Goal: Information Seeking & Learning: Learn about a topic

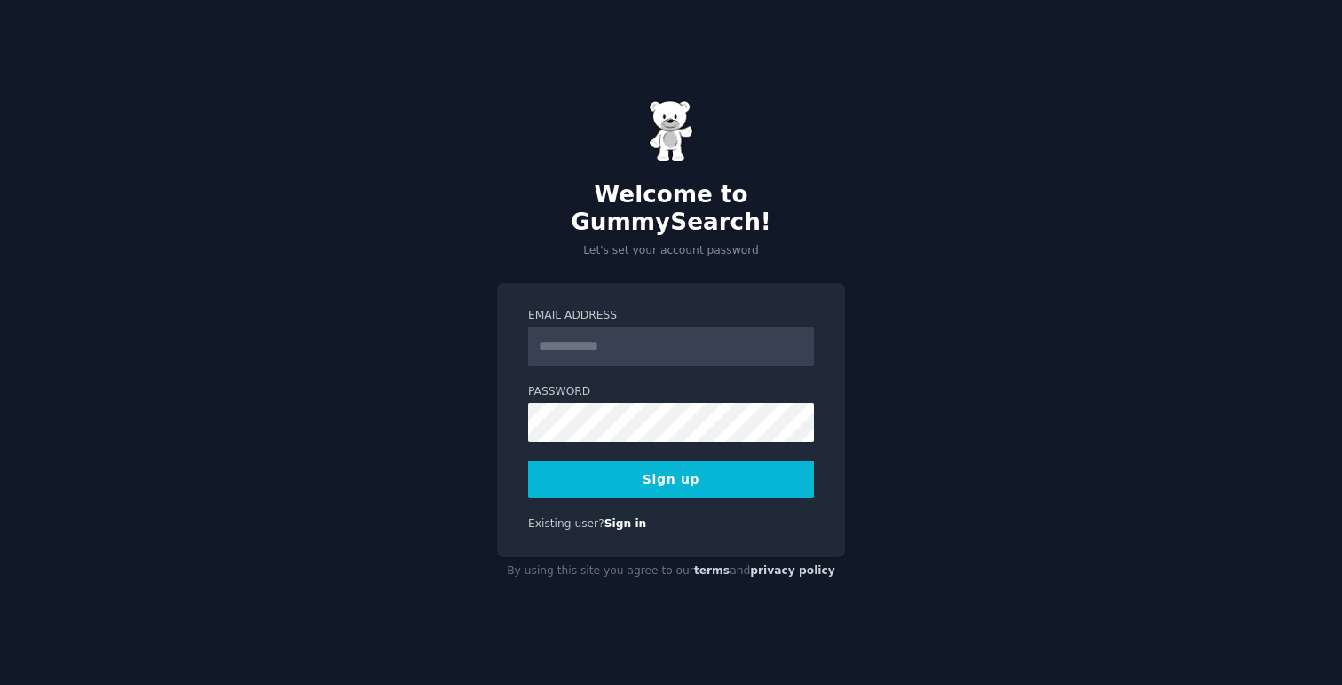
click at [616, 341] on input "Email Address" at bounding box center [671, 346] width 286 height 39
type input "**********"
click at [686, 466] on button "Sign up" at bounding box center [671, 479] width 286 height 37
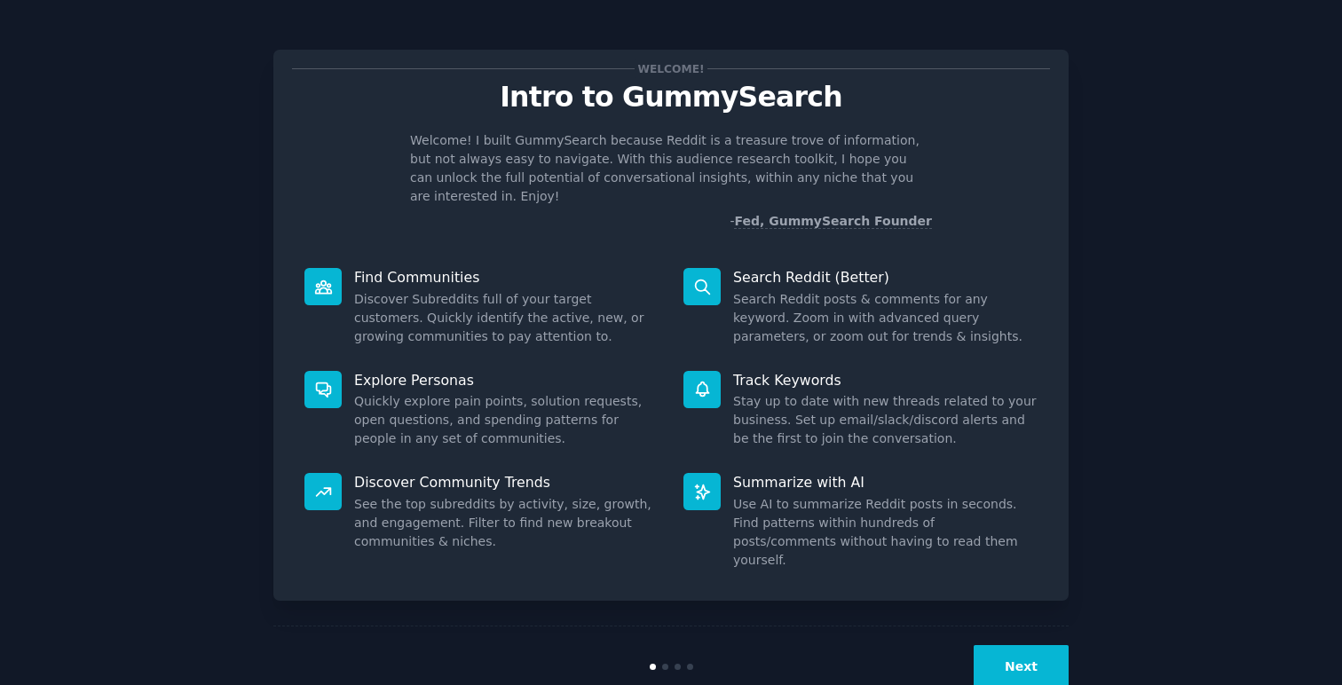
click at [705, 280] on icon at bounding box center [702, 287] width 14 height 14
click at [1018, 645] on button "Next" at bounding box center [1020, 666] width 95 height 43
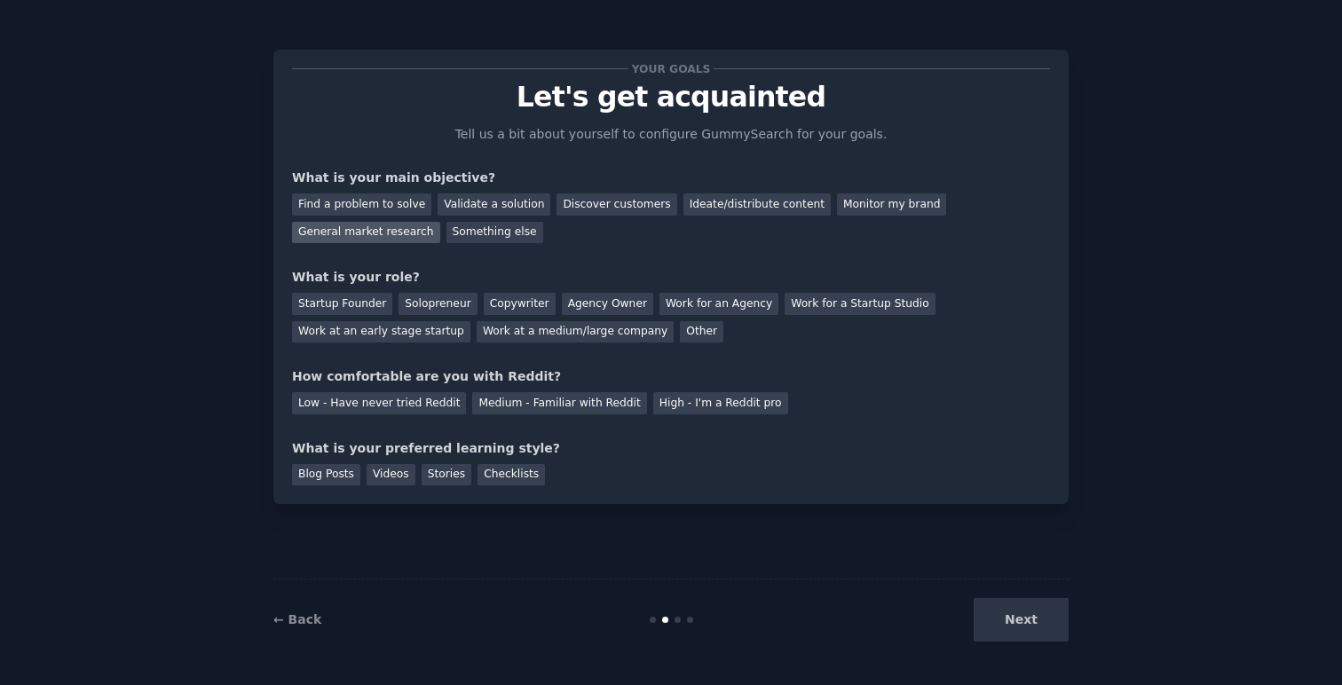
click at [354, 230] on div "General market research" at bounding box center [366, 233] width 148 height 22
click at [712, 306] on div "Work for an Agency" at bounding box center [718, 304] width 119 height 22
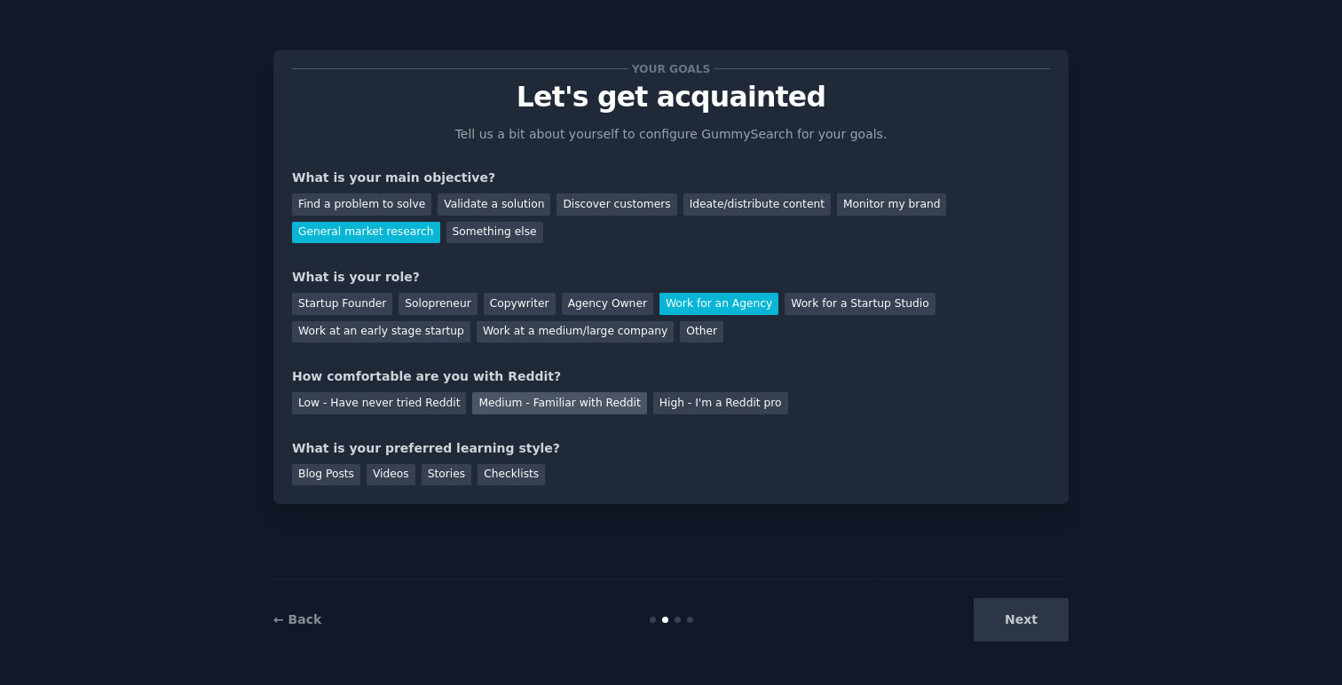
click at [532, 411] on div "Medium - Familiar with Reddit" at bounding box center [559, 403] width 174 height 22
click at [523, 472] on div "Checklists" at bounding box center [510, 475] width 67 height 22
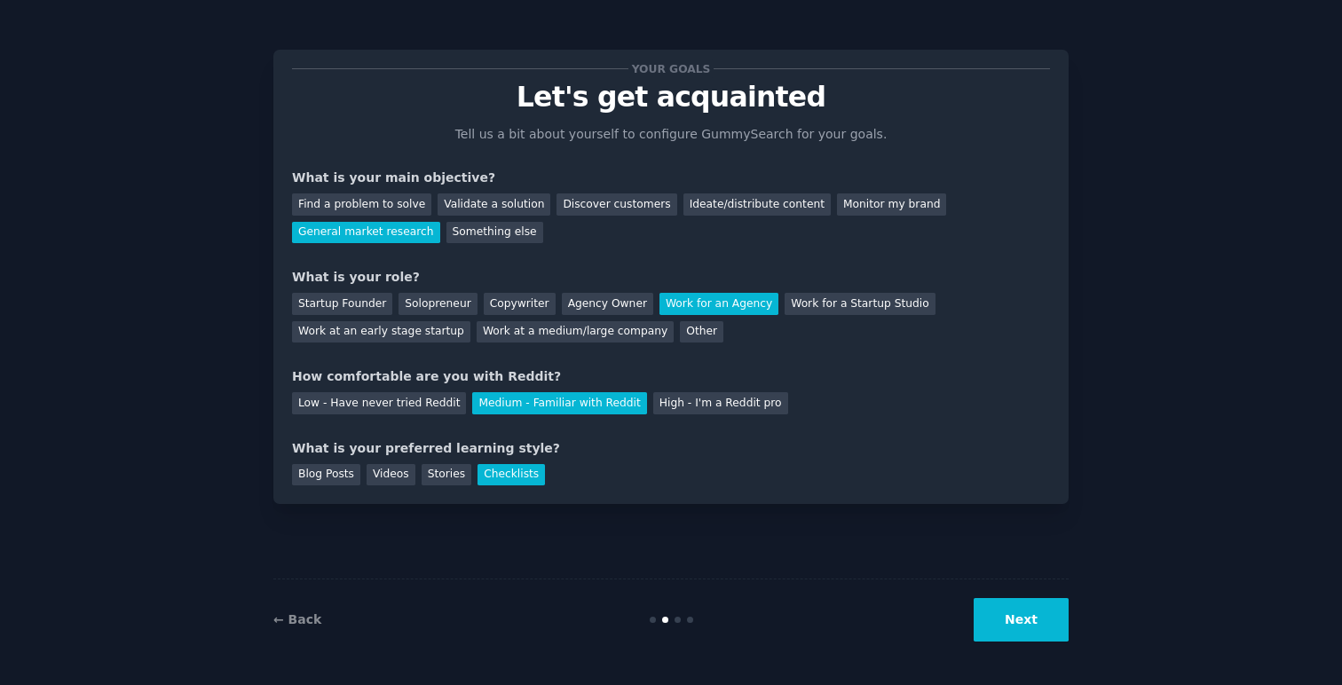
click at [1022, 617] on button "Next" at bounding box center [1020, 619] width 95 height 43
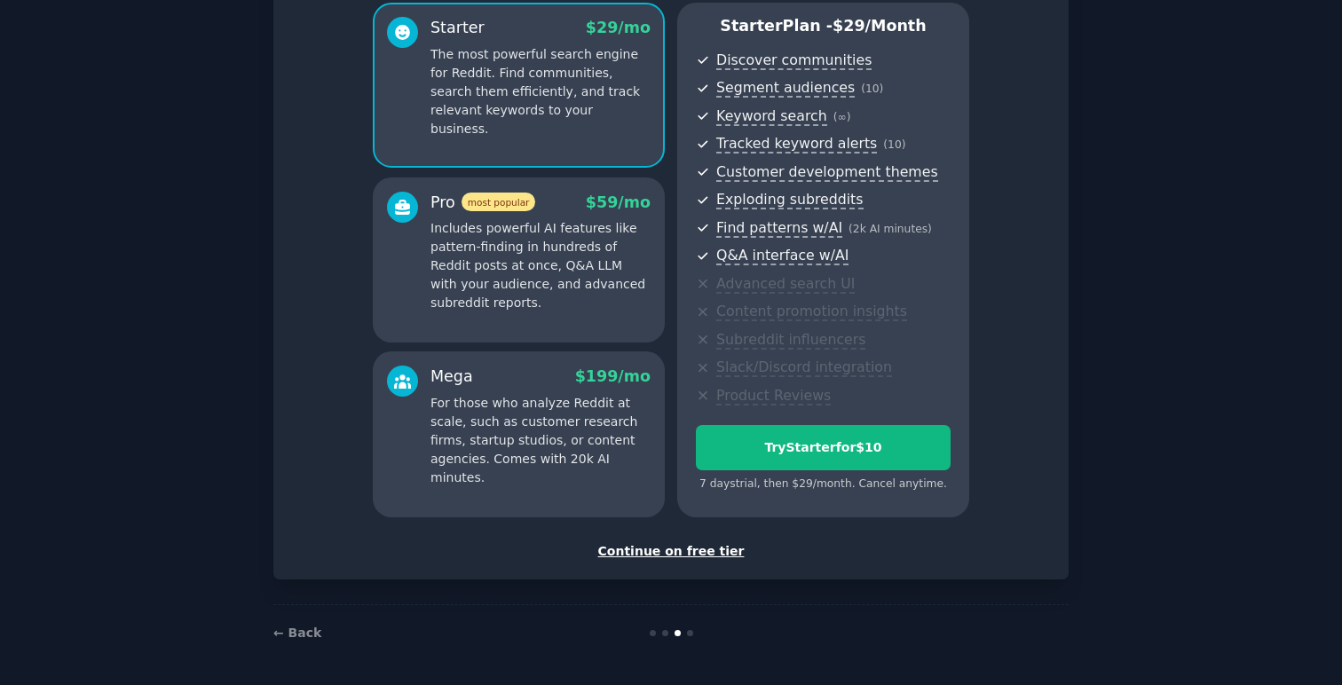
scroll to position [153, 0]
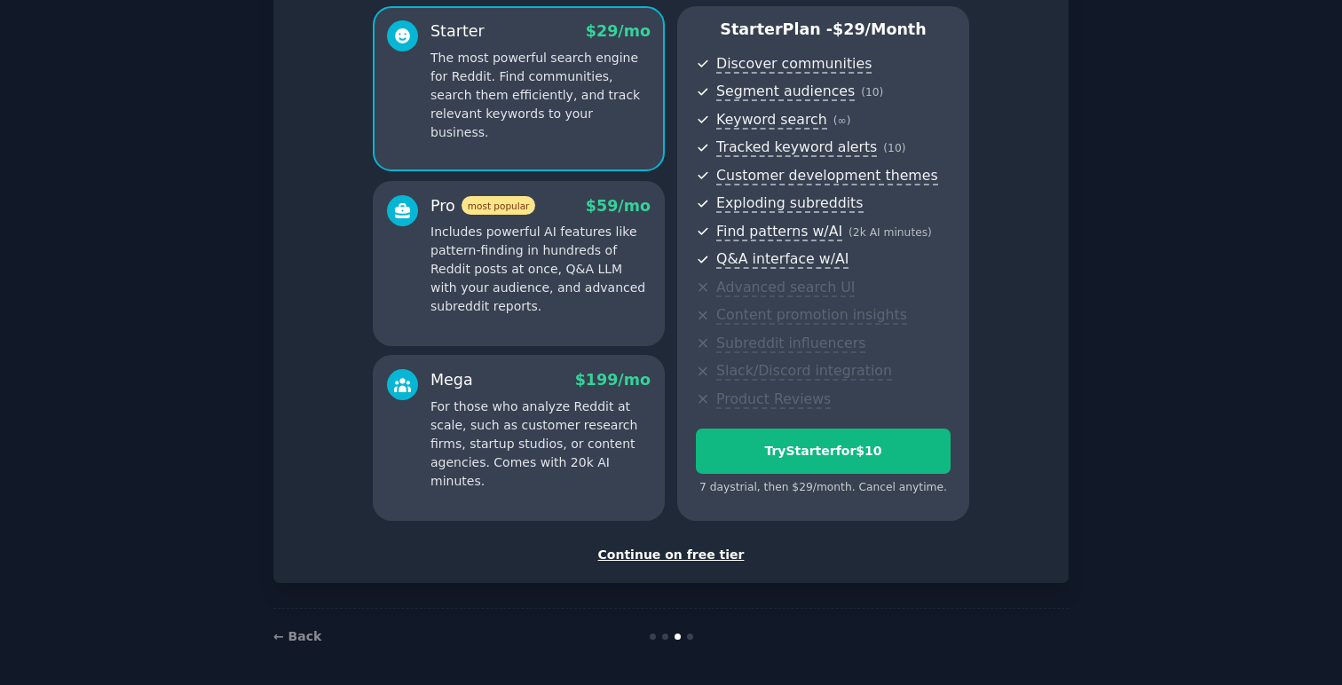
click at [691, 557] on div "Continue on free tier" at bounding box center [671, 555] width 758 height 19
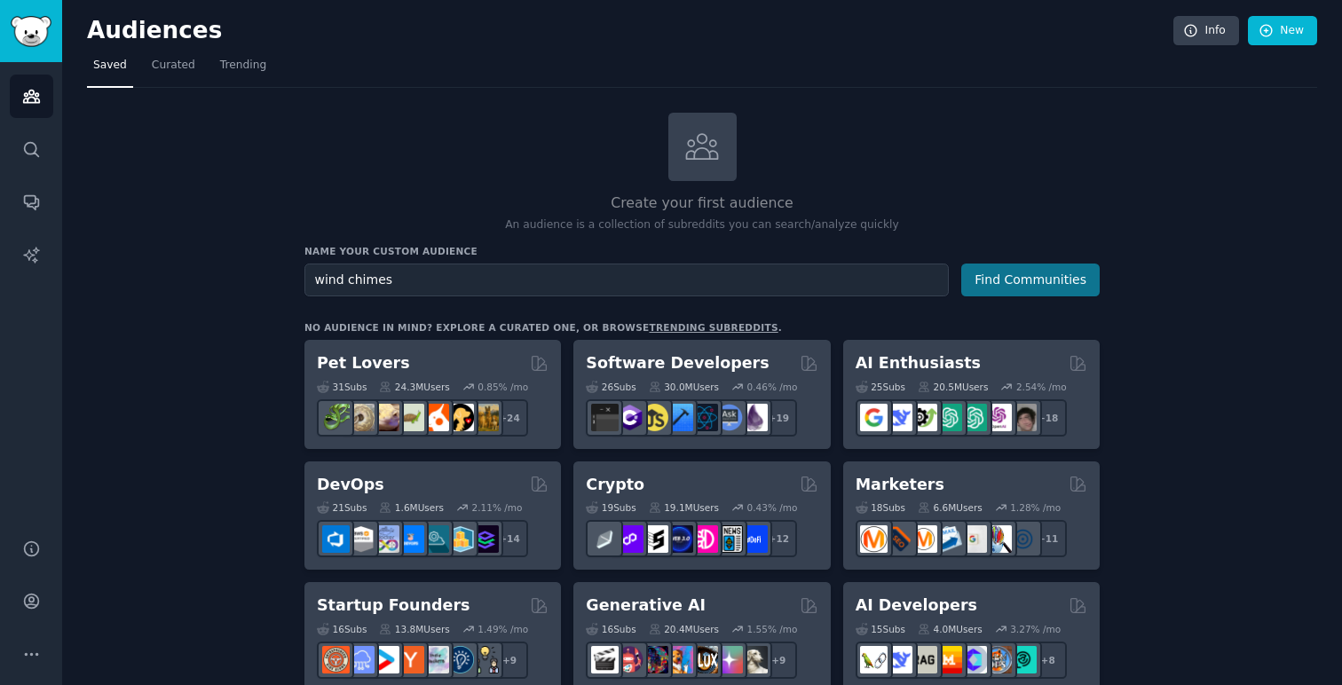
type input "wind chimes"
click at [1017, 276] on button "Find Communities" at bounding box center [1030, 280] width 138 height 33
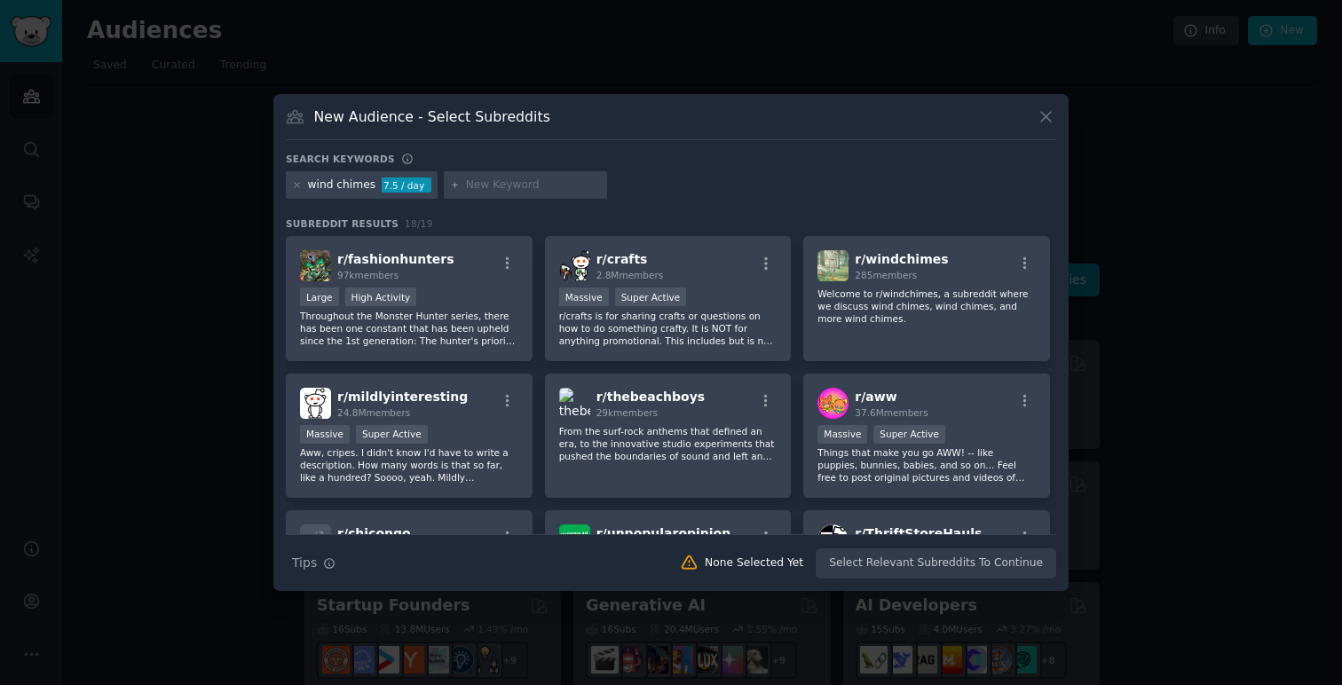
click at [503, 186] on input "text" at bounding box center [533, 185] width 135 height 16
type input "windchimes"
click at [452, 187] on icon at bounding box center [455, 185] width 10 height 10
click at [620, 187] on div "wind chimes 7.5 / day windchimes" at bounding box center [671, 188] width 770 height 35
click at [549, 185] on input "windchimes" at bounding box center [533, 185] width 135 height 16
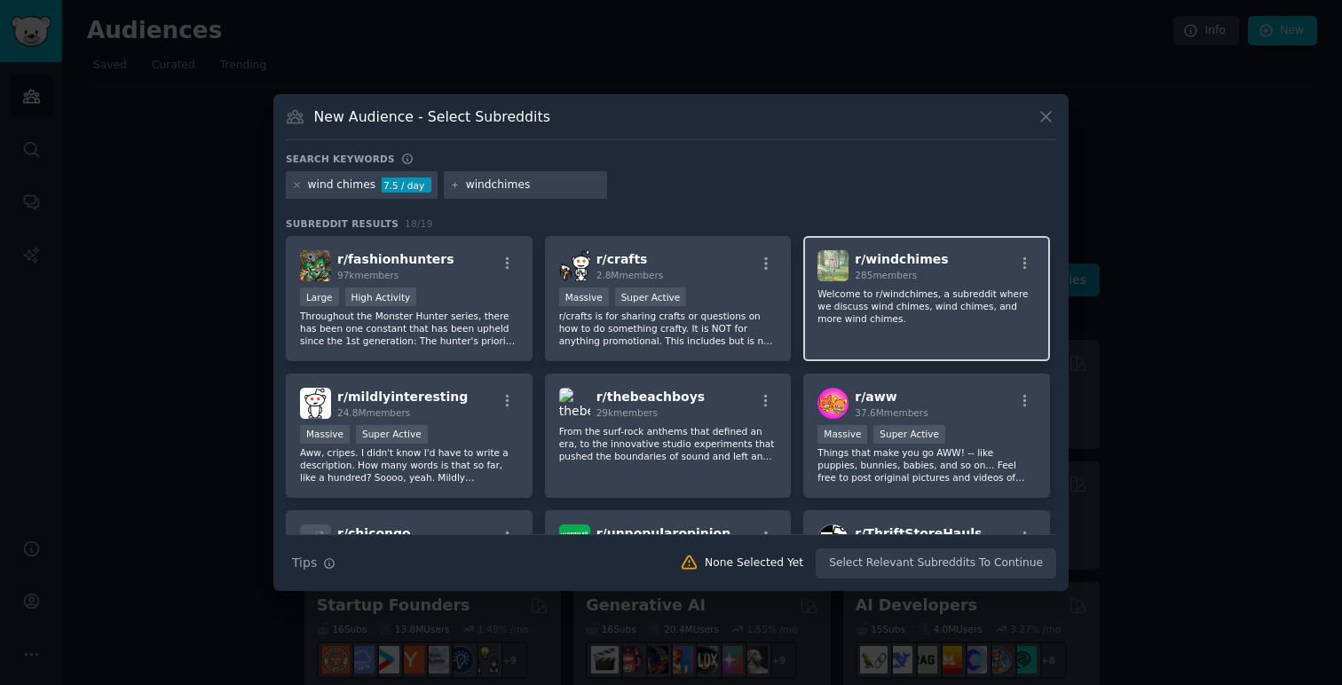
click at [1000, 248] on div "r/ windchimes 285 members Welcome to r/windchimes, a subreddit where we discuss…" at bounding box center [926, 298] width 247 height 125
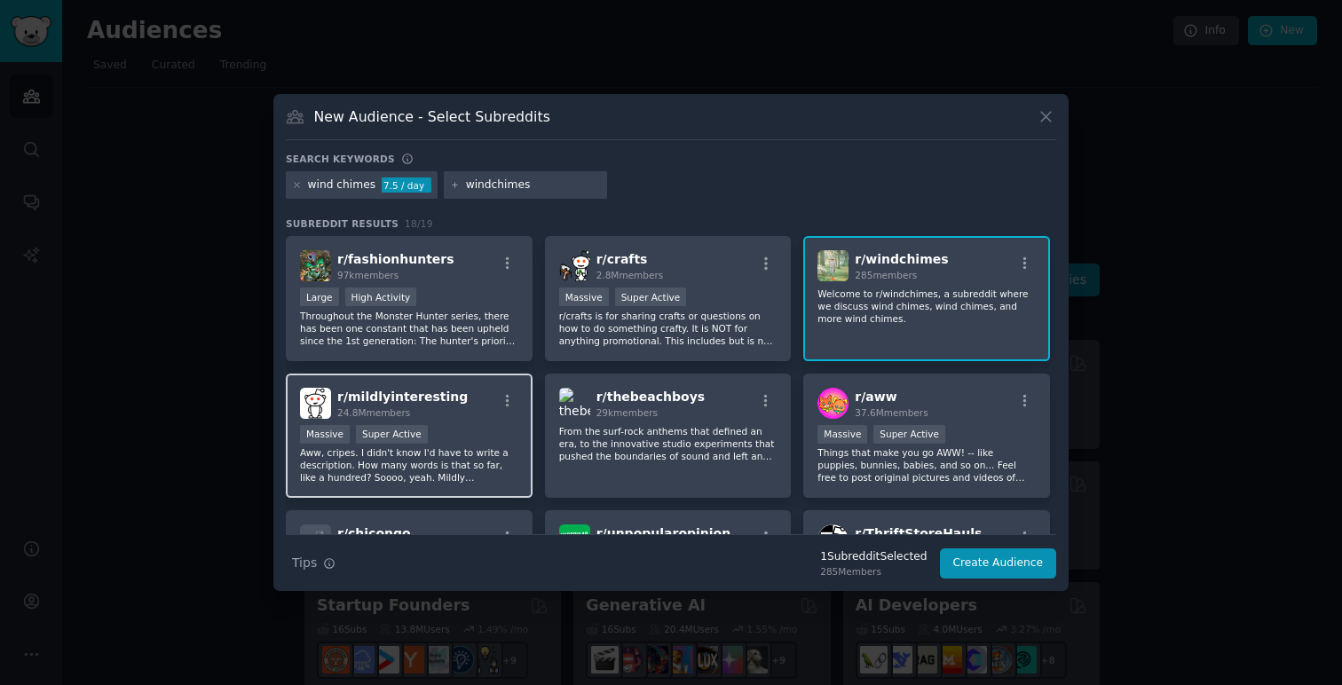
click at [502, 414] on div "r/ mildlyinteresting 24.8M members" at bounding box center [409, 403] width 218 height 31
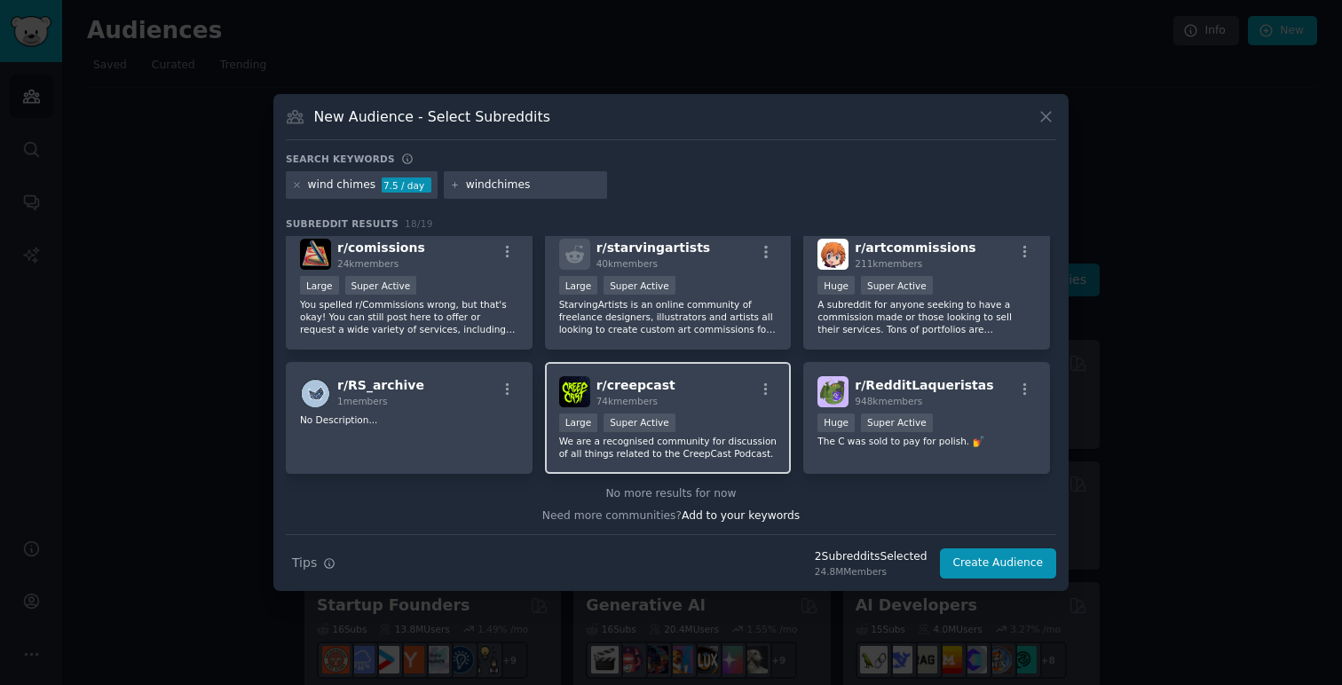
scroll to position [562, 0]
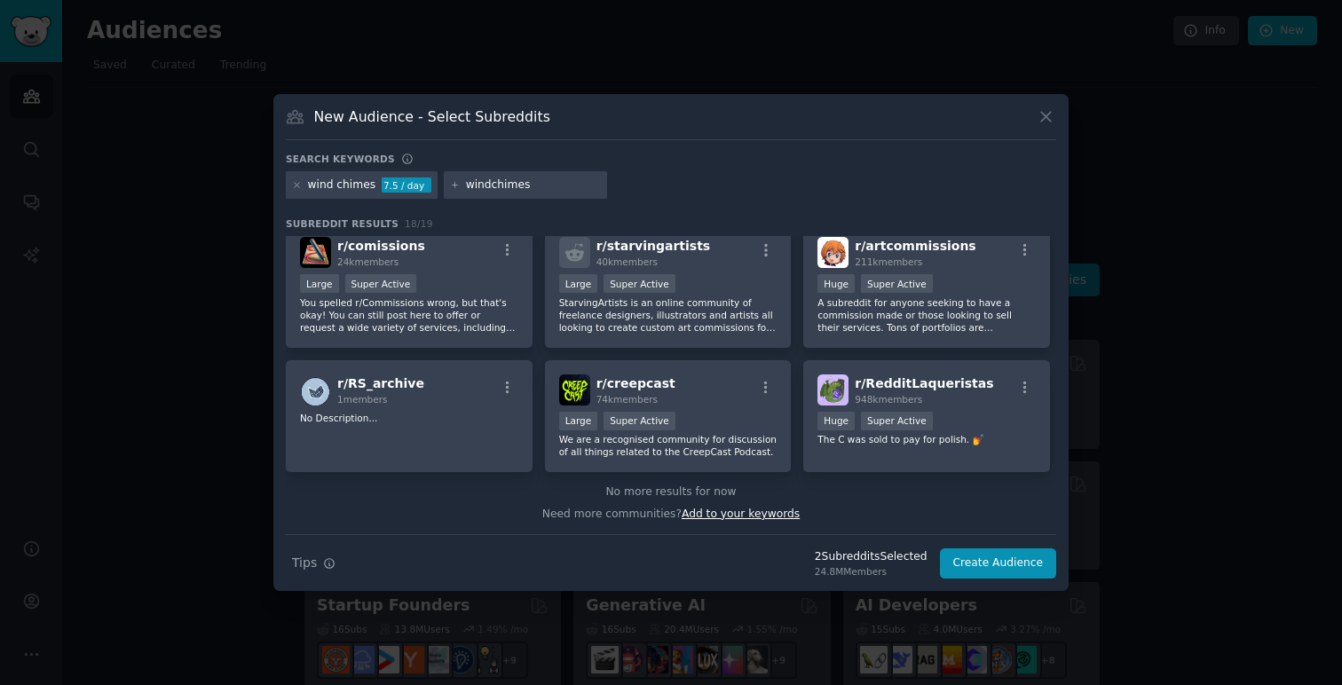
click at [714, 517] on span "Add to your keywords" at bounding box center [740, 514] width 118 height 12
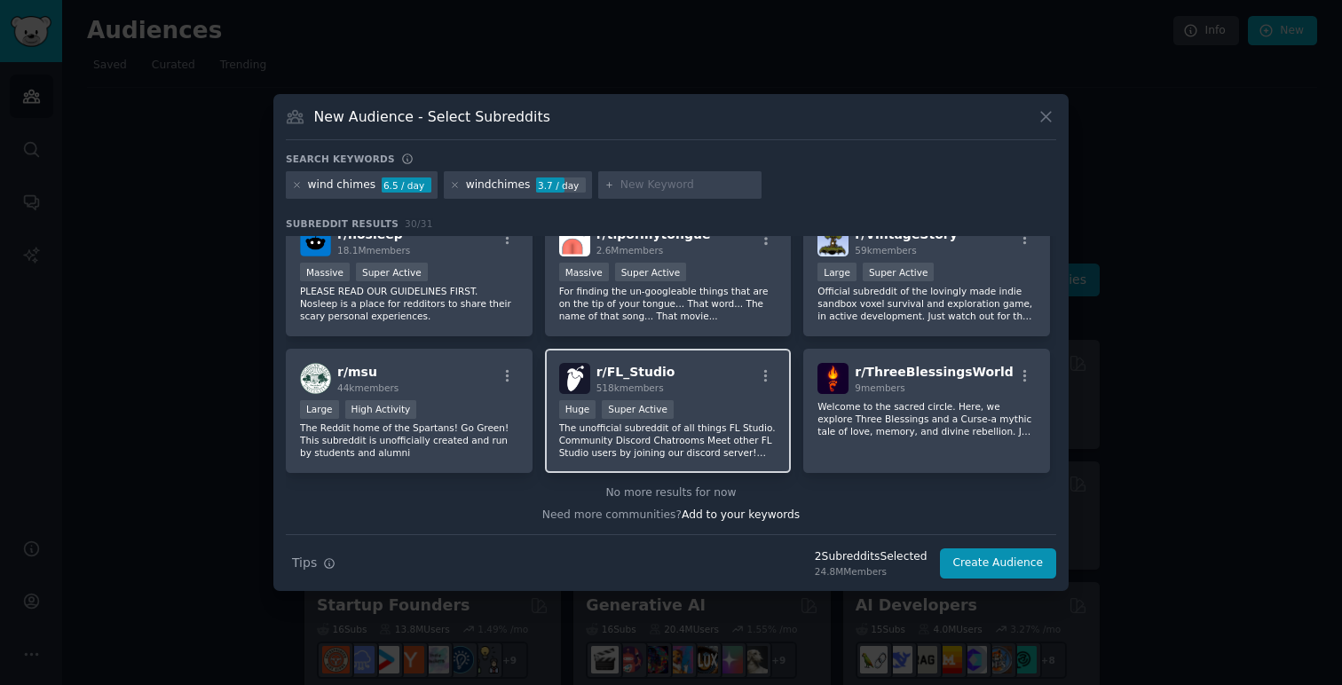
scroll to position [1122, 0]
type input "meditation"
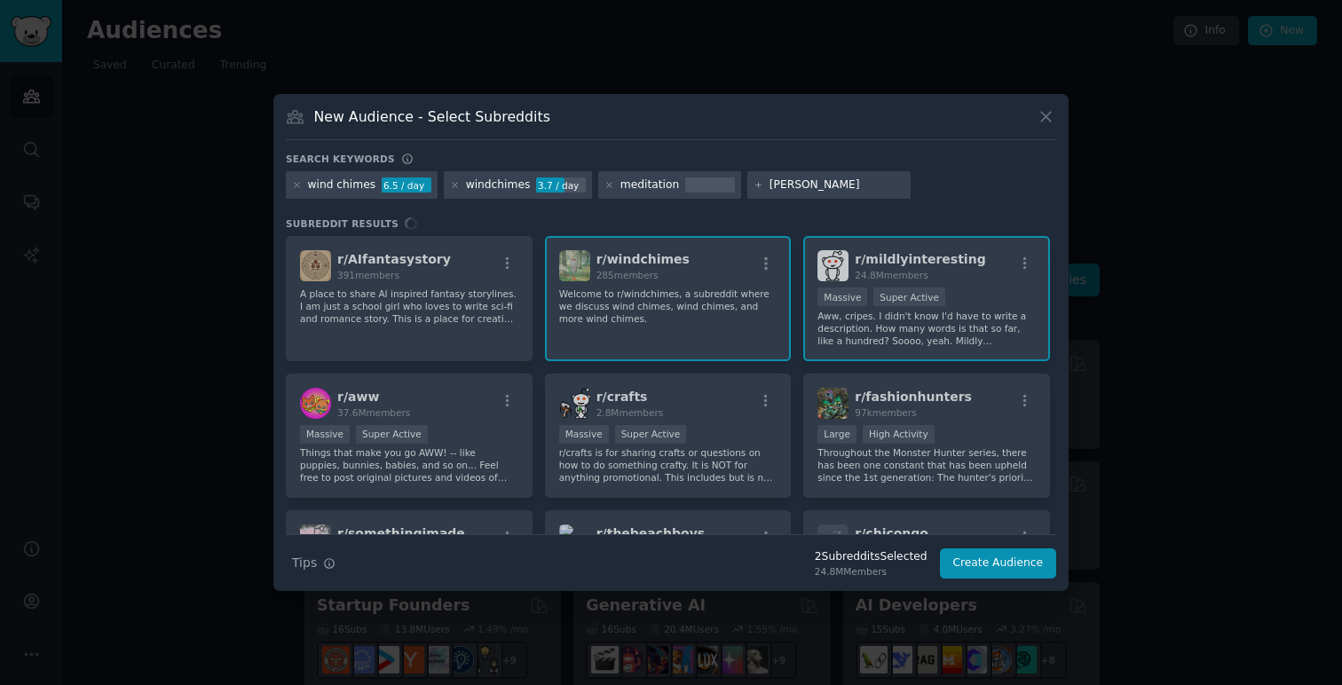
type input "feng shui"
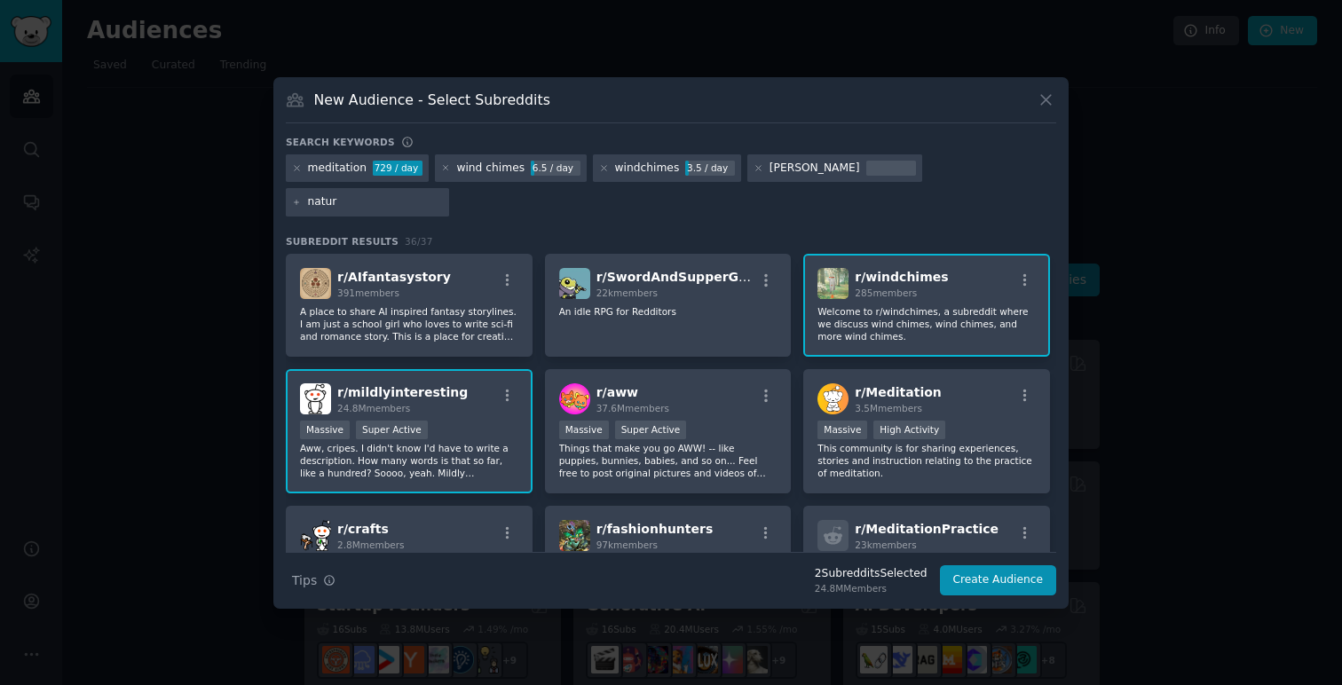
type input "nature"
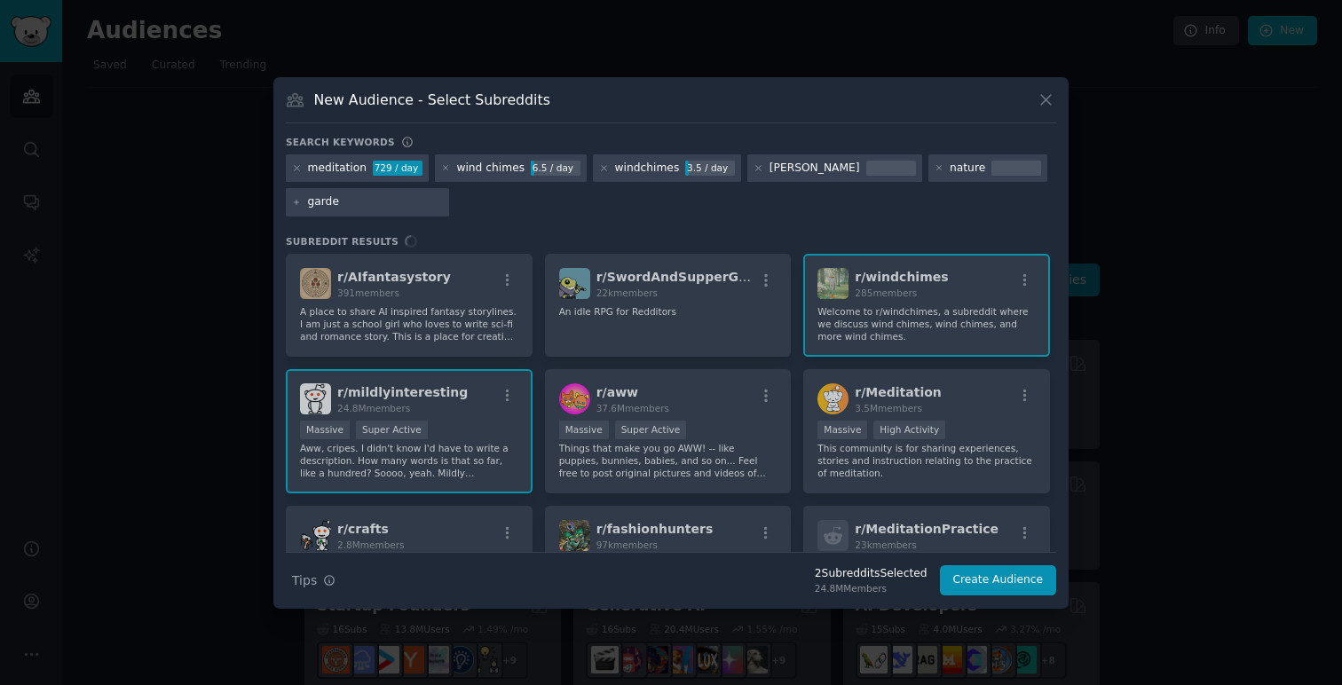
type input "garden"
type input "gardening"
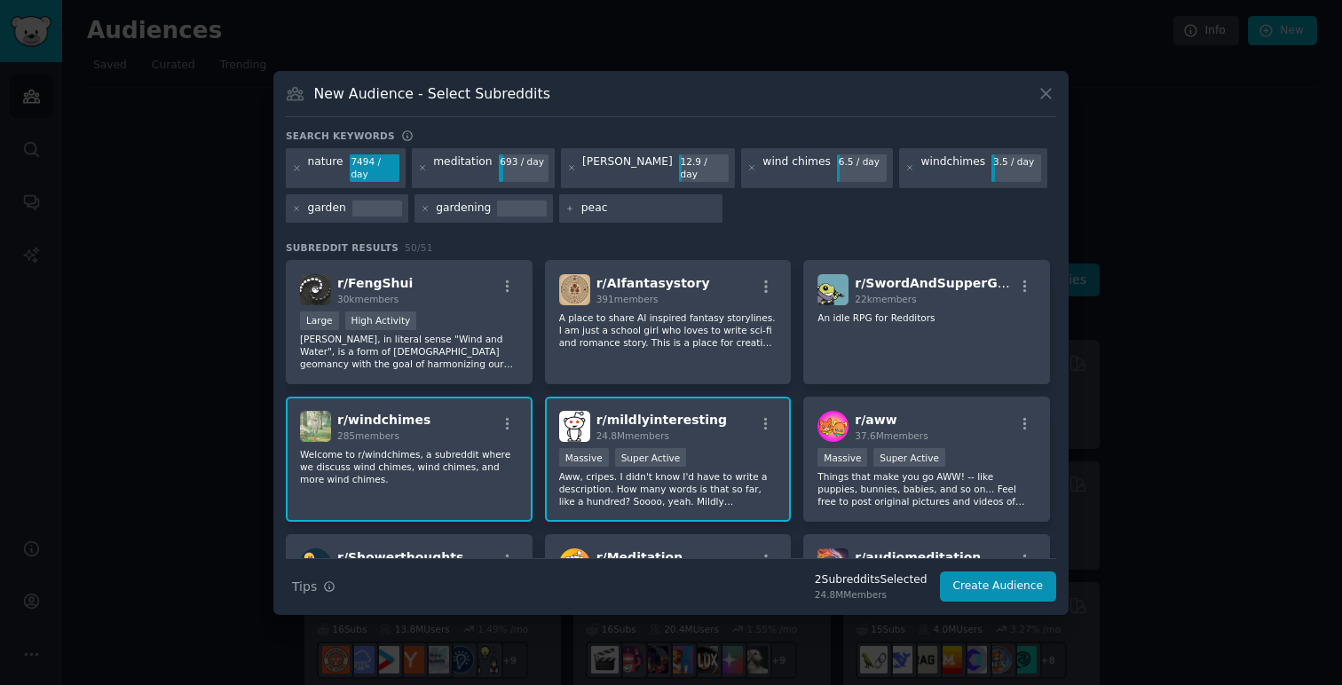
type input "peace"
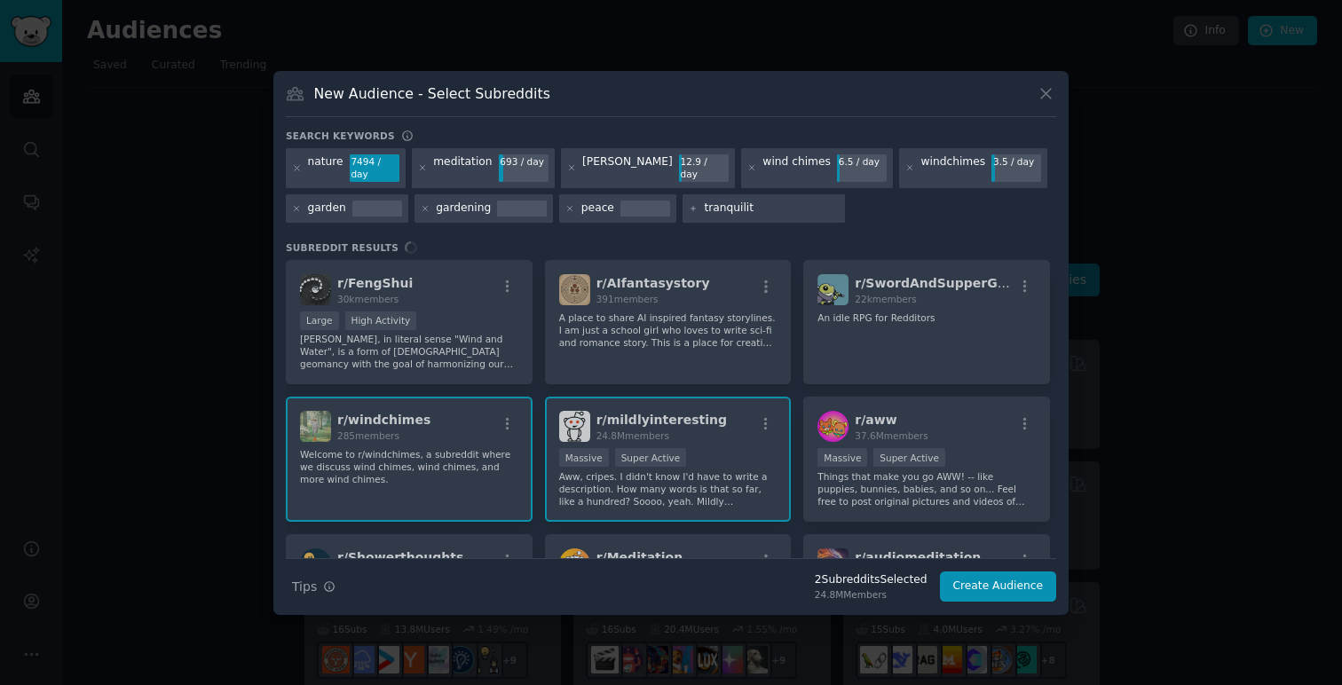
type input "tranquility"
type input "outdoors"
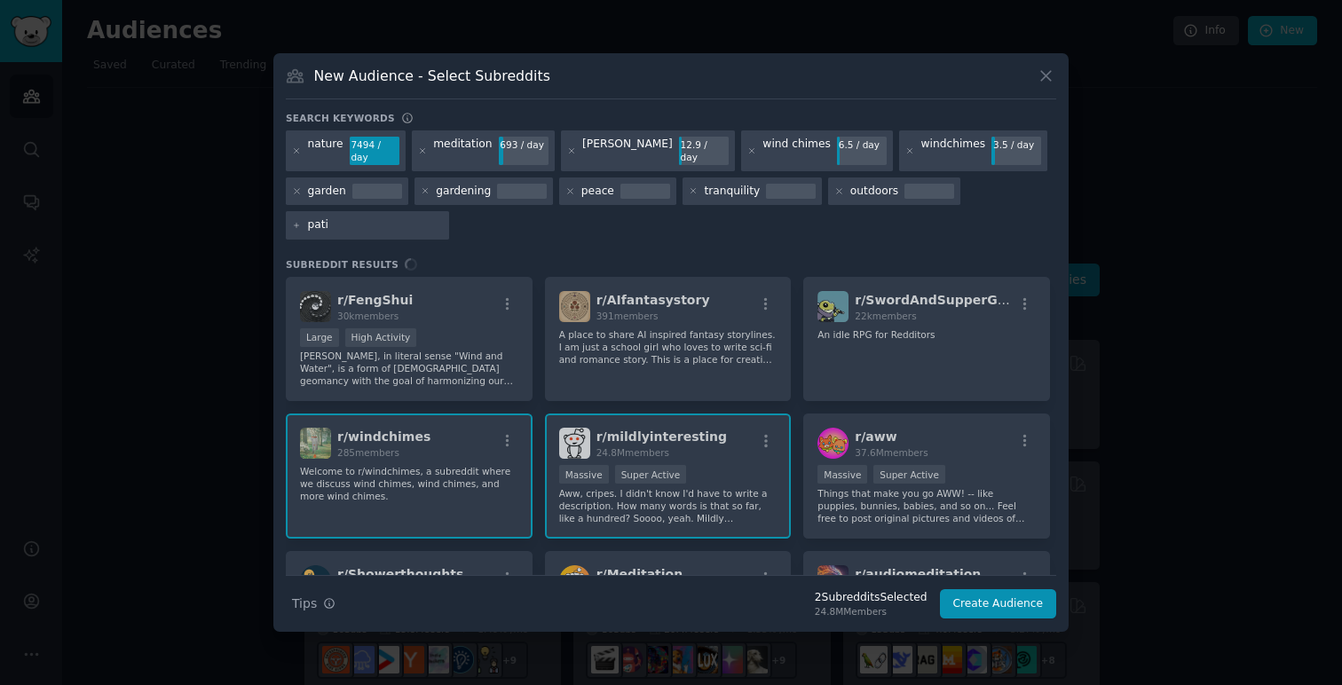
type input "patio"
type input "backyard"
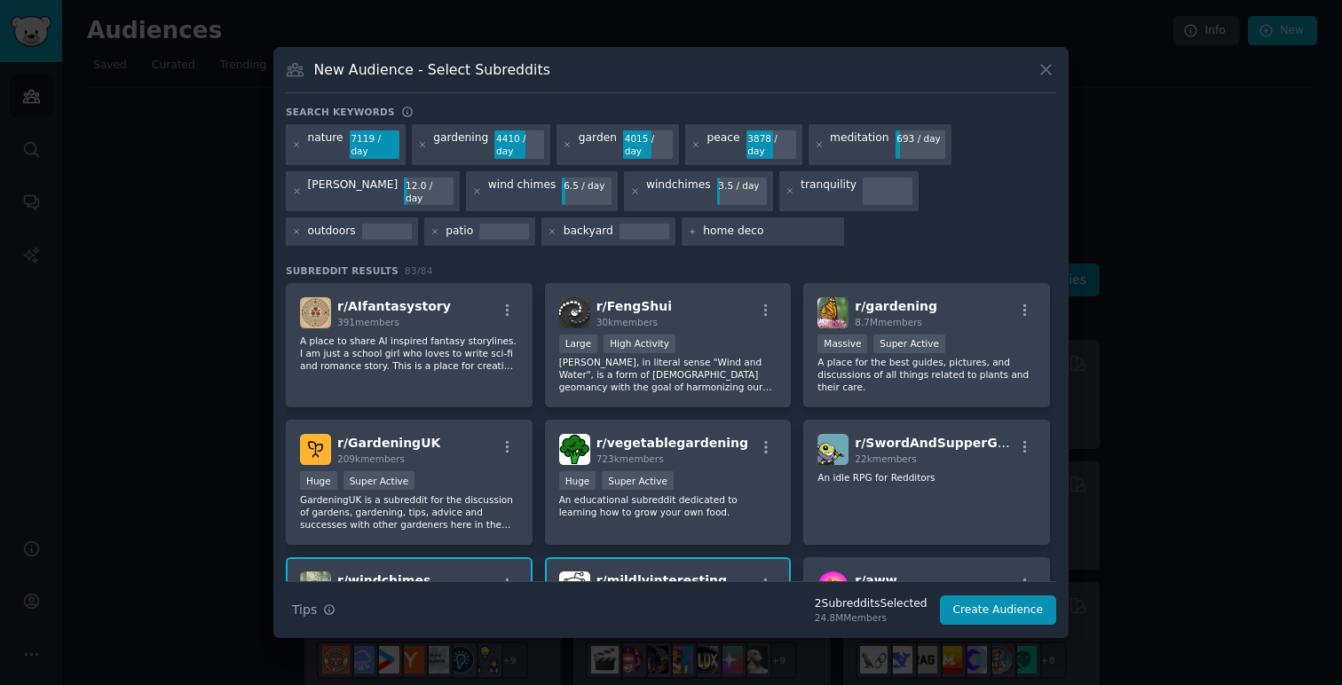
type input "home decor"
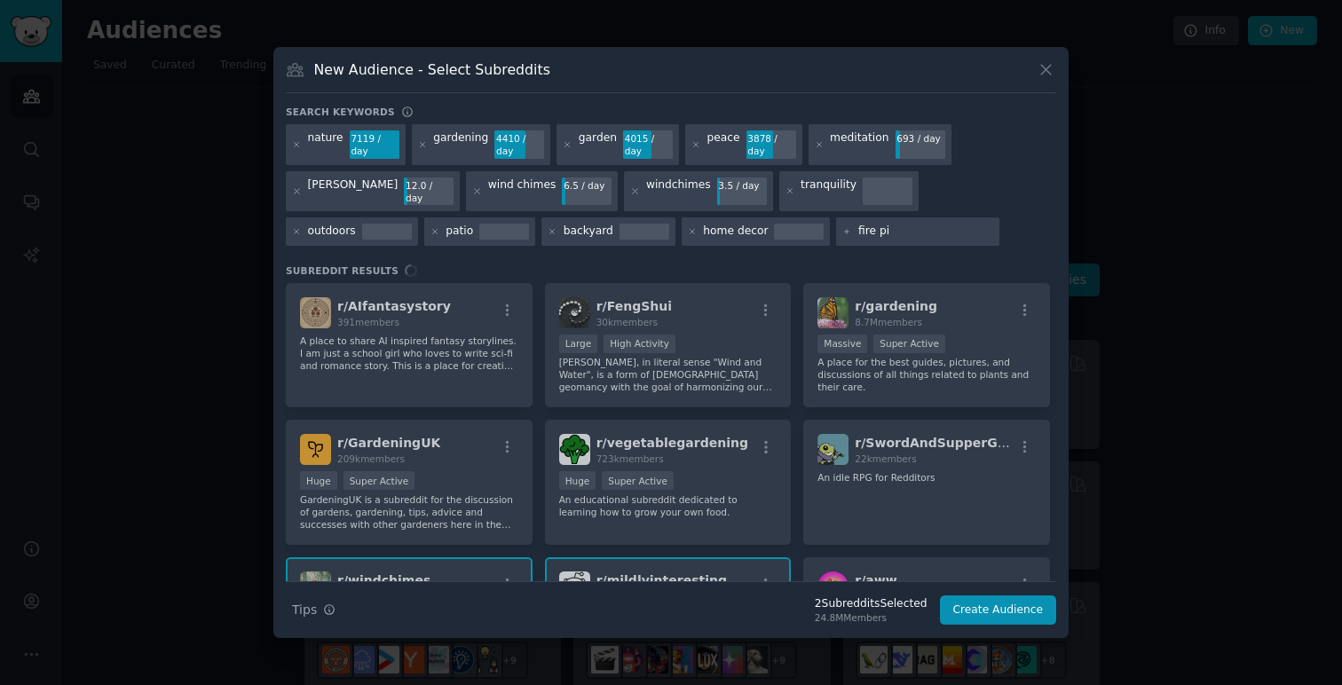
type input "fire pit"
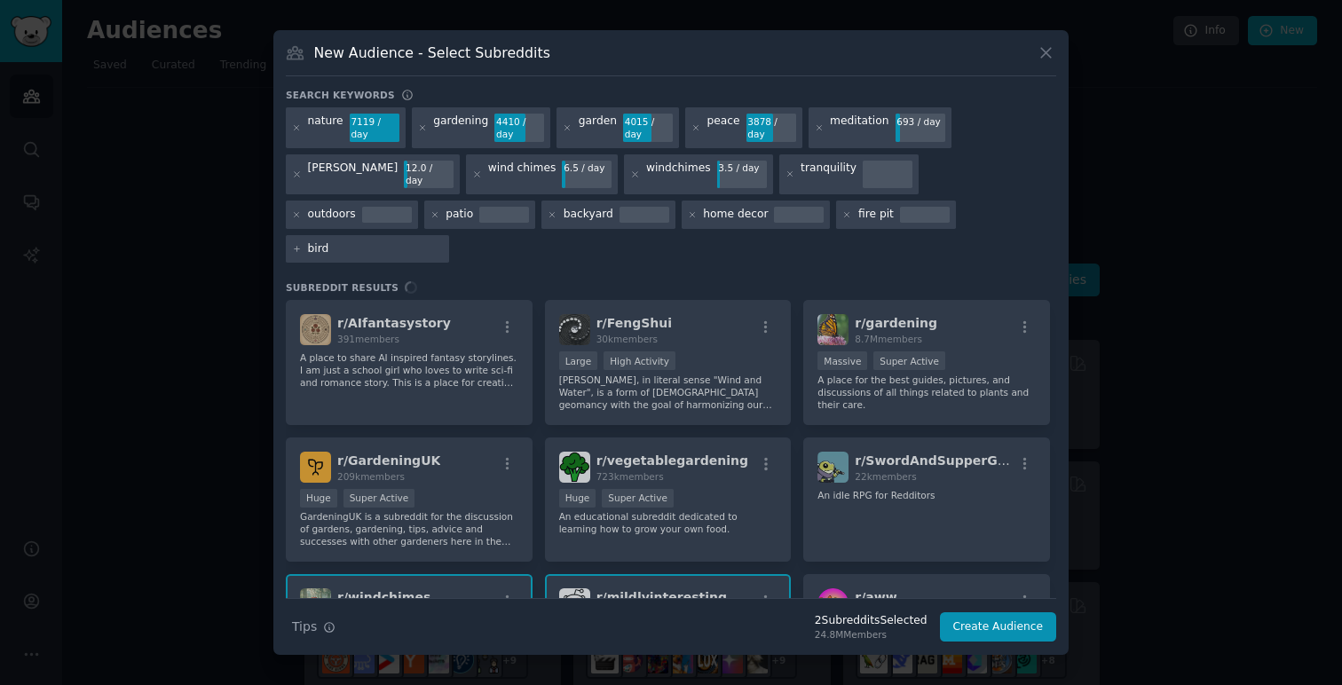
type input "birds"
type input "bird watching"
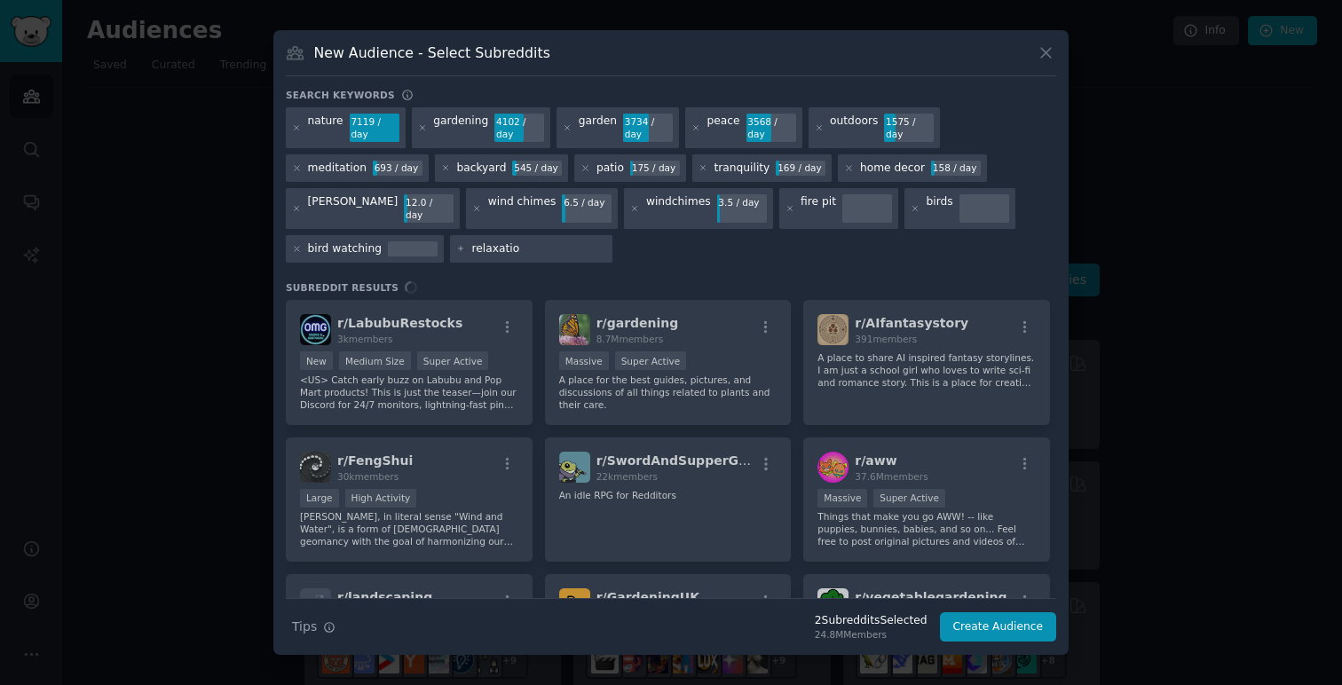
type input "relaxation"
type input "music"
type input "harmony"
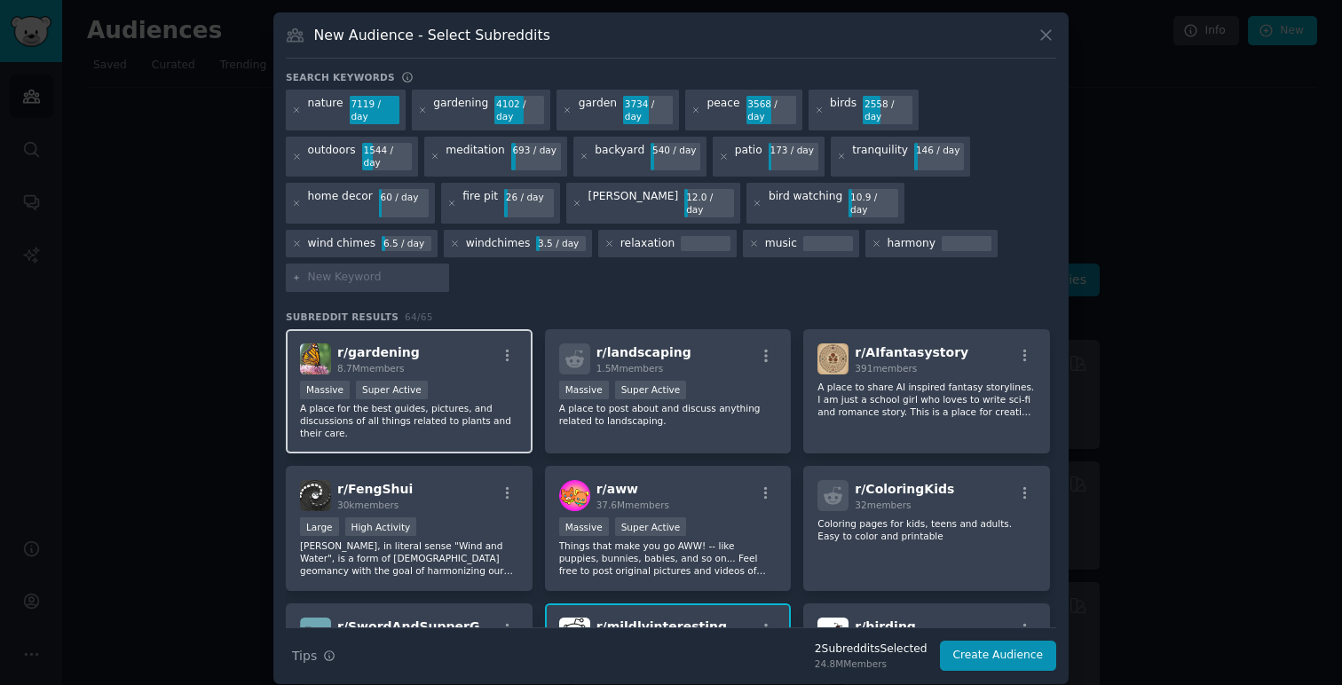
click at [465, 343] on div "r/ gardening 8.7M members" at bounding box center [409, 358] width 218 height 31
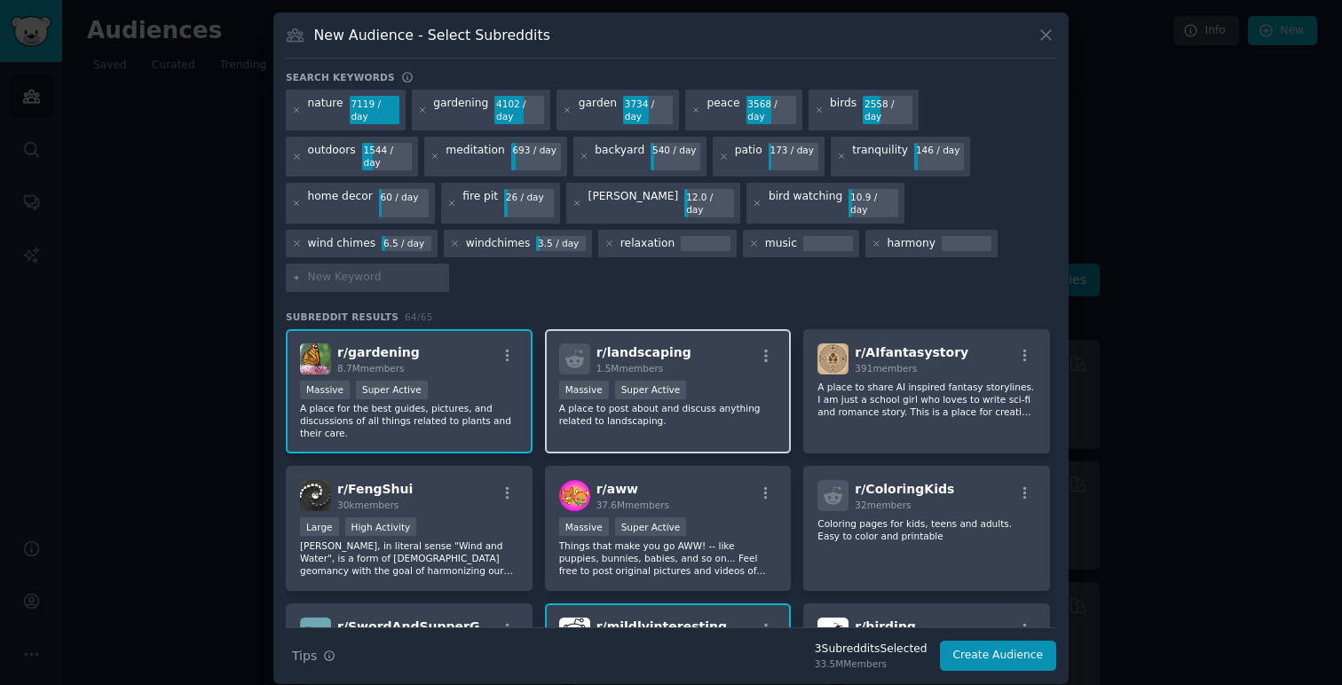
click at [735, 343] on div "r/ landscaping 1.5M members" at bounding box center [668, 358] width 218 height 31
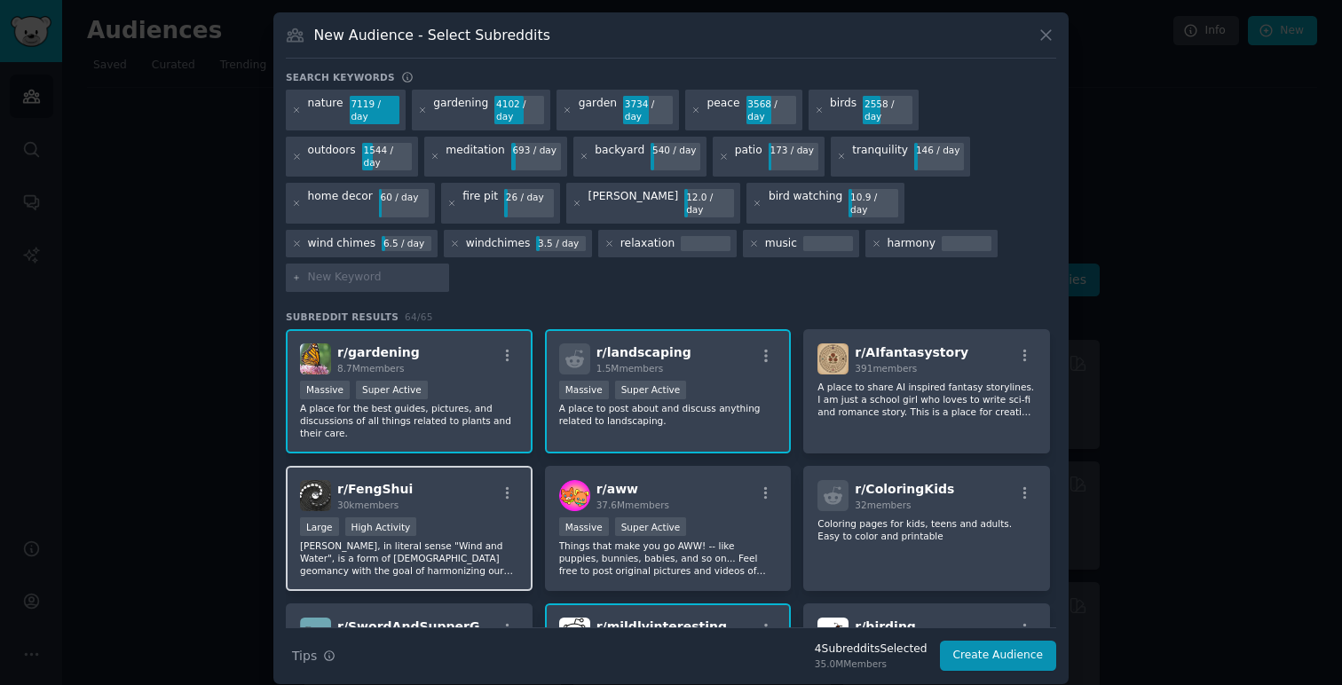
click at [469, 480] on div "r/ FengShui 30k members" at bounding box center [409, 495] width 218 height 31
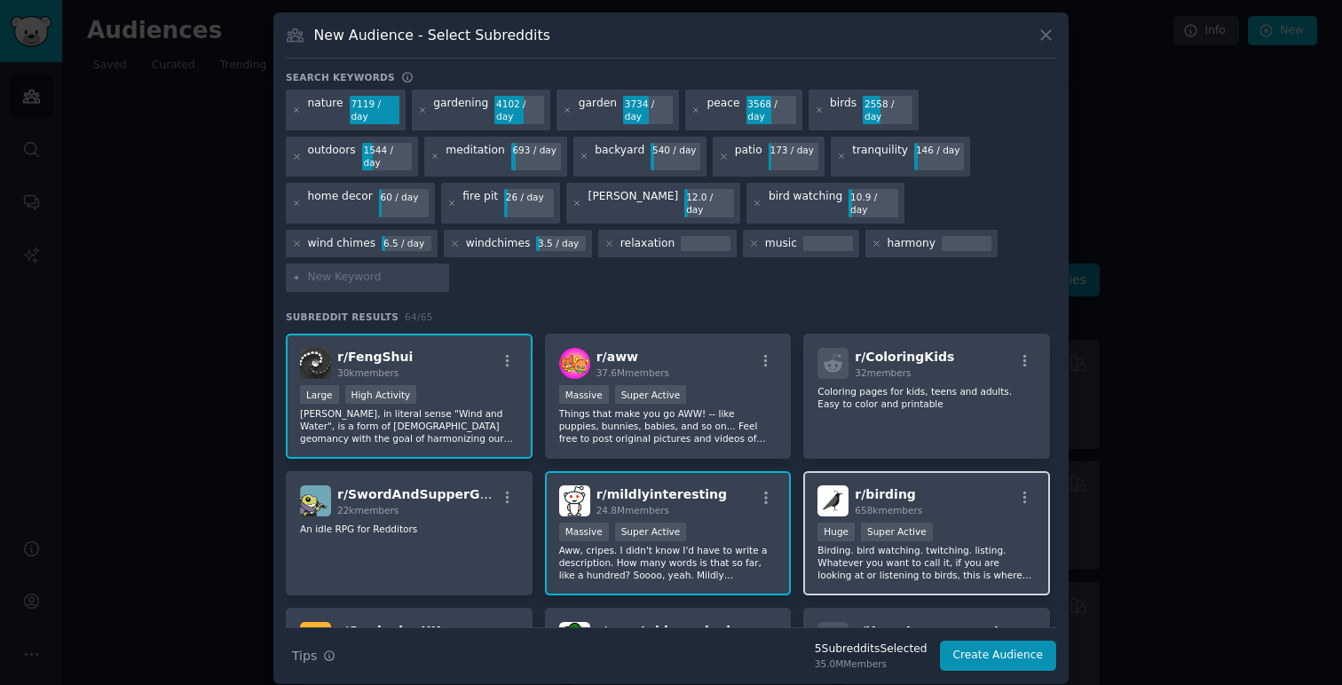
scroll to position [138, 0]
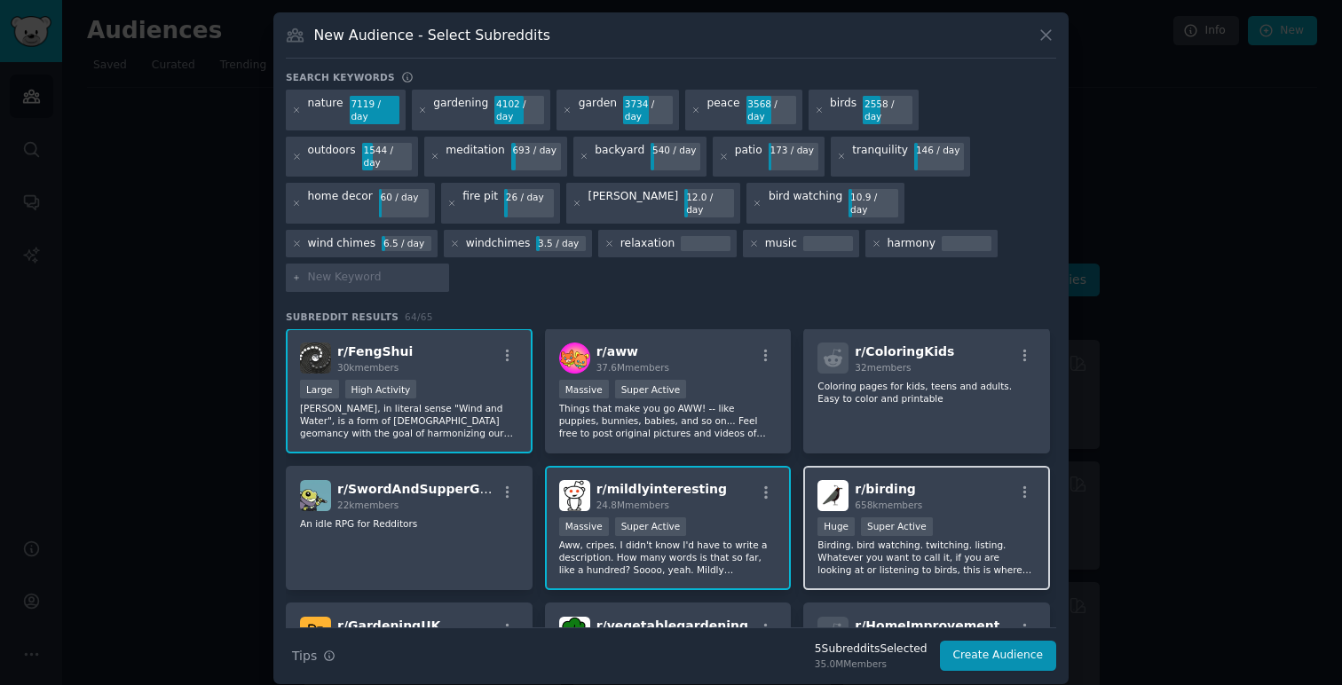
click at [973, 480] on div "r/ birding 658k members" at bounding box center [926, 495] width 218 height 31
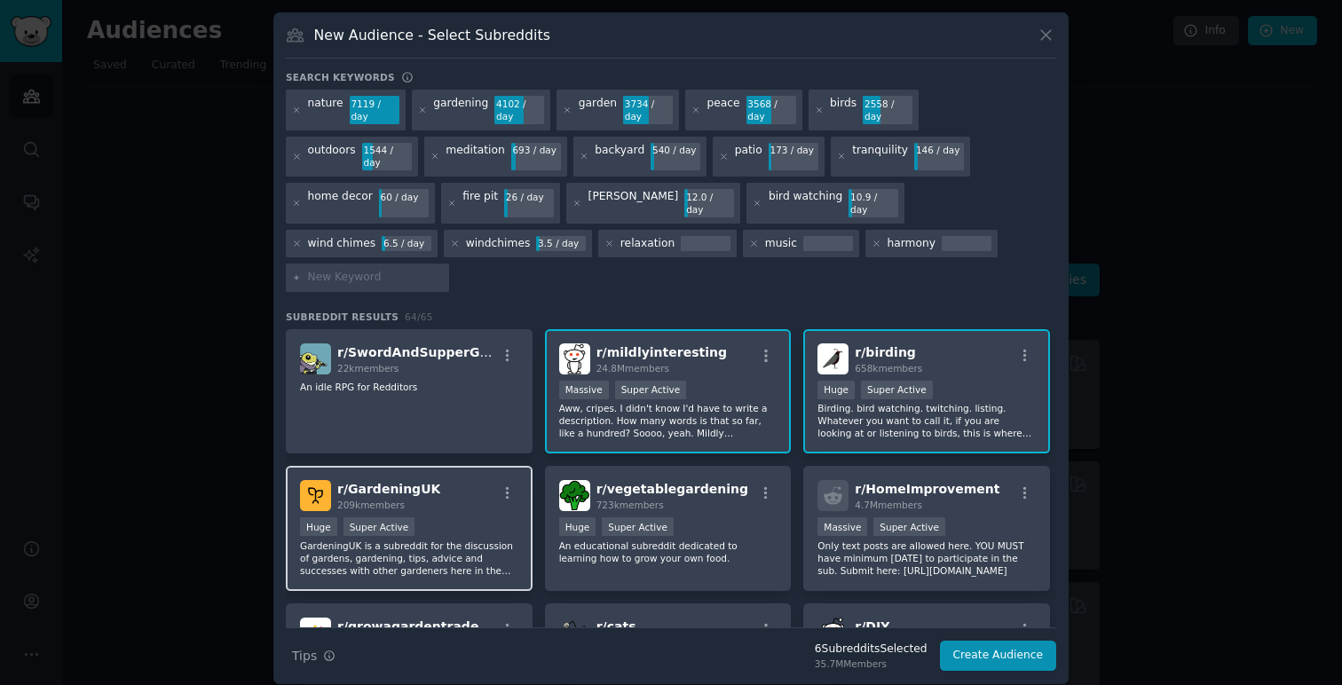
scroll to position [281, 0]
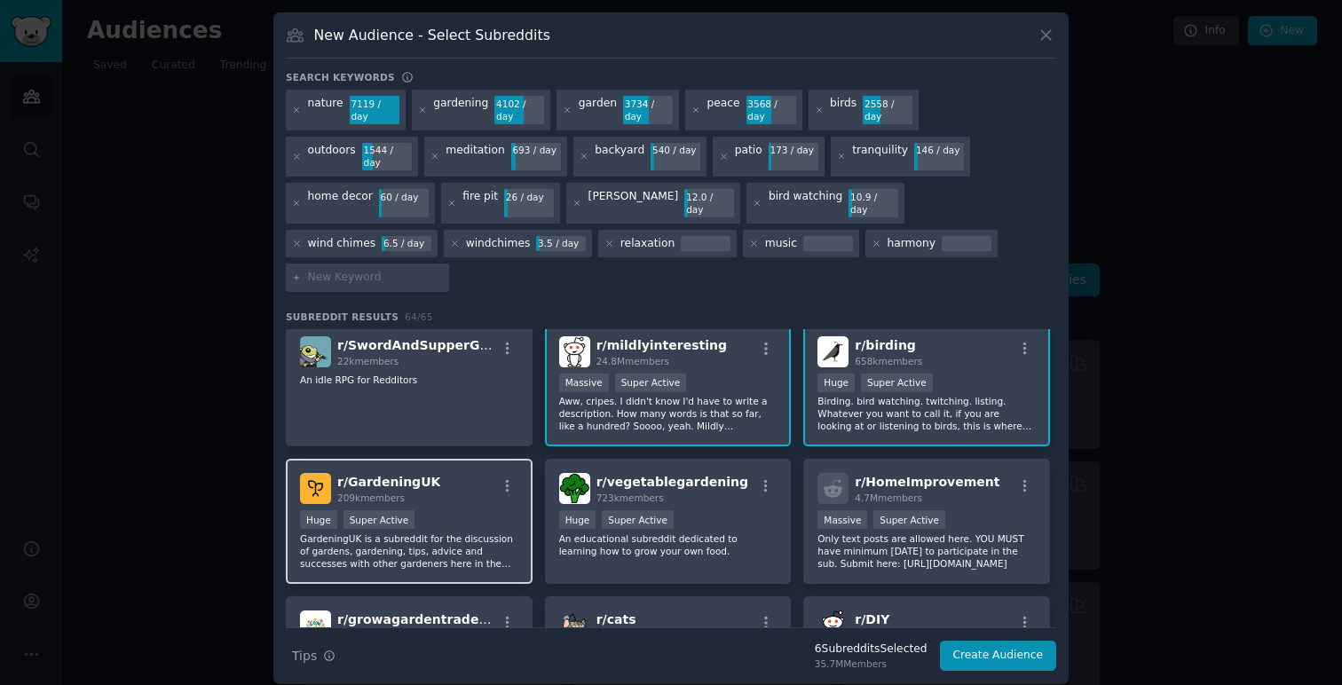
click at [453, 510] on div "Huge Super Active" at bounding box center [409, 521] width 218 height 22
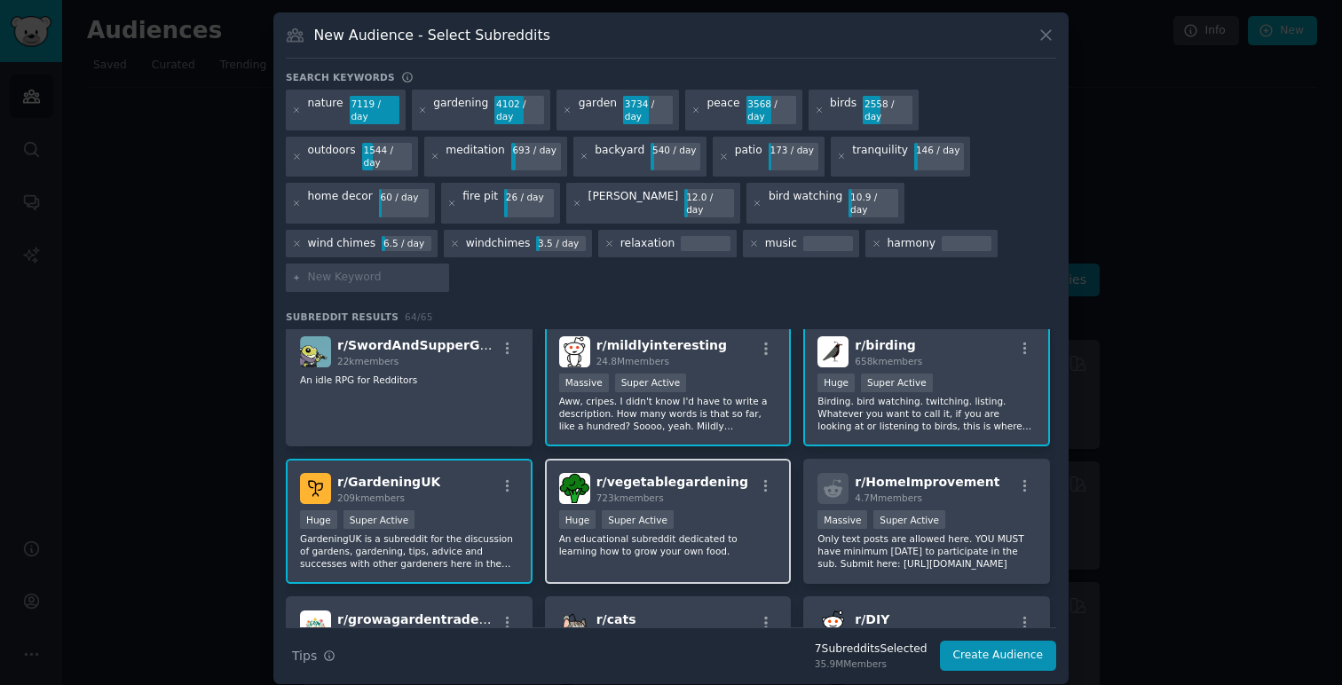
click at [735, 510] on div ">= 95th percentile for submissions / day Huge Super Active" at bounding box center [668, 521] width 218 height 22
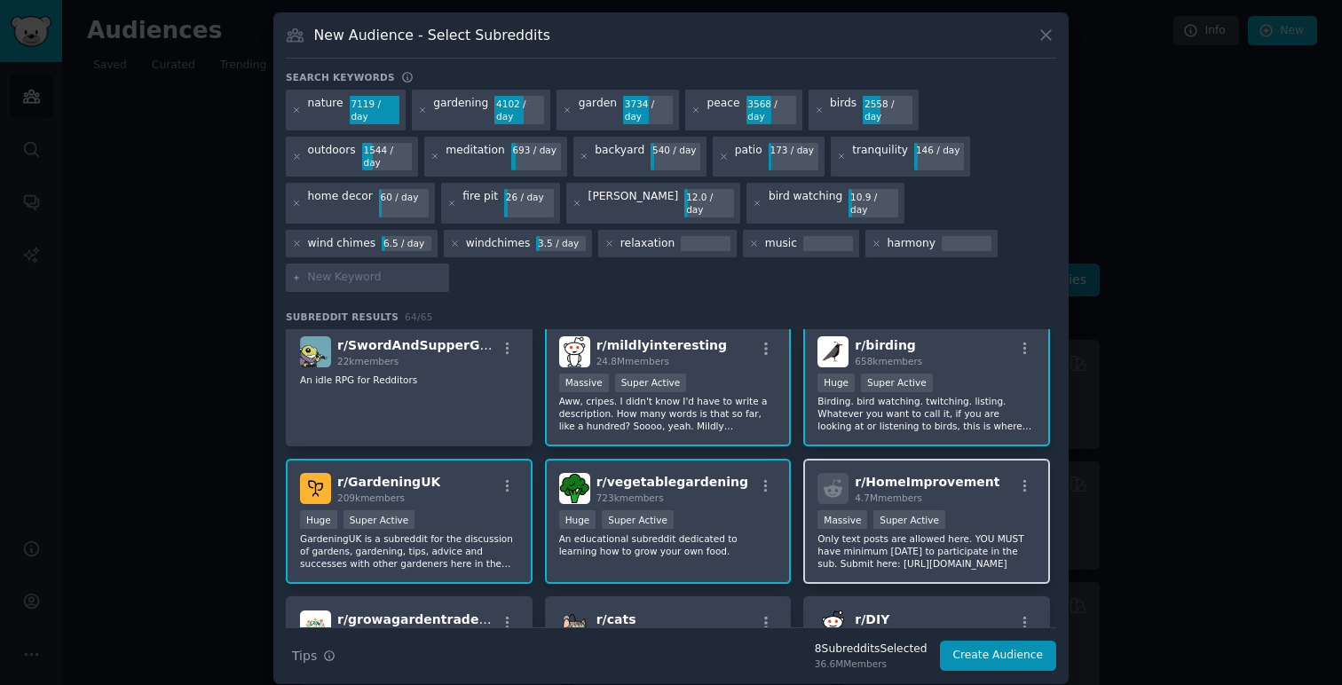
click at [992, 510] on div ">= 95th percentile for submissions / day Massive Super Active" at bounding box center [926, 521] width 218 height 22
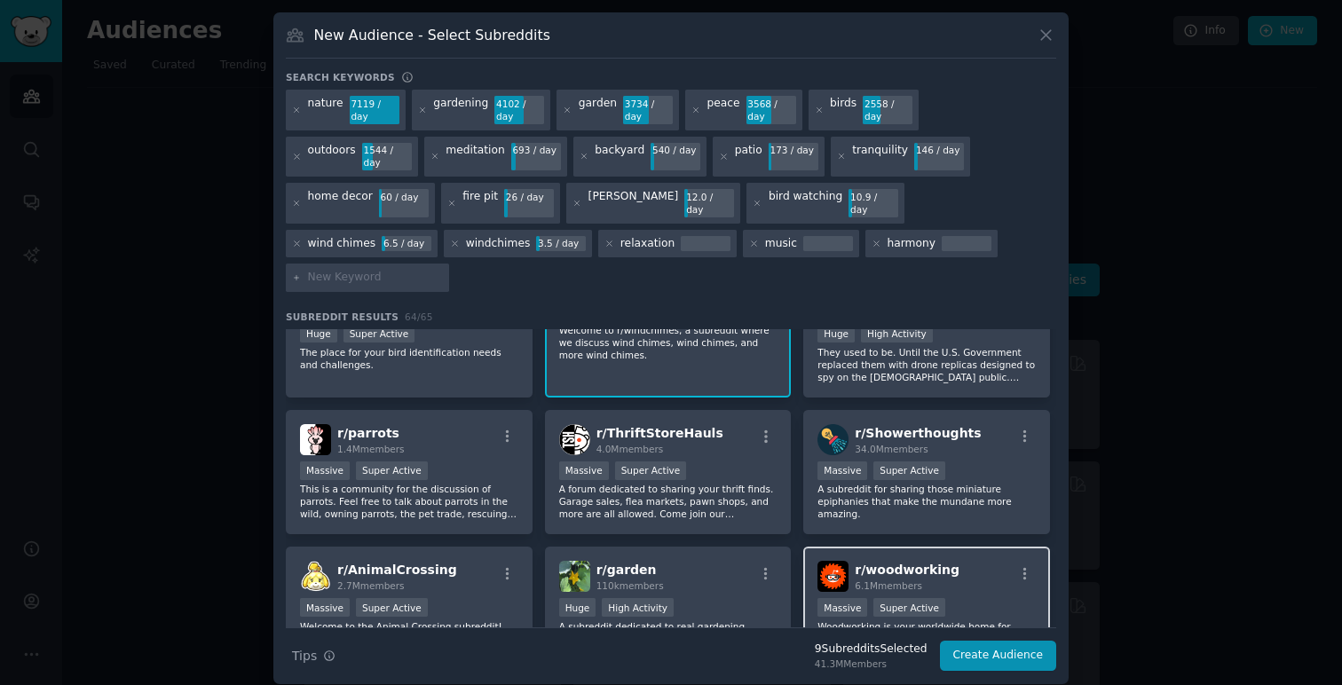
scroll to position [773, 0]
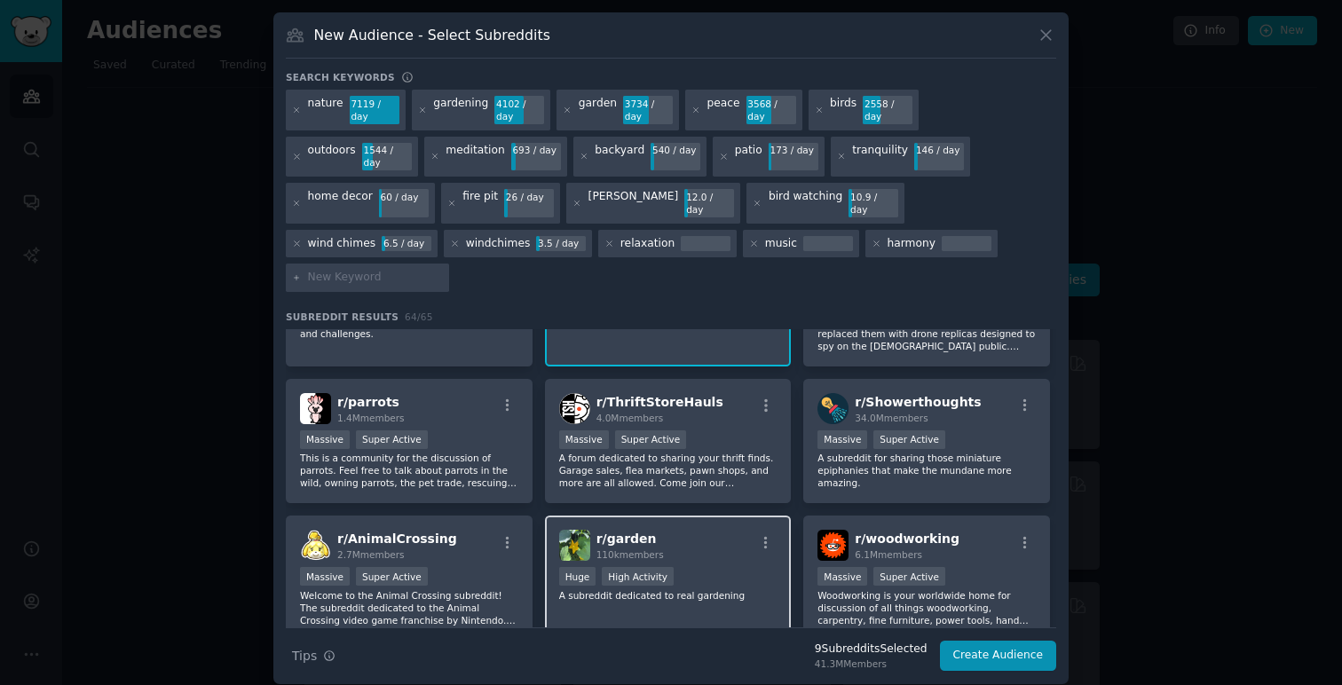
click at [712, 530] on div "r/ garden 110k members" at bounding box center [668, 545] width 218 height 31
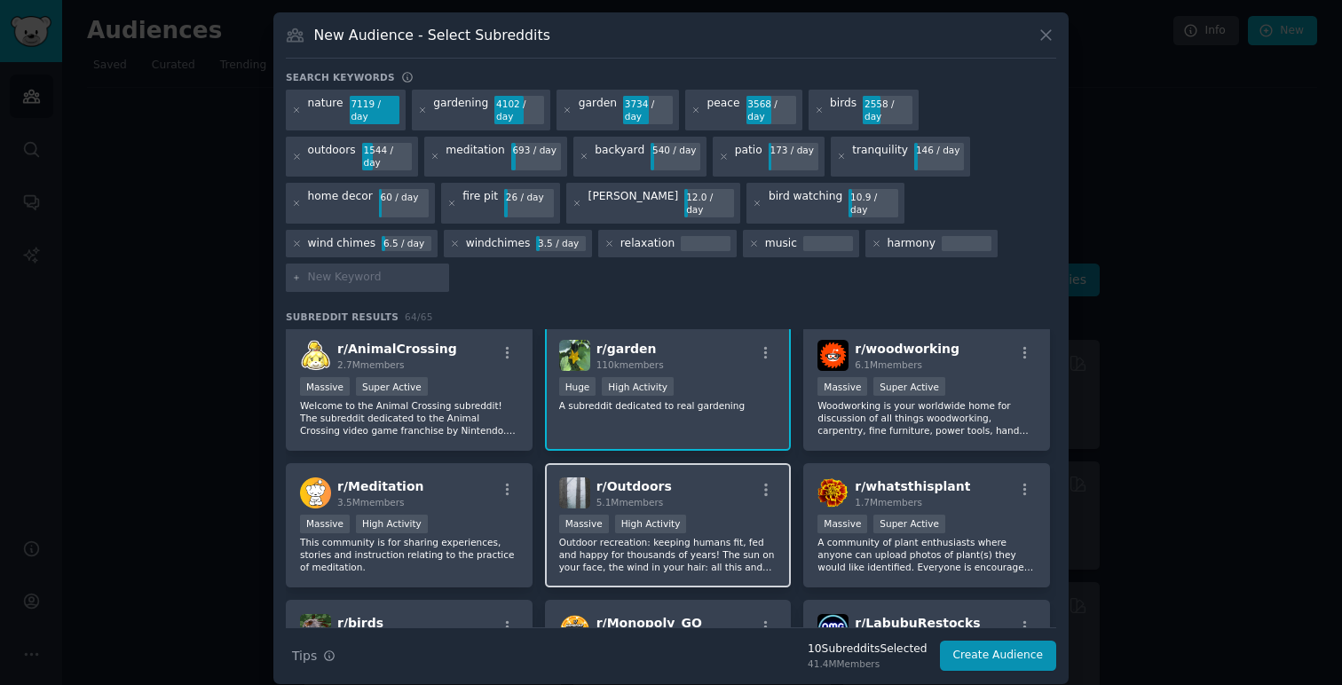
scroll to position [966, 0]
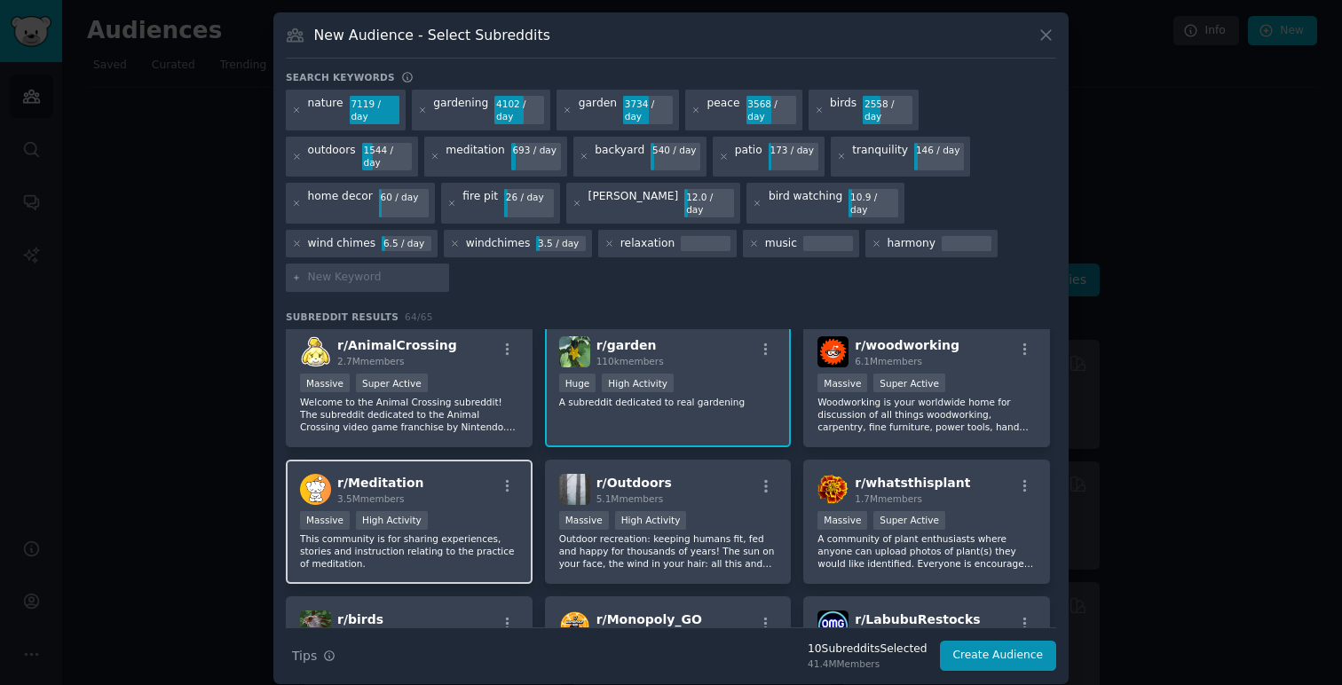
click at [453, 474] on div "r/ Meditation 3.5M members" at bounding box center [409, 489] width 218 height 31
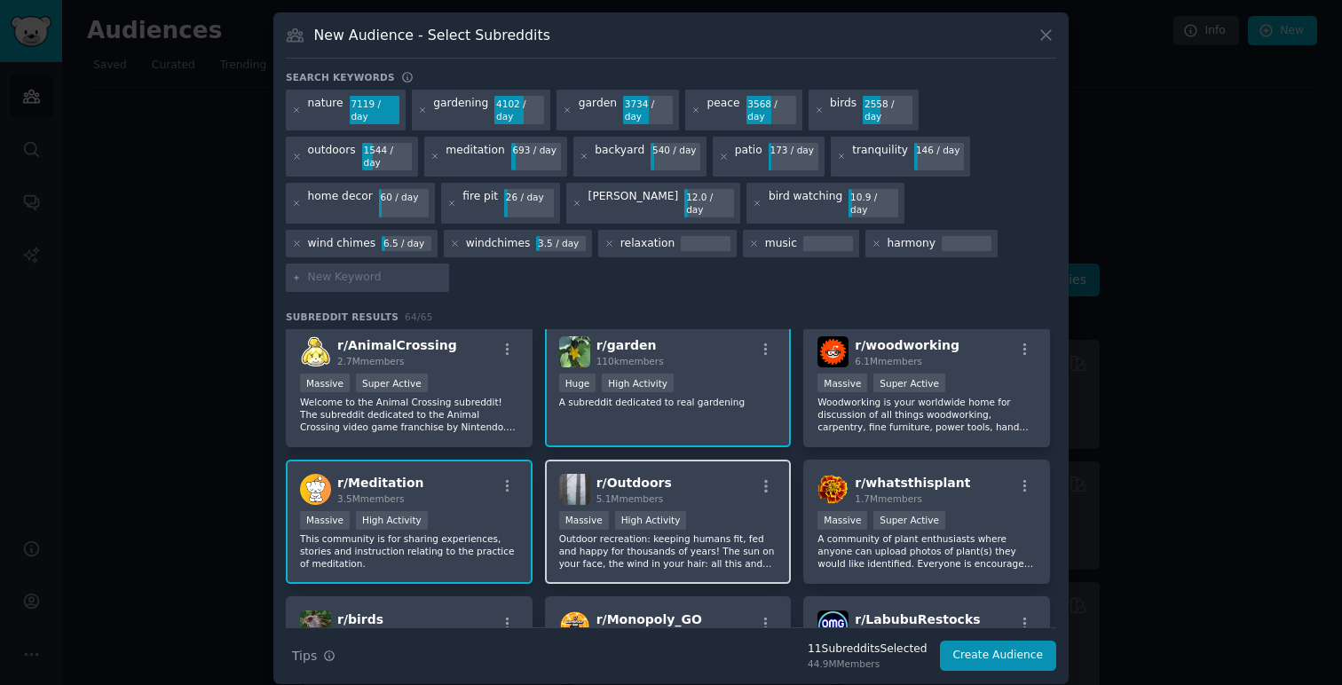
click at [731, 474] on div "r/ Outdoors 5.1M members" at bounding box center [668, 489] width 218 height 31
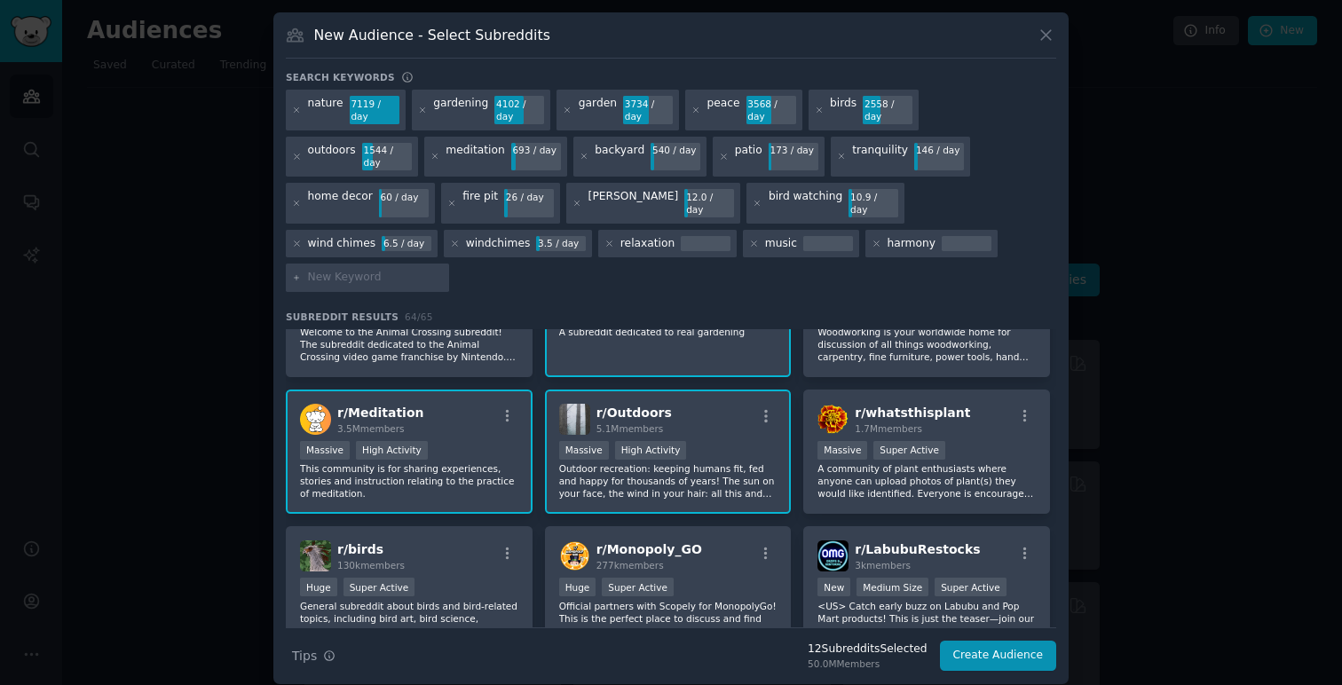
scroll to position [1037, 0]
click at [485, 540] on div "r/ birds 130k members" at bounding box center [409, 555] width 218 height 31
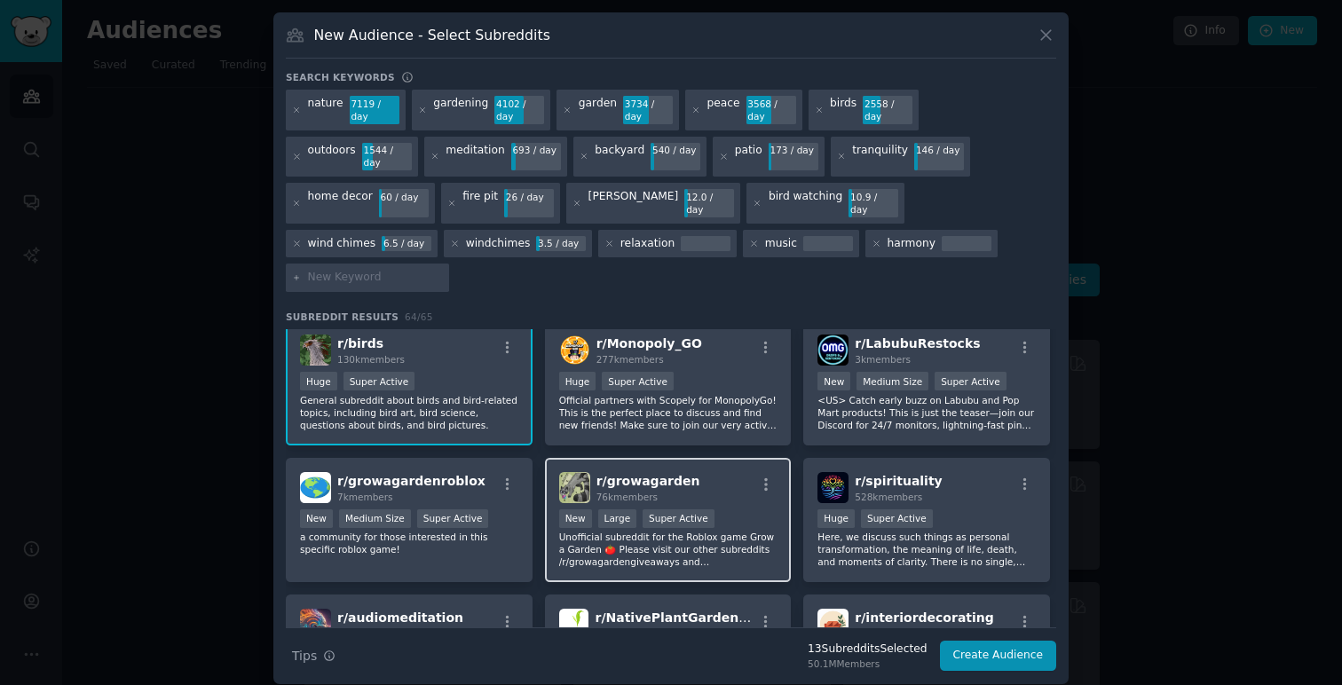
scroll to position [1249, 0]
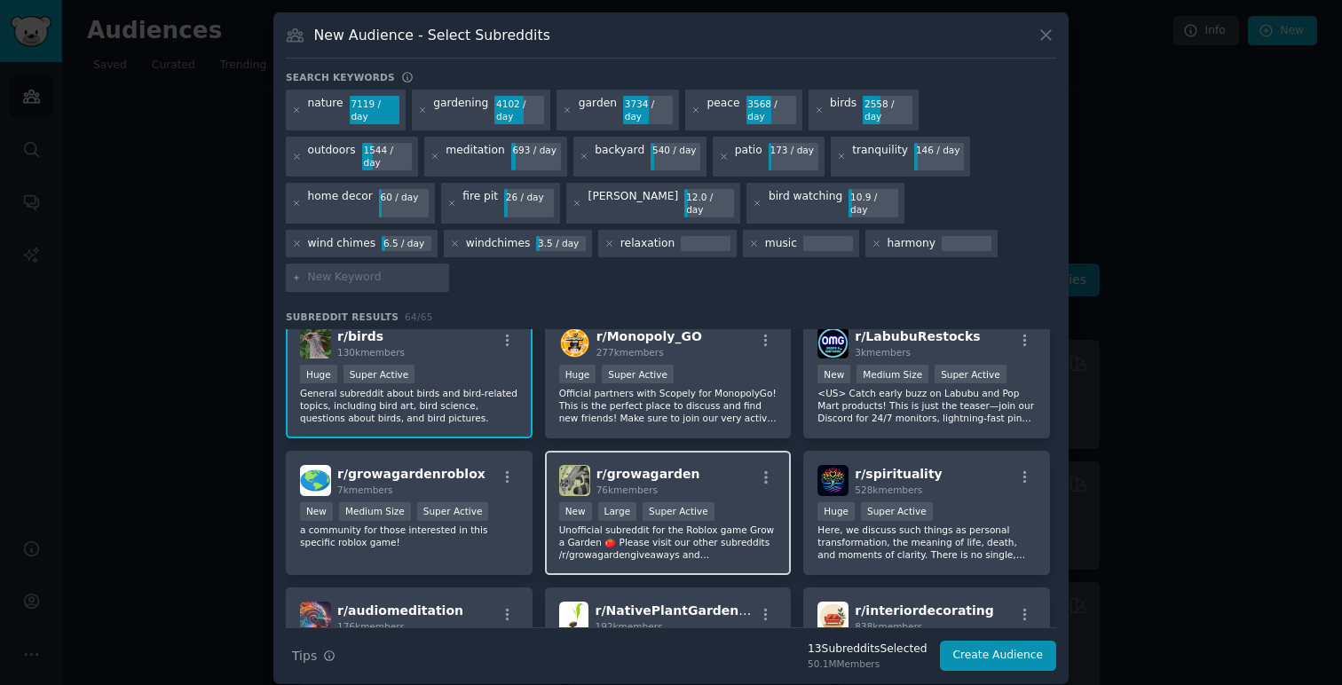
click at [729, 465] on div "r/ growagarden 76k members" at bounding box center [668, 480] width 218 height 31
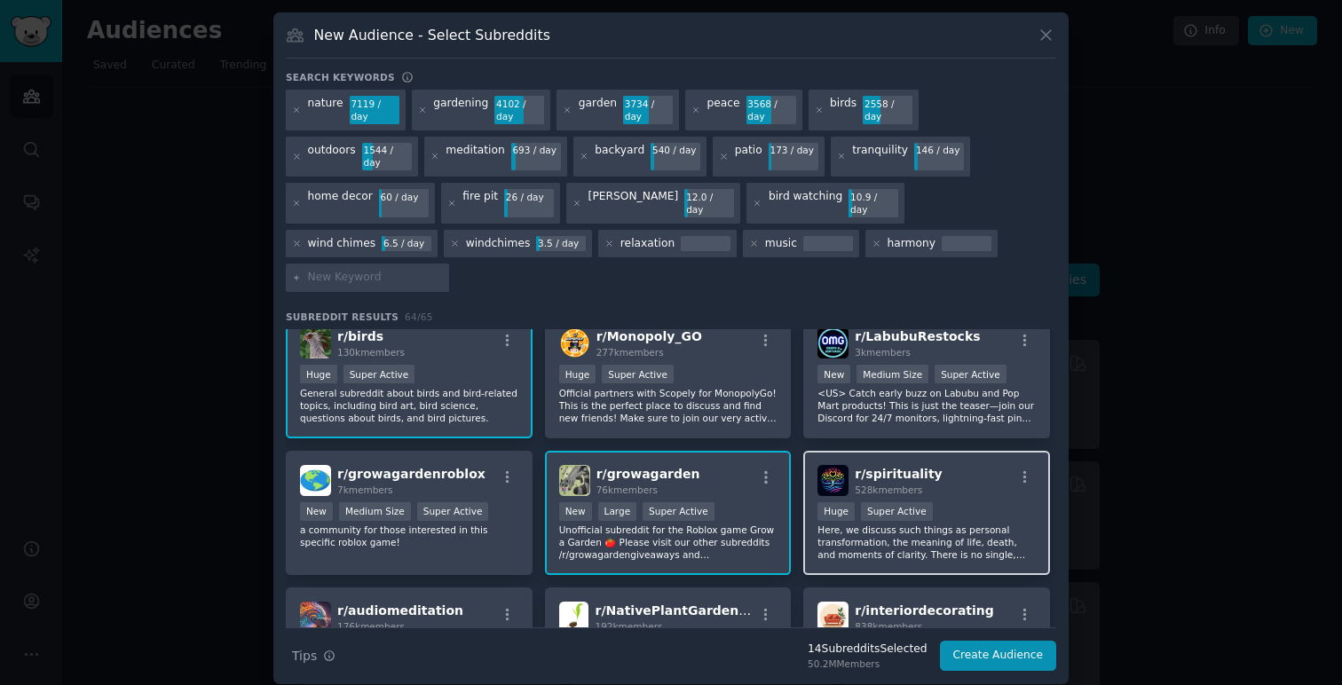
click at [972, 465] on div "r/ spirituality 528k members" at bounding box center [926, 480] width 218 height 31
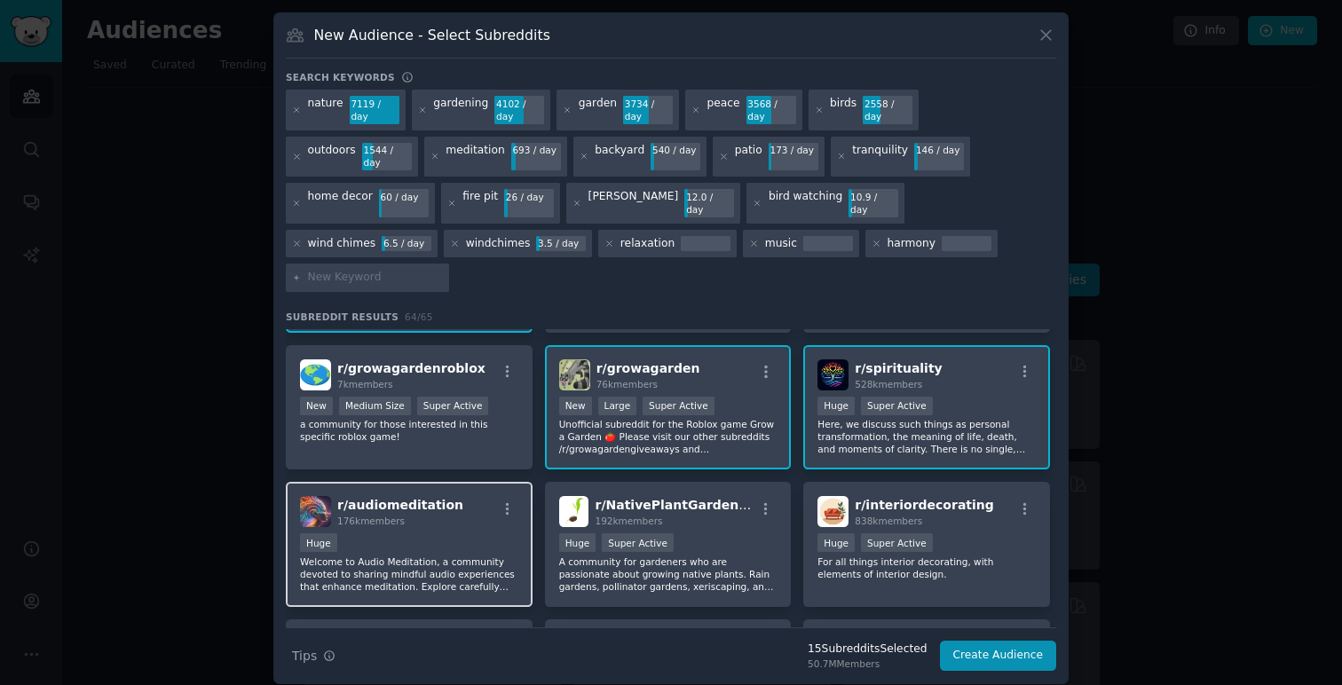
scroll to position [1356, 0]
click at [469, 532] on div "Huge" at bounding box center [409, 543] width 218 height 22
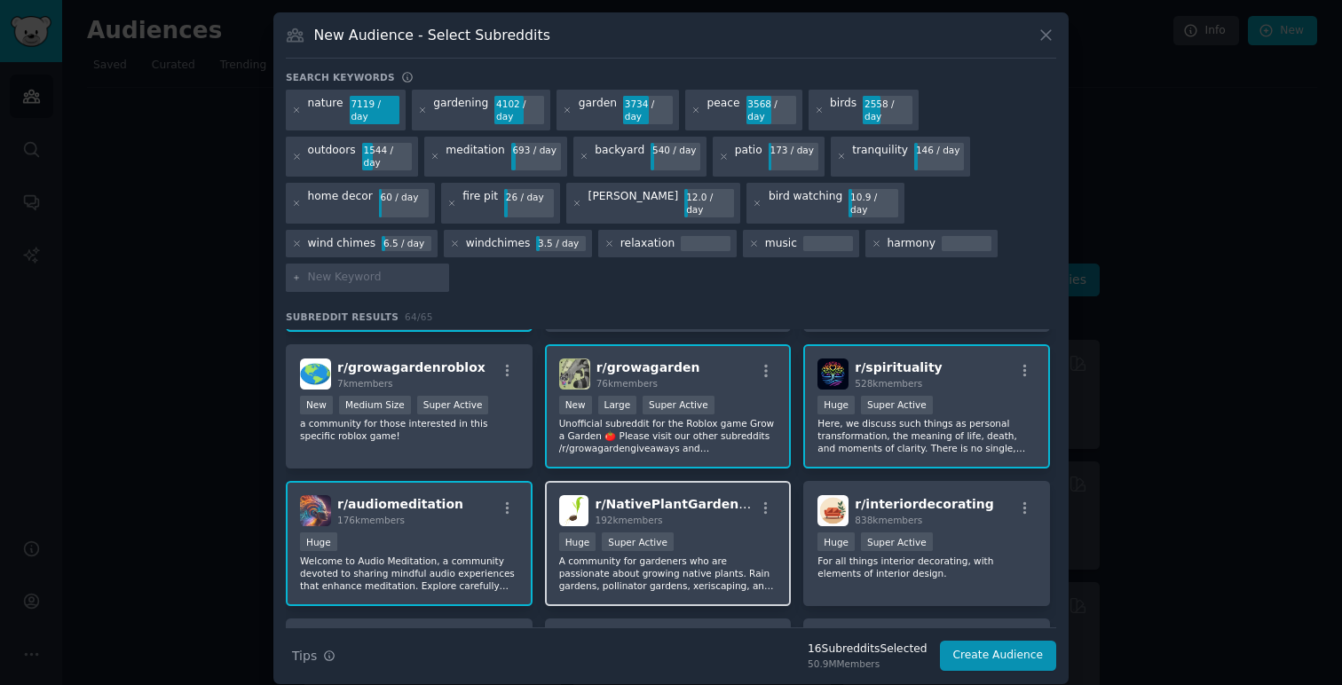
click at [730, 532] on div ">= 95th percentile for submissions / day Huge Super Active" at bounding box center [668, 543] width 218 height 22
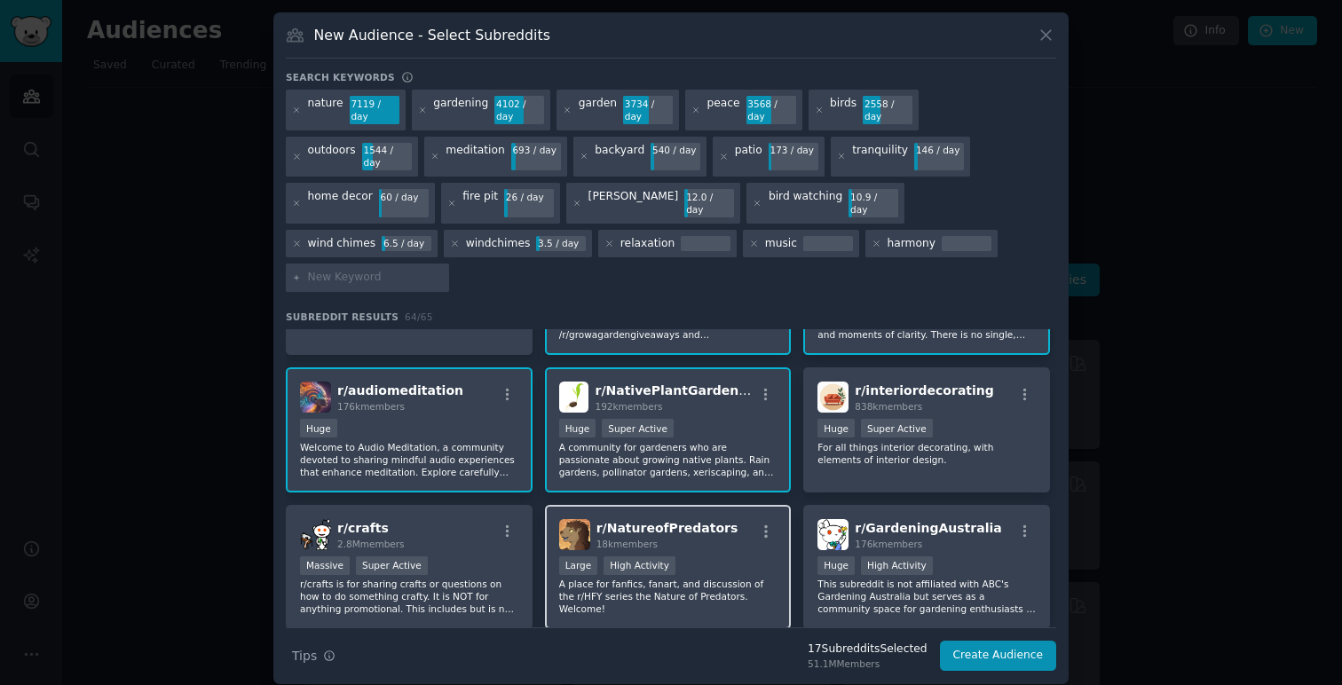
scroll to position [1479, 0]
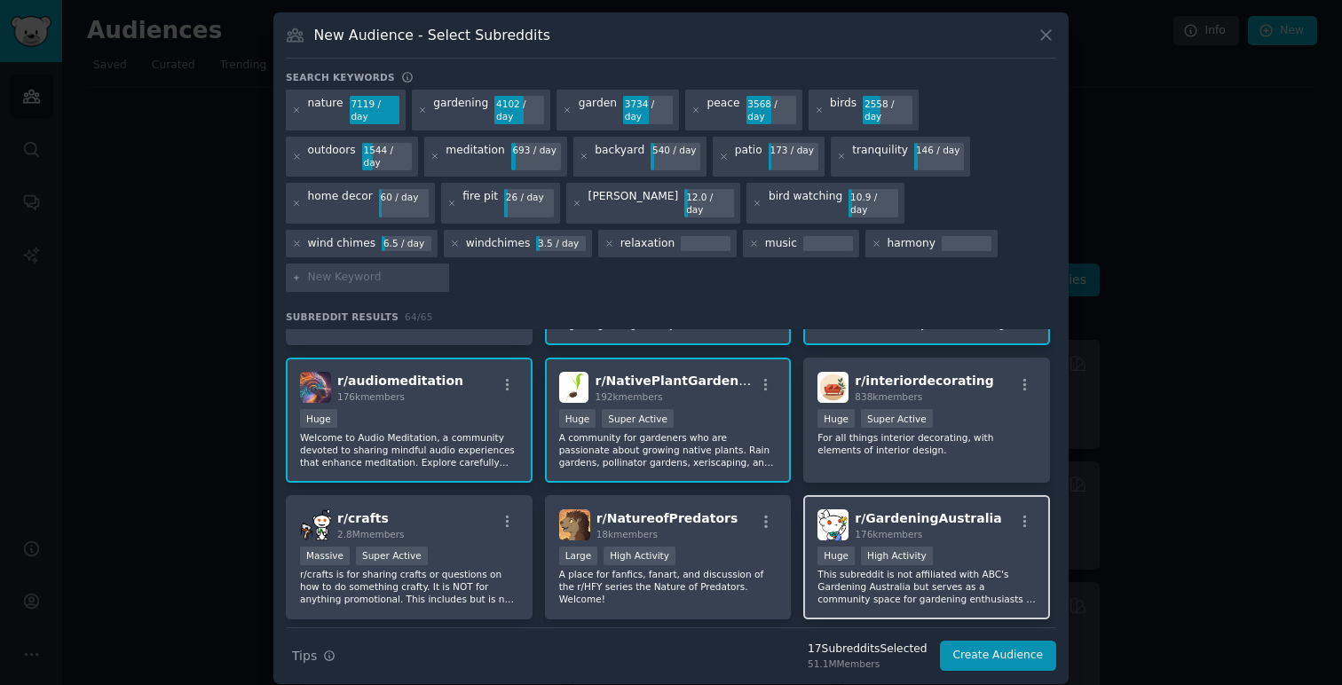
click at [982, 547] on div ">= 80th percentile for submissions / day Huge High Activity" at bounding box center [926, 558] width 218 height 22
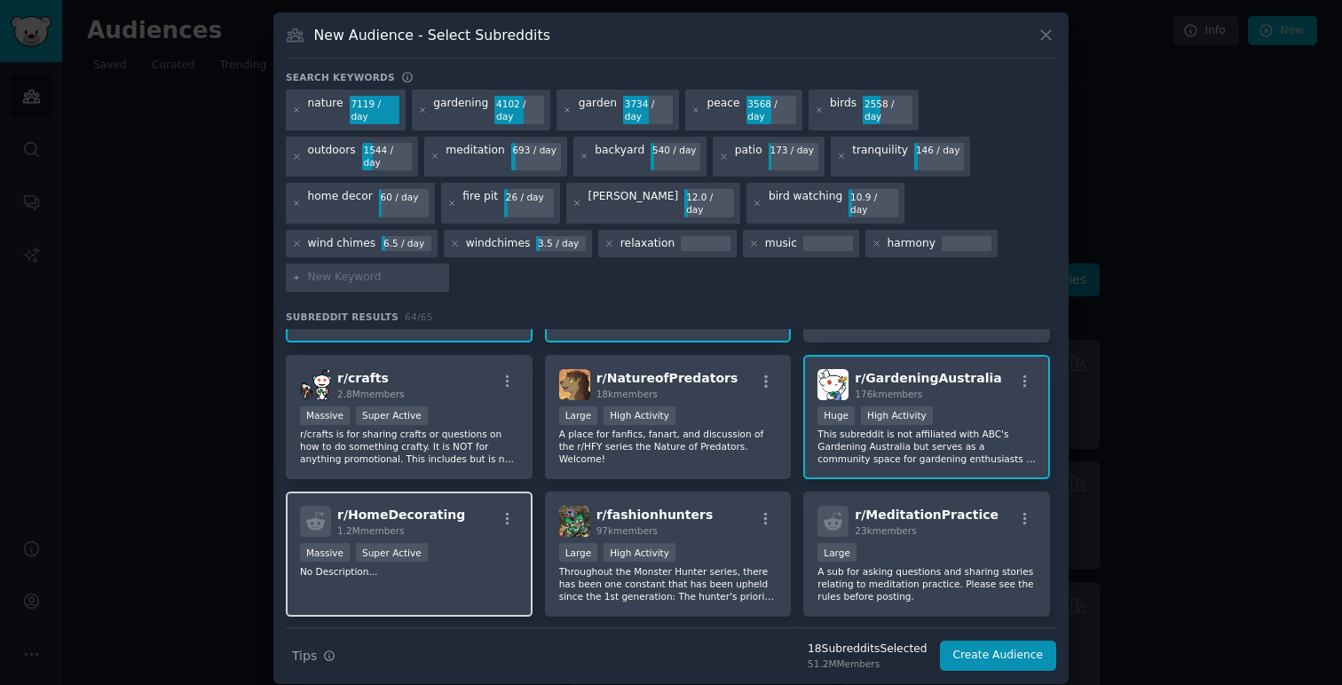
scroll to position [1626, 0]
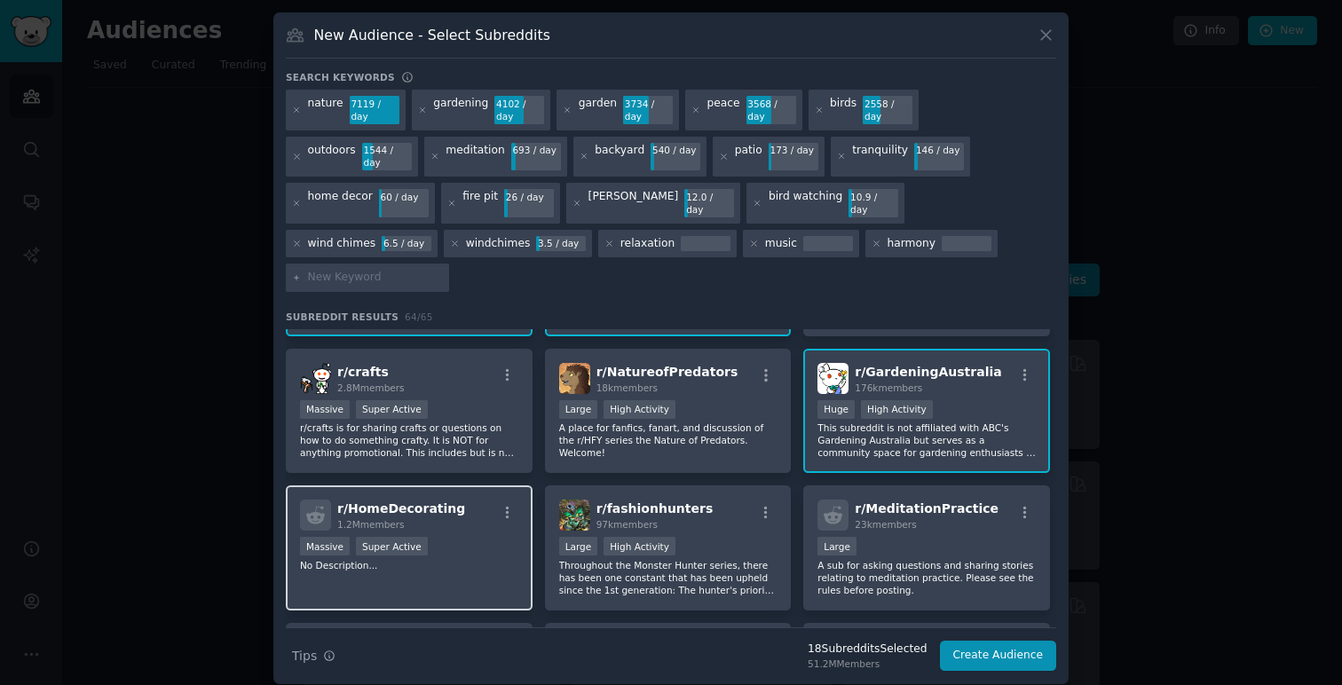
click at [478, 537] on div "r/ HomeDecorating 1.2M members Massive Super Active No Description..." at bounding box center [409, 547] width 247 height 125
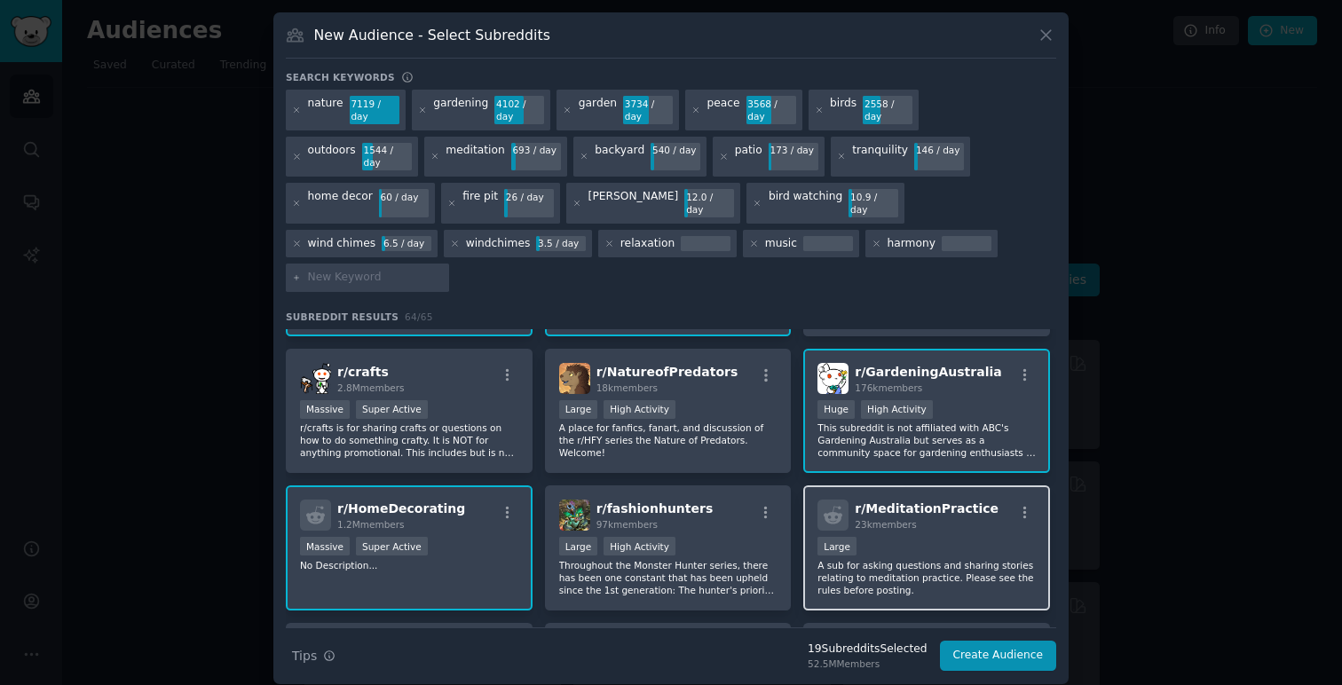
click at [985, 537] on div "10,000 - 100,000 members Large" at bounding box center [926, 548] width 218 height 22
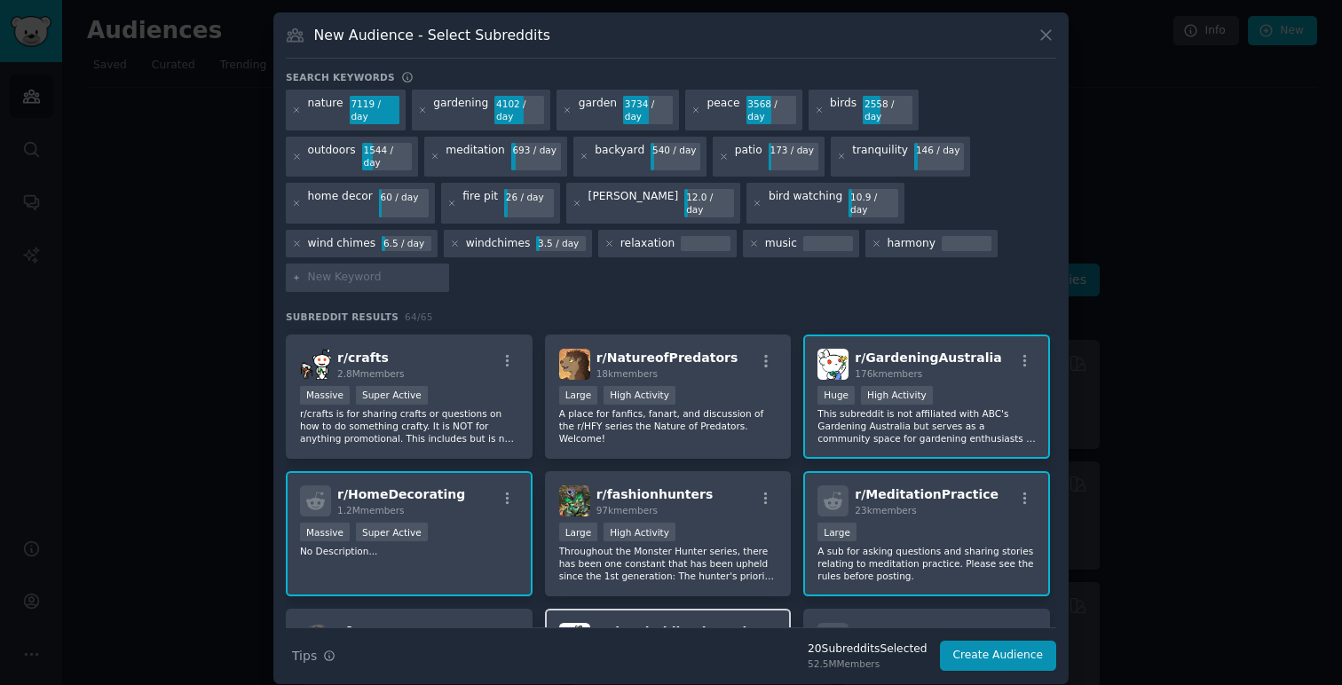
scroll to position [1856, 0]
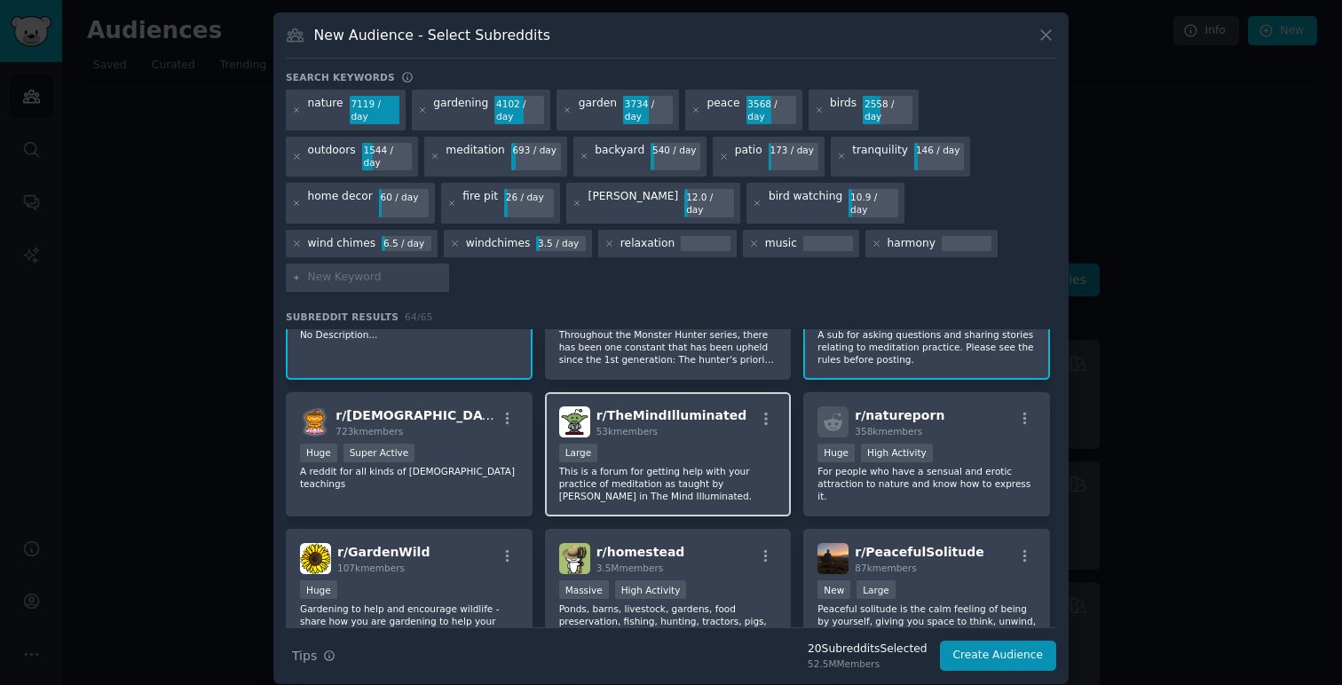
click at [705, 404] on div "r/ TheMindIlluminated 53k members Large This is a forum for getting help with y…" at bounding box center [668, 454] width 247 height 125
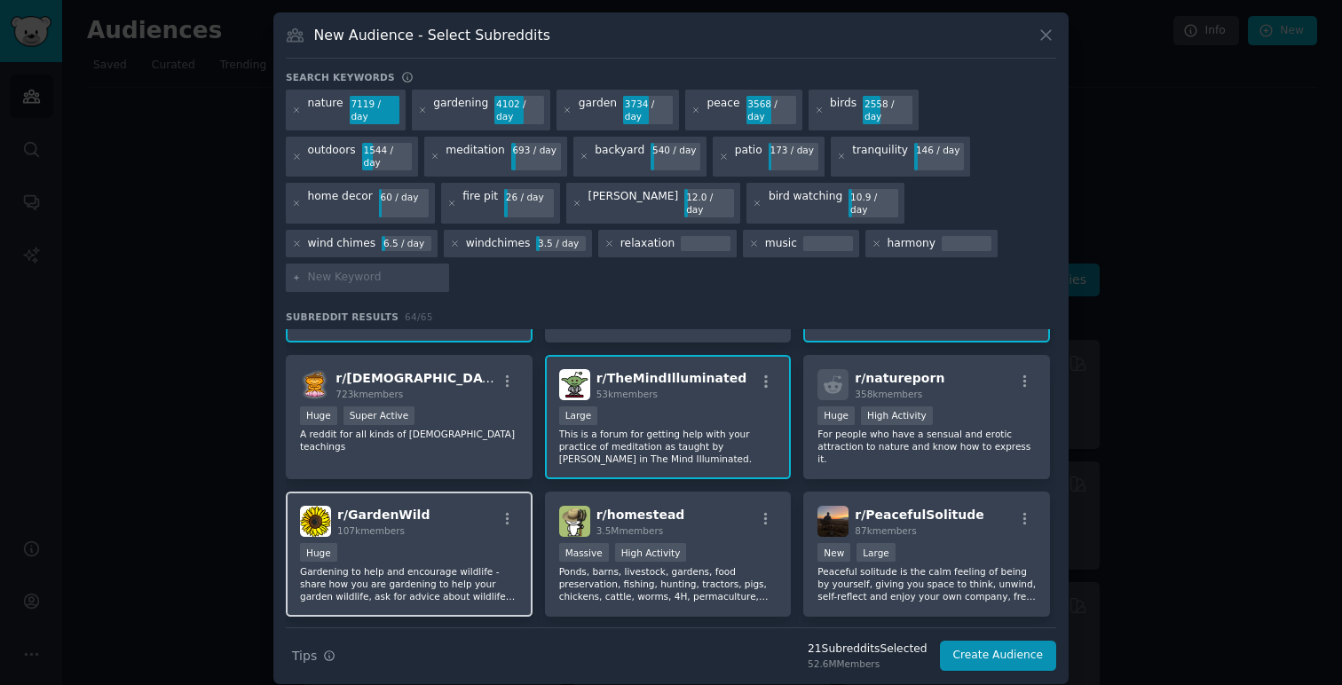
scroll to position [1895, 0]
click at [466, 541] on div "Huge" at bounding box center [409, 552] width 218 height 22
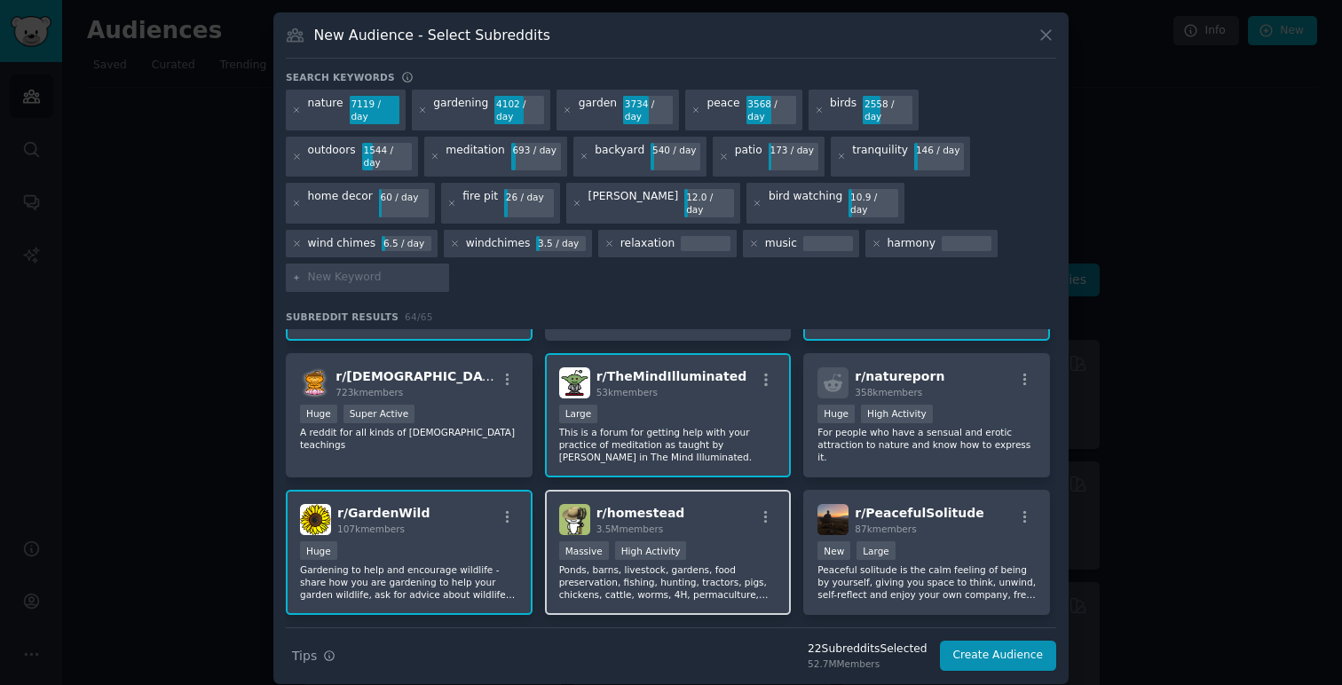
click at [726, 504] on div "r/ homestead 3.5M members" at bounding box center [668, 519] width 218 height 31
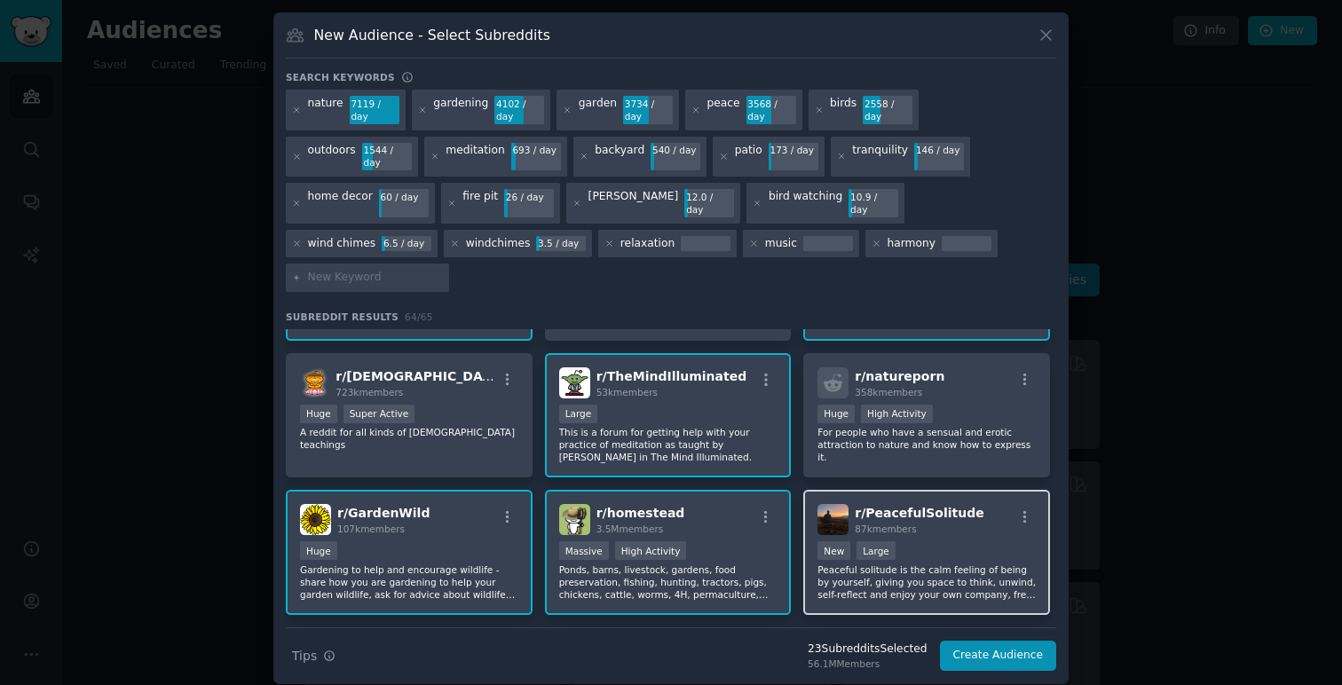
click at [967, 541] on div "New Large" at bounding box center [926, 552] width 218 height 22
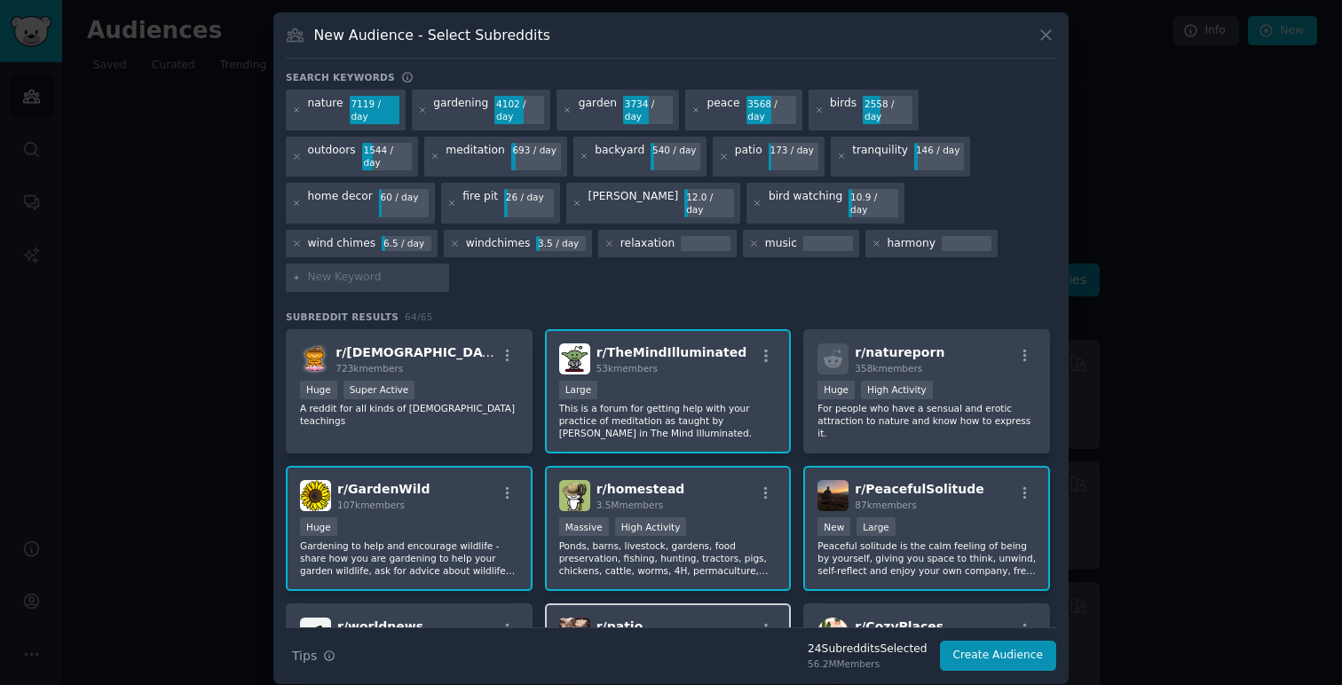
scroll to position [2080, 0]
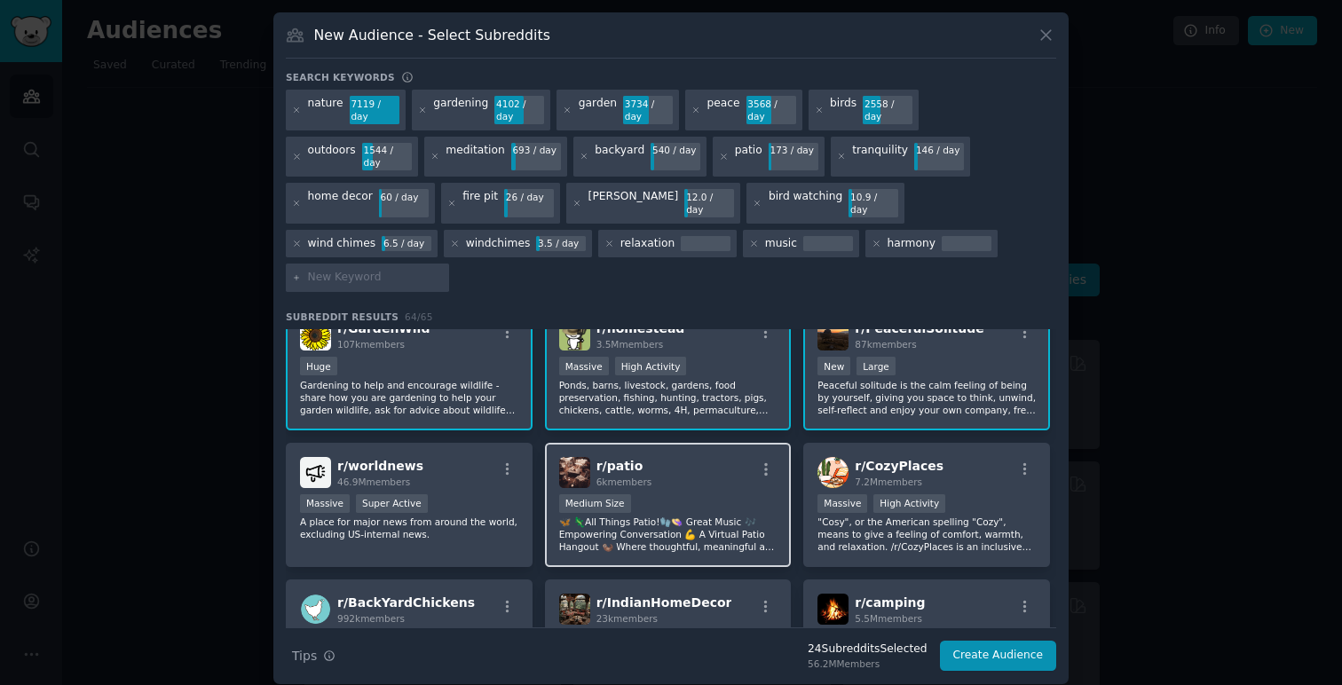
click at [714, 457] on div "r/ patio 6k members" at bounding box center [668, 472] width 218 height 31
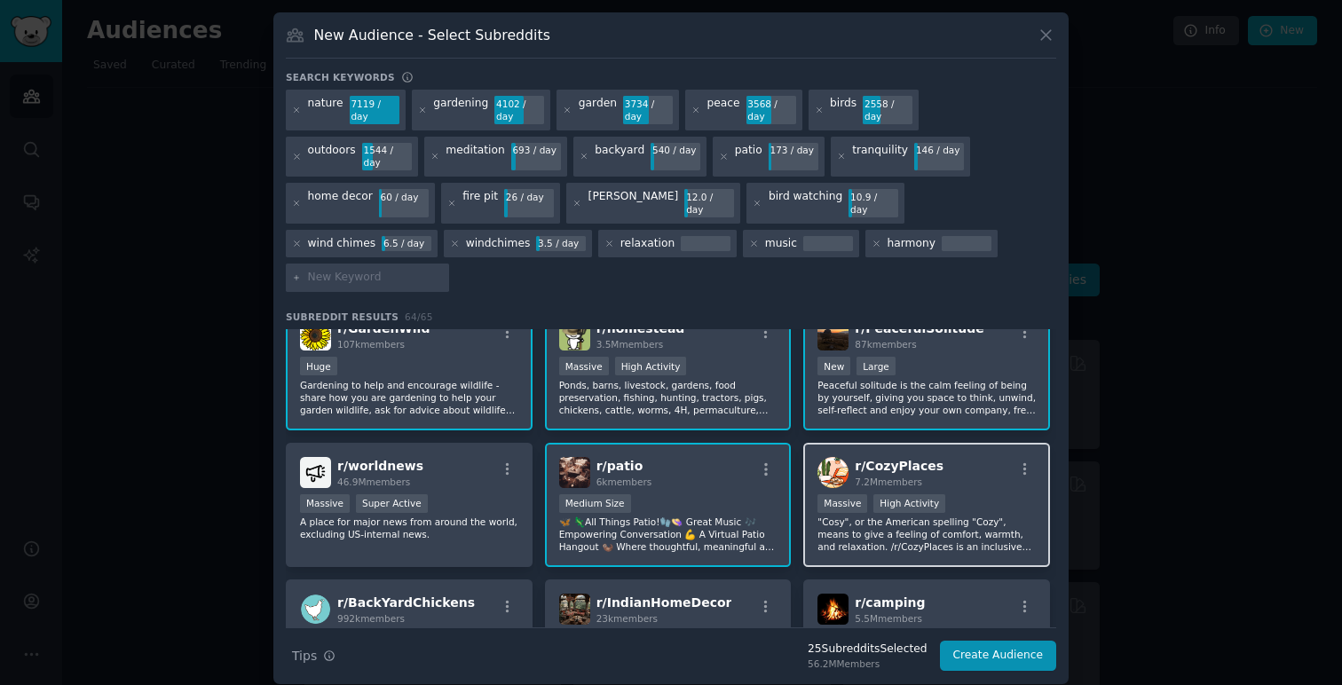
click at [971, 457] on div "r/ CozyPlaces 7.2M members" at bounding box center [926, 472] width 218 height 31
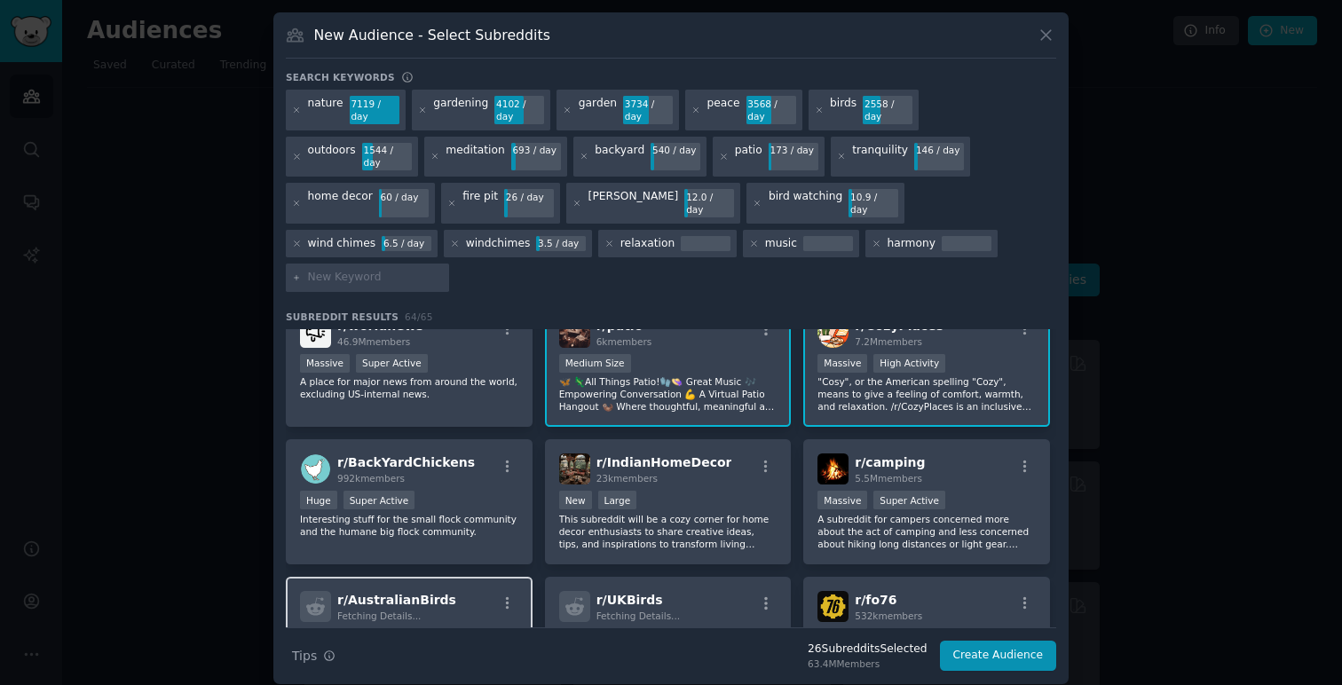
scroll to position [2232, 0]
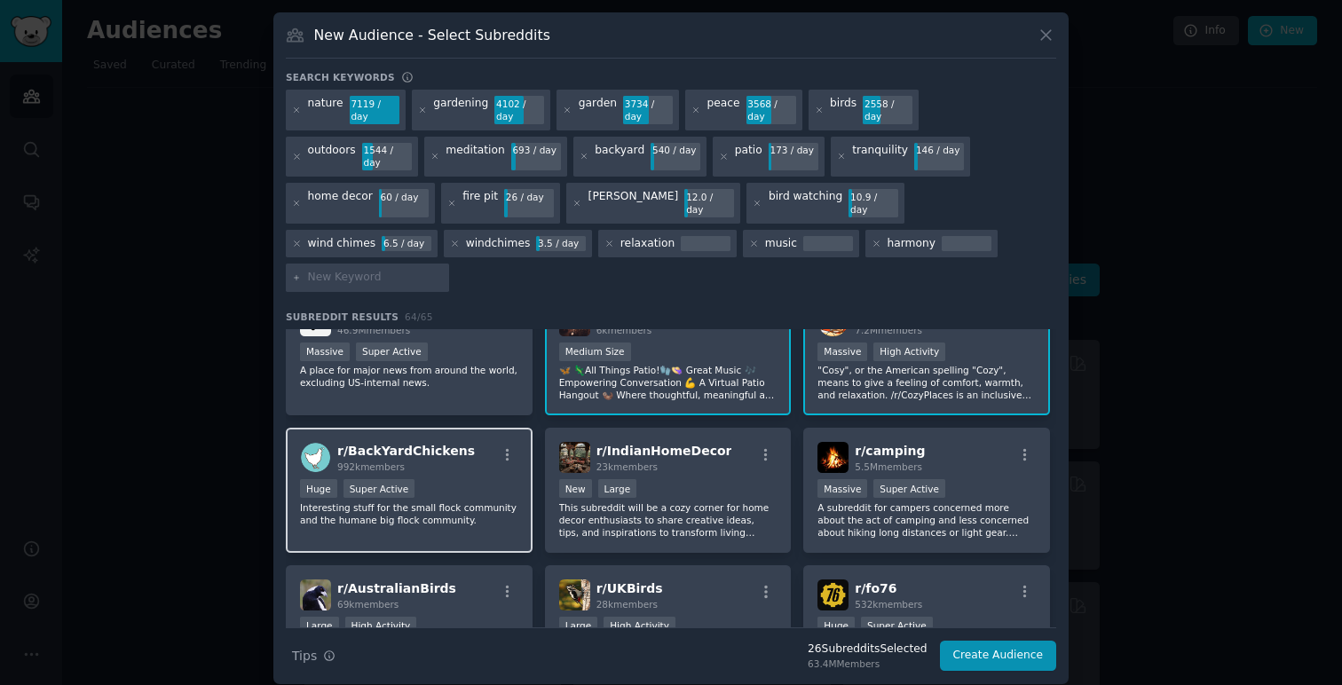
click at [474, 479] on div "Huge Super Active" at bounding box center [409, 490] width 218 height 22
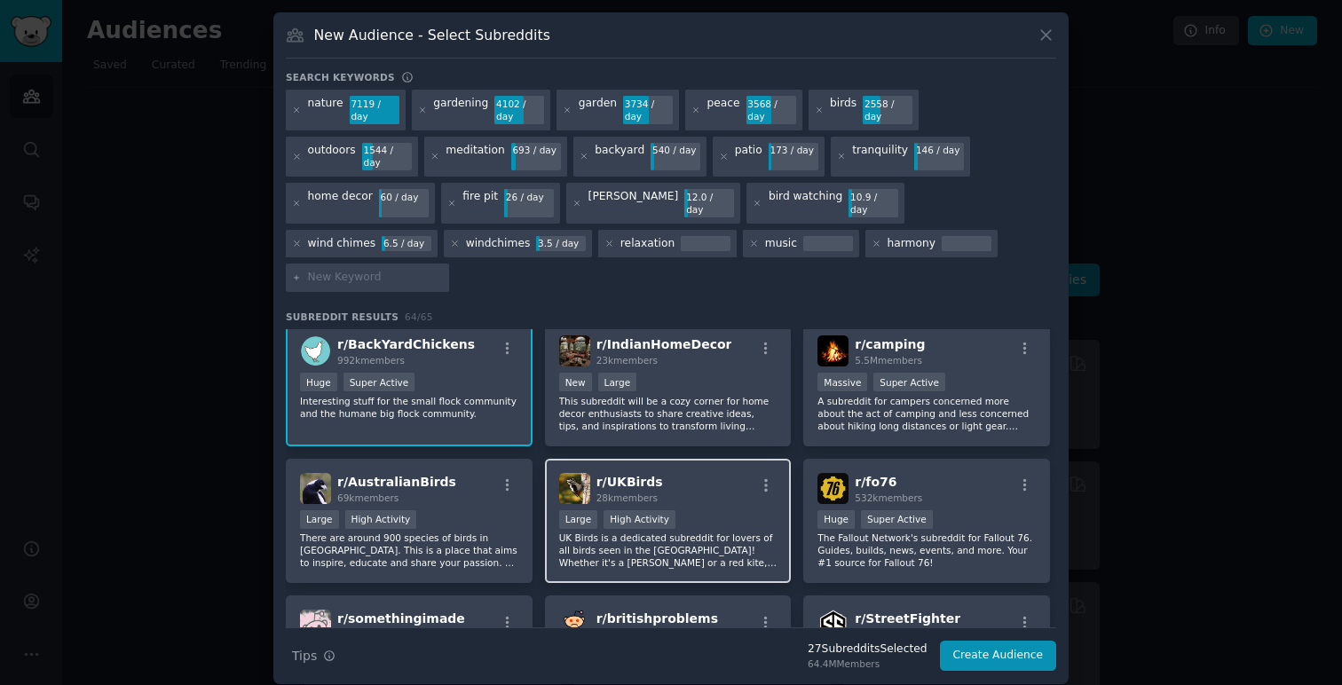
scroll to position [2342, 0]
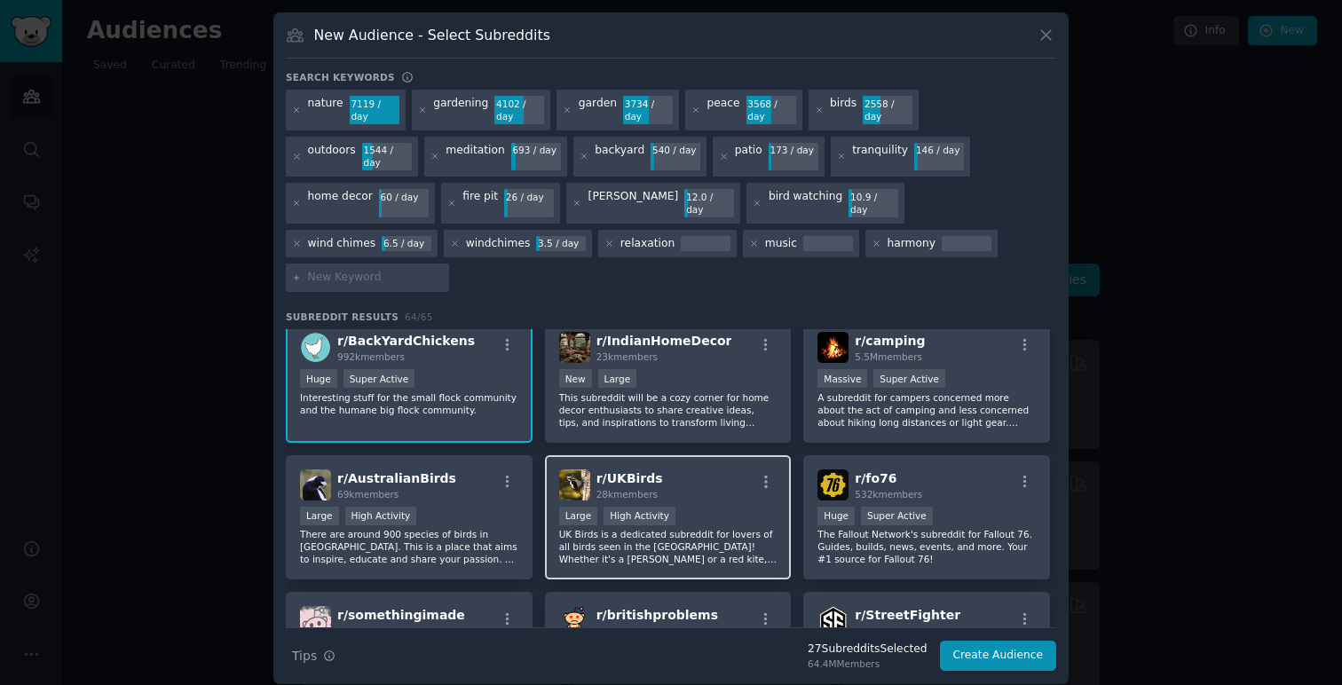
click at [724, 469] on div "r/ UKBirds 28k members" at bounding box center [668, 484] width 218 height 31
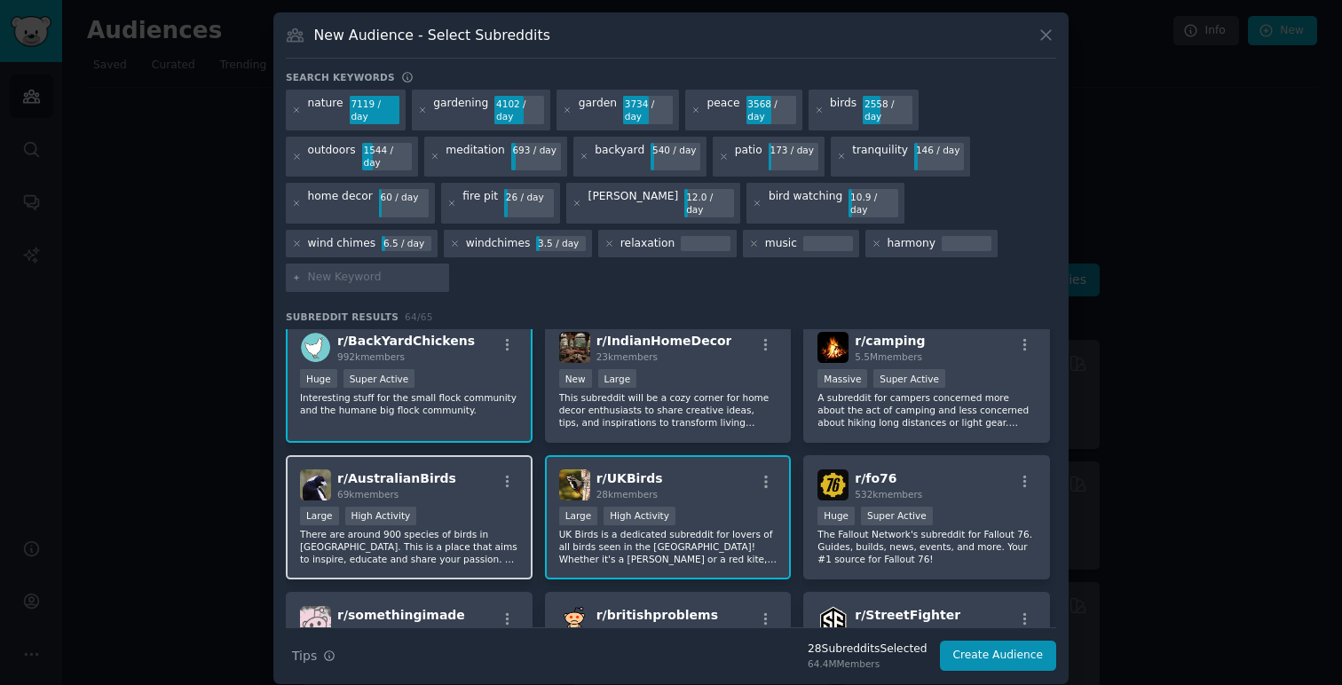
click at [484, 507] on div "Large High Activity" at bounding box center [409, 518] width 218 height 22
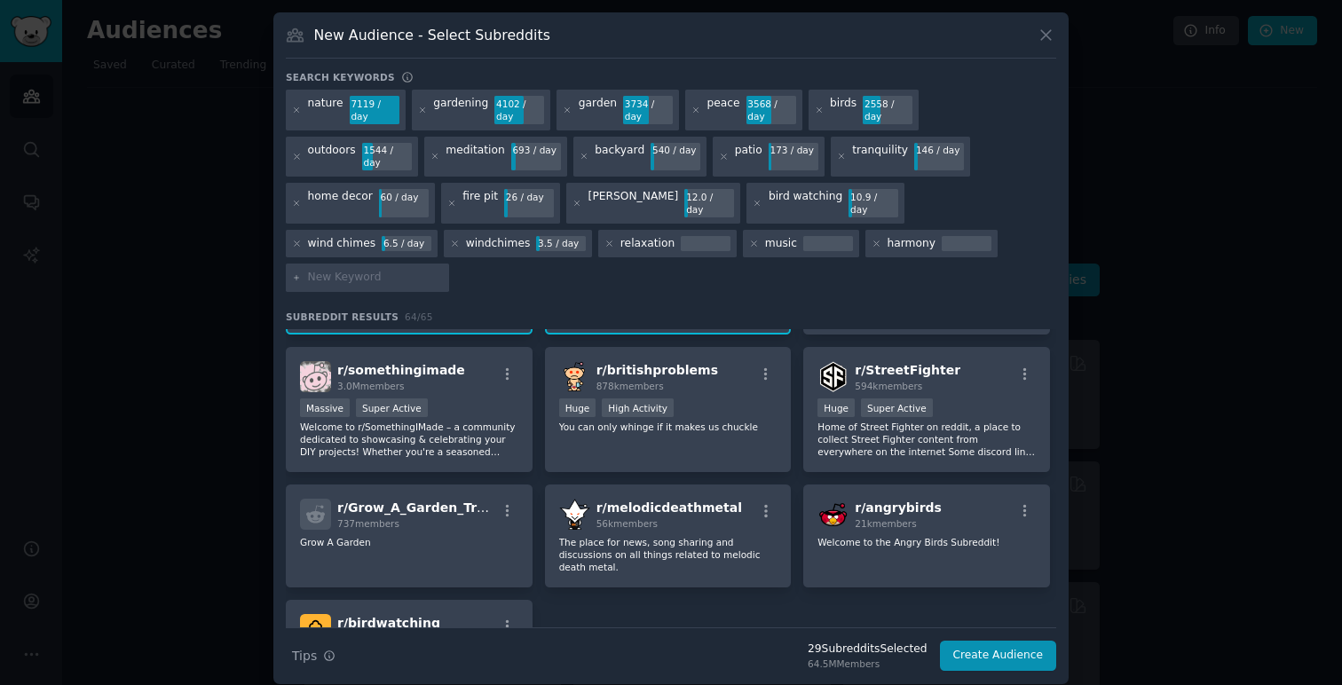
scroll to position [2670, 0]
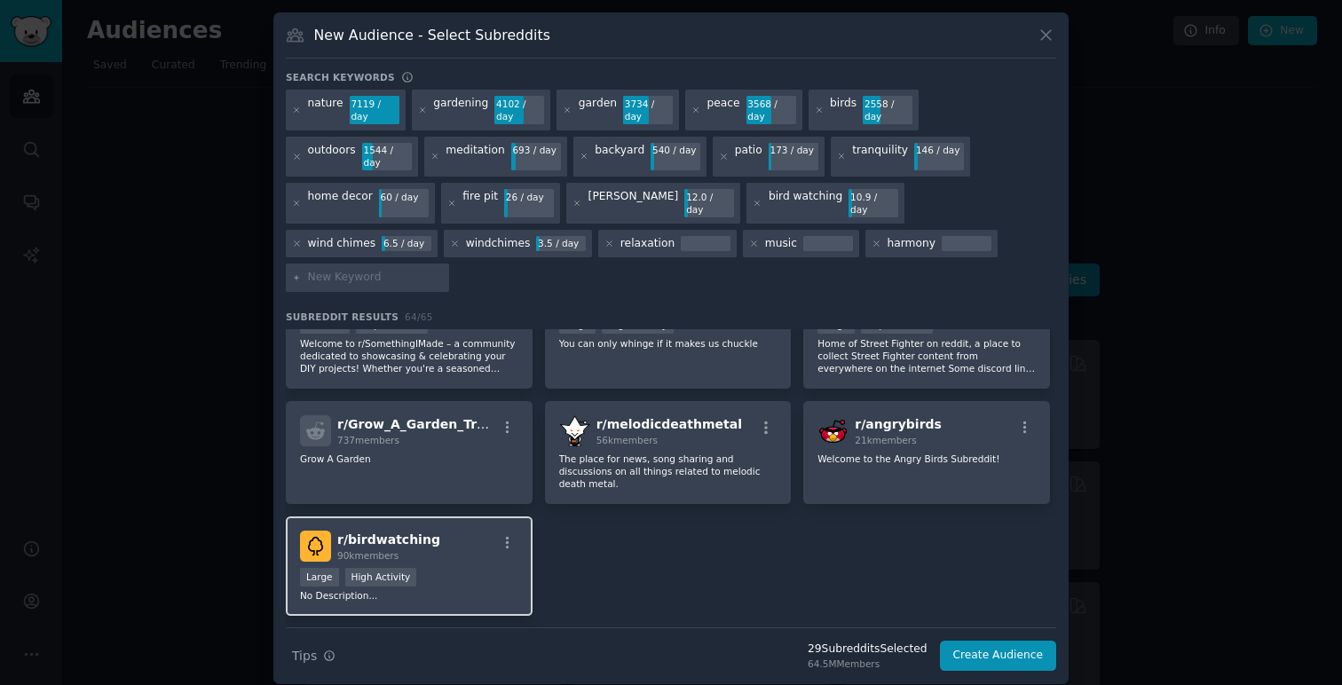
click at [489, 589] on p "No Description..." at bounding box center [409, 595] width 218 height 12
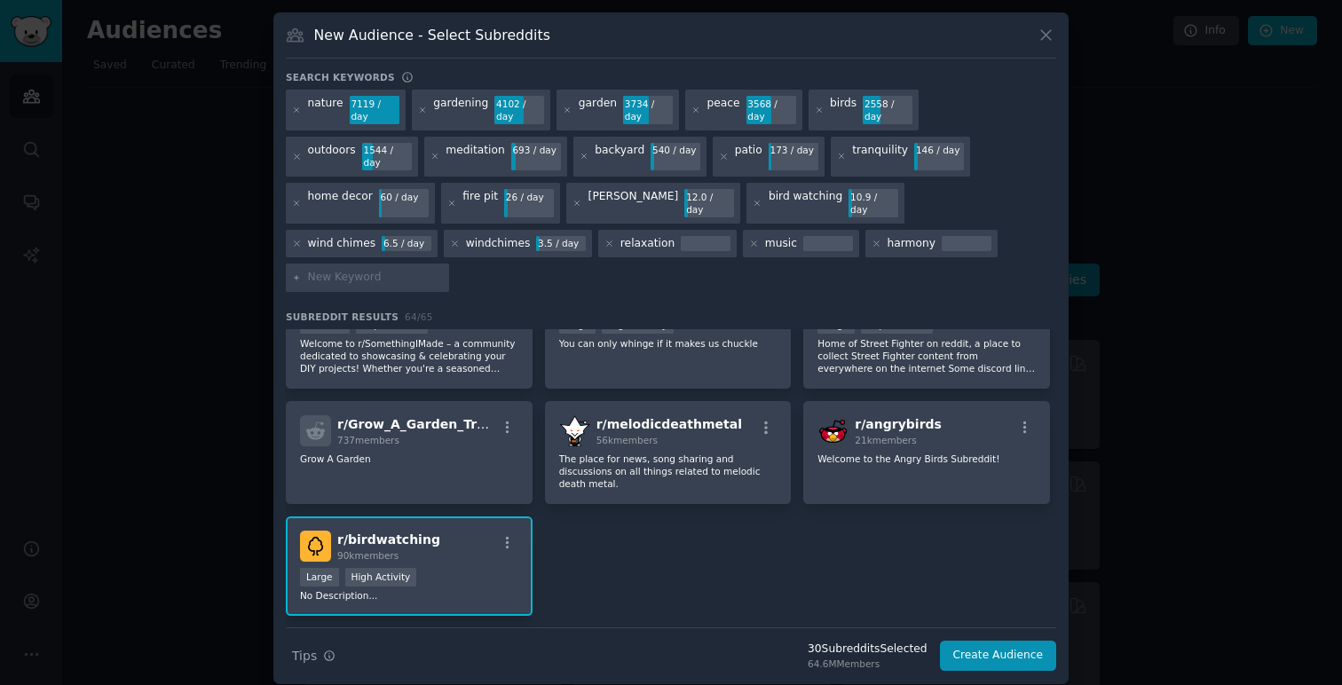
click at [443, 270] on input "text" at bounding box center [375, 278] width 135 height 16
type input "cozy"
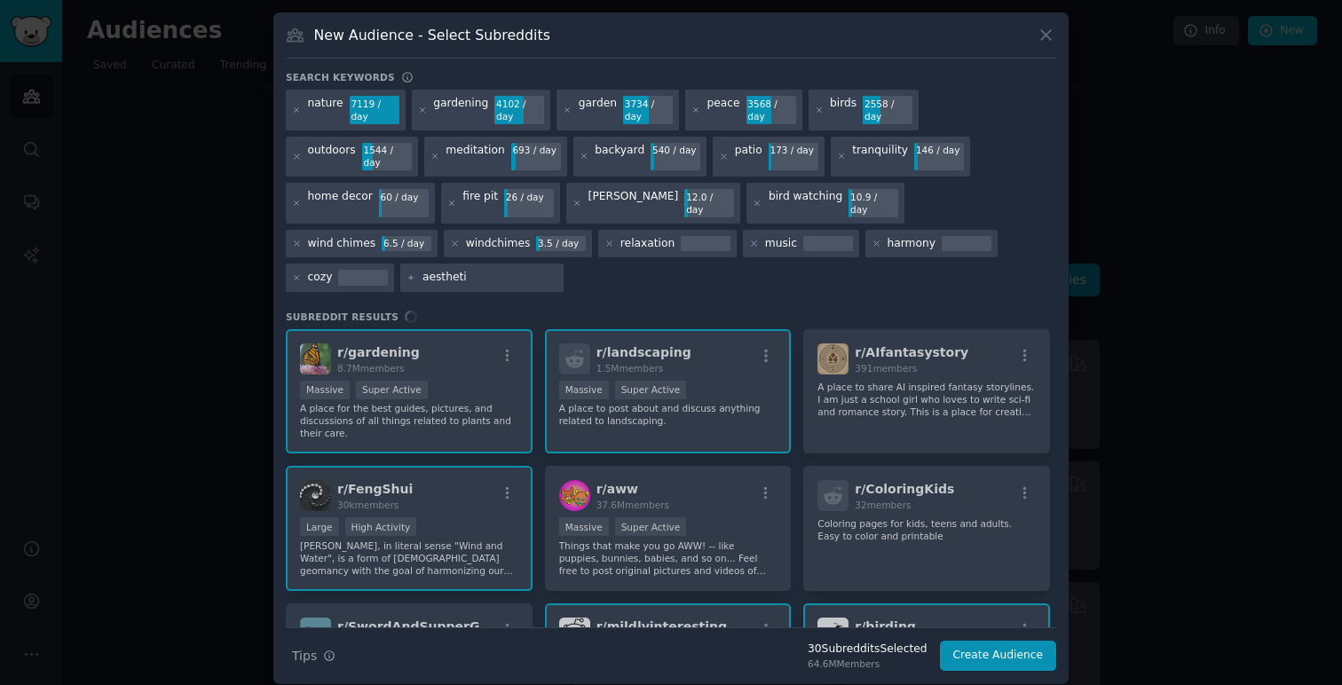
type input "aesthetic"
type input "calm"
type input "calming"
type input "mindfulness"
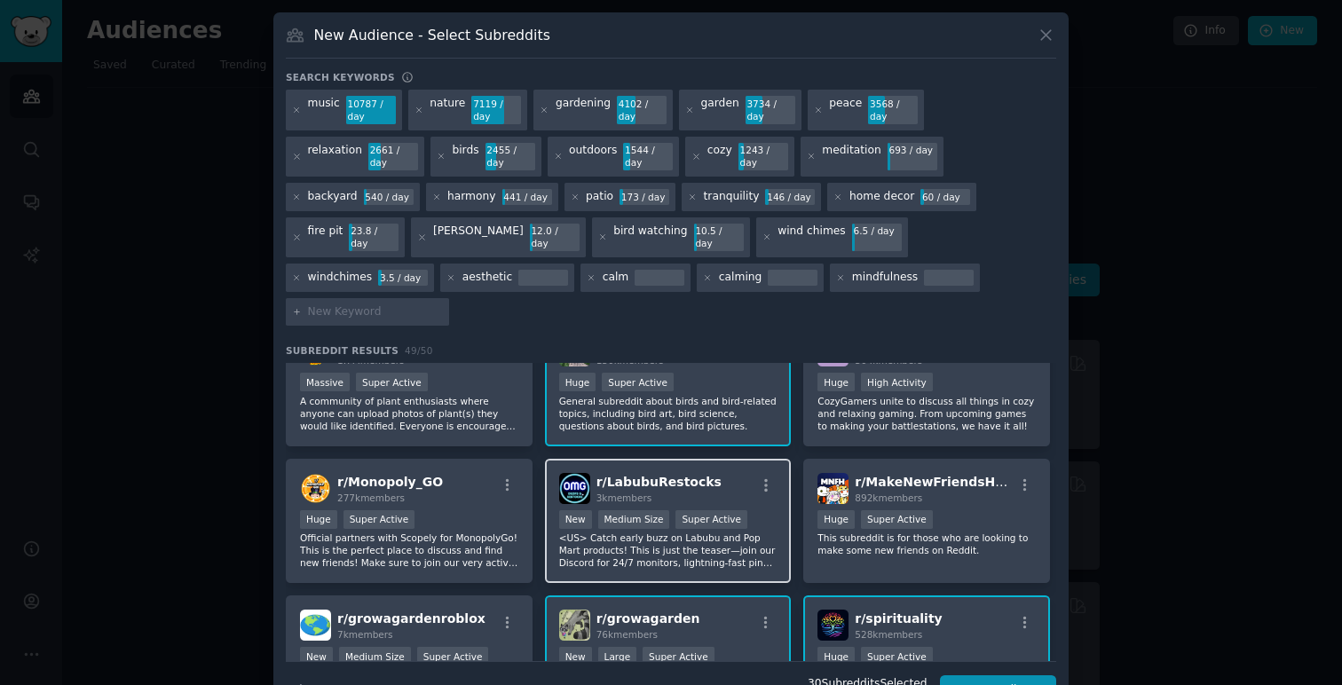
scroll to position [1406, 0]
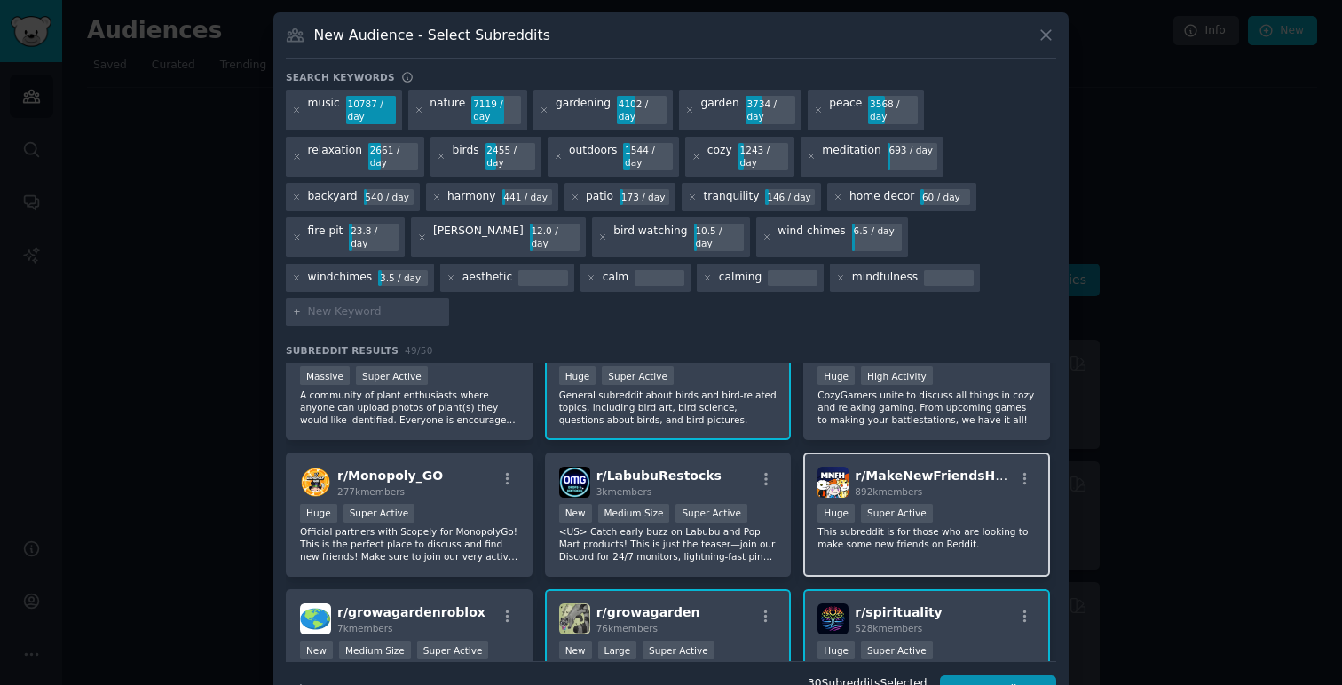
click at [986, 504] on div "Huge Super Active" at bounding box center [926, 515] width 218 height 22
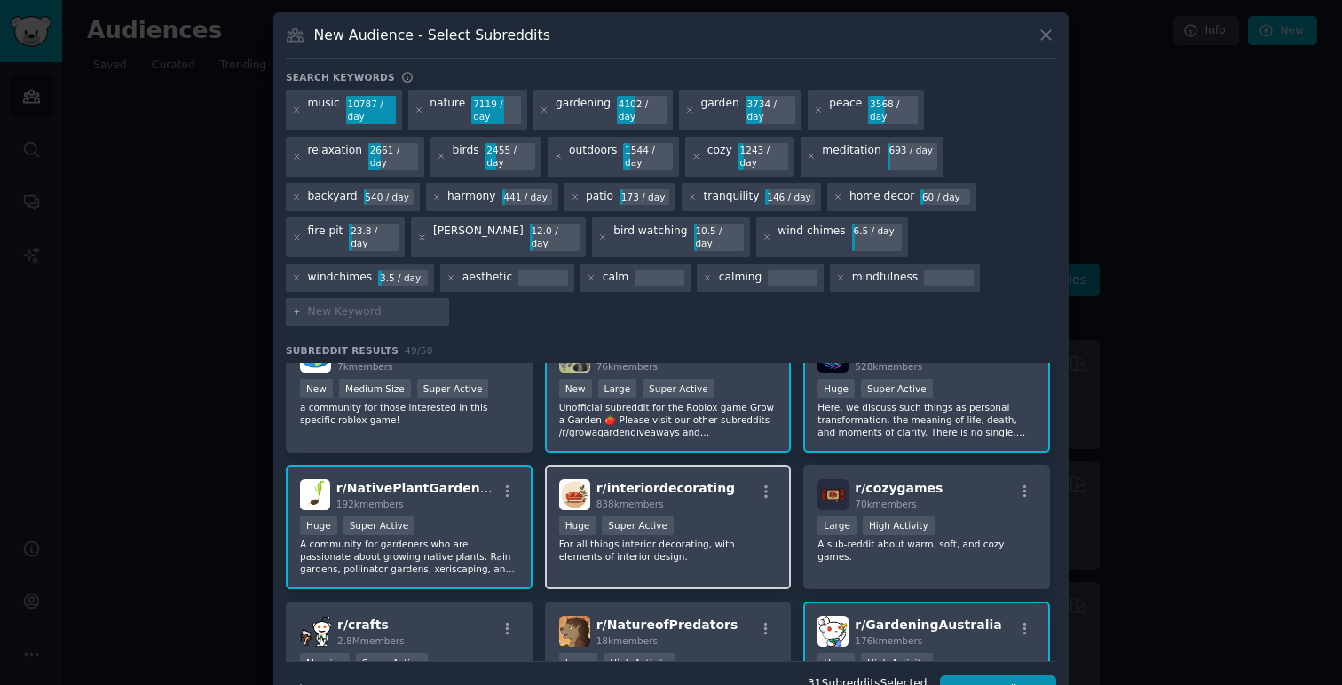
scroll to position [1671, 0]
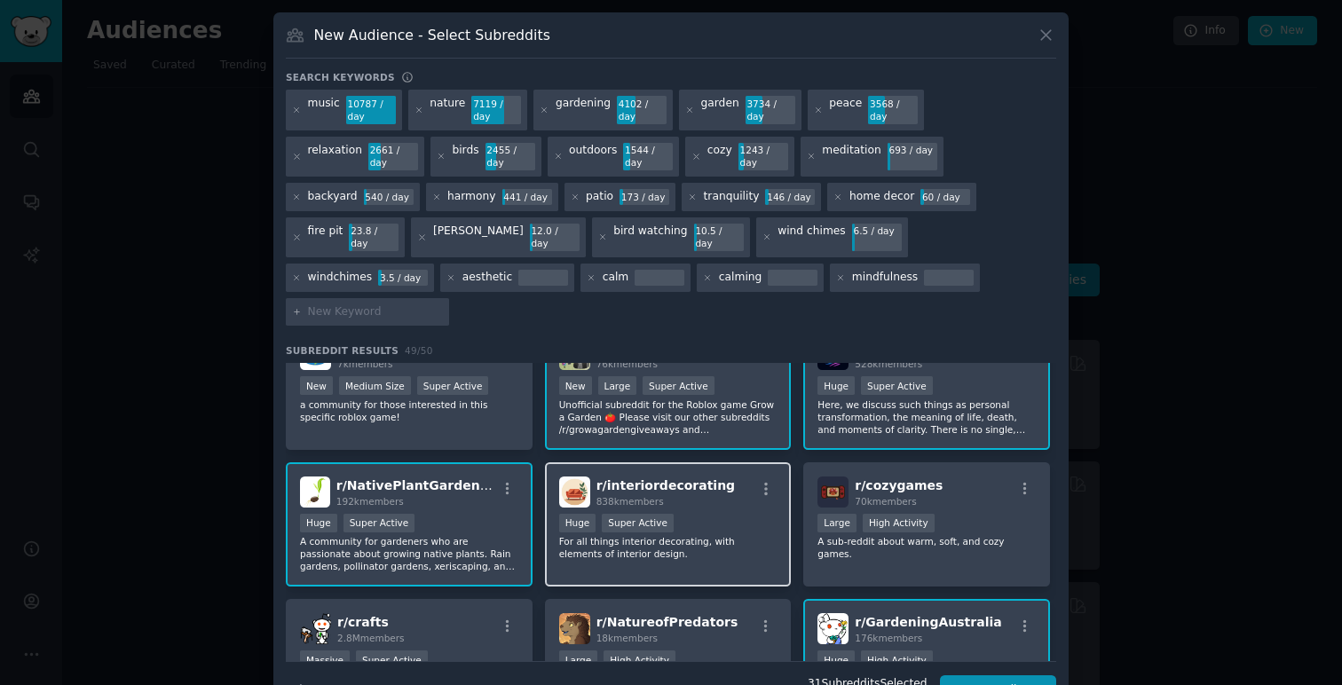
click at [716, 514] on div "Huge Super Active" at bounding box center [668, 525] width 218 height 22
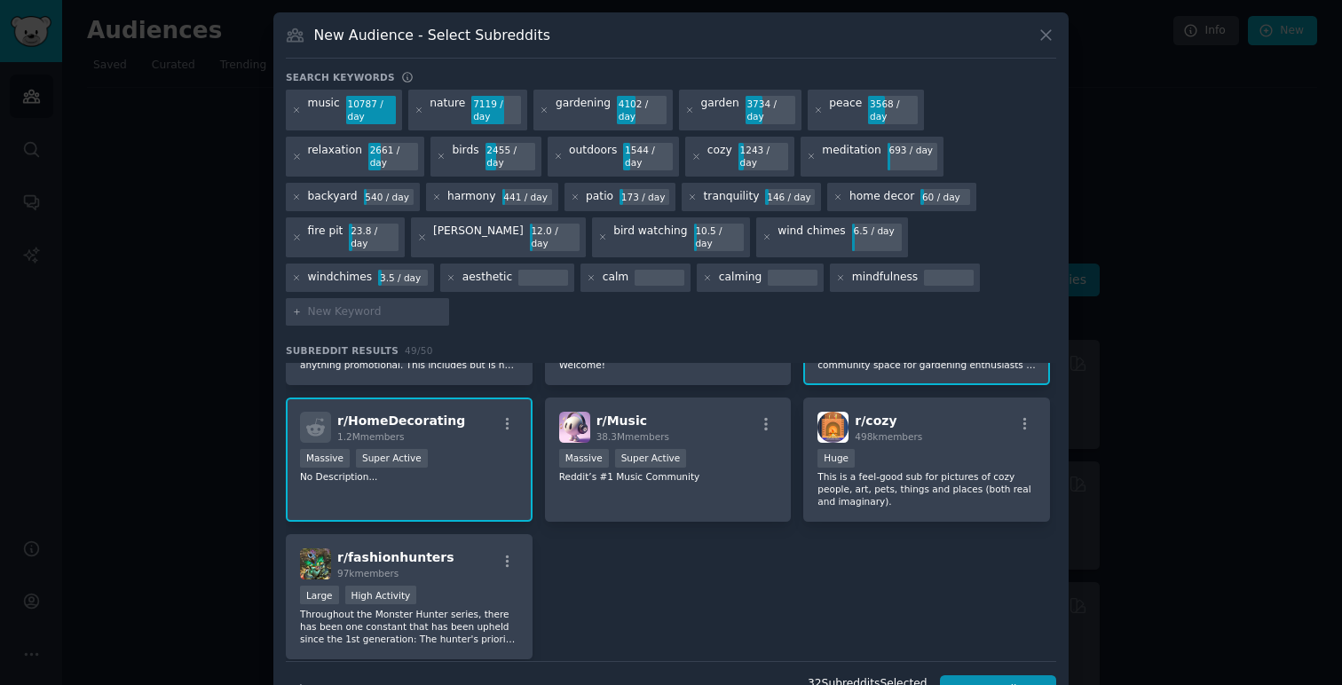
scroll to position [2013, 0]
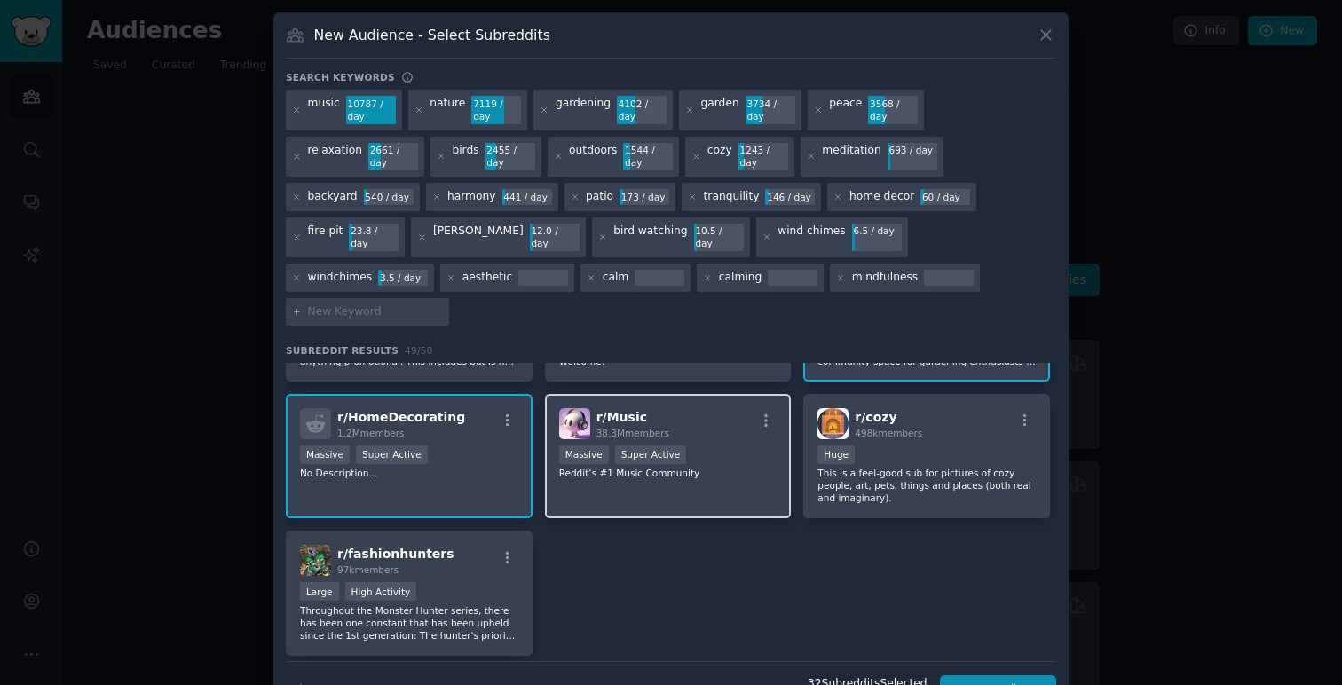
click at [706, 449] on div "r/ Music 38.3M members Massive Super Active Reddit’s #1 Music Community" at bounding box center [668, 456] width 247 height 125
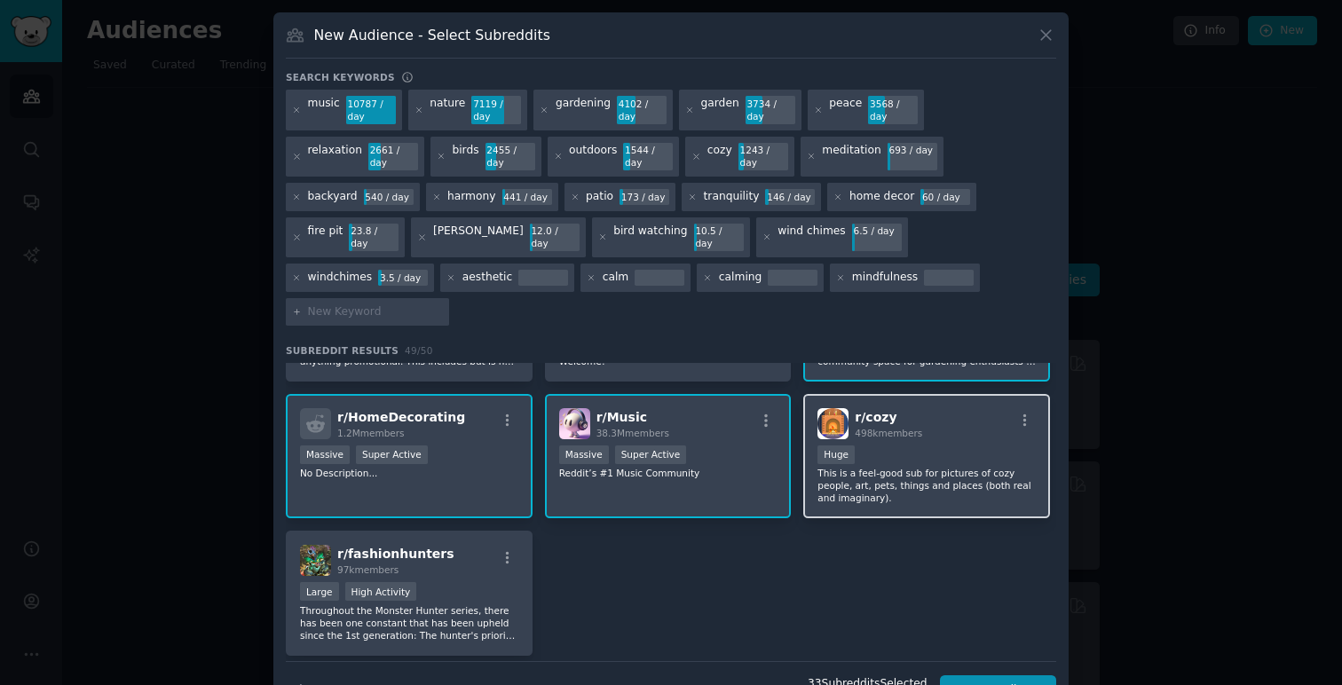
click at [976, 408] on div "r/ cozy 498k members" at bounding box center [926, 423] width 218 height 31
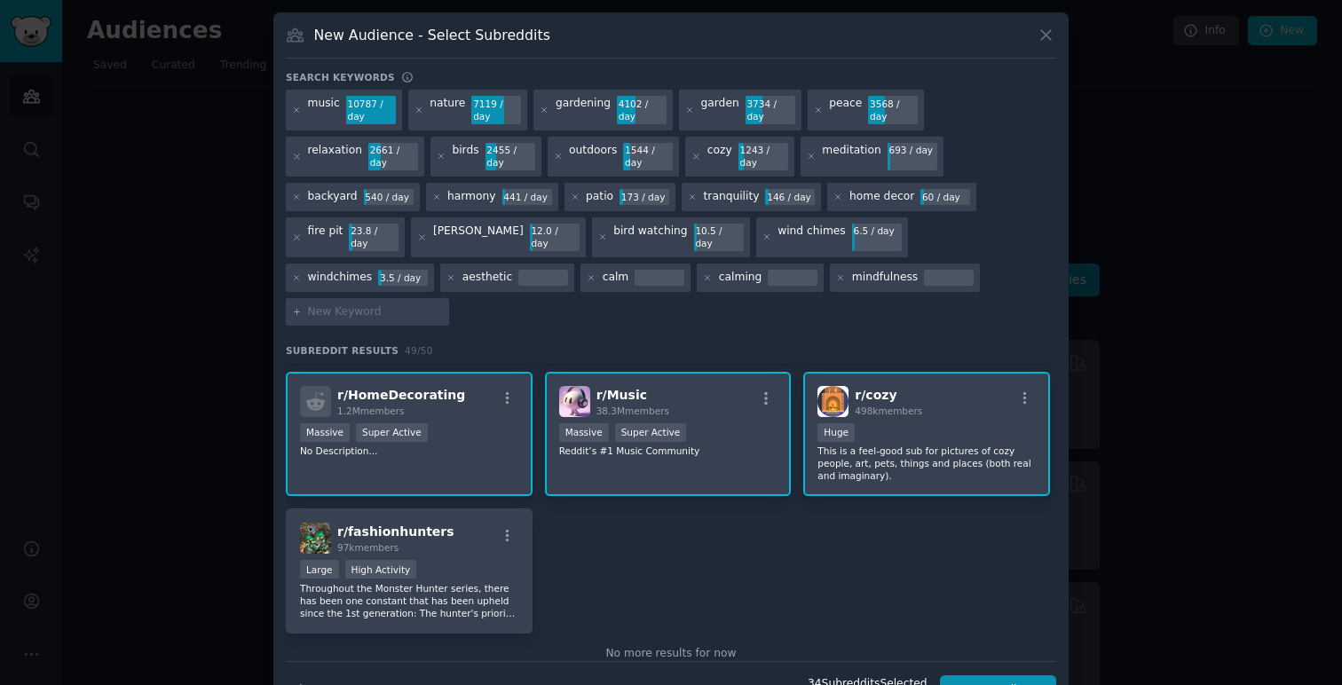
scroll to position [2069, 0]
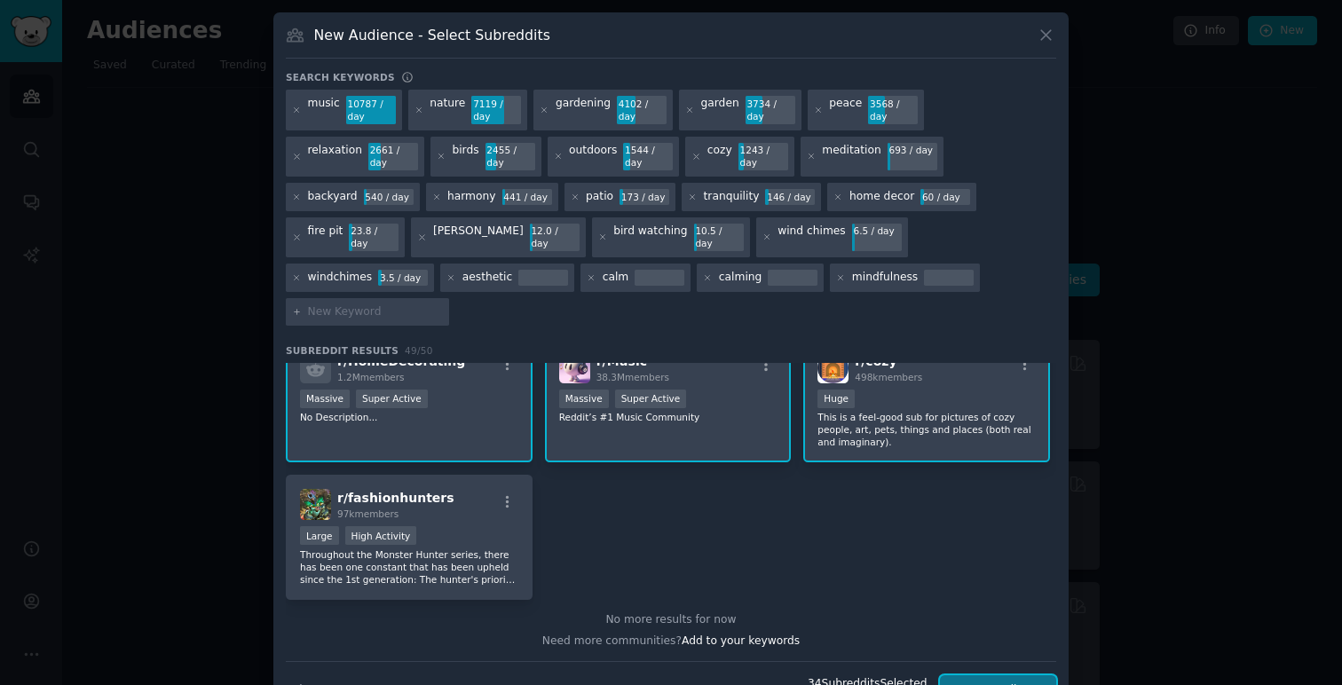
click at [982, 675] on button "Create Audience" at bounding box center [998, 690] width 117 height 30
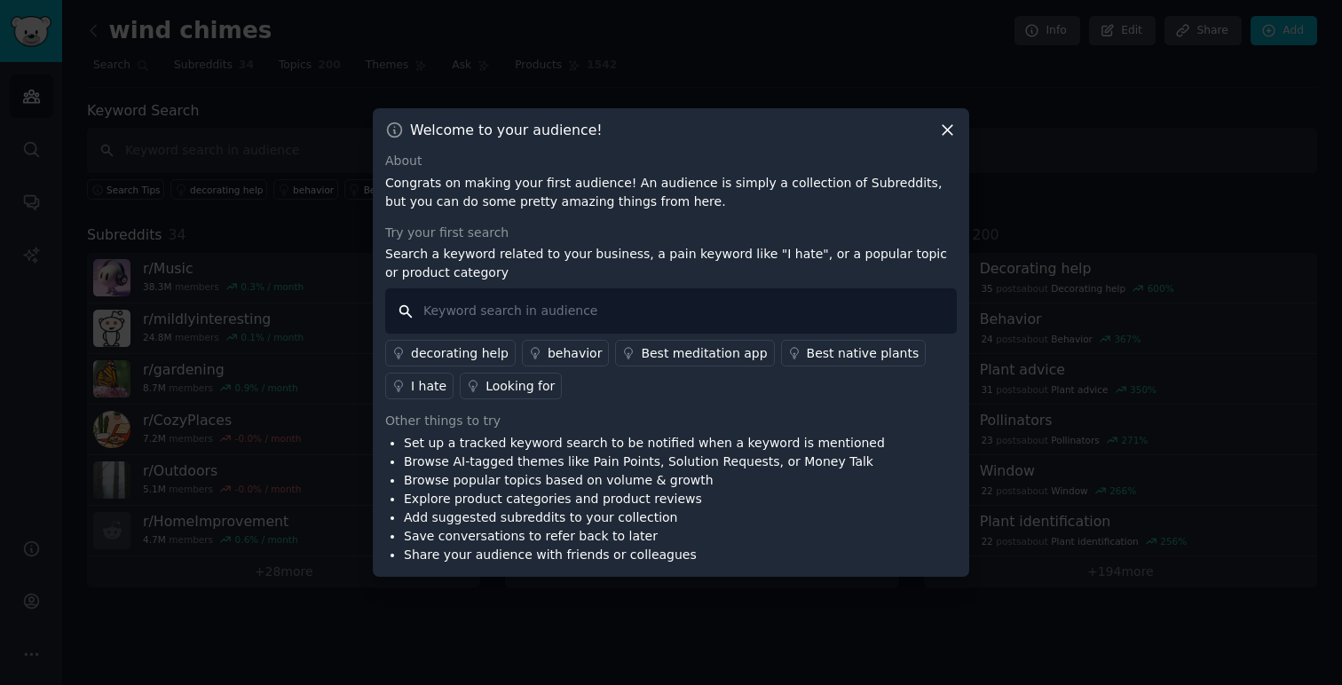
click at [595, 312] on input "text" at bounding box center [670, 310] width 571 height 45
type input "wind chime"
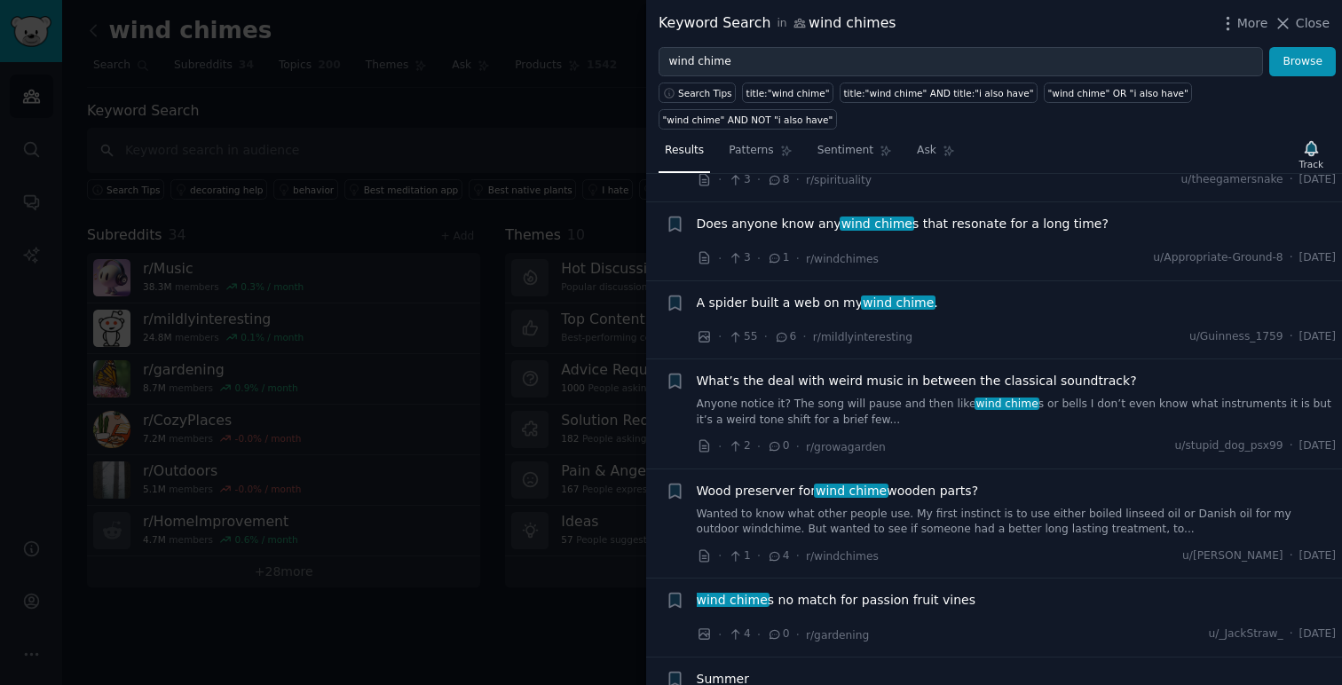
scroll to position [325, 0]
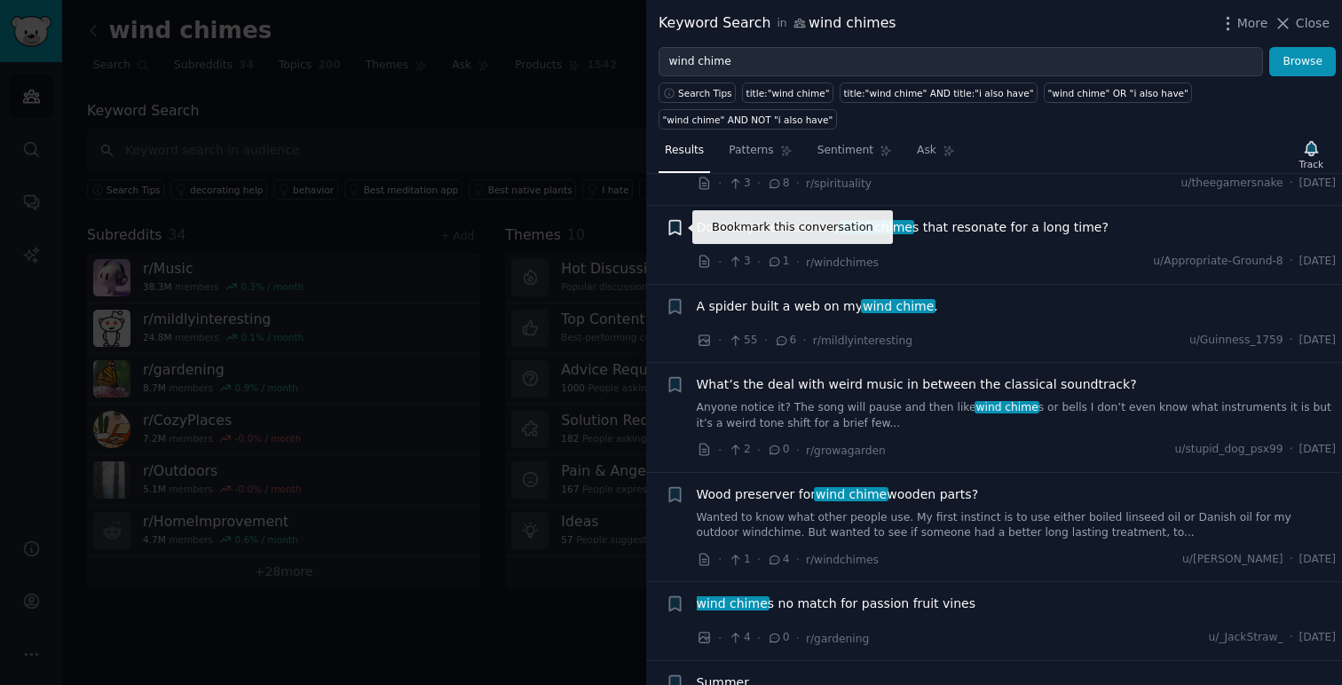
click at [676, 232] on icon "button" at bounding box center [674, 228] width 11 height 14
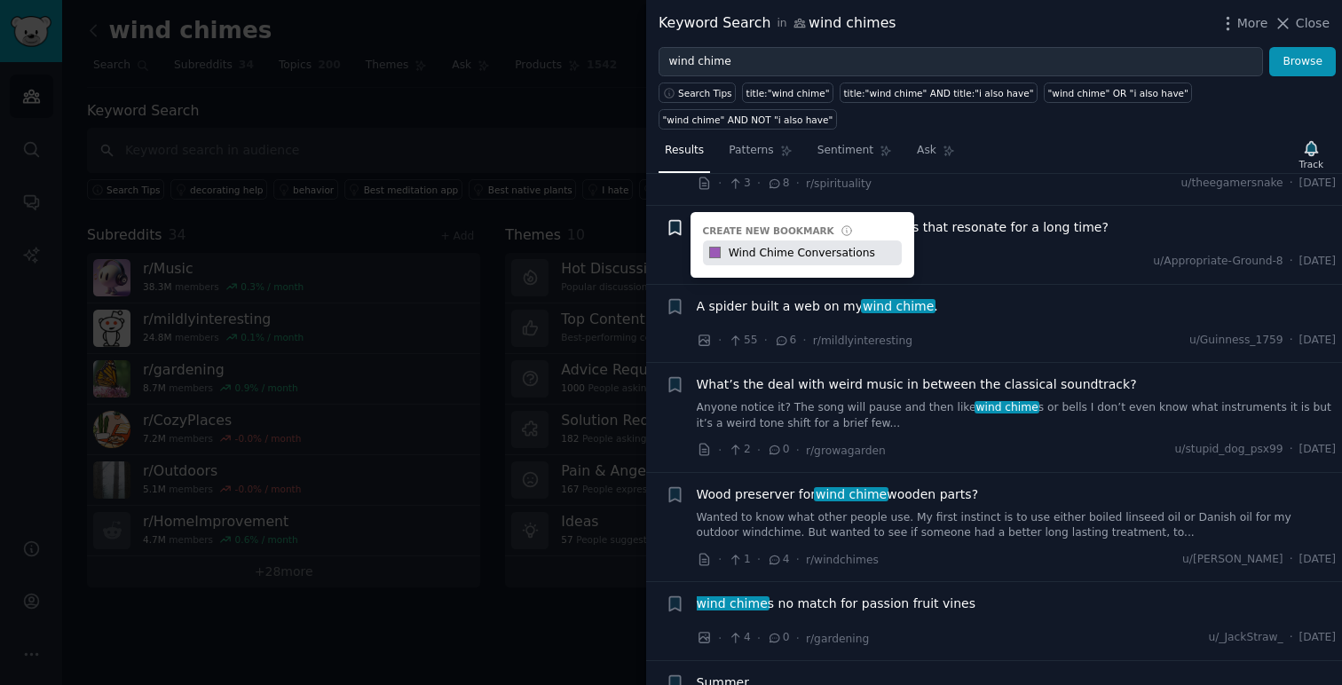
type input "Wind Chime Conversations"
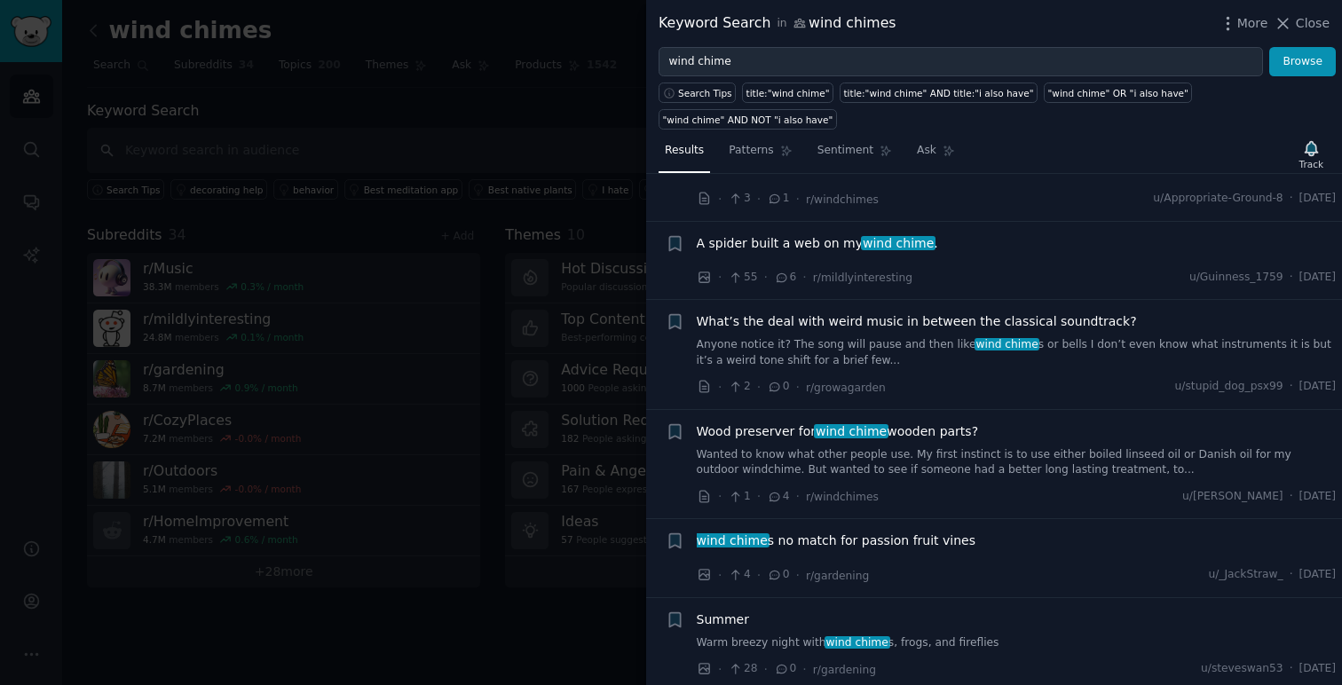
scroll to position [391, 0]
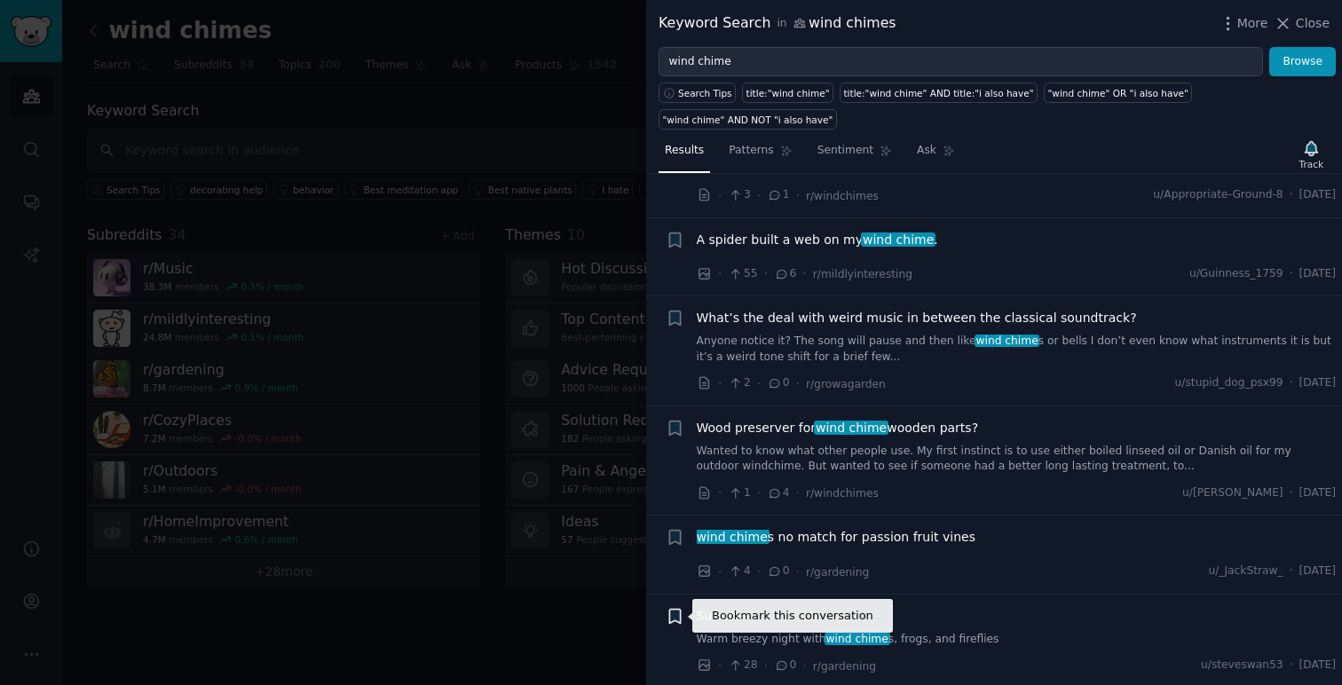
click at [673, 619] on icon "button" at bounding box center [674, 616] width 11 height 14
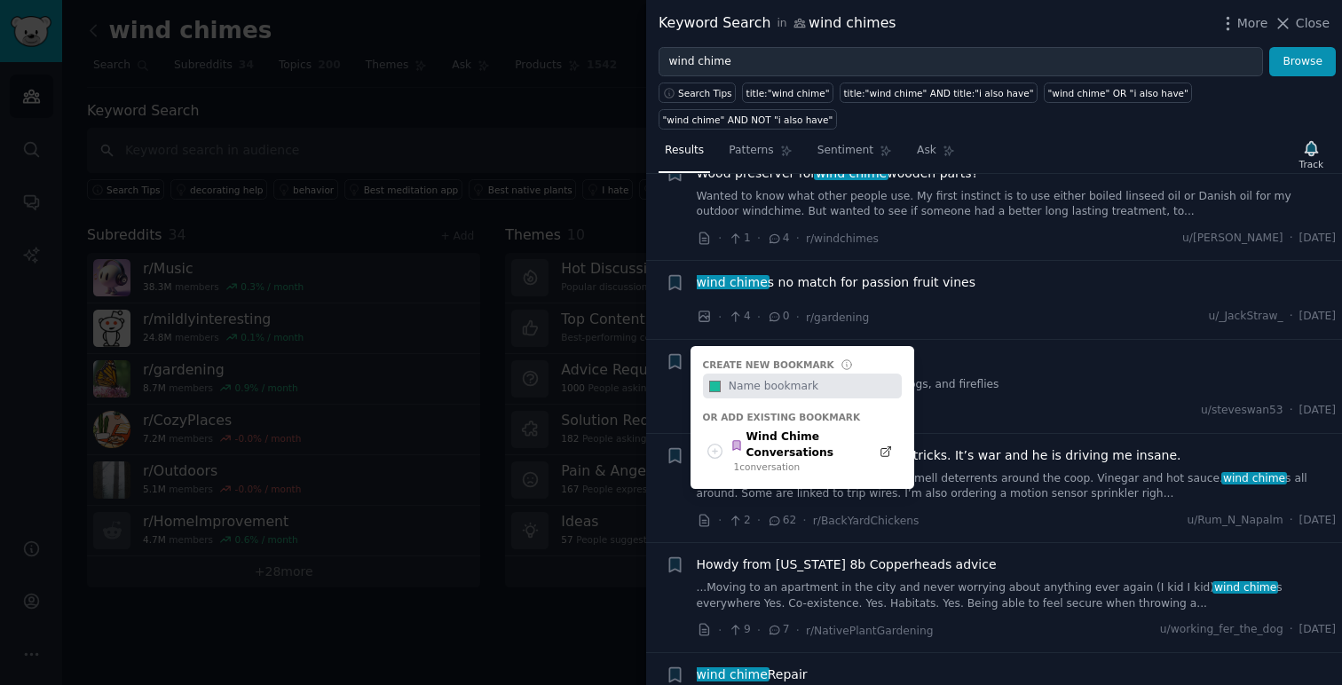
scroll to position [649, 0]
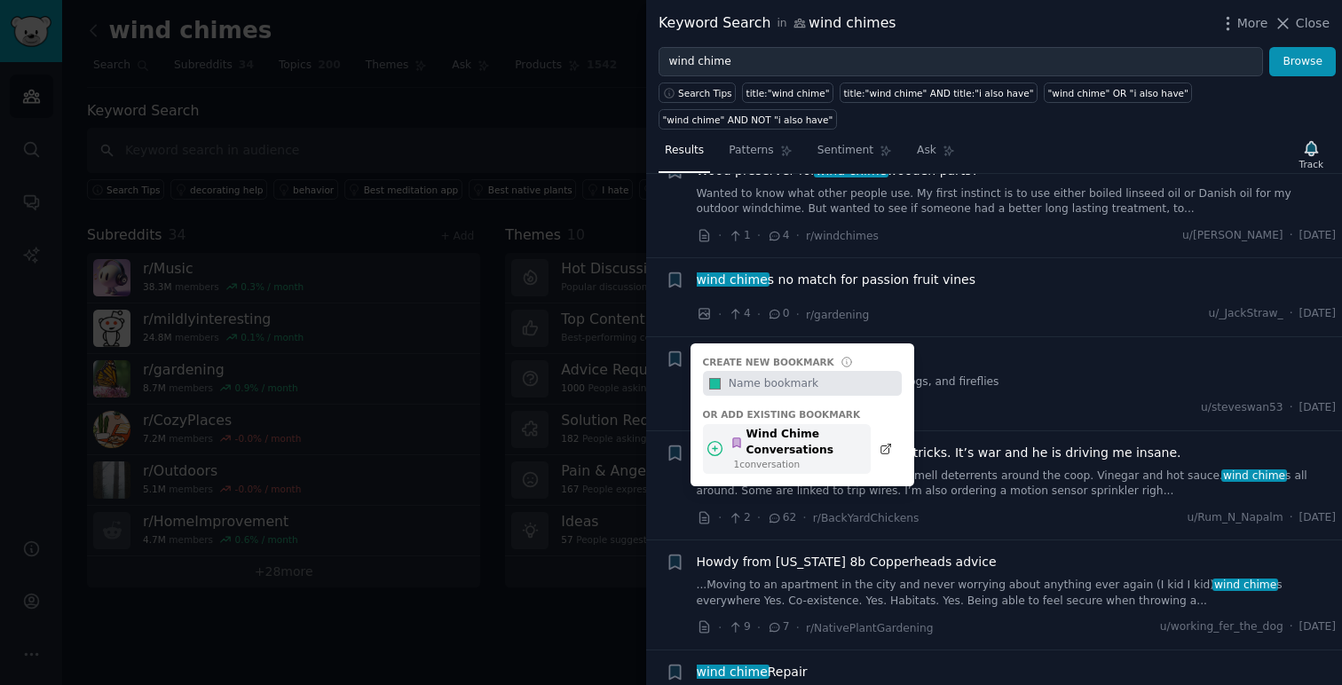
click at [823, 443] on div "Wind Chime Conversations" at bounding box center [795, 442] width 130 height 31
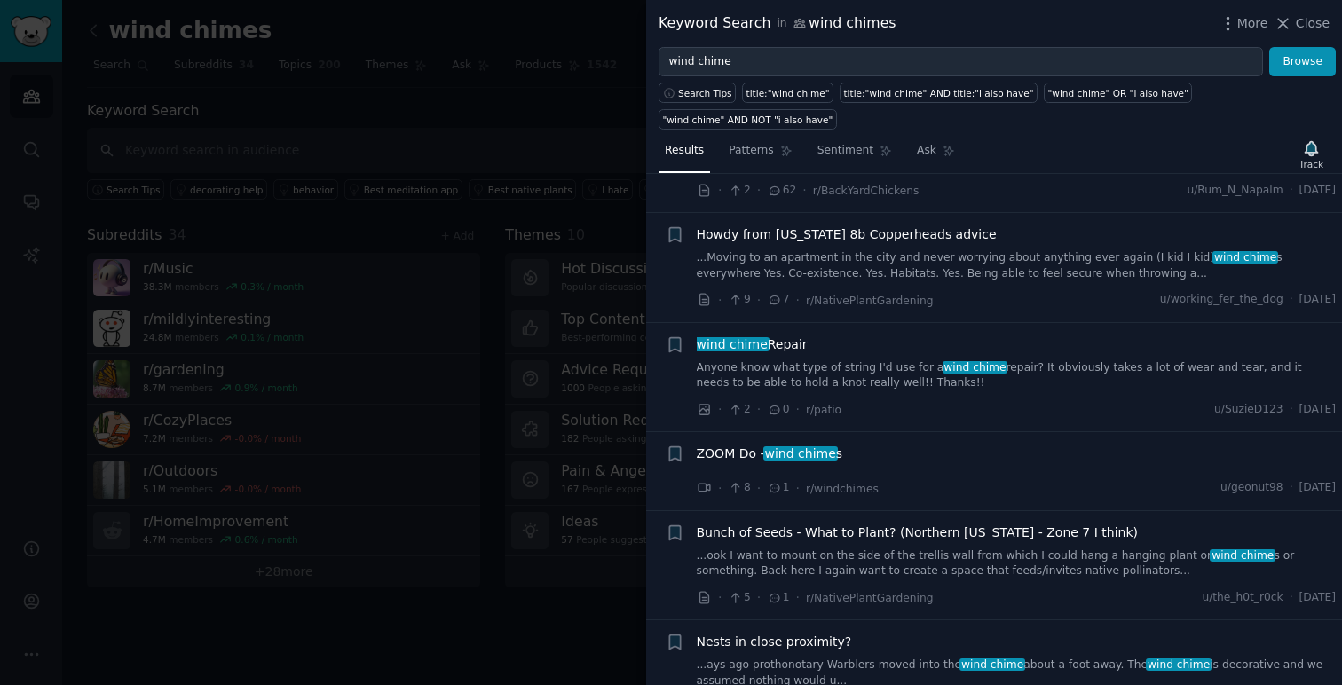
scroll to position [978, 0]
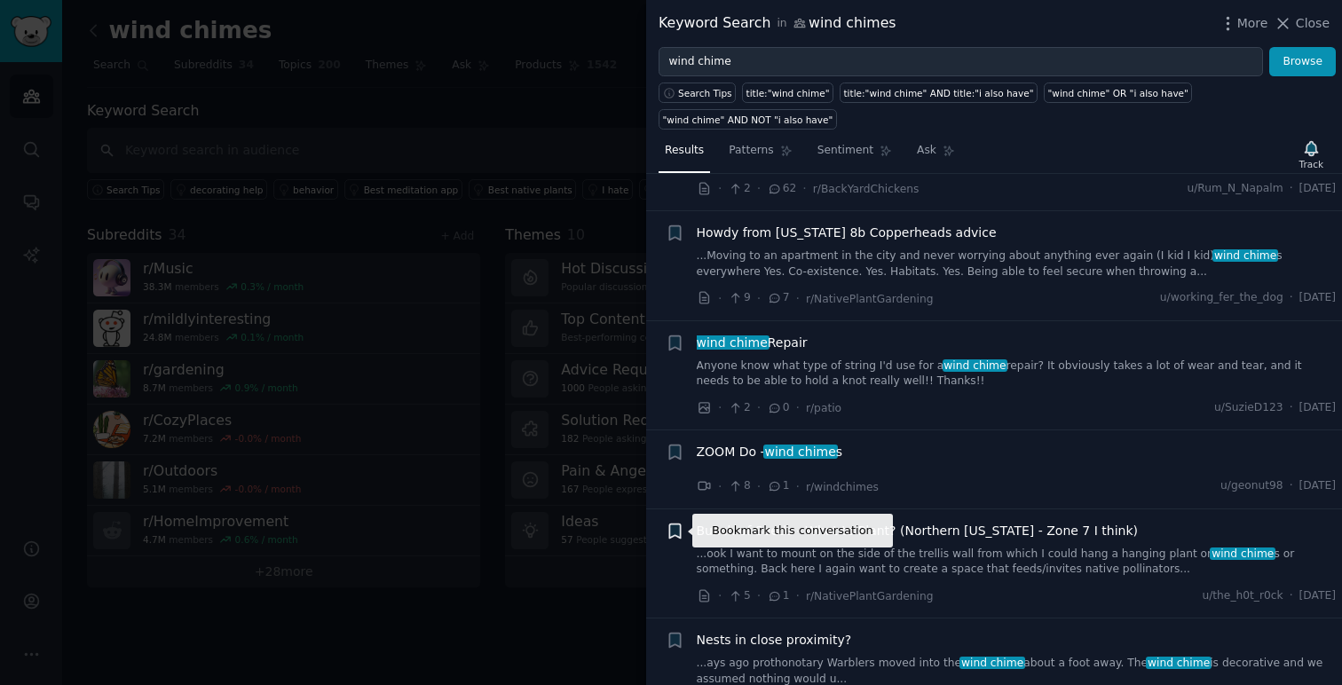
click at [677, 530] on icon "button" at bounding box center [674, 531] width 11 height 14
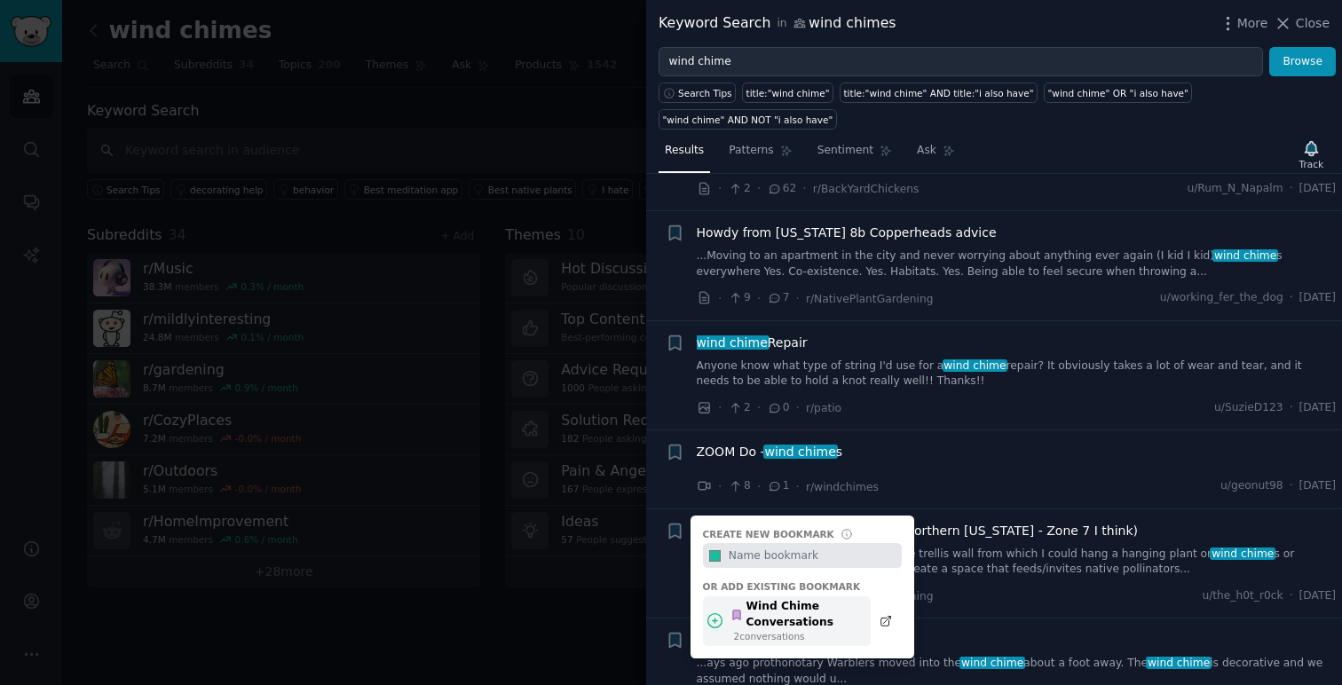
click at [817, 610] on div "Wind Chime Conversations" at bounding box center [795, 614] width 130 height 31
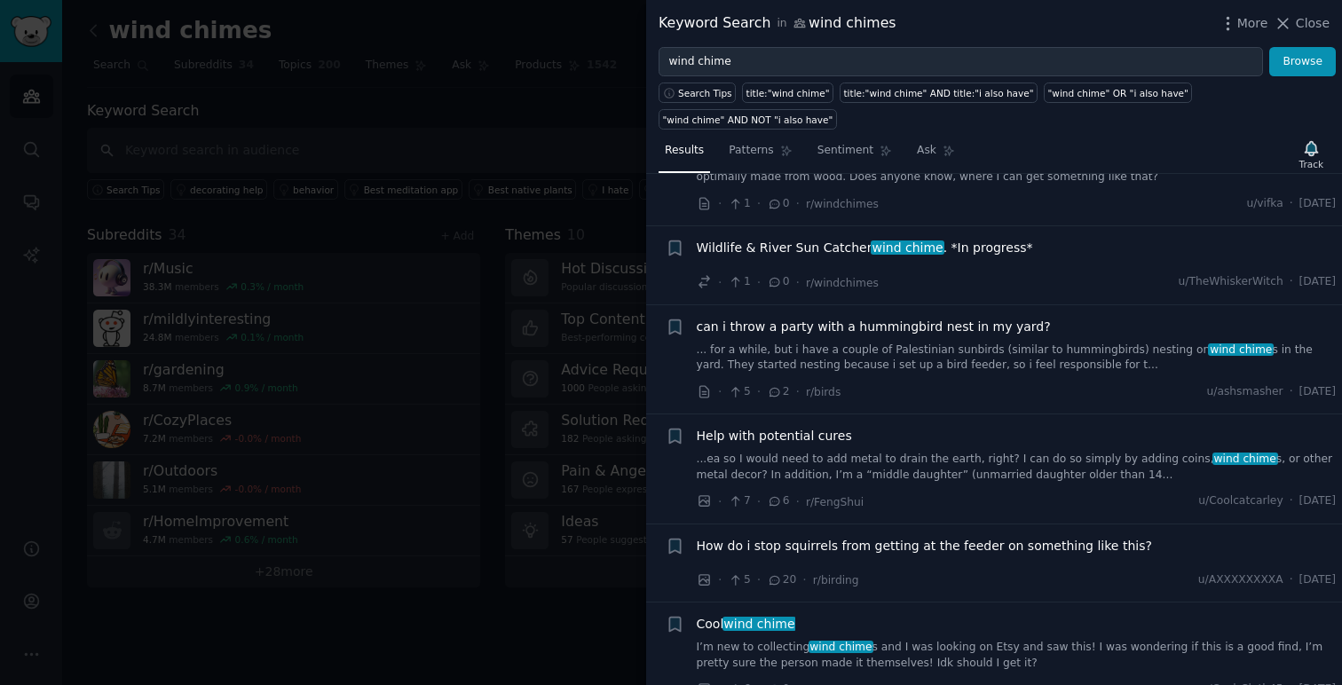
scroll to position [1591, 0]
click at [673, 620] on icon "button" at bounding box center [674, 623] width 11 height 14
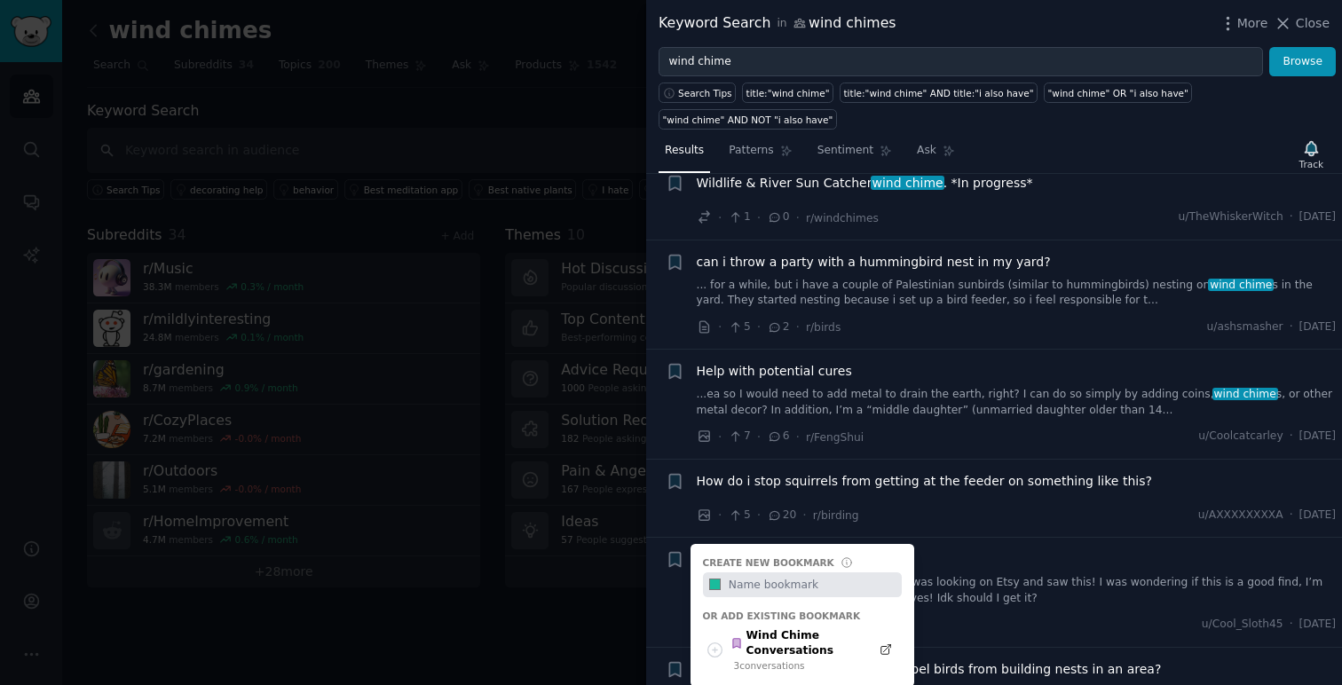
scroll to position [1654, 0]
click at [839, 637] on div "Wind Chime Conversations" at bounding box center [795, 643] width 130 height 31
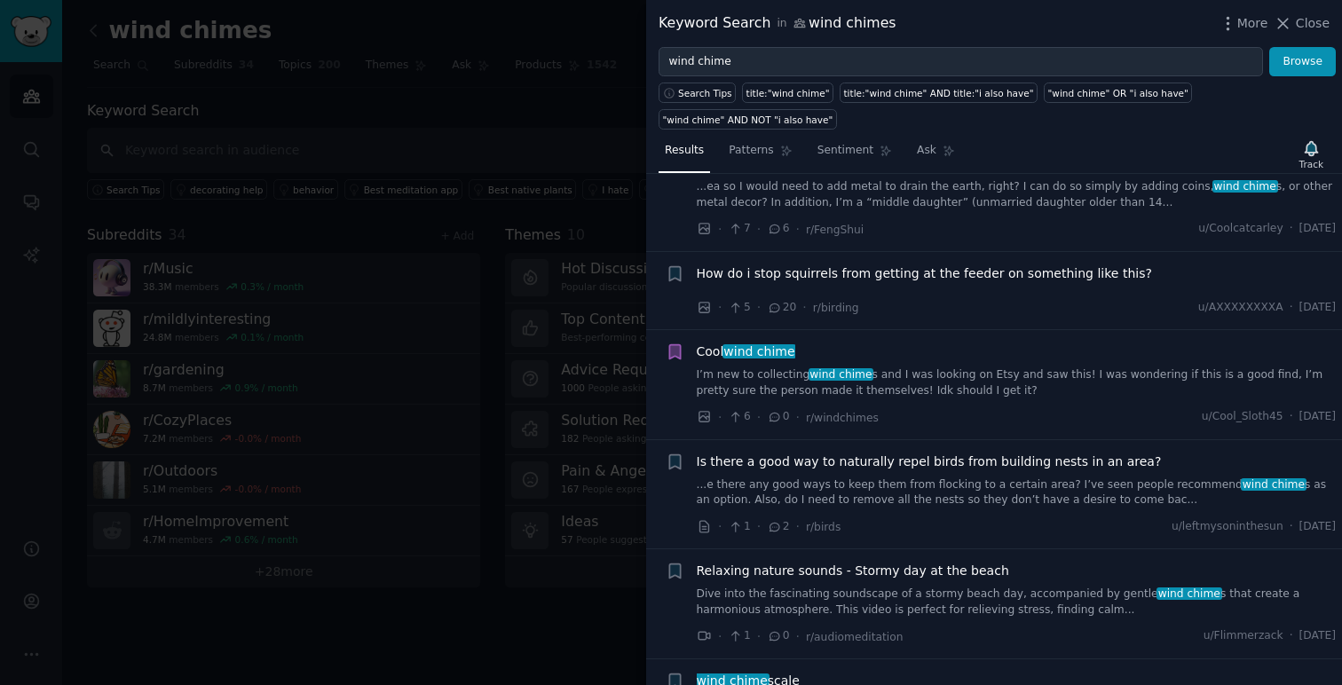
scroll to position [1865, 0]
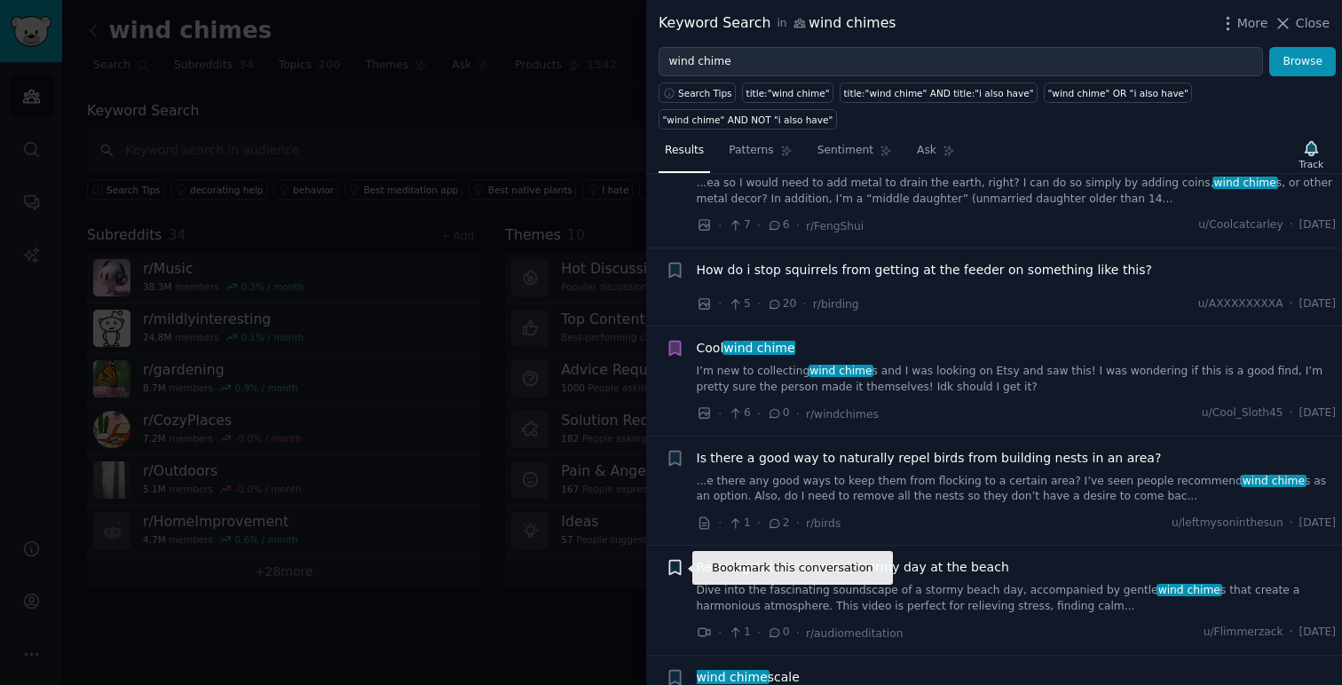
click at [676, 569] on icon "button" at bounding box center [674, 568] width 11 height 14
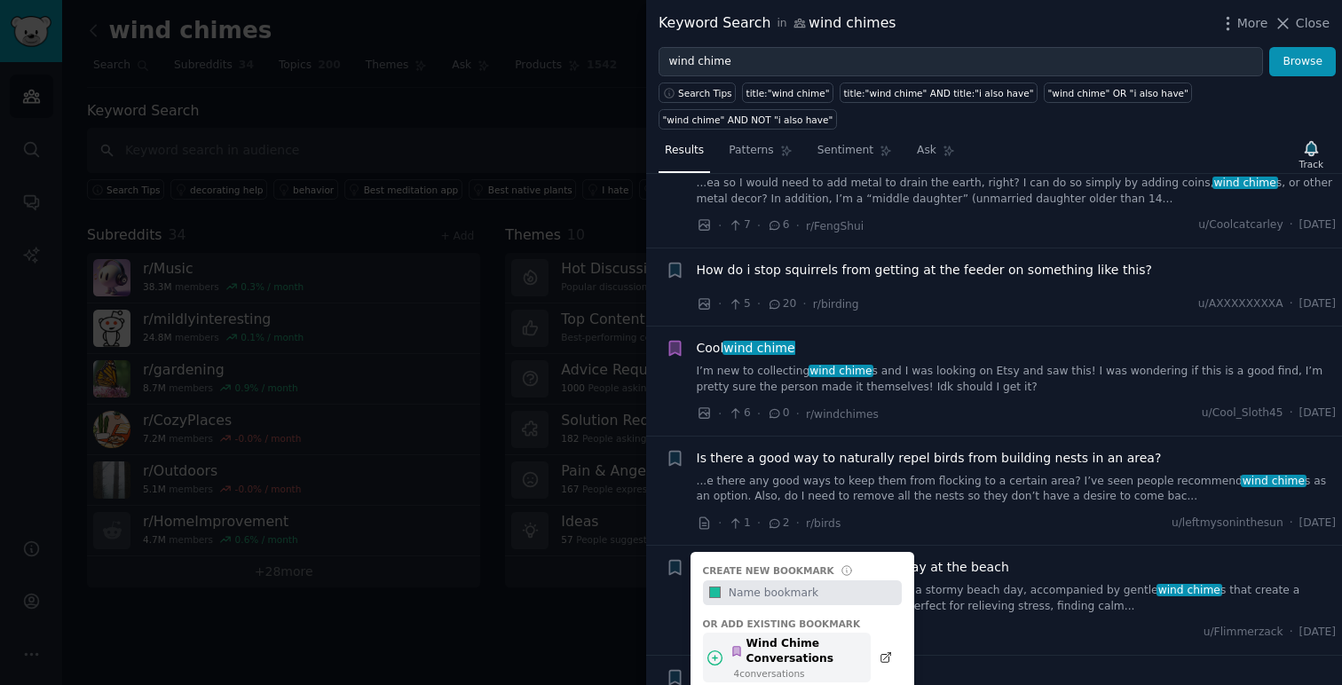
click at [840, 646] on div "Wind Chime Conversations" at bounding box center [795, 651] width 130 height 31
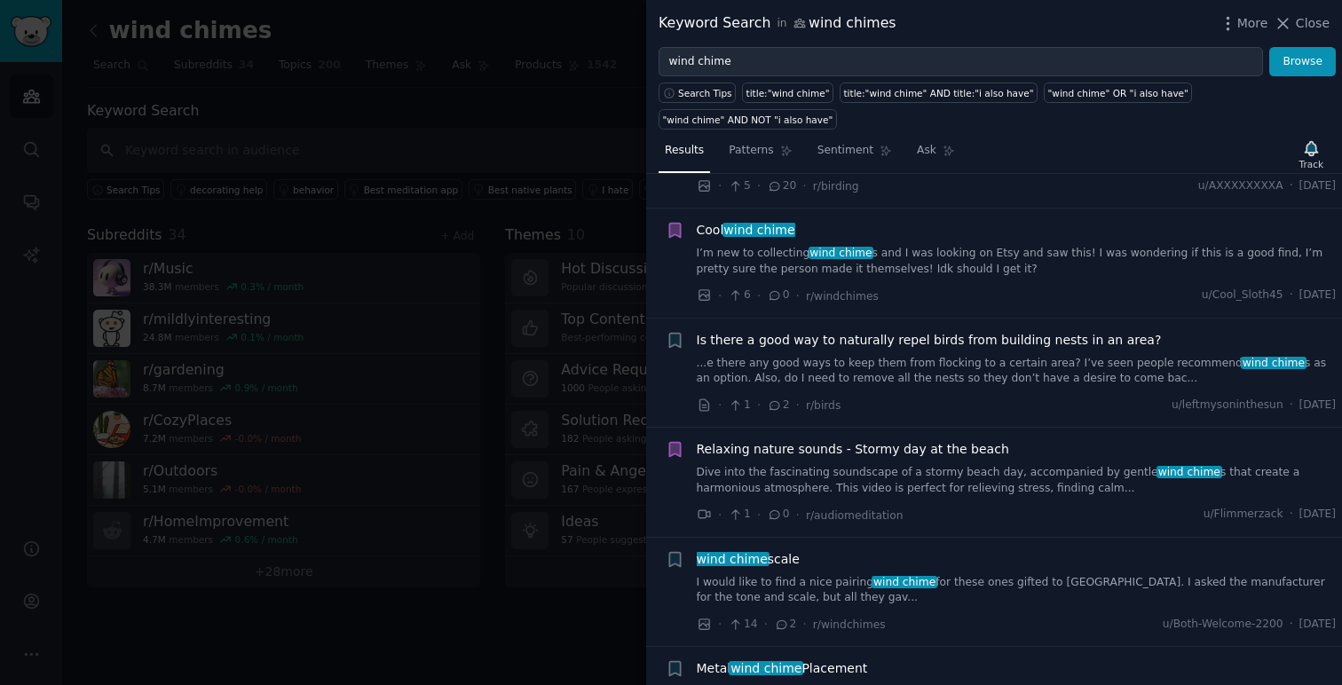
scroll to position [1987, 0]
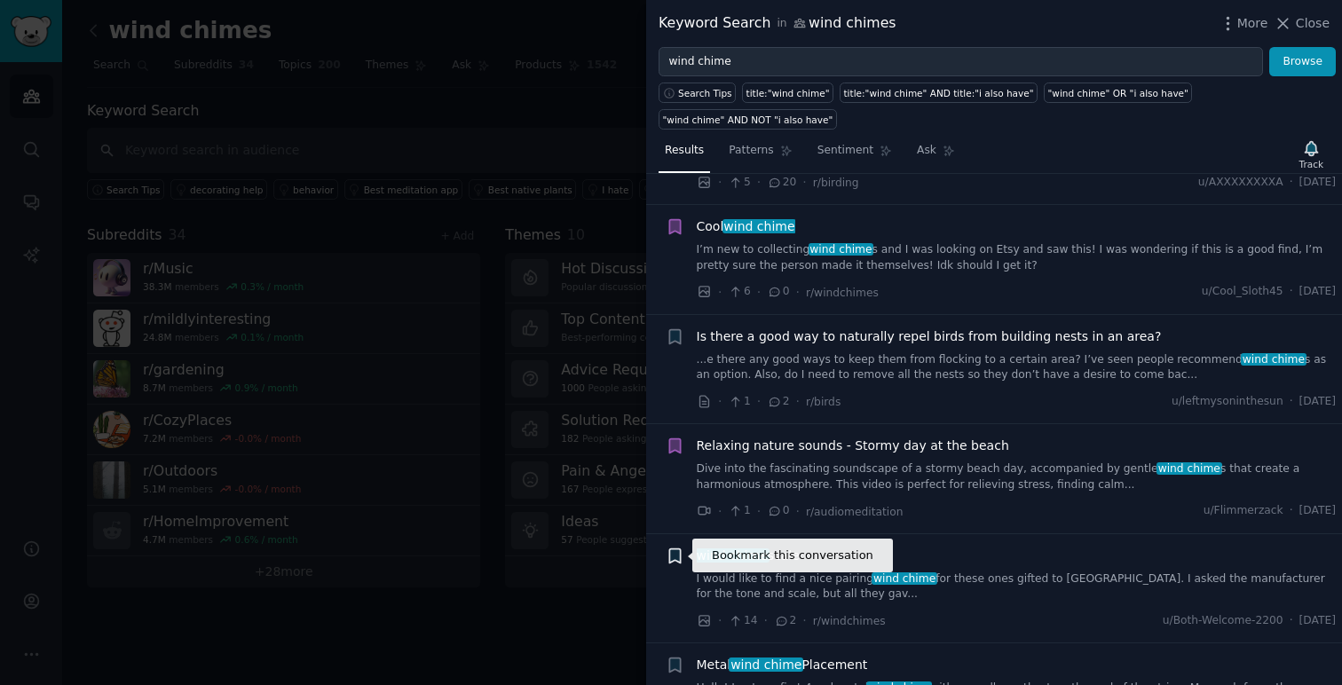
click at [677, 553] on icon "button" at bounding box center [674, 555] width 11 height 14
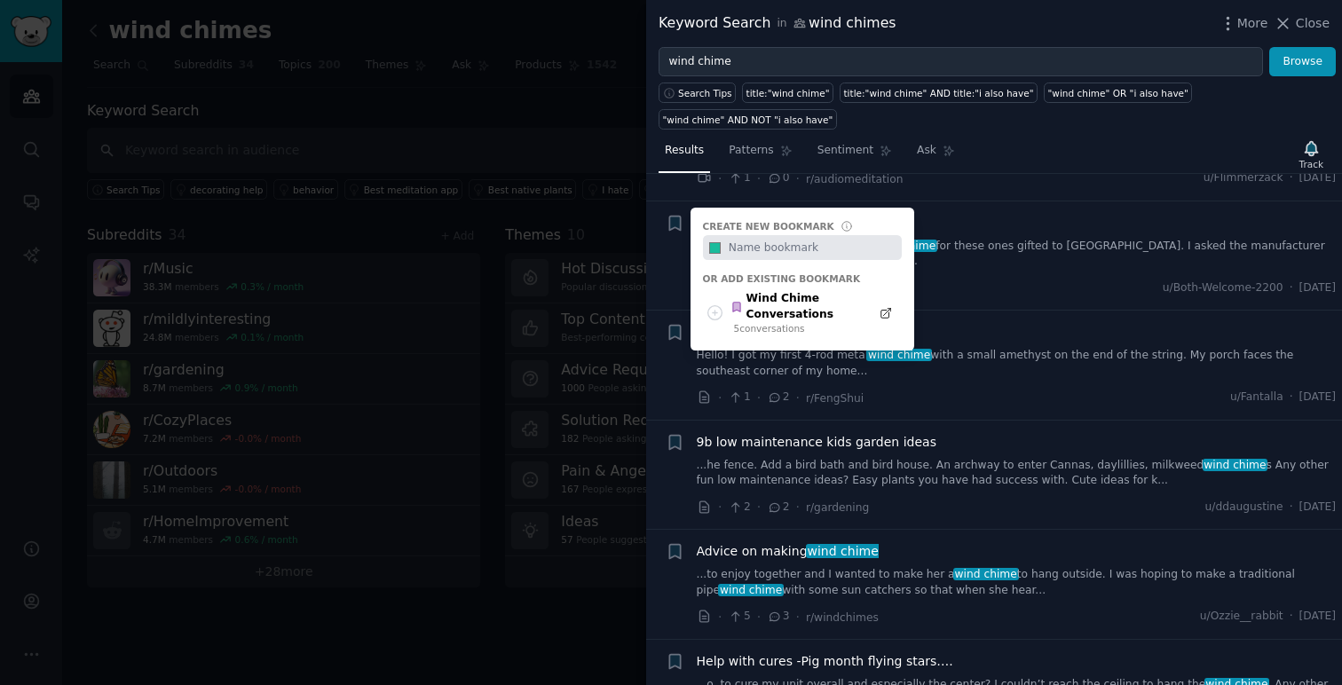
scroll to position [2320, 0]
click at [835, 309] on div "Wind Chime Conversations" at bounding box center [795, 306] width 130 height 31
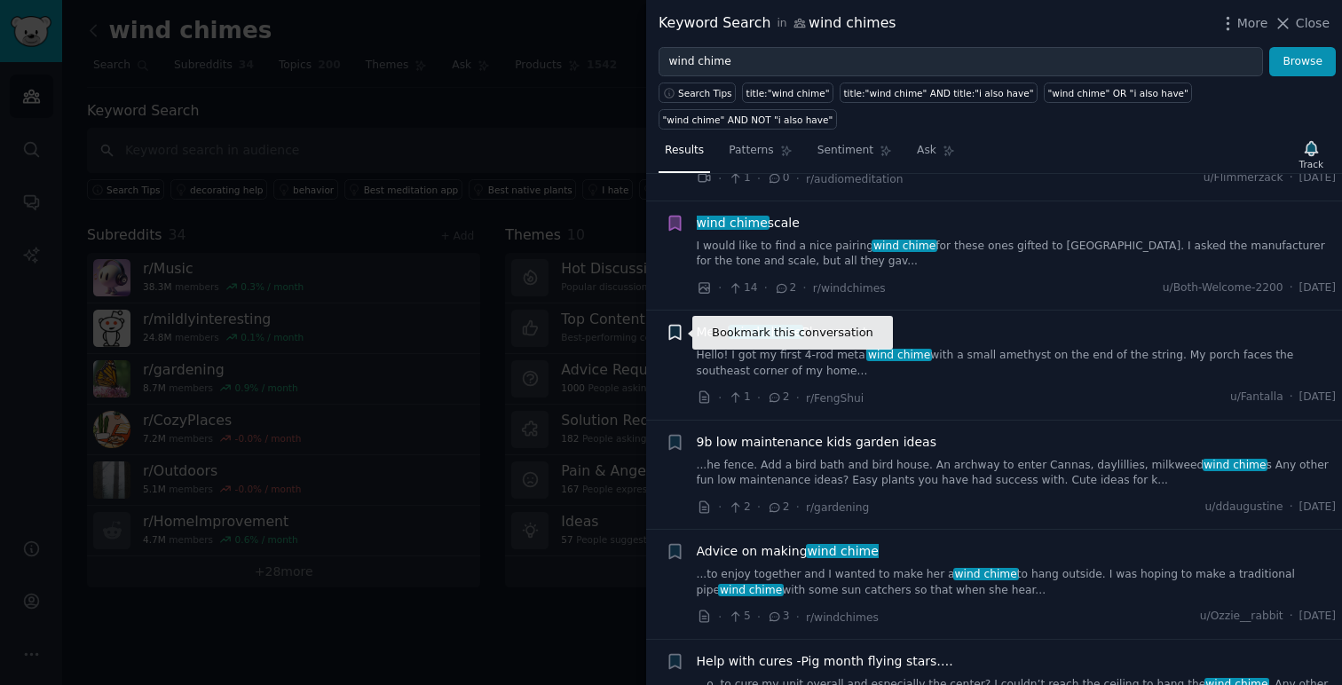
click at [673, 331] on icon "button" at bounding box center [674, 333] width 11 height 14
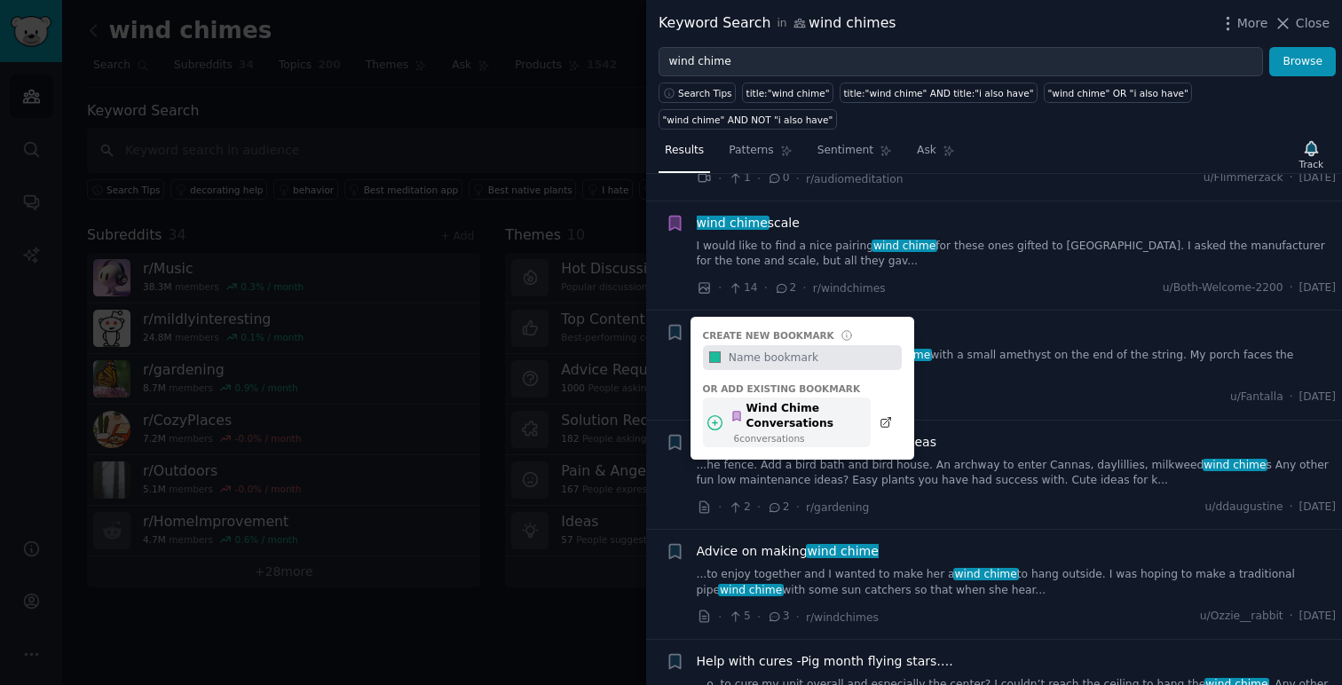
click at [847, 413] on div "Wind Chime Conversations" at bounding box center [795, 416] width 130 height 31
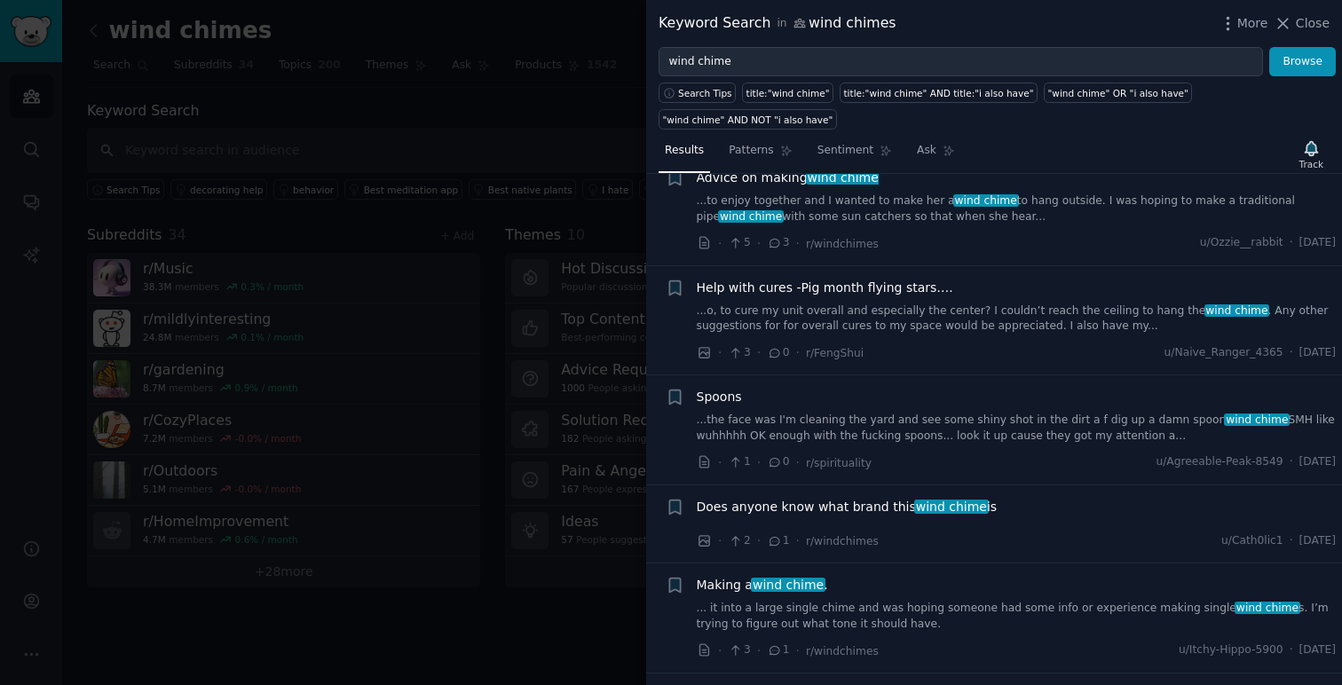
scroll to position [2697, 0]
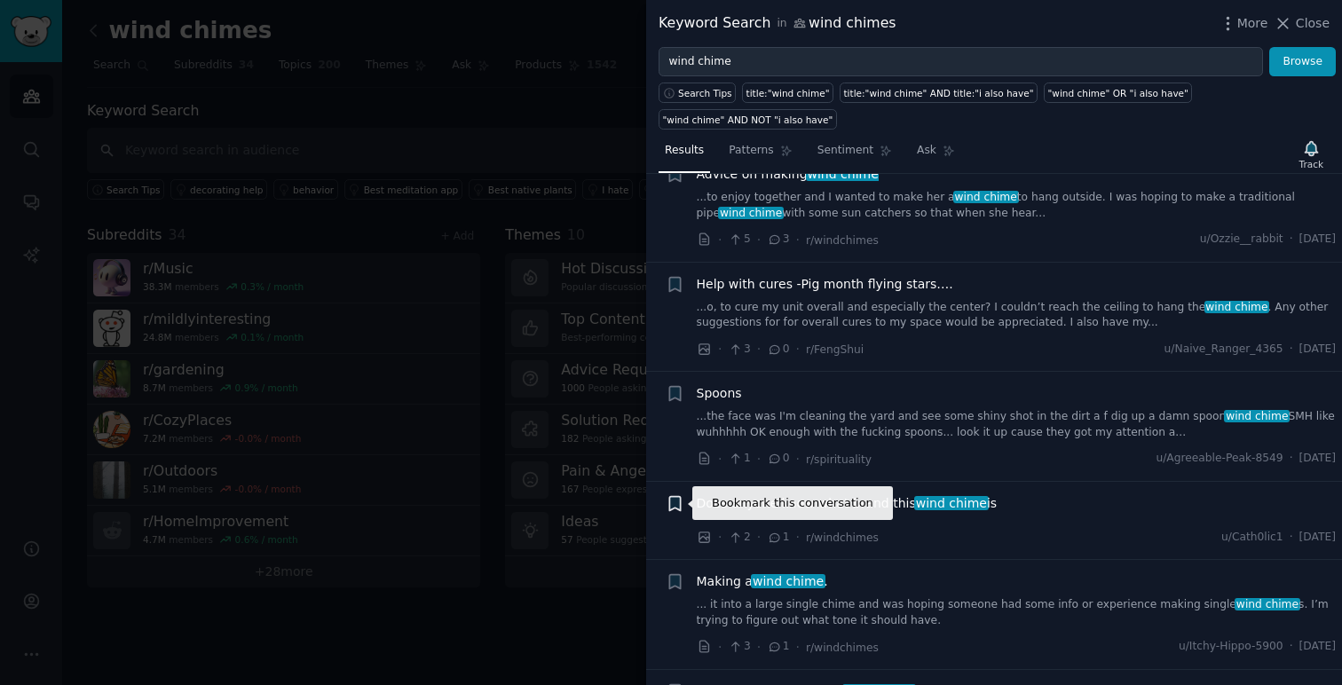
click at [672, 509] on icon "button" at bounding box center [675, 503] width 19 height 19
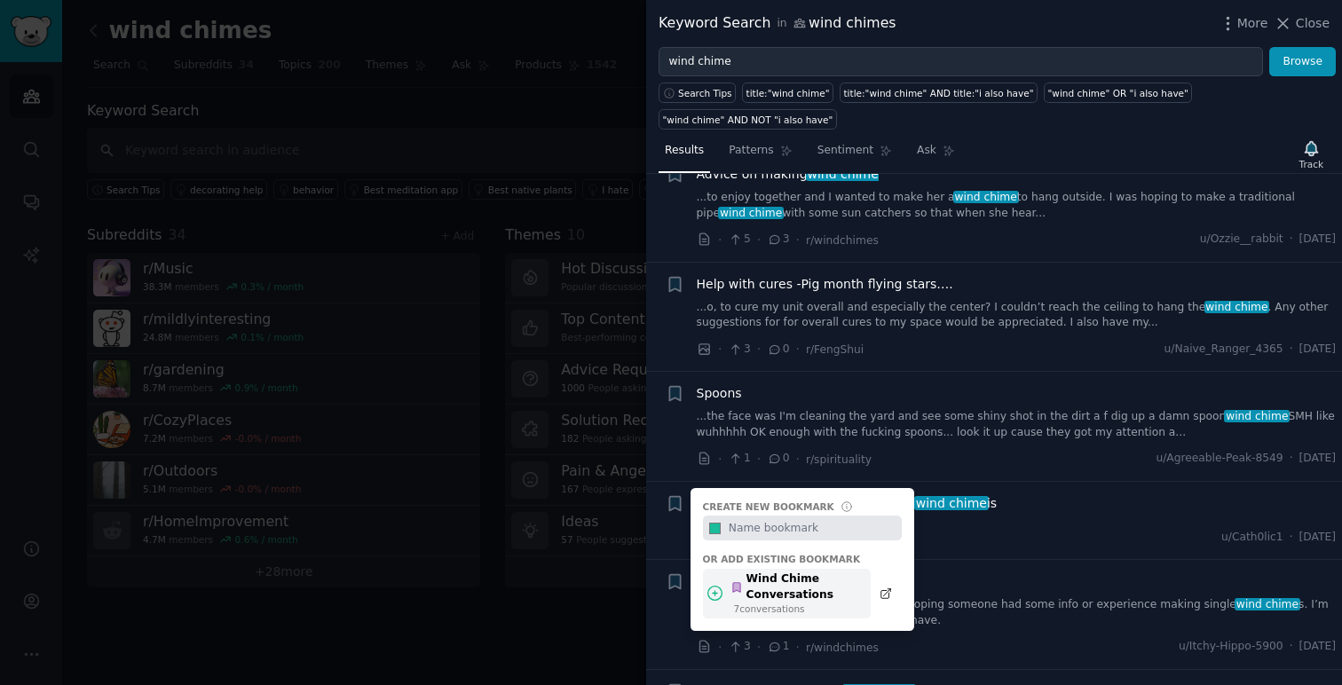
click at [788, 582] on div "Wind Chime Conversations" at bounding box center [795, 586] width 130 height 31
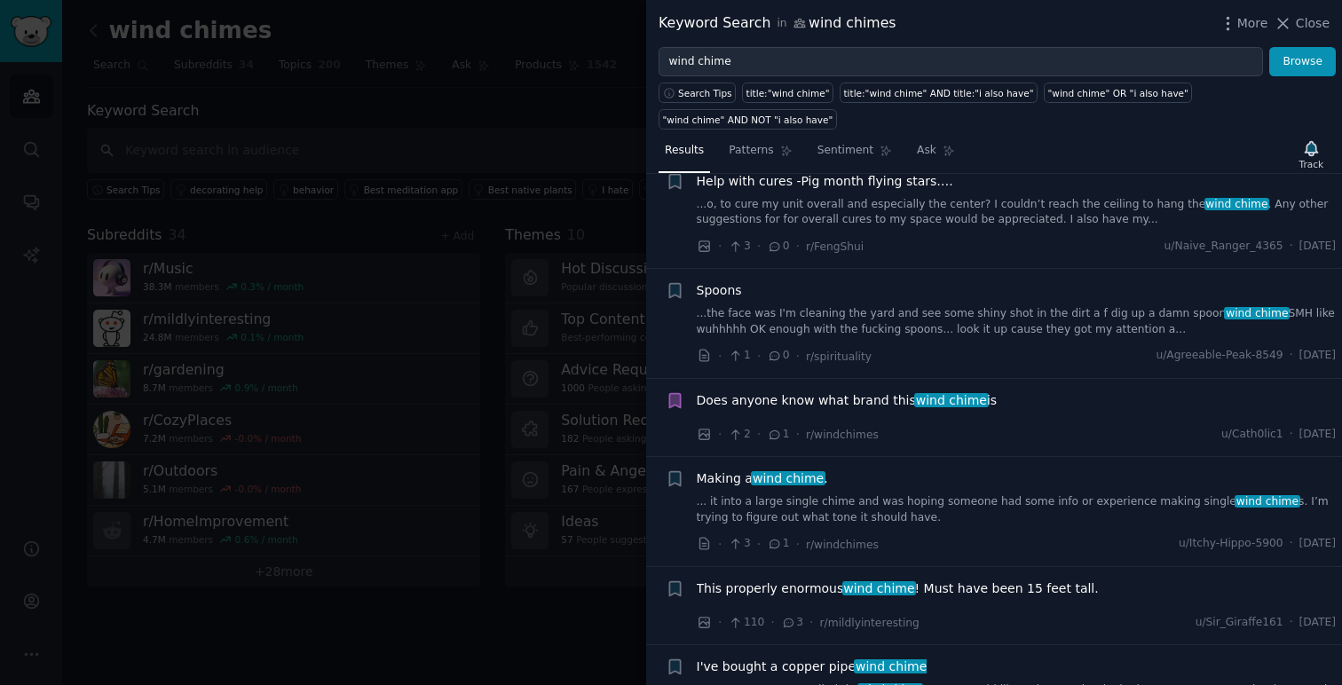
scroll to position [2808, 0]
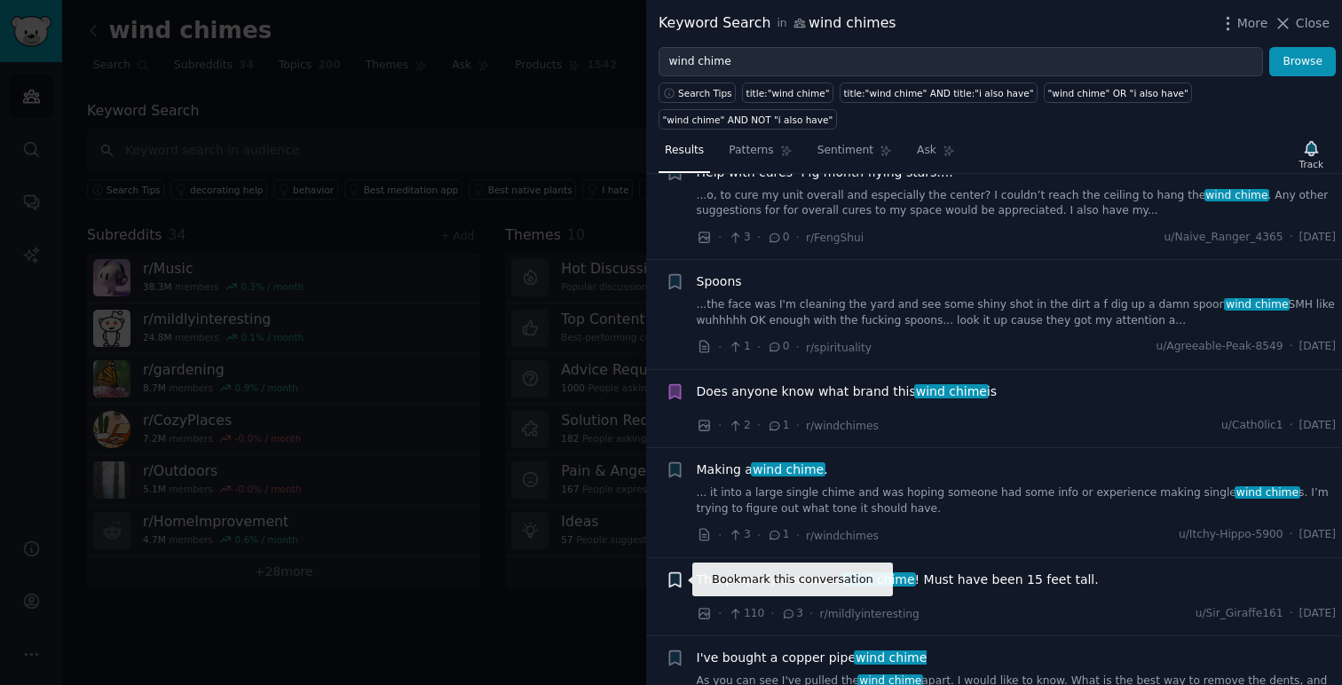
click at [675, 581] on icon "button" at bounding box center [674, 579] width 11 height 14
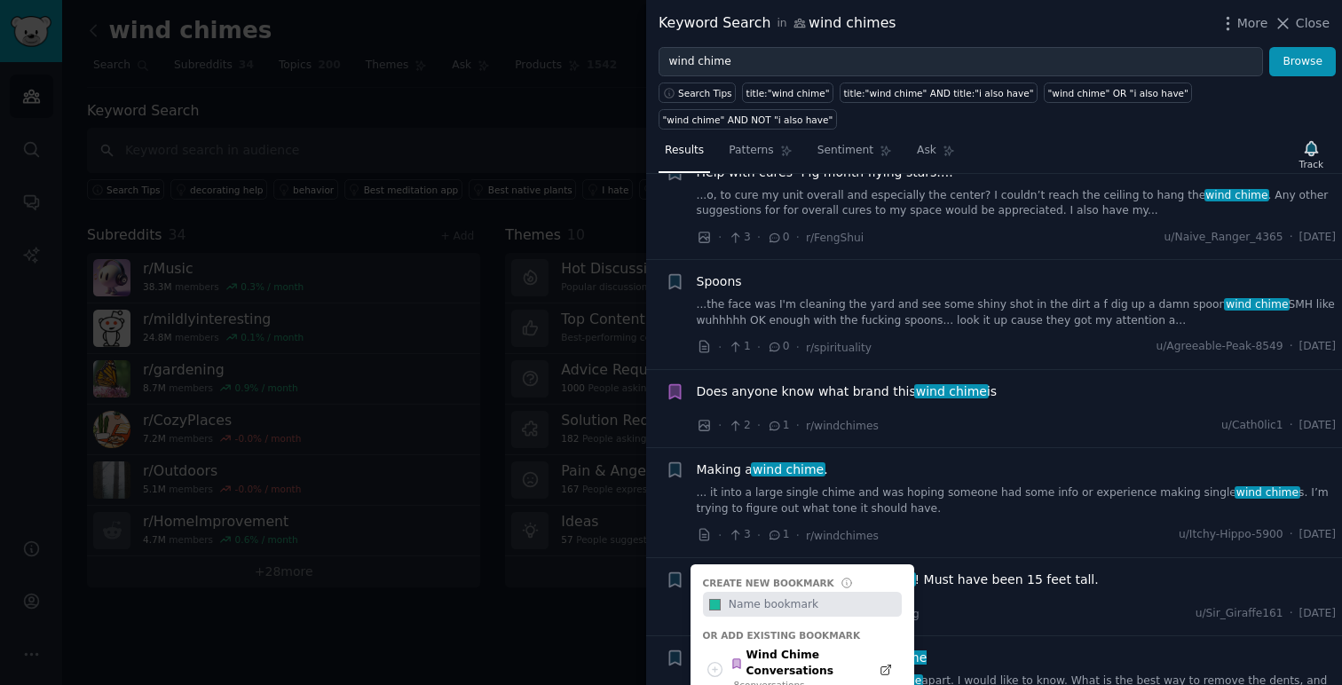
scroll to position [2812, 0]
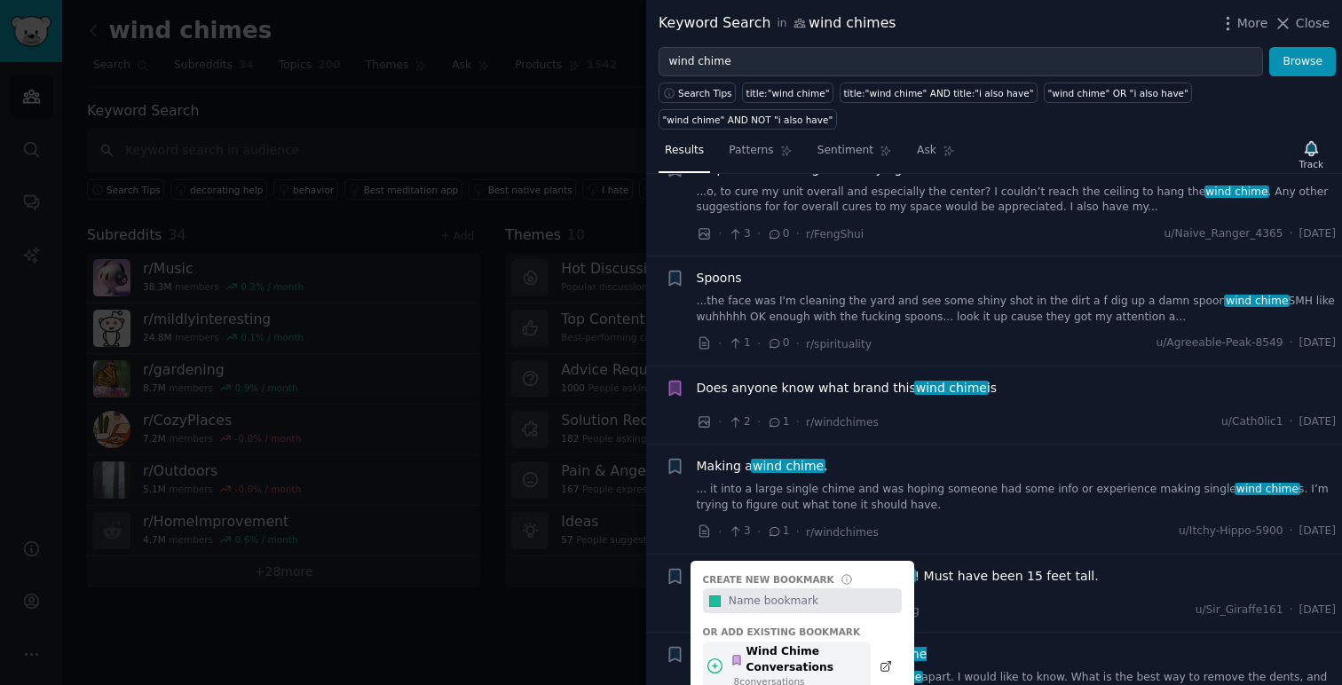
click at [838, 654] on div "Wind Chime Conversations" at bounding box center [795, 659] width 130 height 31
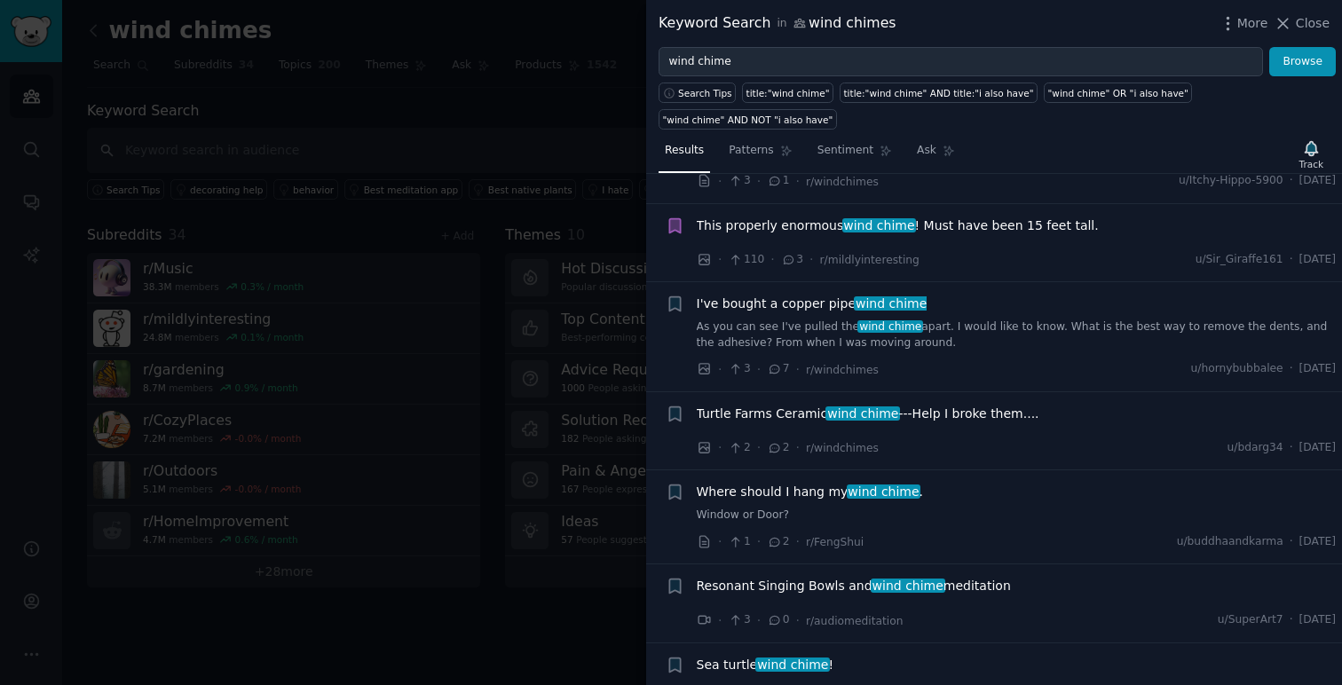
scroll to position [3166, 0]
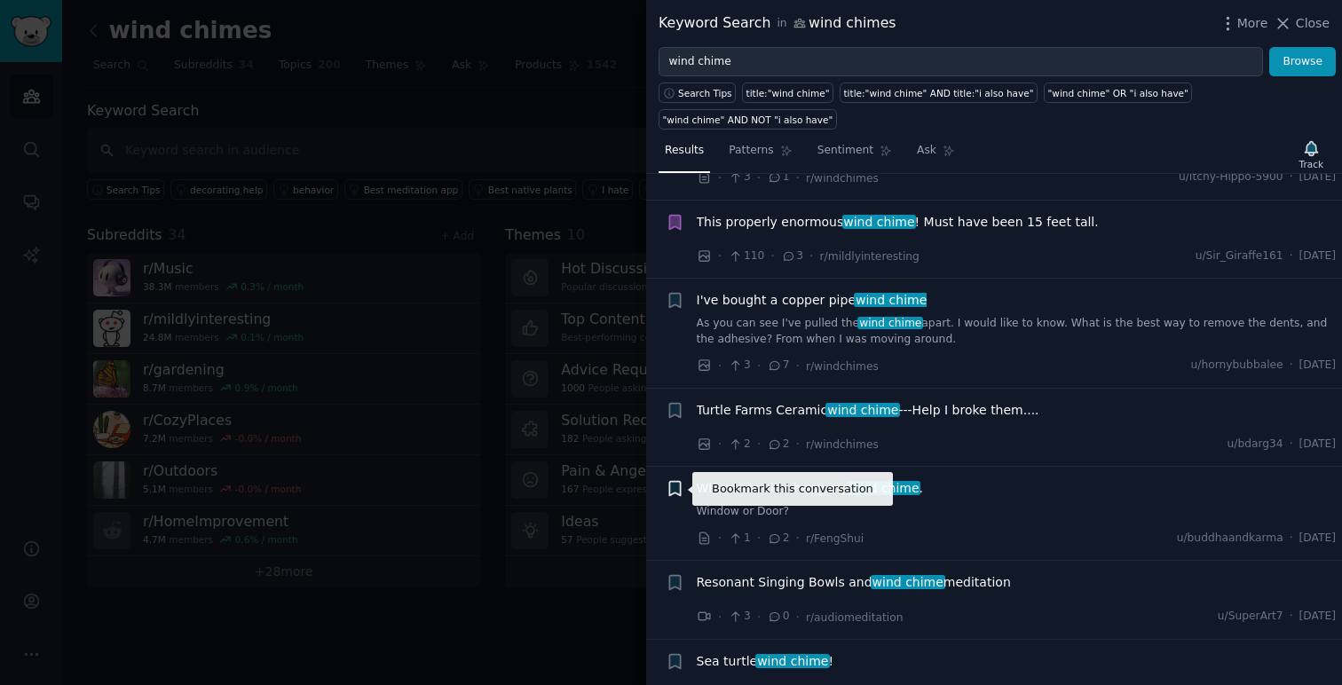
click at [674, 490] on icon "button" at bounding box center [674, 489] width 11 height 14
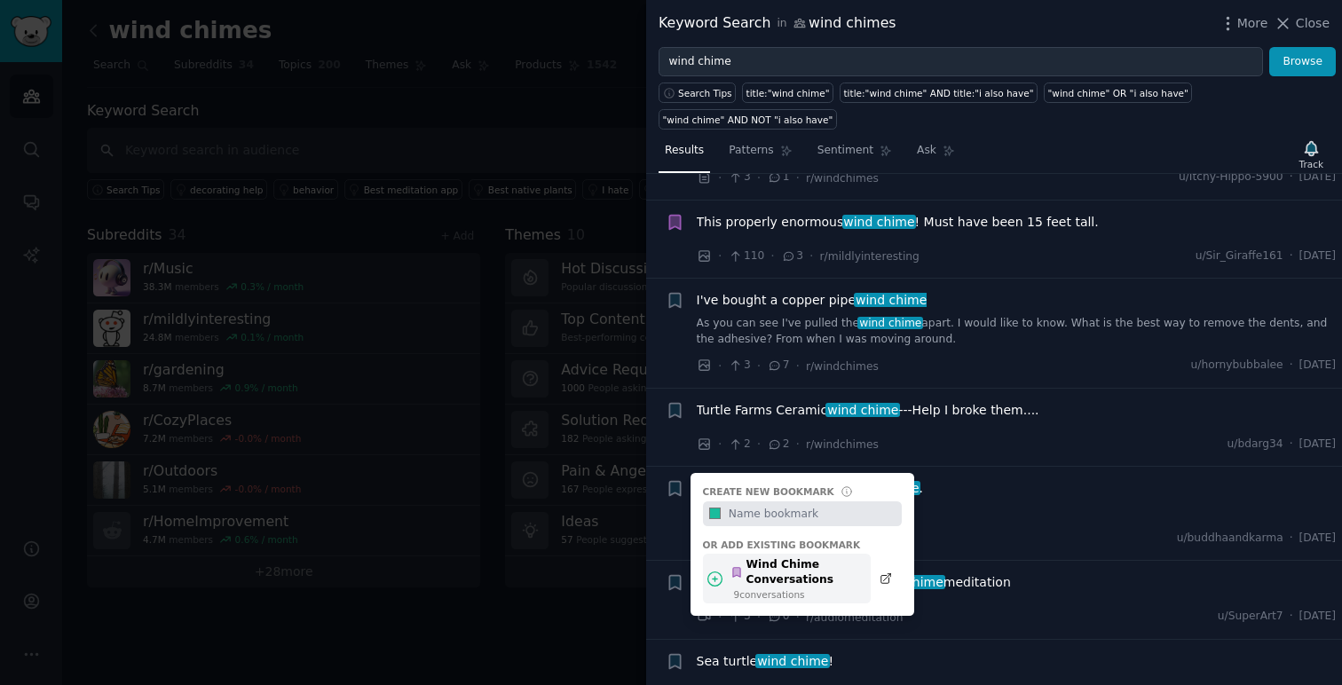
click at [826, 568] on div "Wind Chime Conversations" at bounding box center [795, 572] width 130 height 31
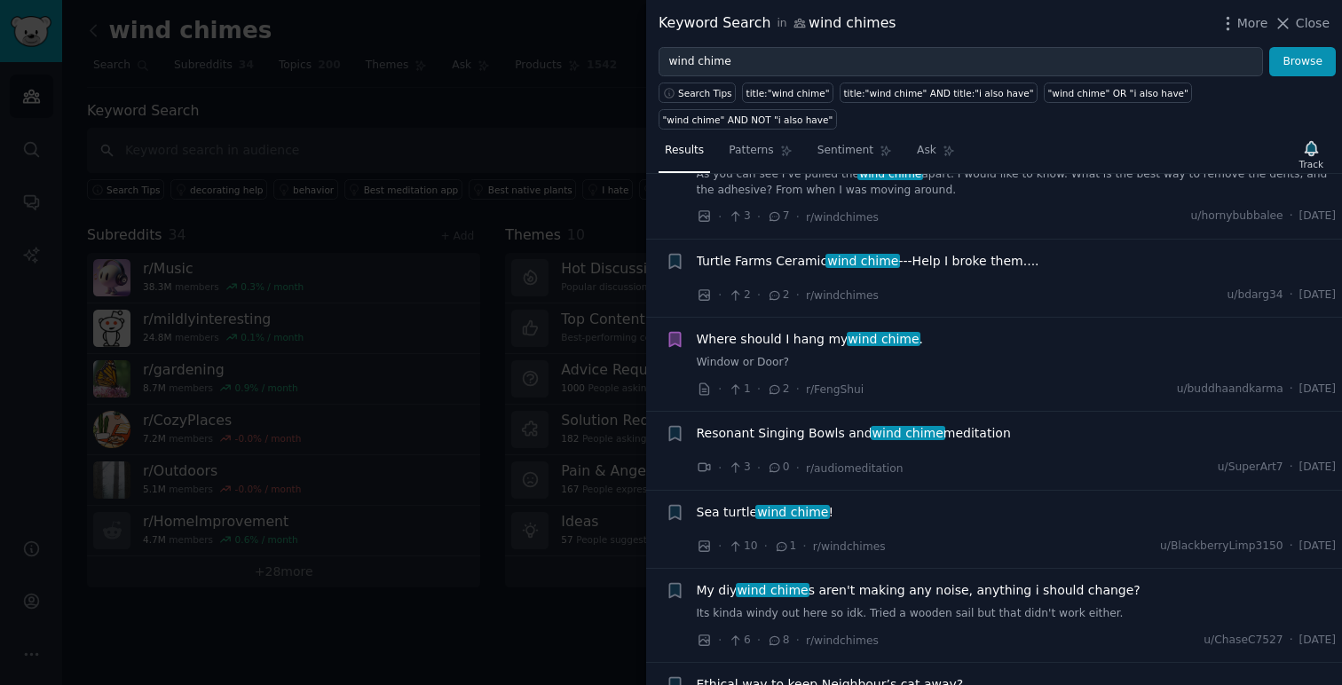
scroll to position [3383, 0]
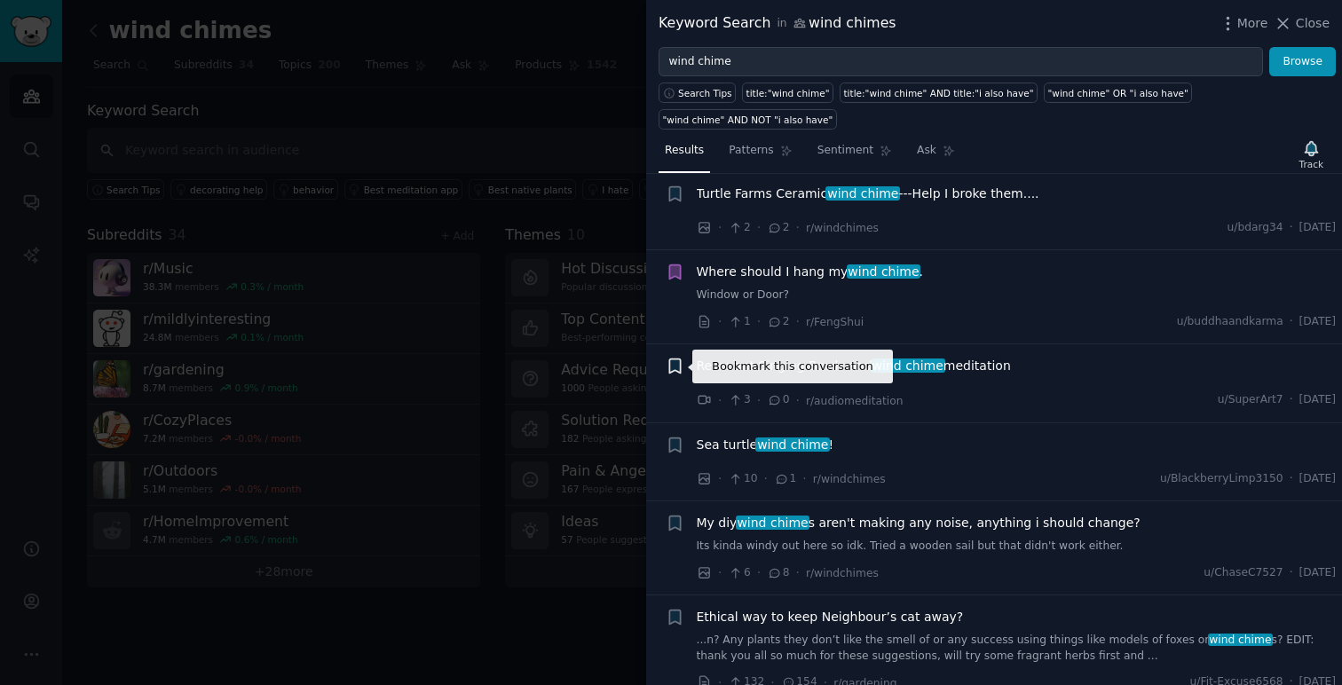
click at [673, 365] on icon "button" at bounding box center [674, 366] width 11 height 14
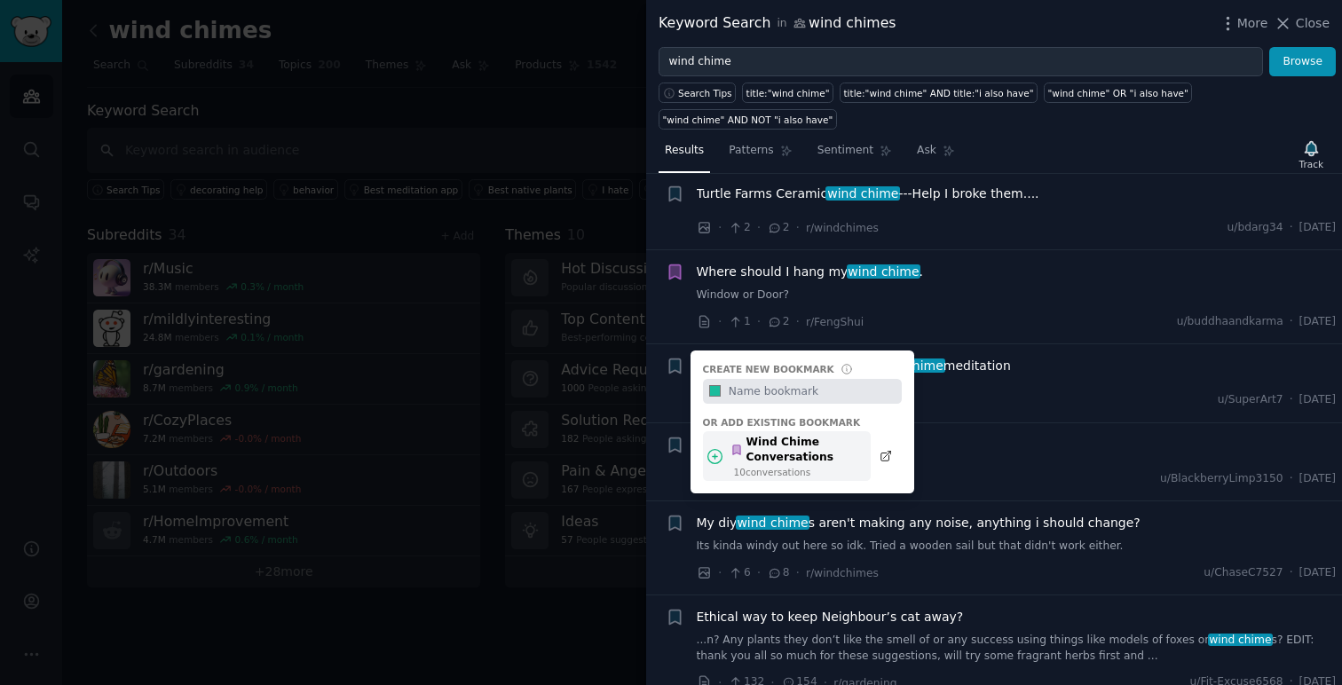
click at [816, 454] on div "Wind Chime Conversations" at bounding box center [795, 450] width 130 height 31
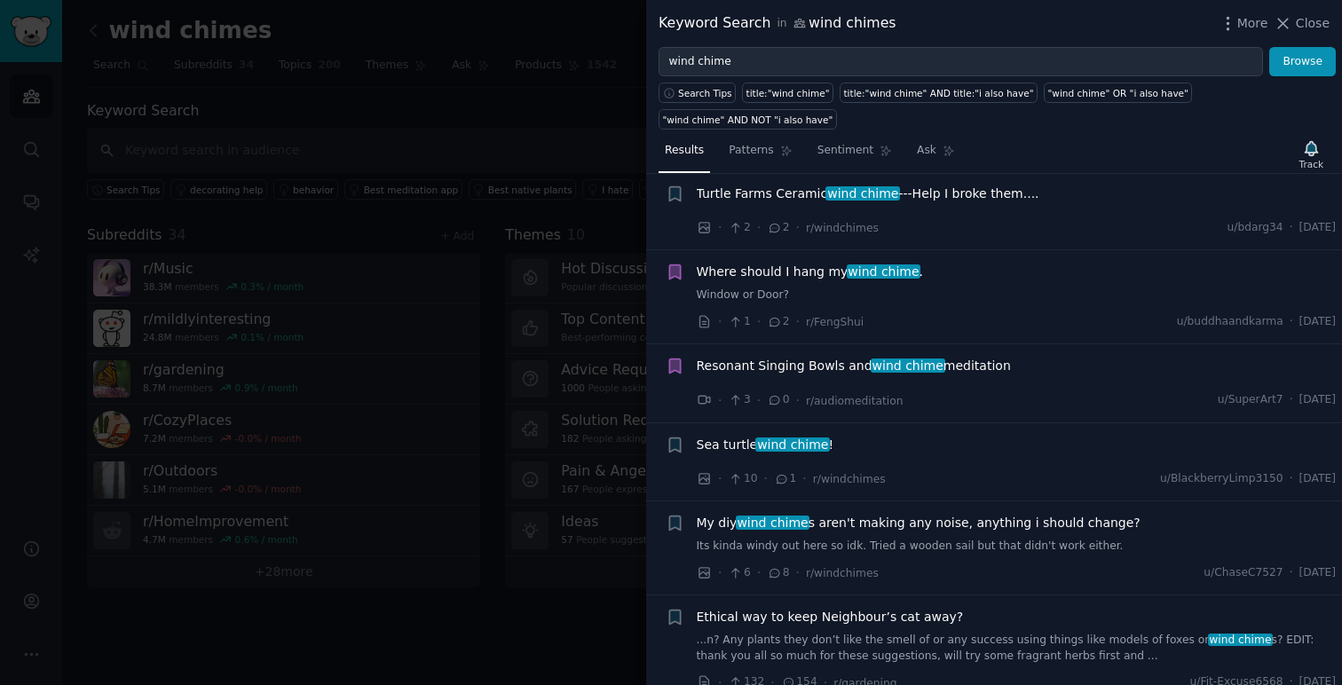
scroll to position [3386, 0]
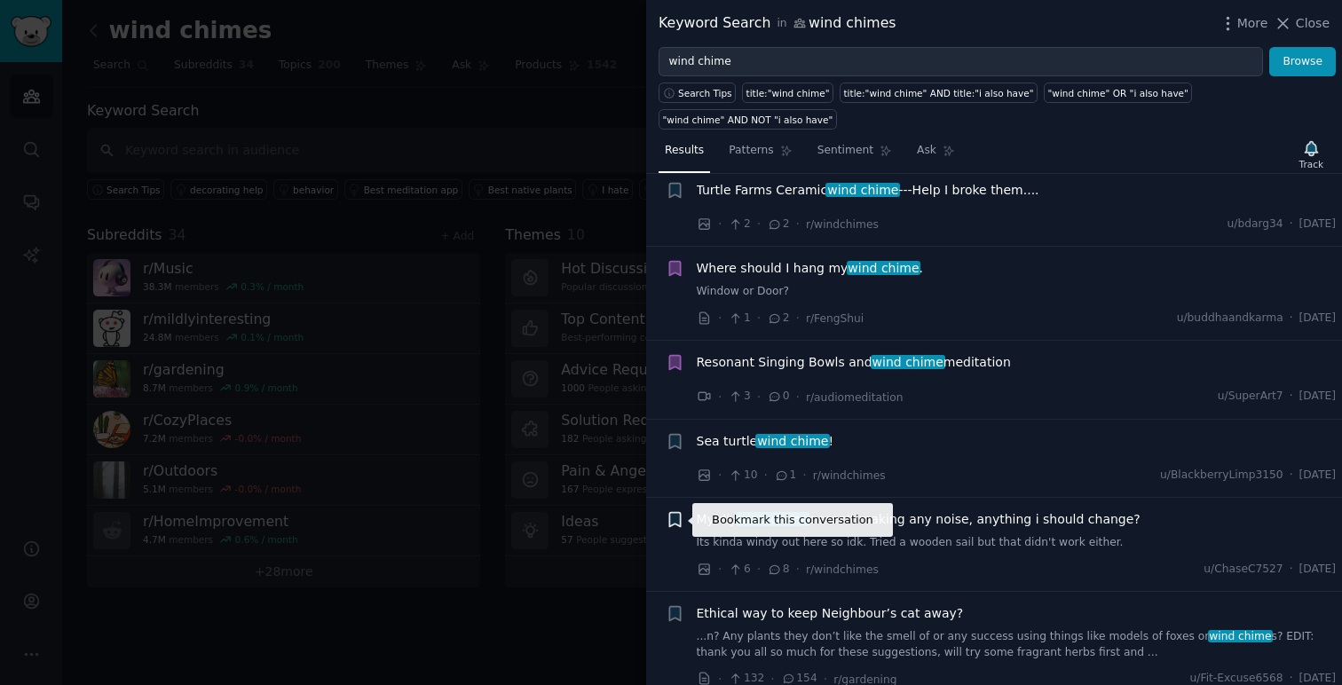
click at [673, 520] on icon "button" at bounding box center [674, 520] width 11 height 14
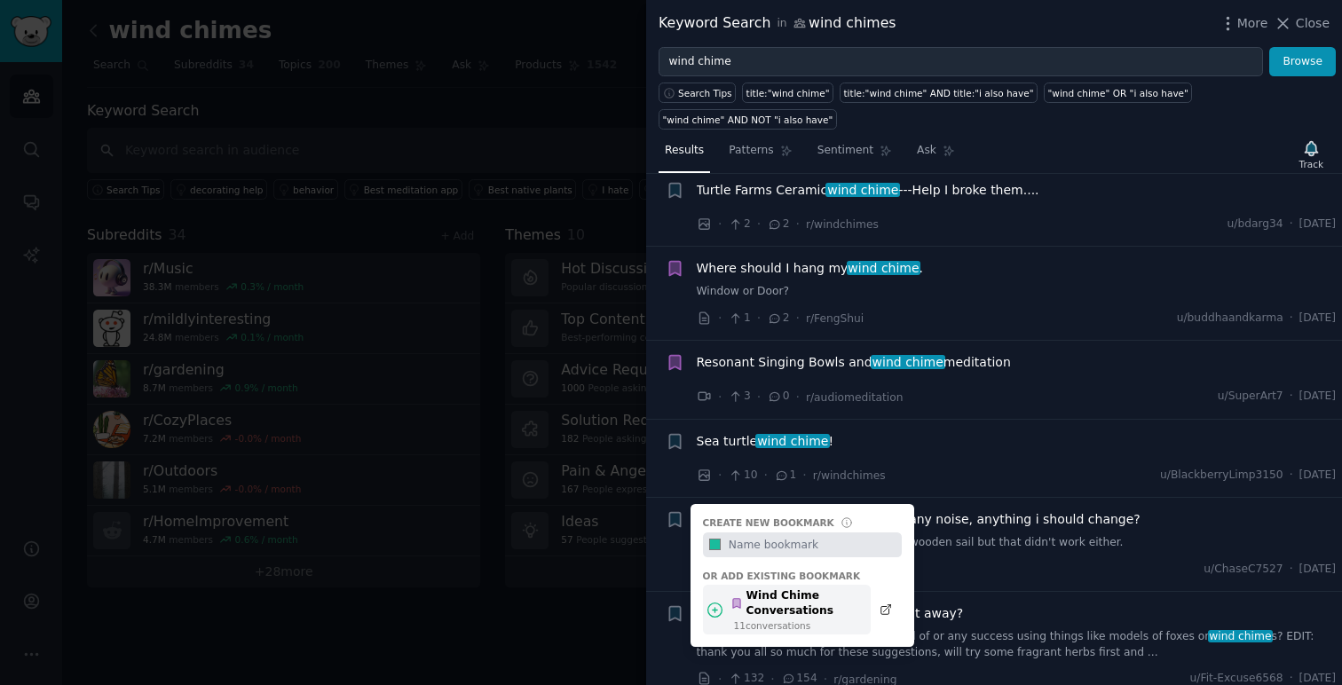
click at [823, 595] on div "Wind Chime Conversations" at bounding box center [795, 603] width 130 height 31
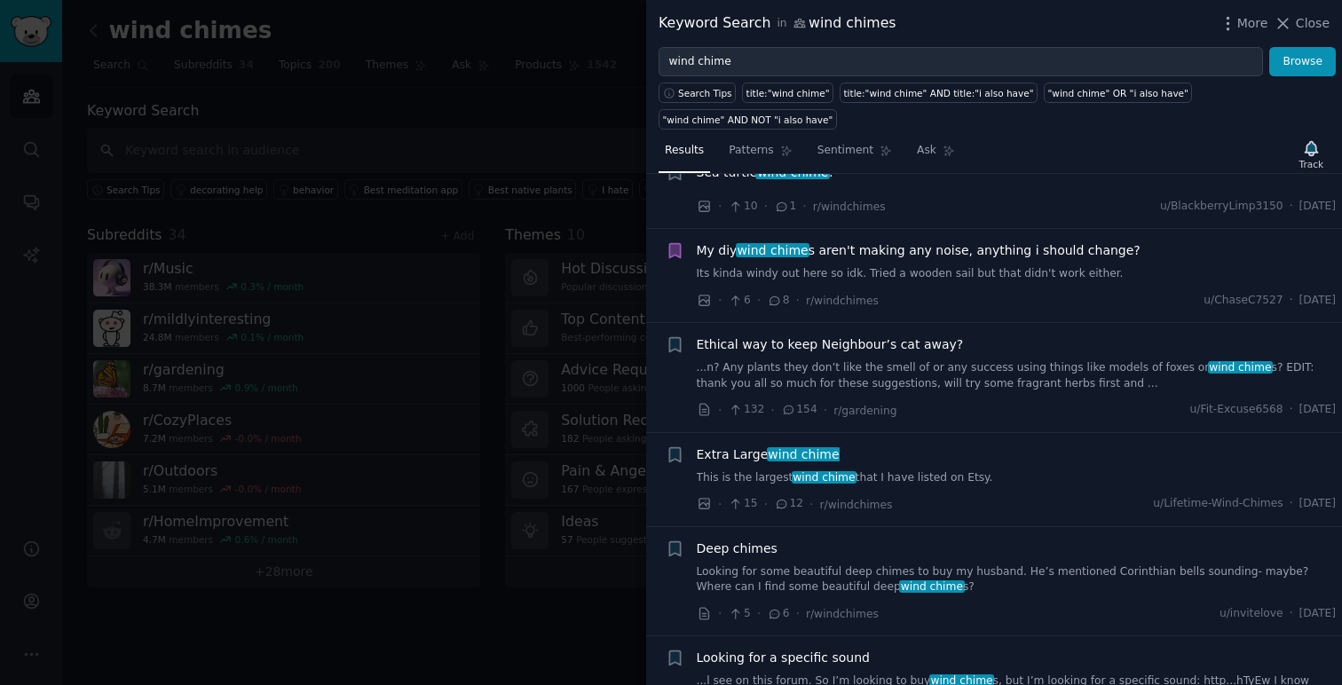
scroll to position [3658, 0]
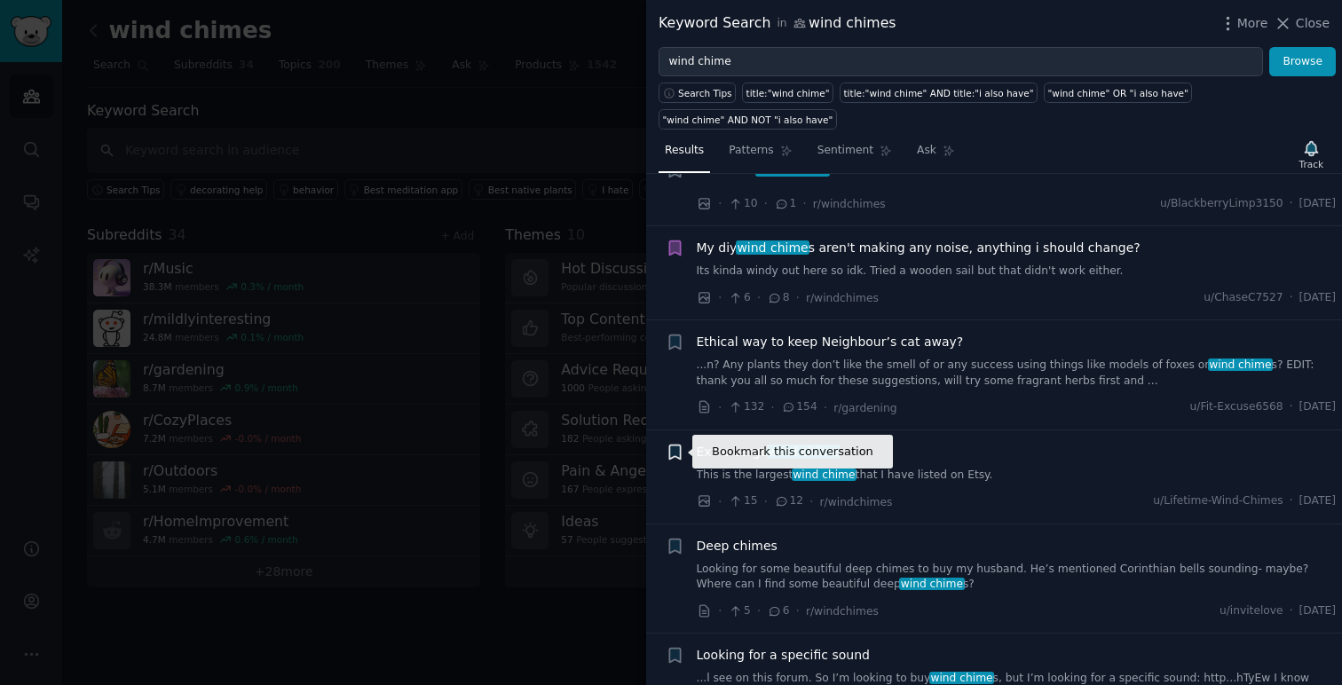
click at [672, 452] on icon "button" at bounding box center [674, 452] width 11 height 14
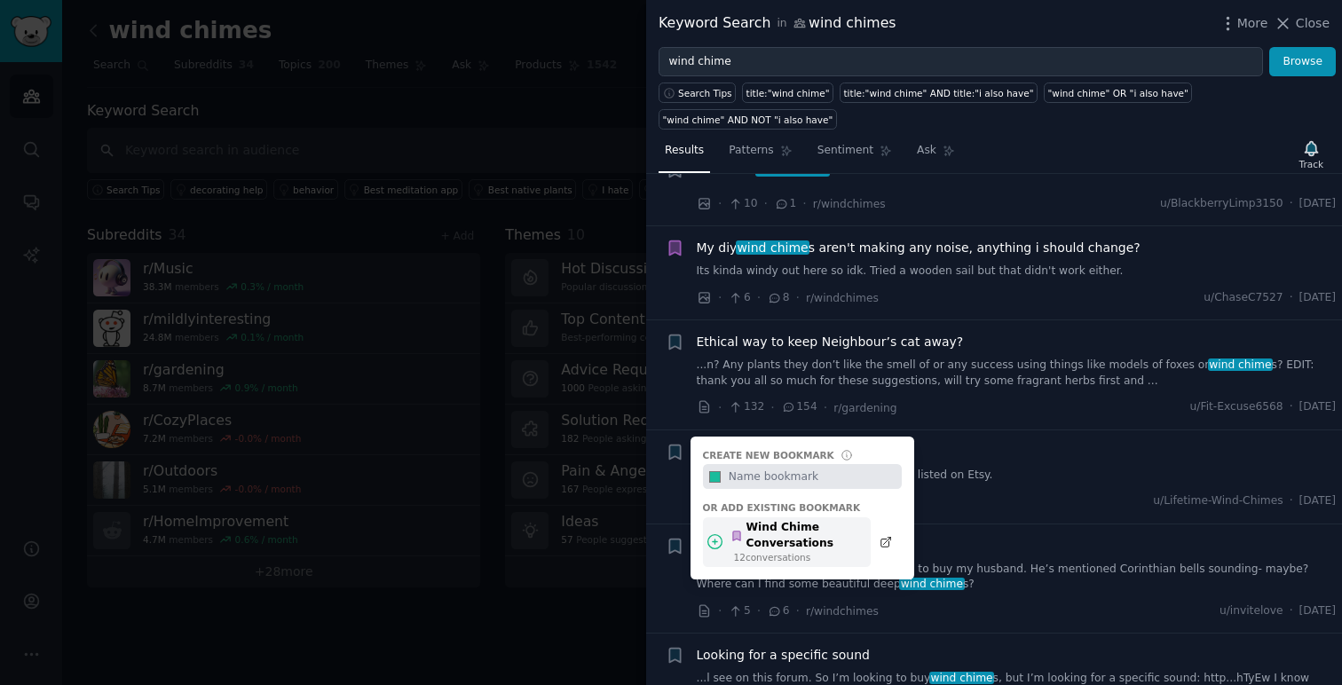
click at [825, 540] on div "Wind Chime Conversations" at bounding box center [795, 535] width 130 height 31
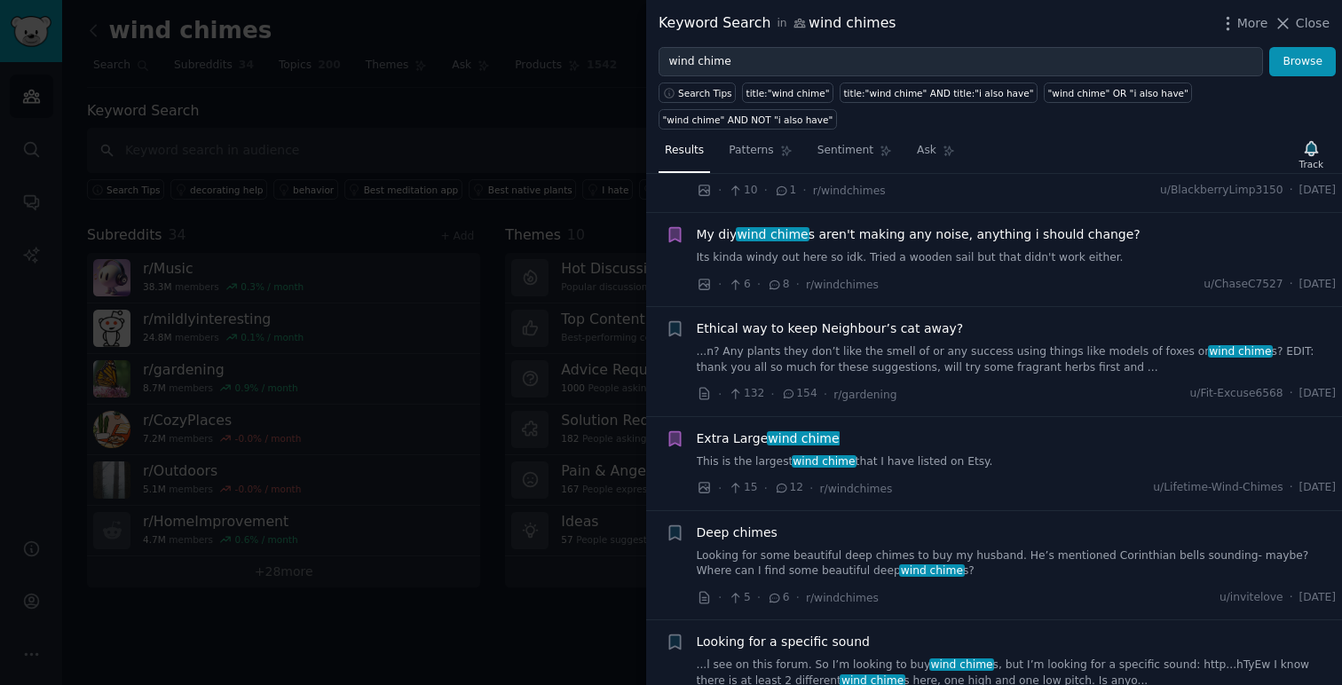
scroll to position [3680, 0]
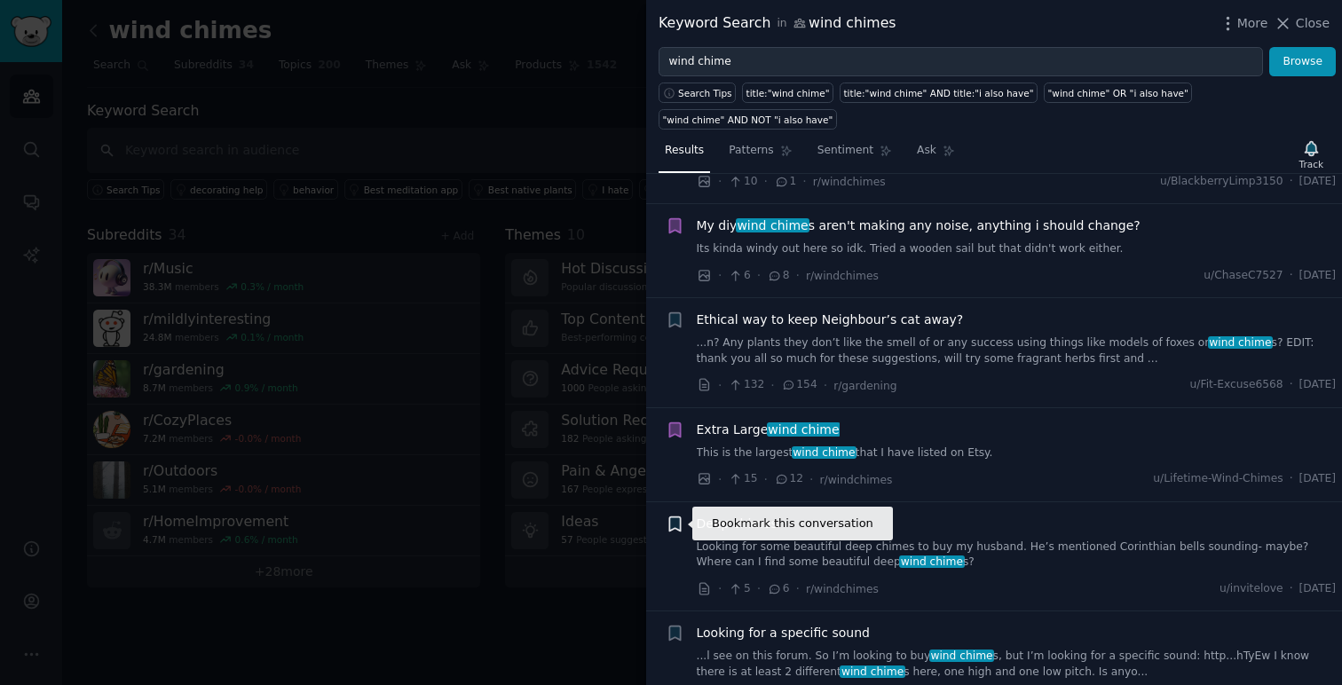
click at [678, 524] on icon "button" at bounding box center [674, 523] width 11 height 14
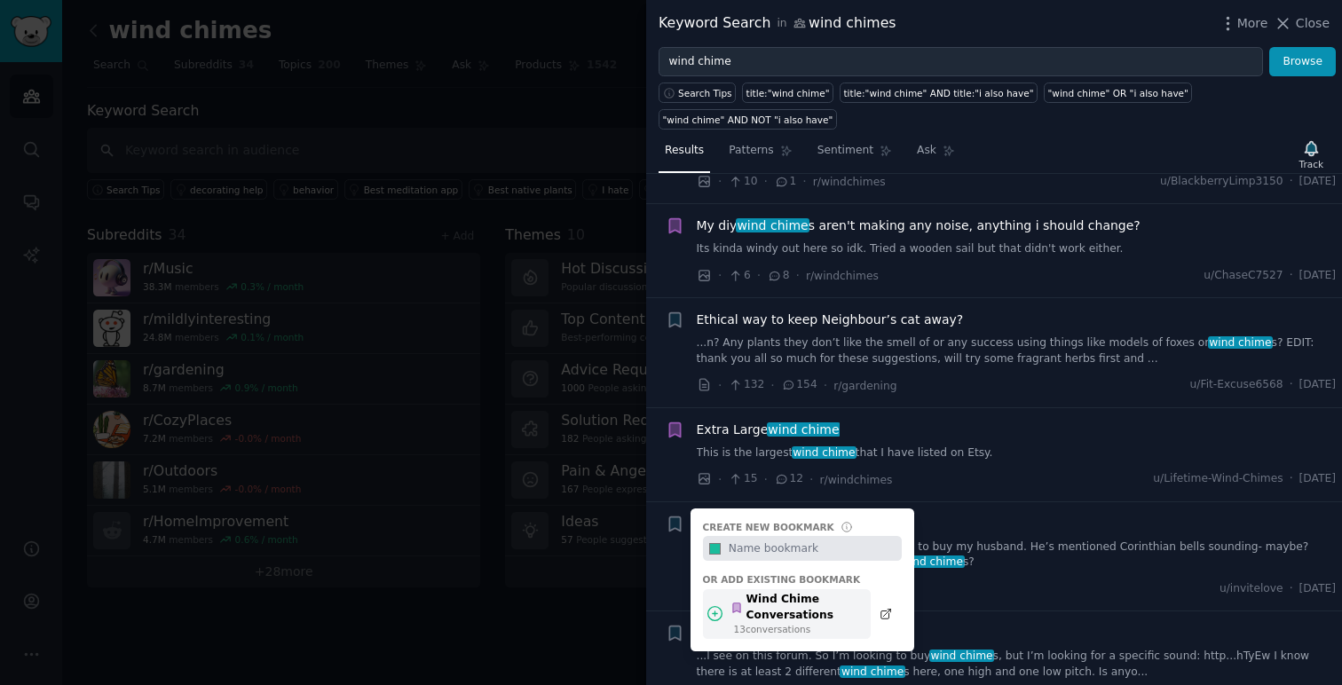
click at [829, 604] on div "Wind Chime Conversations" at bounding box center [795, 607] width 130 height 31
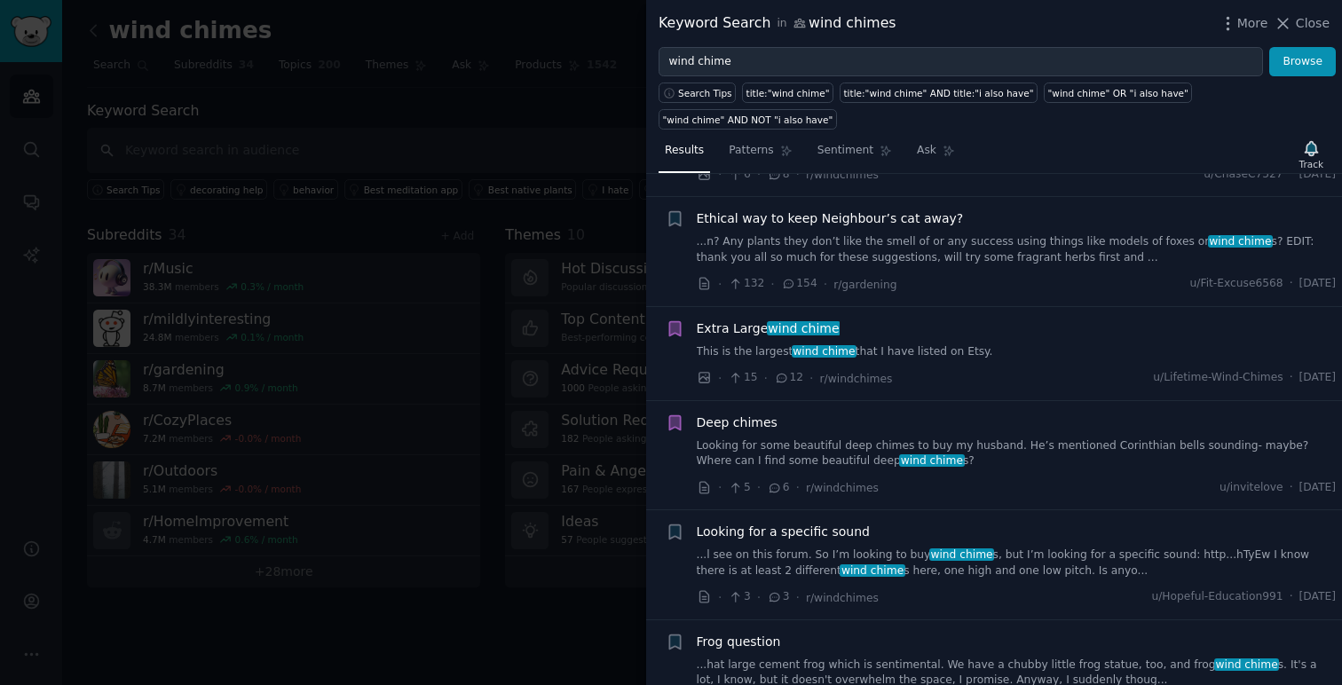
scroll to position [3785, 0]
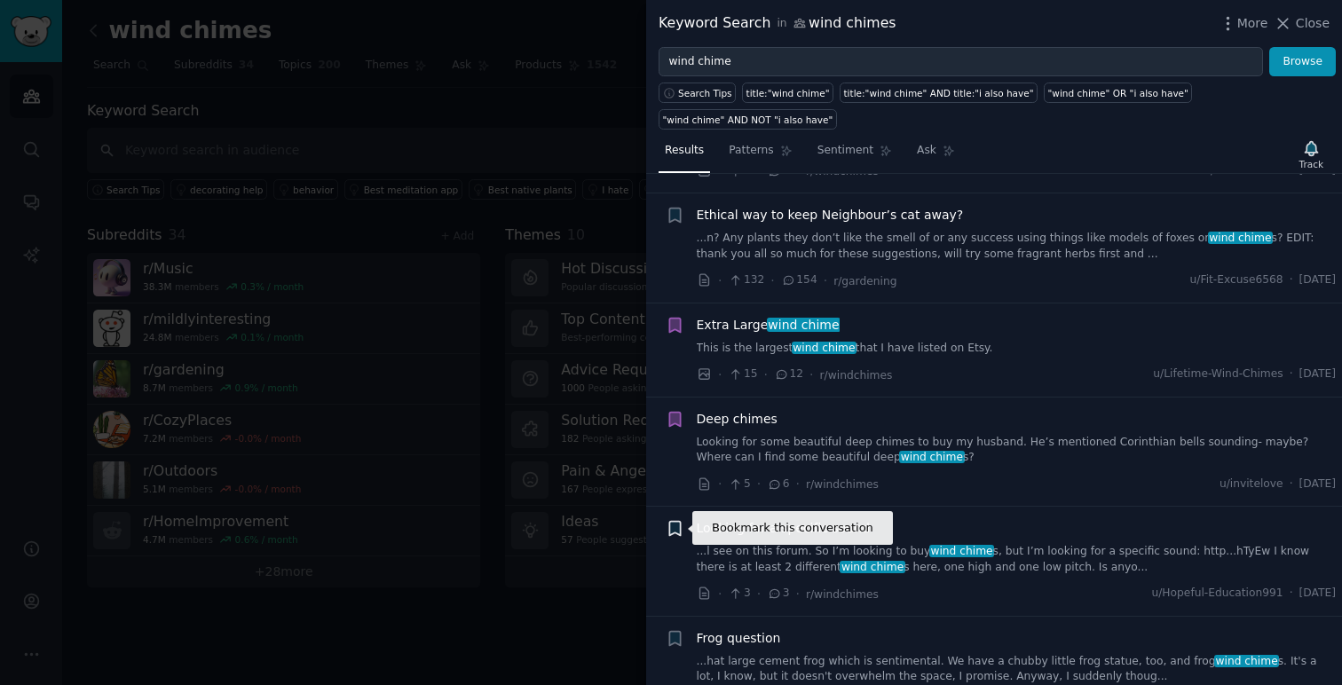
click at [675, 529] on icon "button" at bounding box center [674, 529] width 11 height 14
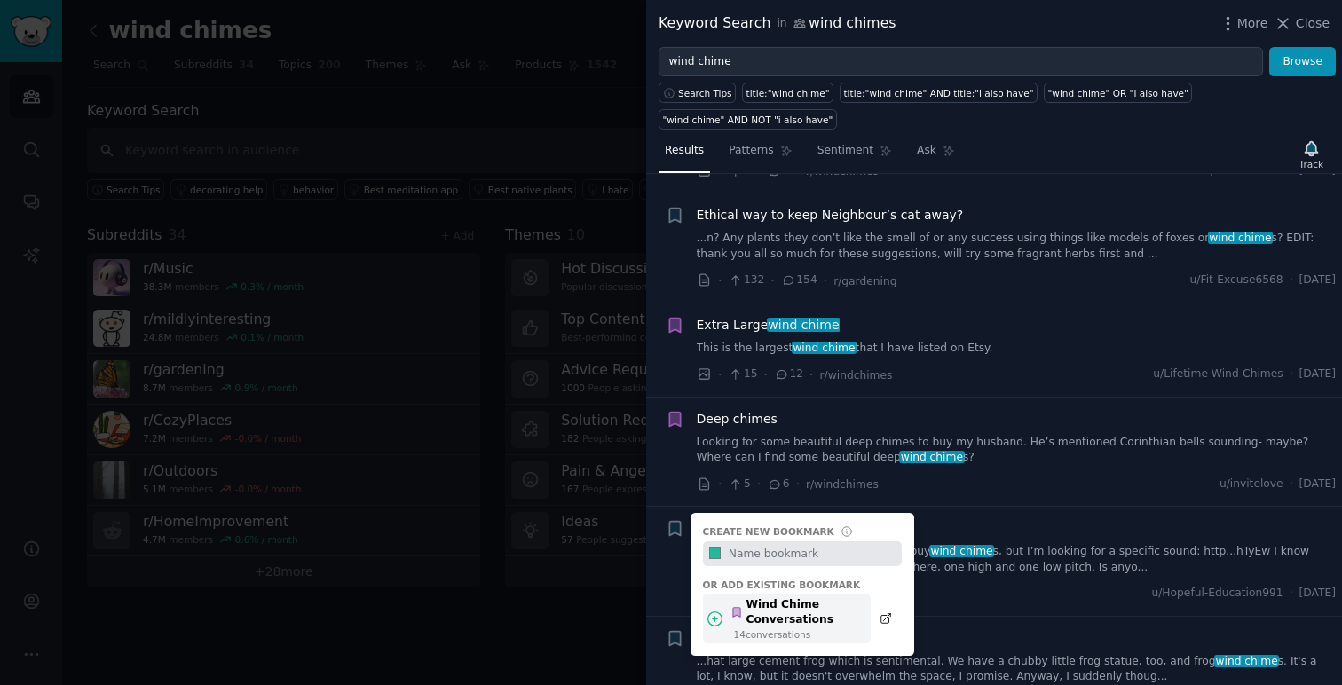
click at [832, 613] on div "Wind Chime Conversations" at bounding box center [795, 612] width 130 height 31
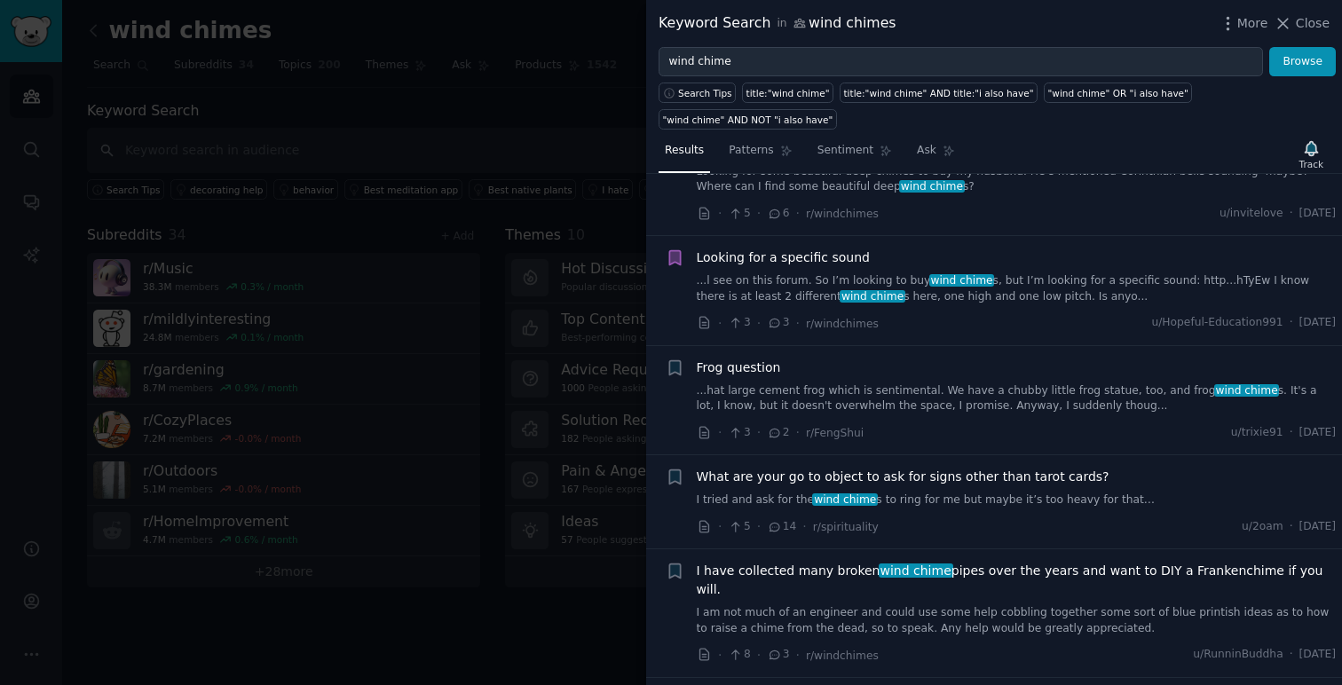
scroll to position [4057, 0]
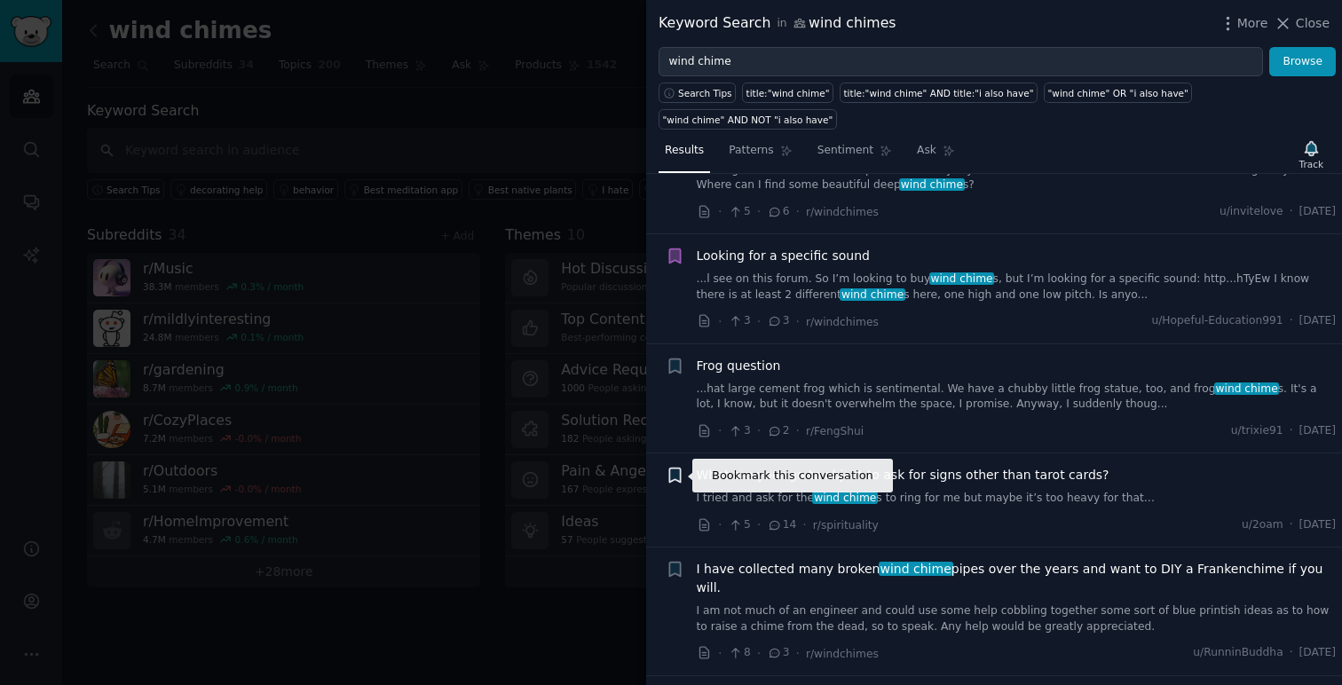
click at [681, 477] on icon "button" at bounding box center [675, 475] width 19 height 19
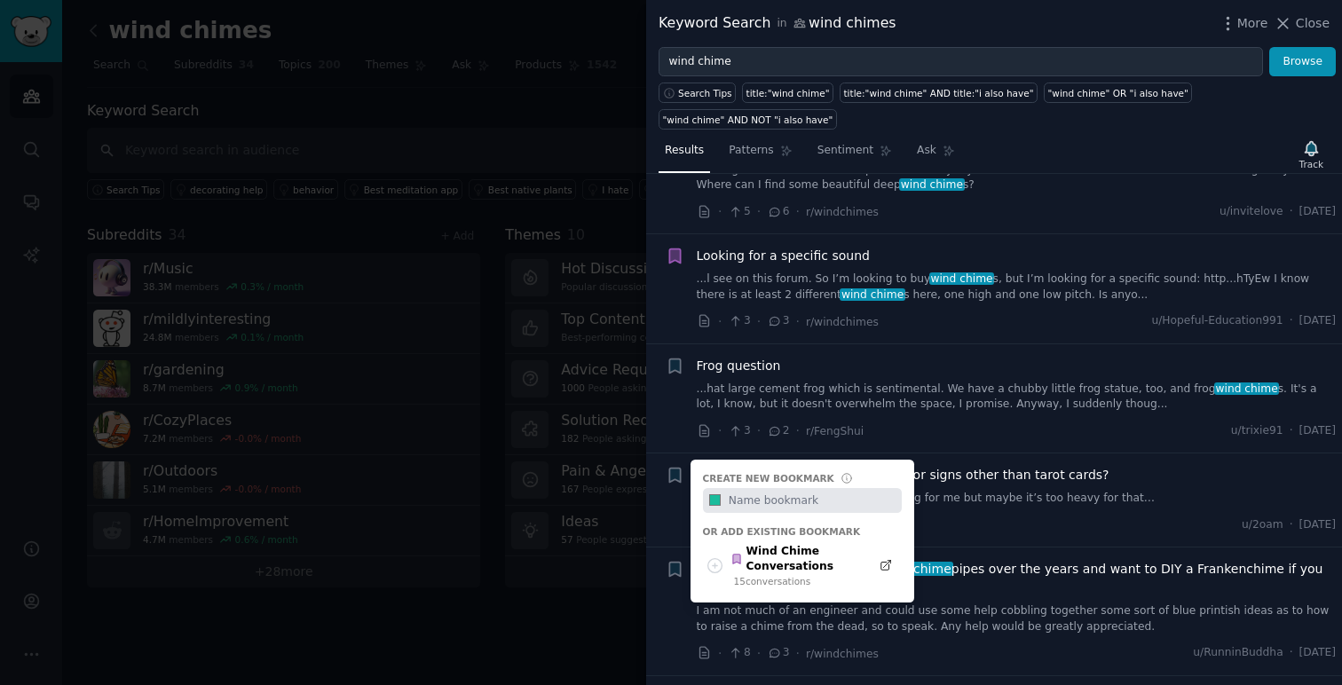
click at [1133, 484] on div "What are your go to object to ask for signs other than tarot cards?" at bounding box center [1017, 475] width 640 height 19
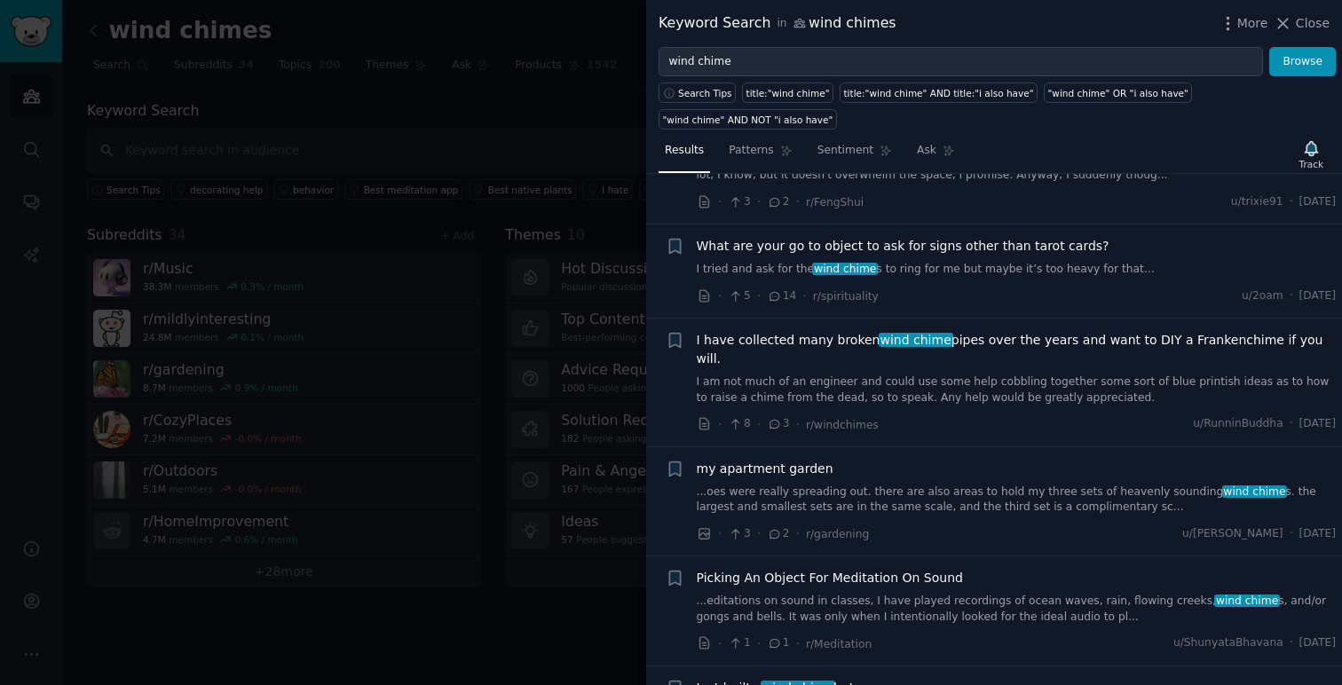
scroll to position [4290, 0]
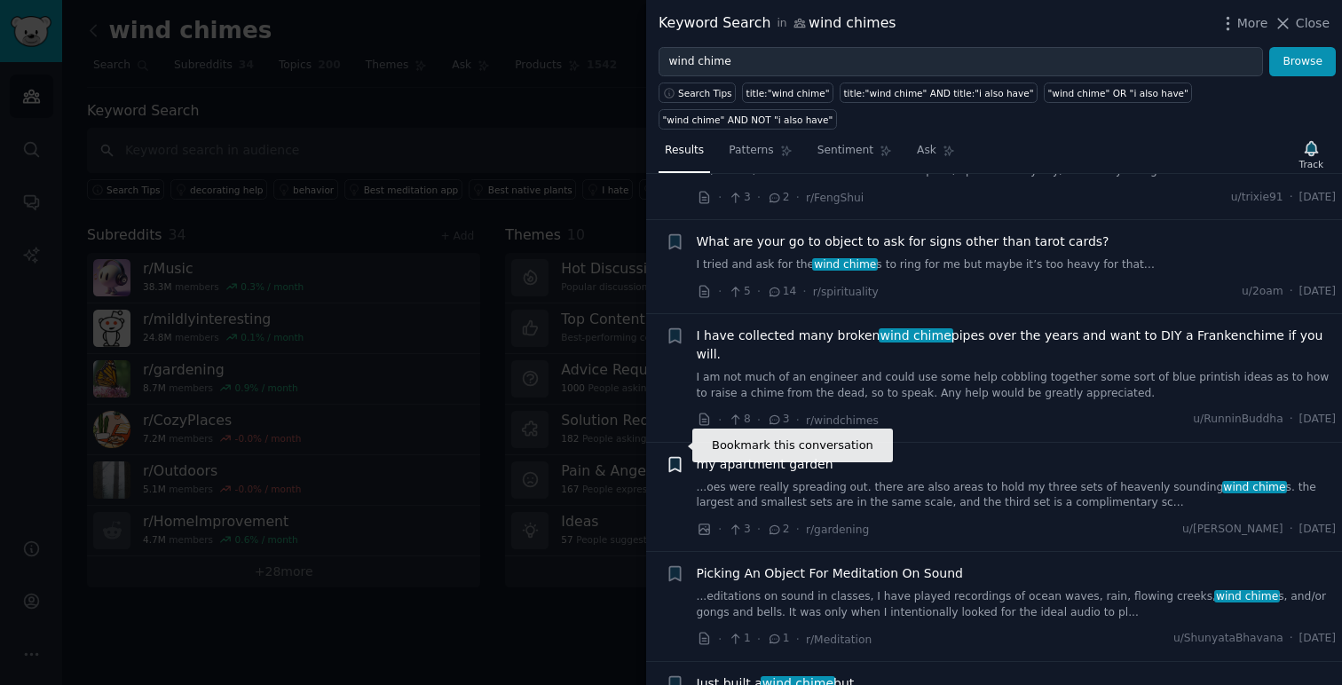
click at [673, 457] on icon "button" at bounding box center [674, 464] width 11 height 14
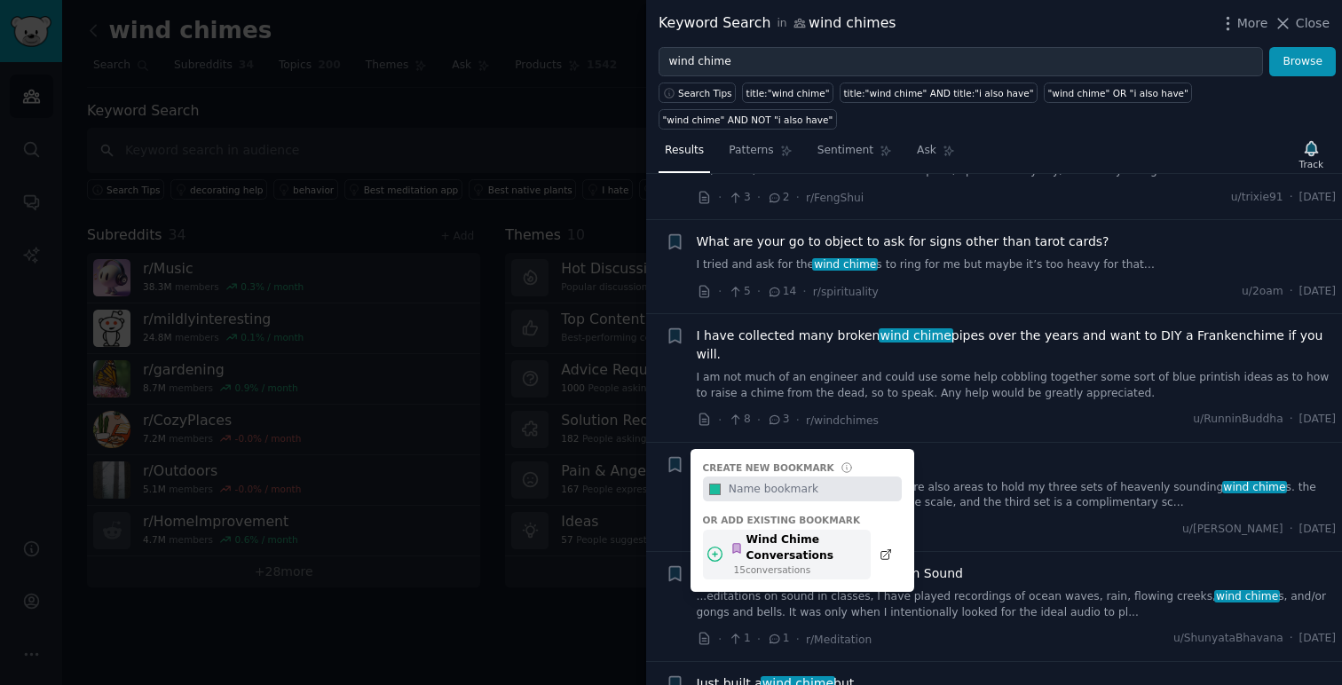
click at [816, 532] on div "Wind Chime Conversations" at bounding box center [795, 547] width 130 height 31
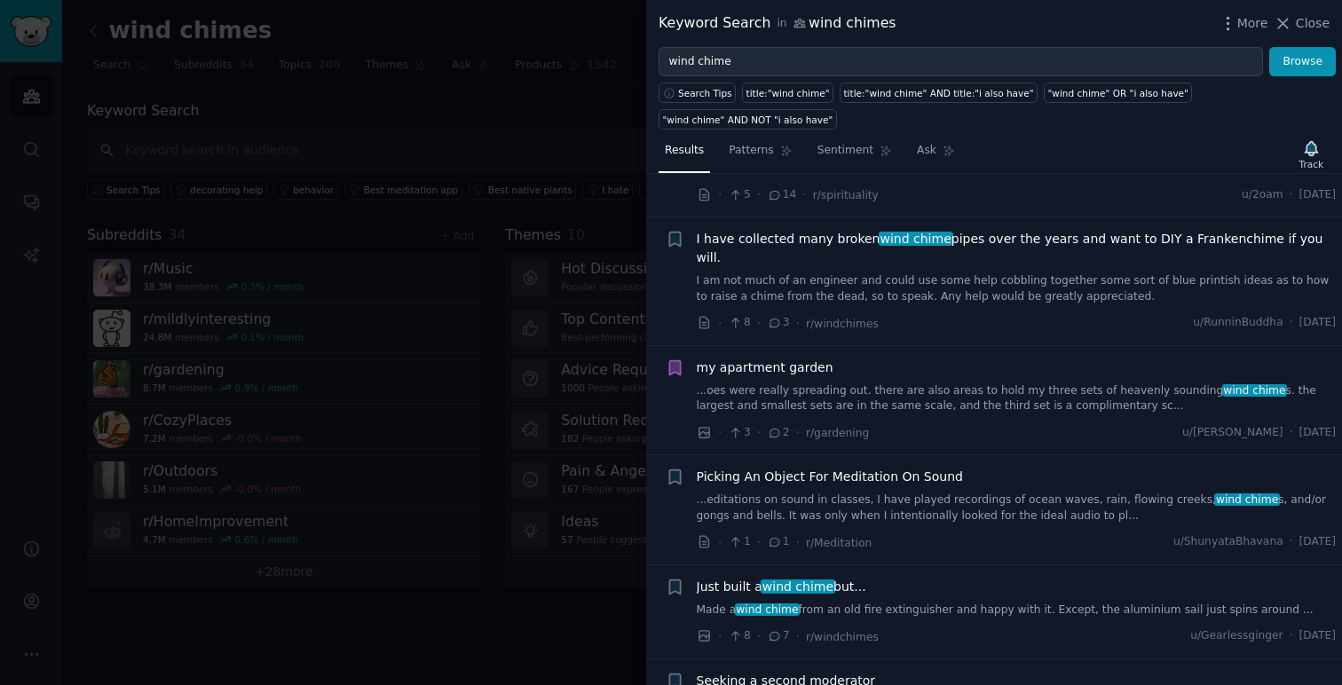
scroll to position [4389, 0]
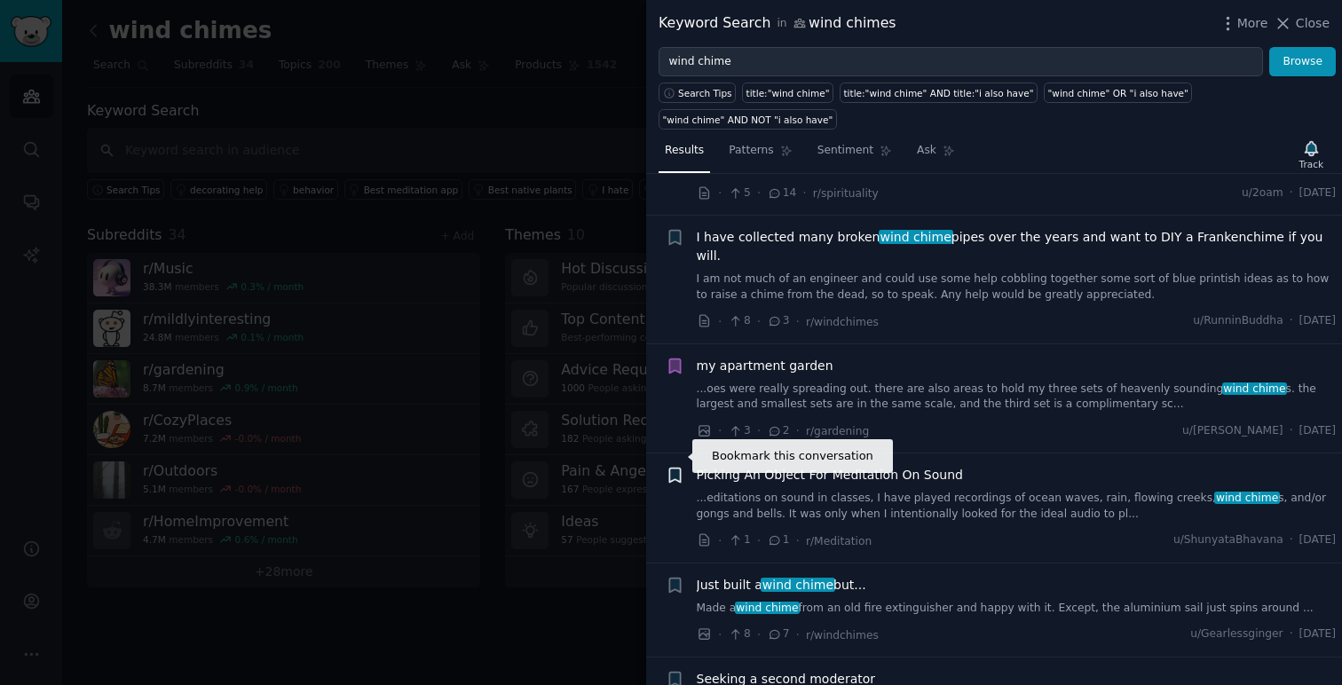
click at [673, 469] on icon "button" at bounding box center [674, 476] width 11 height 14
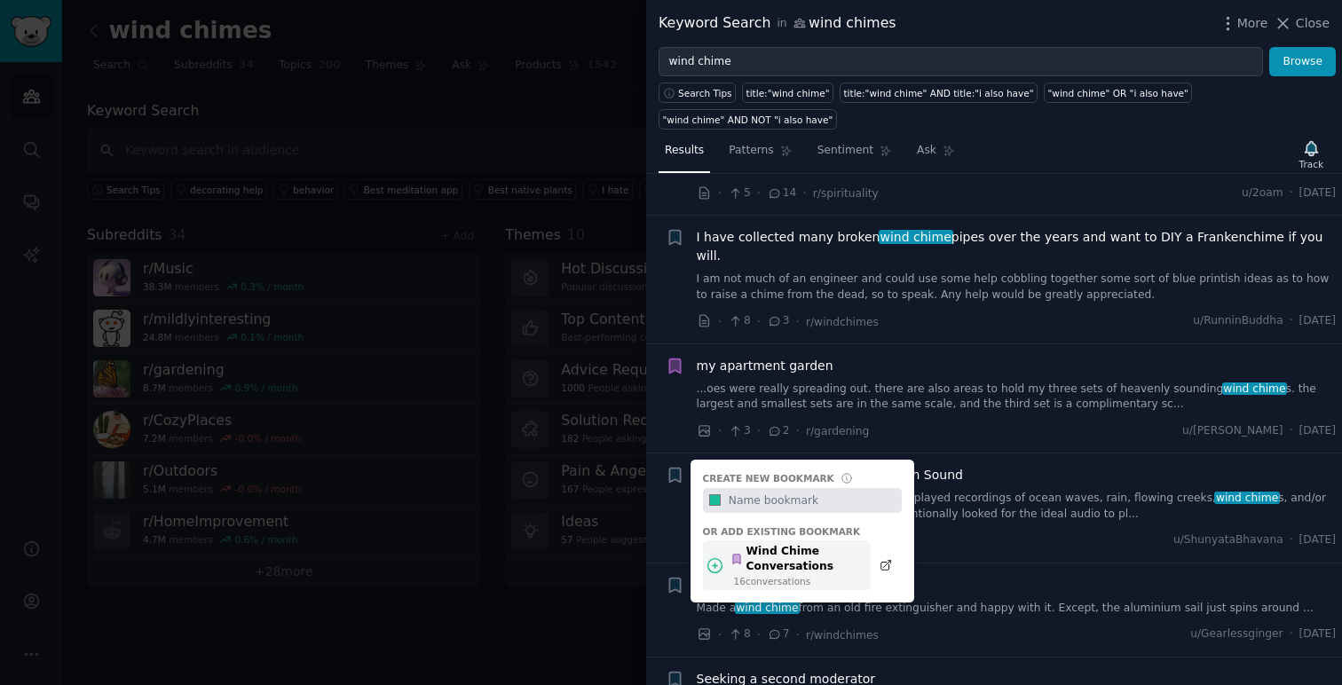
click at [828, 547] on div "Wind Chime Conversations" at bounding box center [795, 559] width 130 height 31
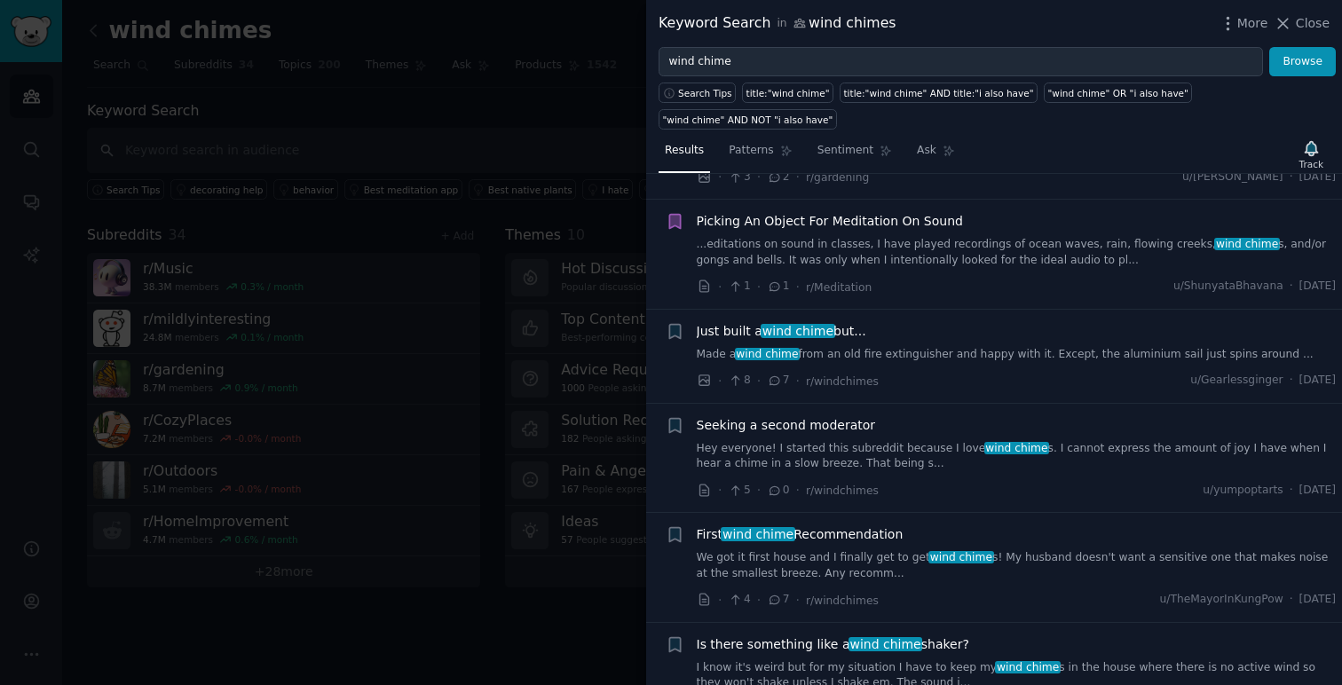
scroll to position [4651, 0]
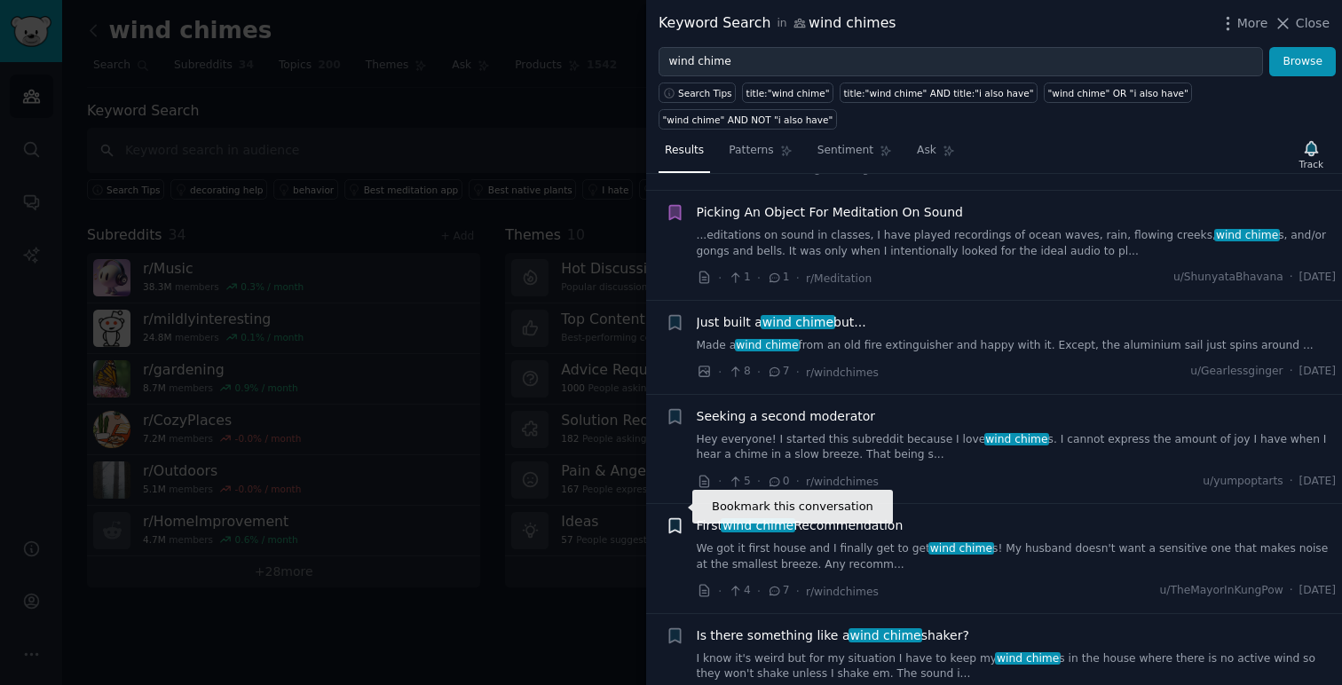
click at [672, 519] on icon "button" at bounding box center [674, 526] width 11 height 14
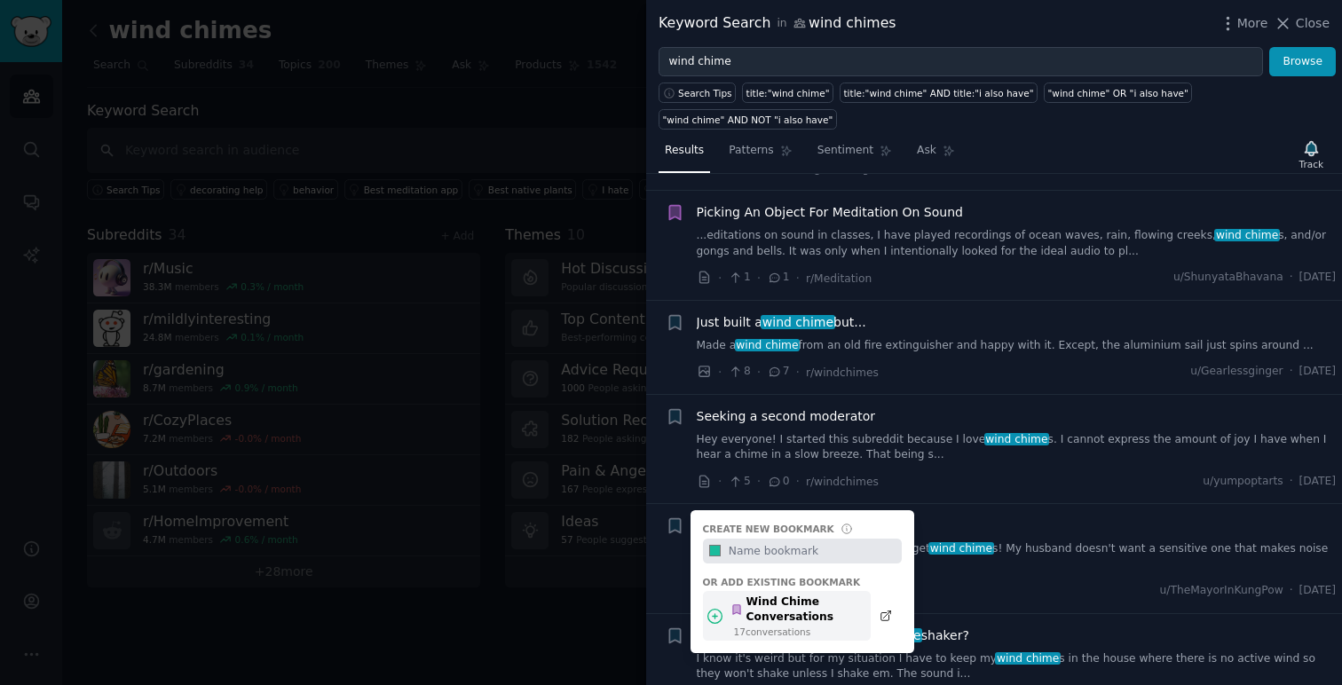
click at [850, 595] on div "Wind Chime Conversations" at bounding box center [795, 610] width 130 height 31
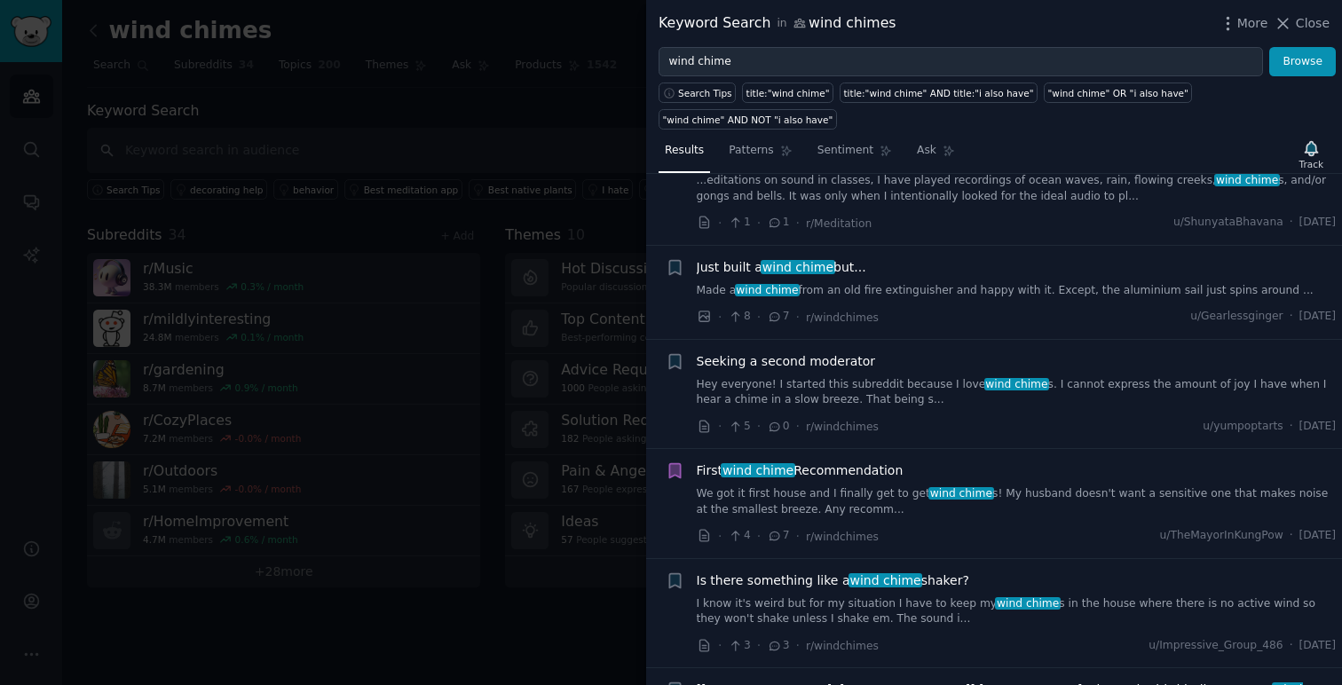
scroll to position [4708, 0]
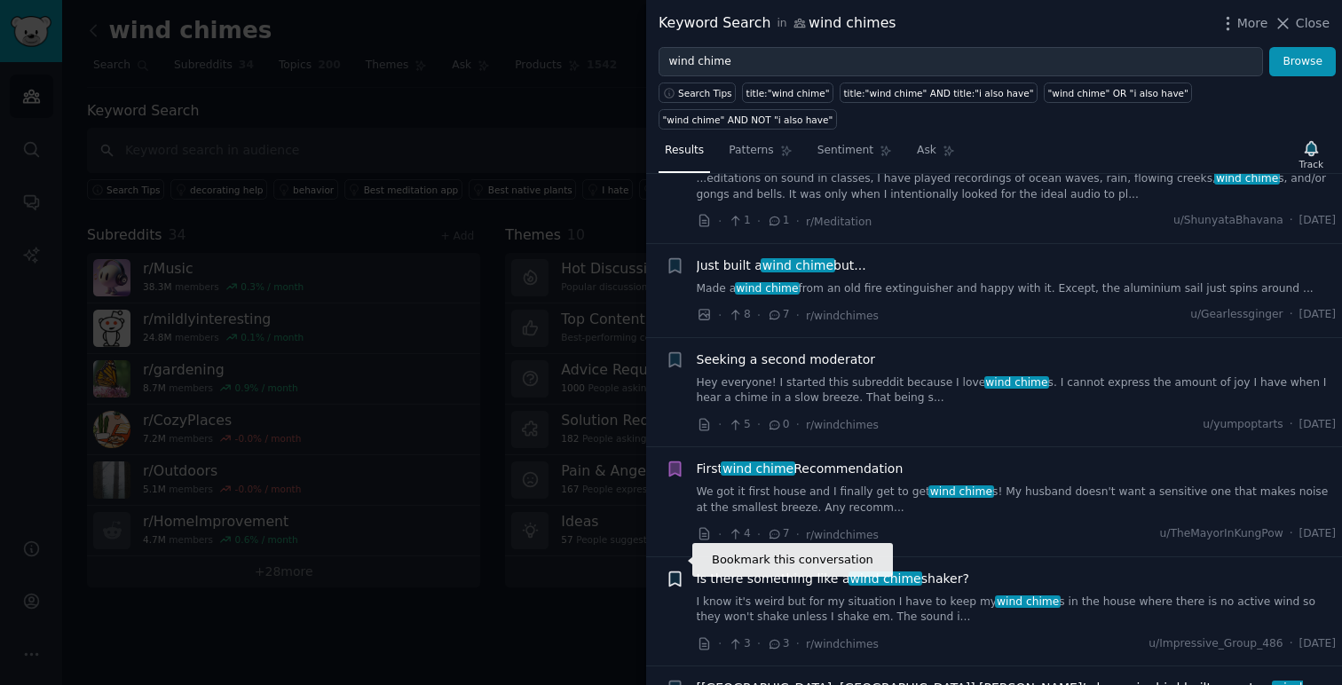
click at [673, 571] on icon "button" at bounding box center [674, 578] width 11 height 14
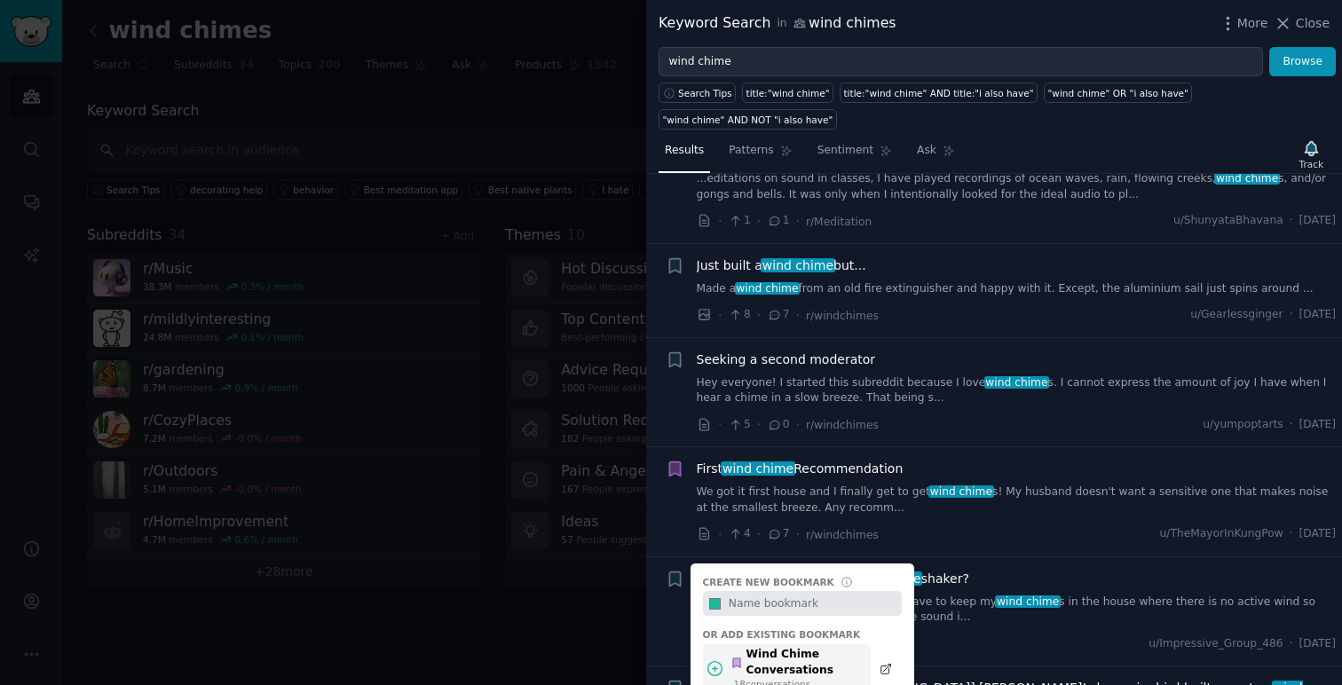
click at [844, 647] on div "Wind Chime Conversations" at bounding box center [795, 662] width 130 height 31
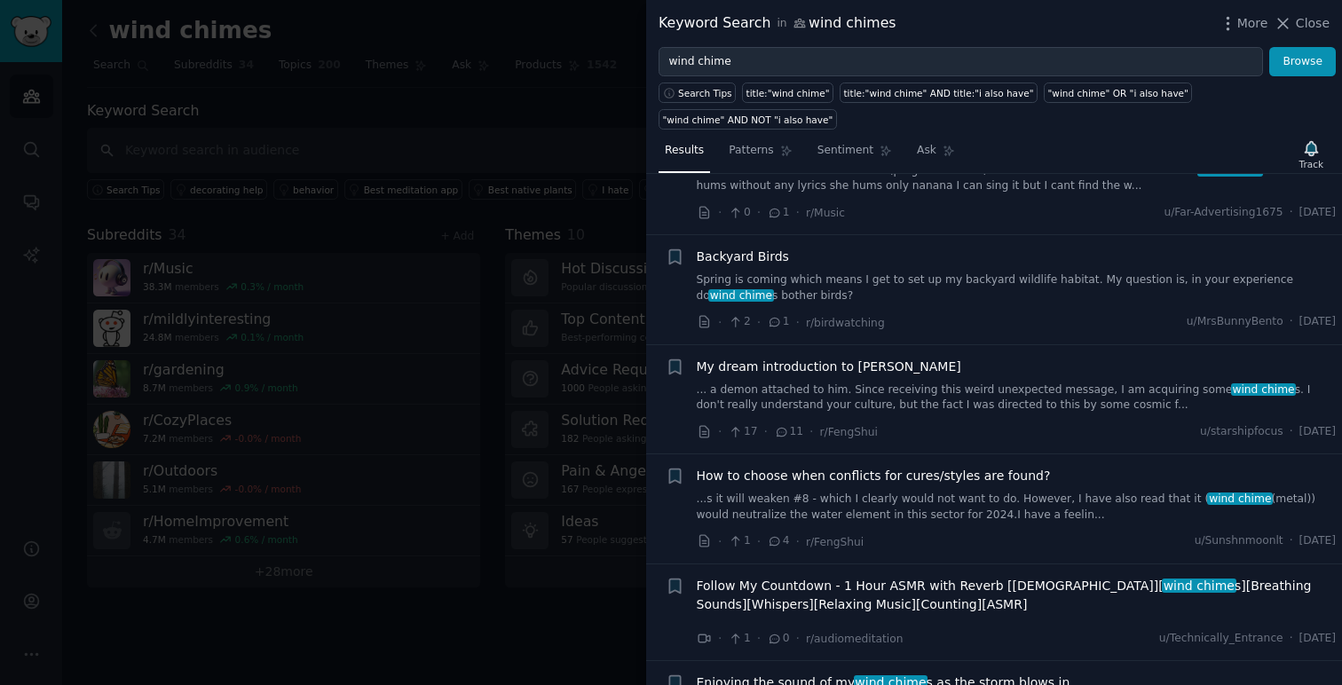
scroll to position [5598, 0]
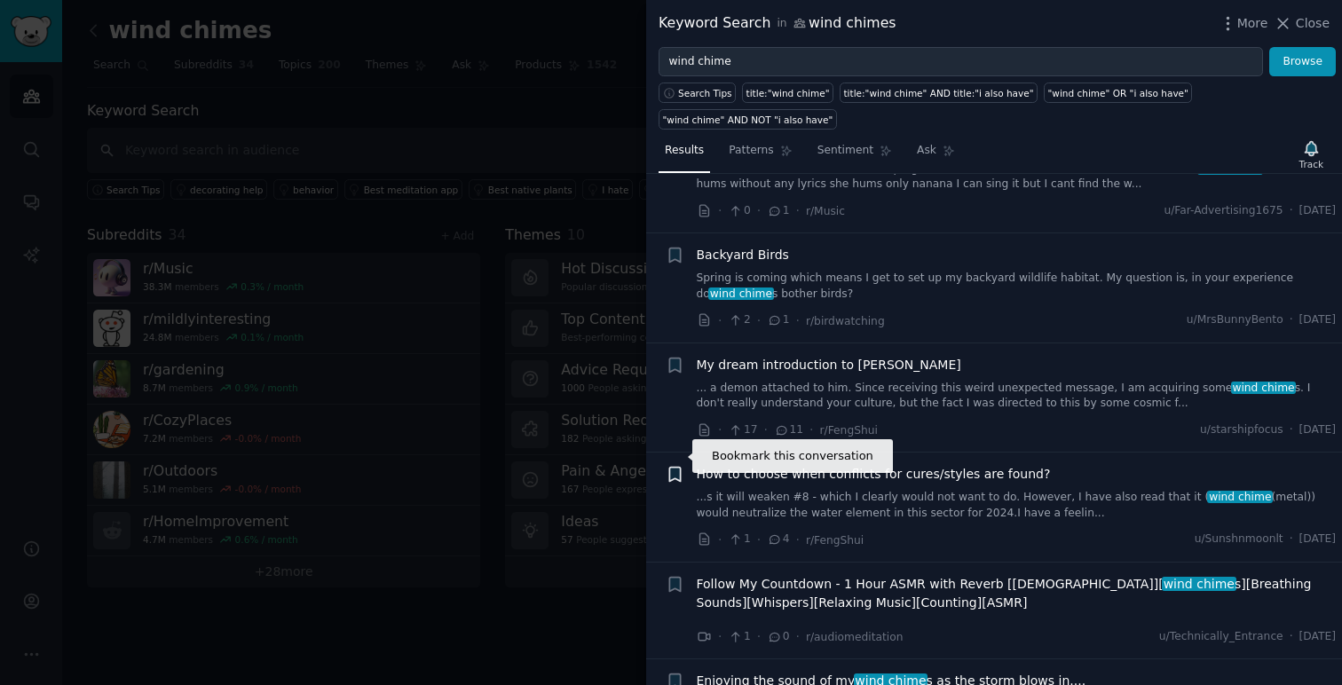
click at [671, 468] on icon "button" at bounding box center [674, 475] width 11 height 14
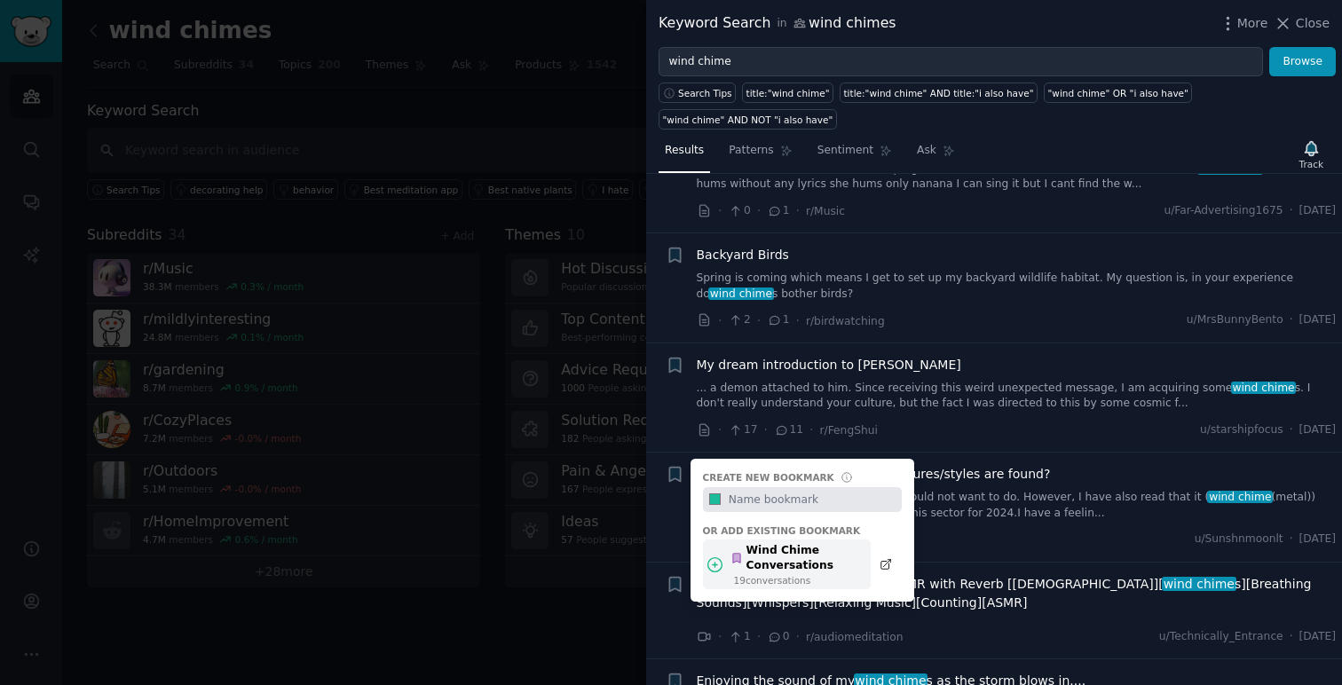
click at [851, 543] on div "Wind Chime Conversations" at bounding box center [795, 558] width 130 height 31
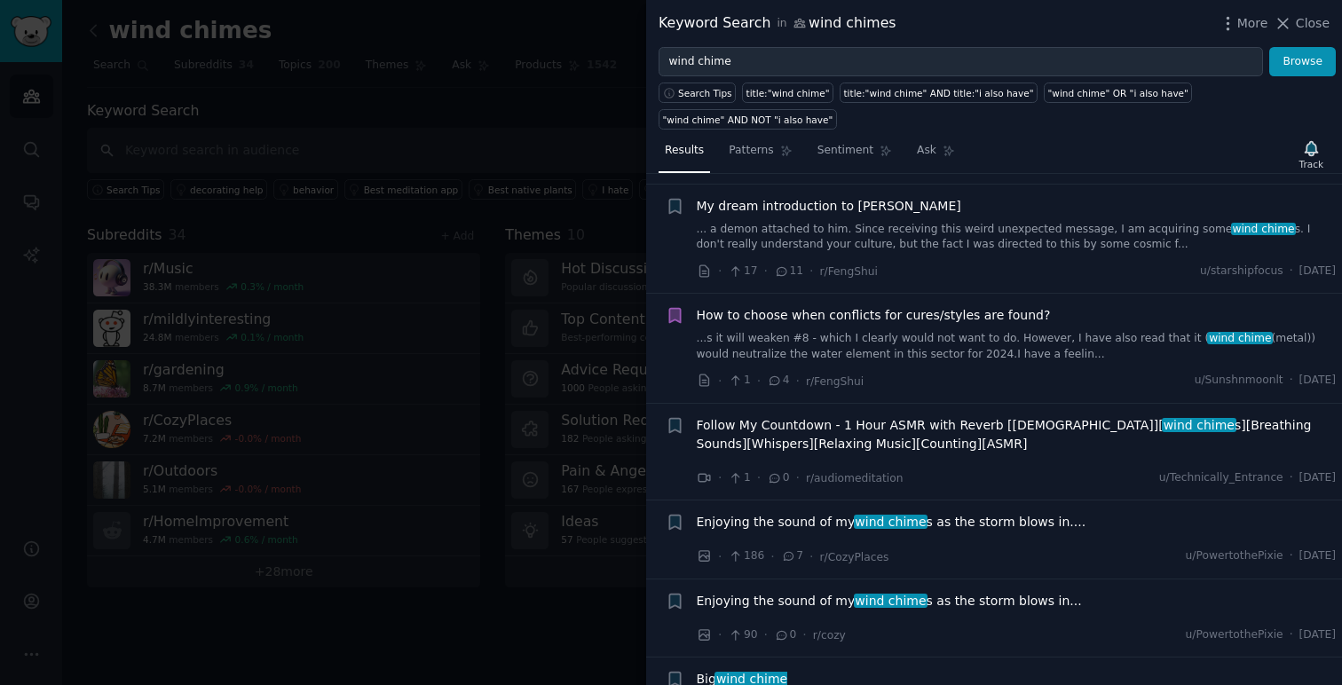
scroll to position [5789, 0]
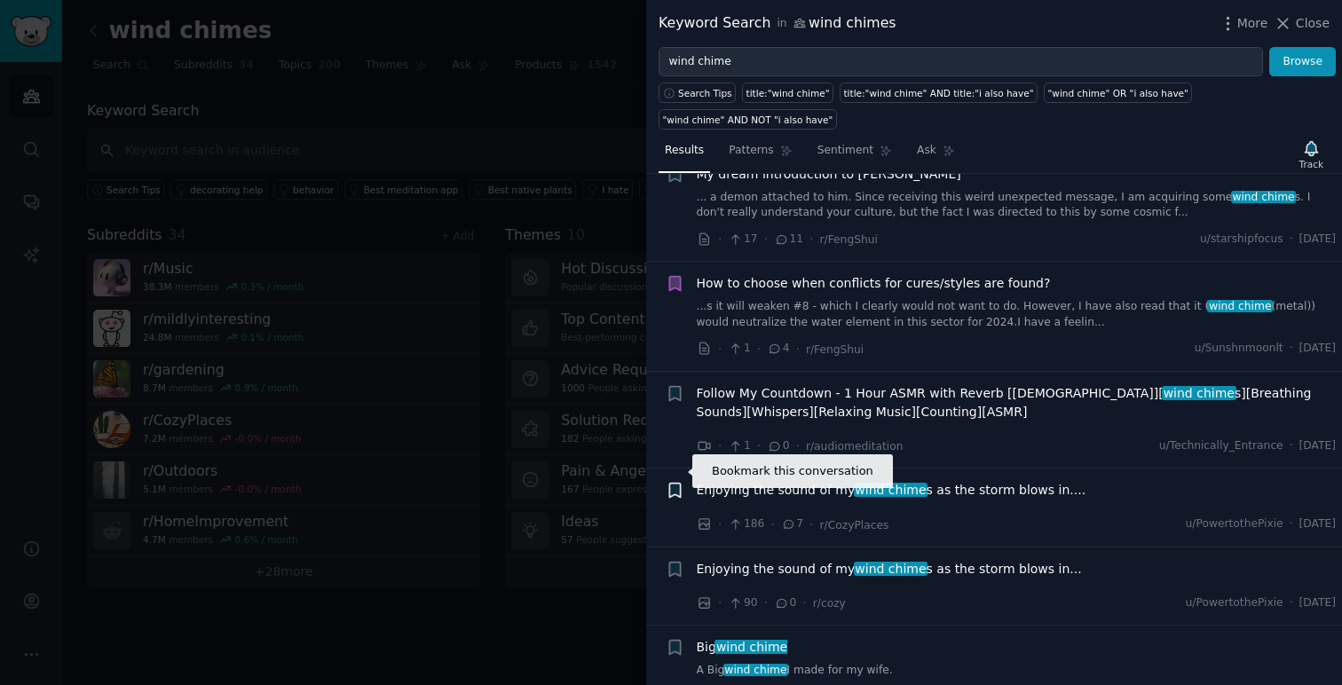
click at [673, 484] on icon "button" at bounding box center [674, 491] width 11 height 14
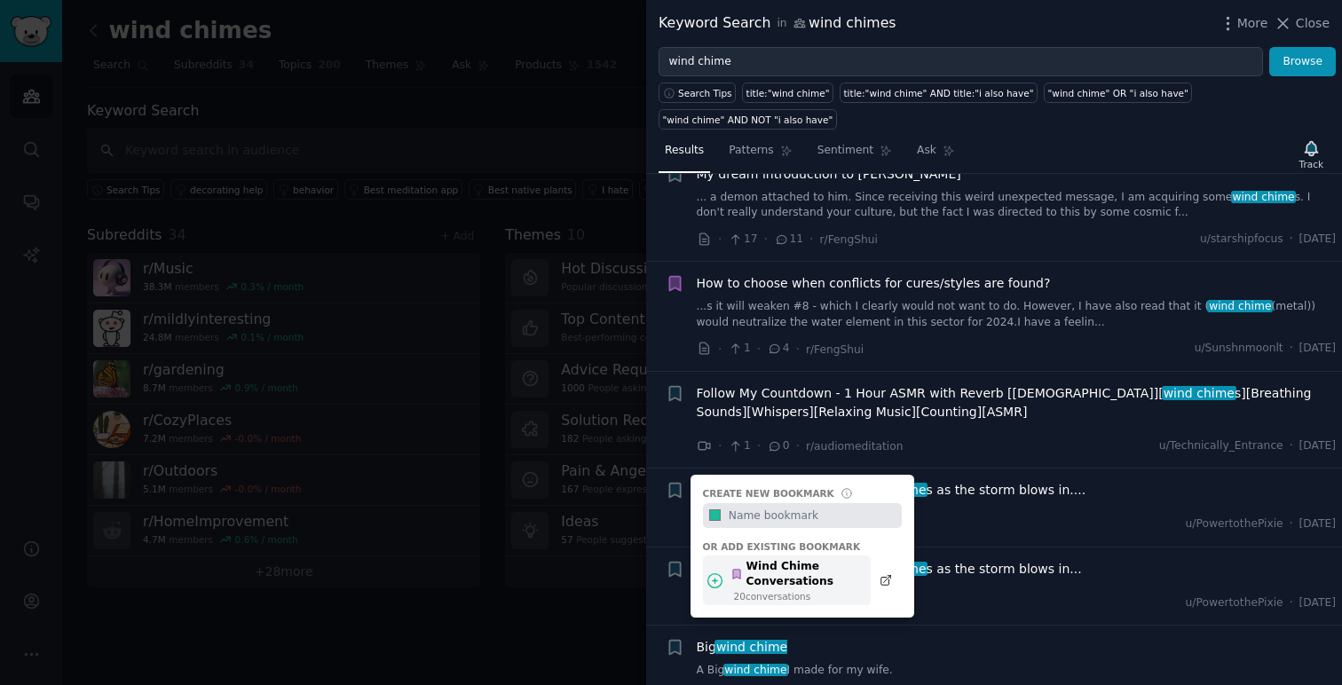
click at [831, 559] on div "Wind Chime Conversations" at bounding box center [795, 574] width 130 height 31
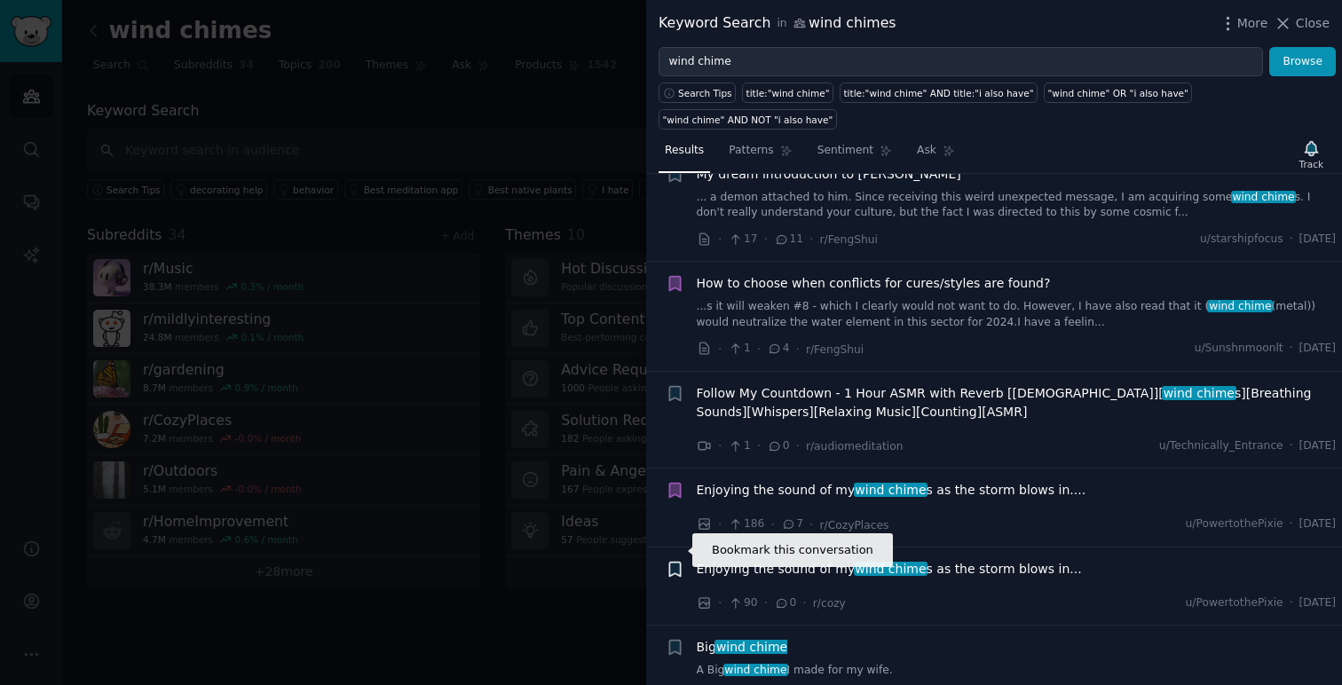
click at [673, 562] on icon "button" at bounding box center [674, 569] width 11 height 14
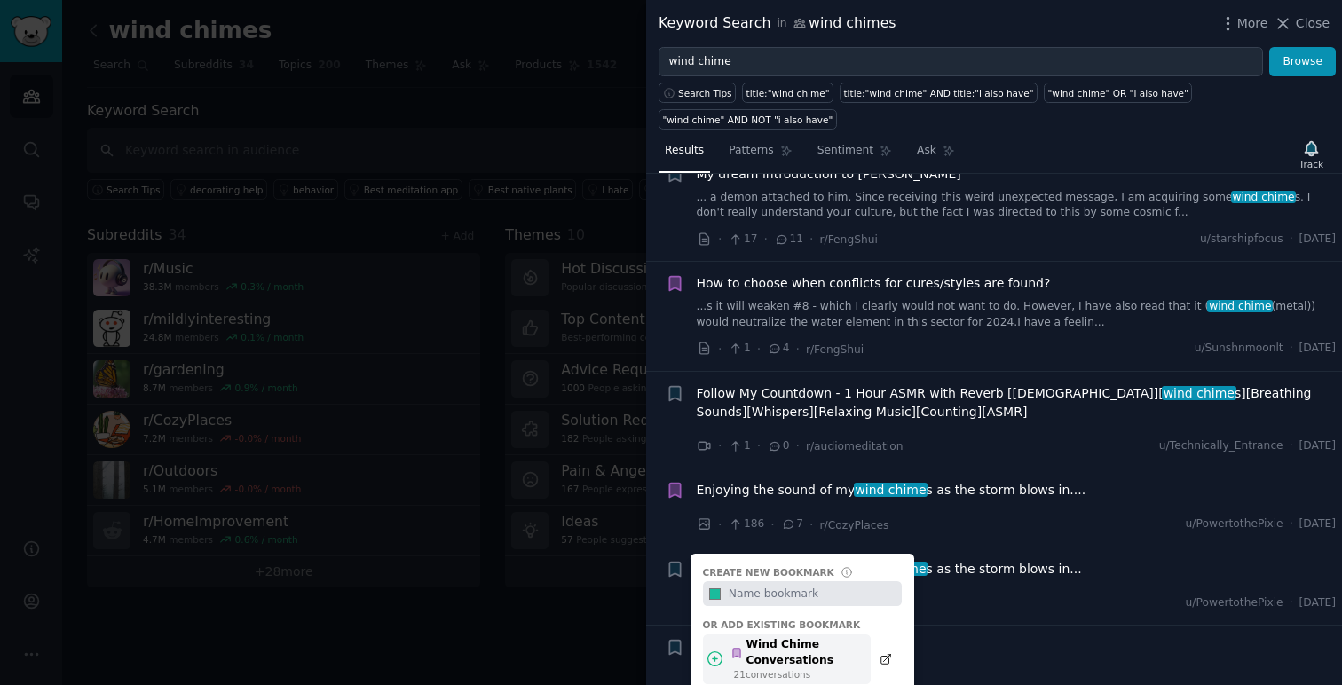
click at [841, 637] on div "Wind Chime Conversations" at bounding box center [795, 652] width 130 height 31
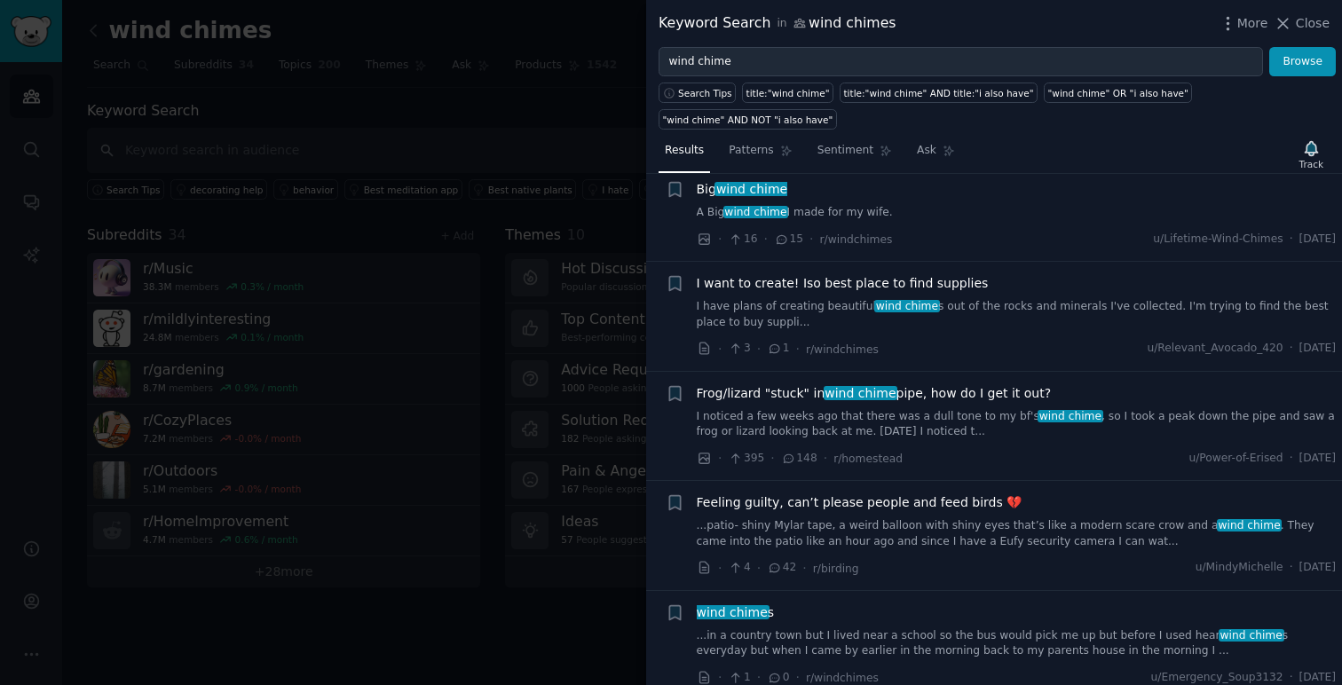
scroll to position [6465, 0]
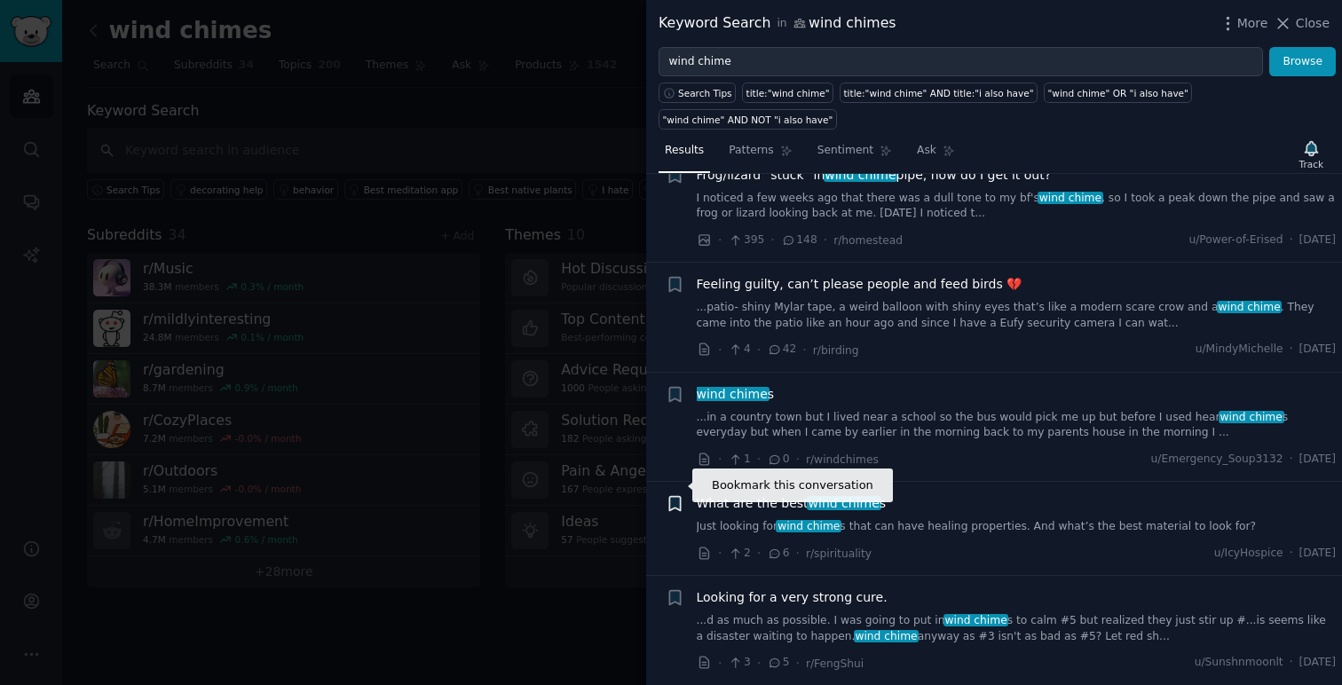
click at [674, 497] on icon "button" at bounding box center [674, 504] width 11 height 14
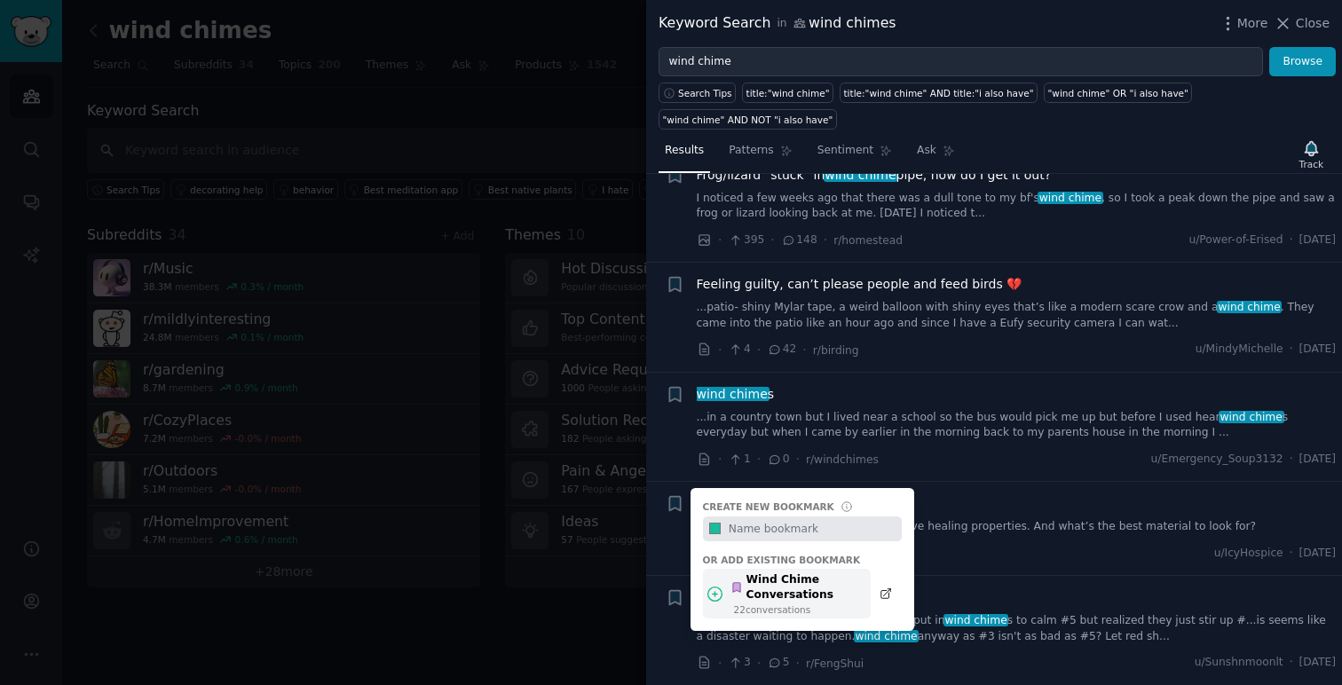
click at [835, 577] on div "Wind Chime Conversations" at bounding box center [795, 587] width 130 height 31
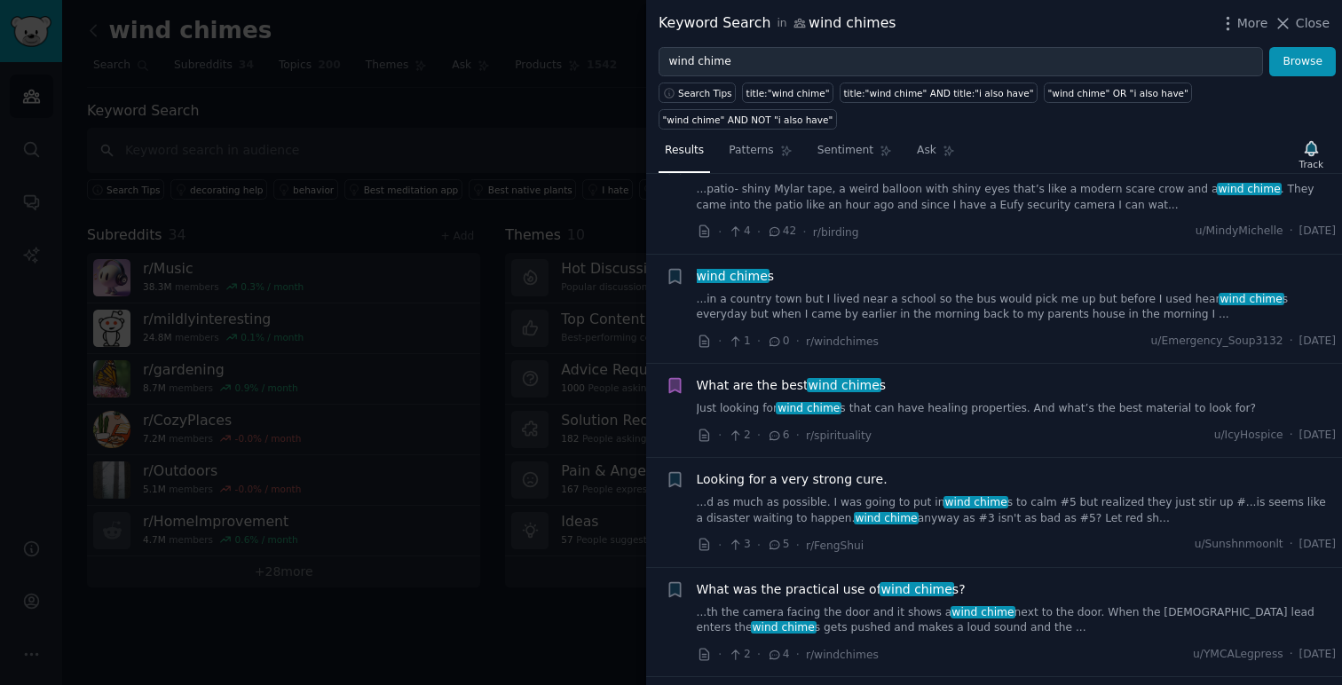
scroll to position [6685, 0]
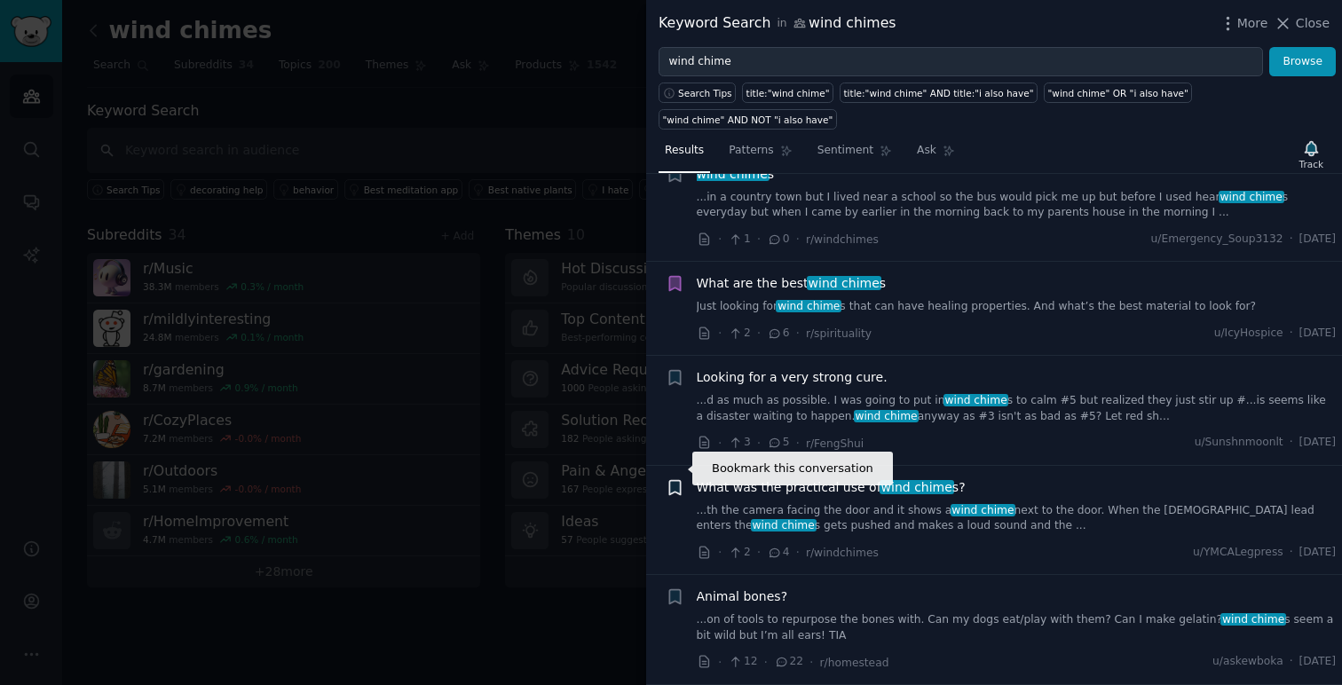
click at [675, 480] on icon "button" at bounding box center [674, 487] width 11 height 14
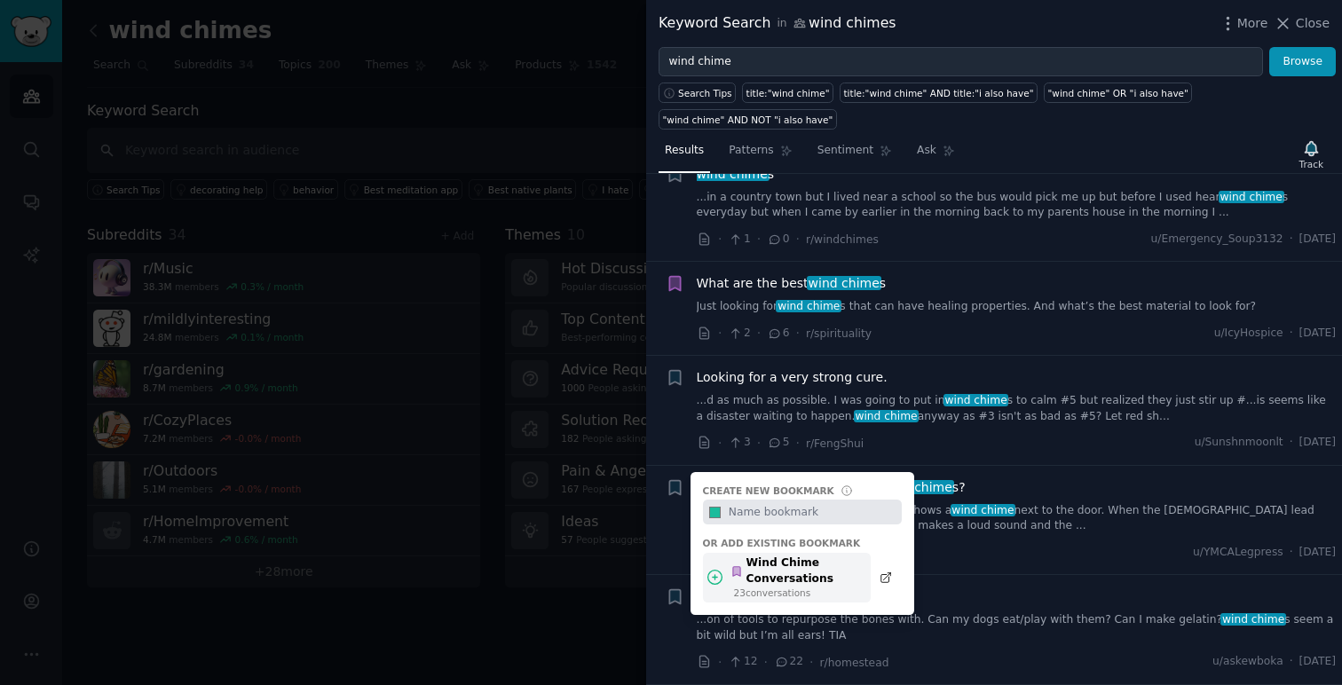
click at [815, 555] on div "Wind Chime Conversations" at bounding box center [795, 570] width 130 height 31
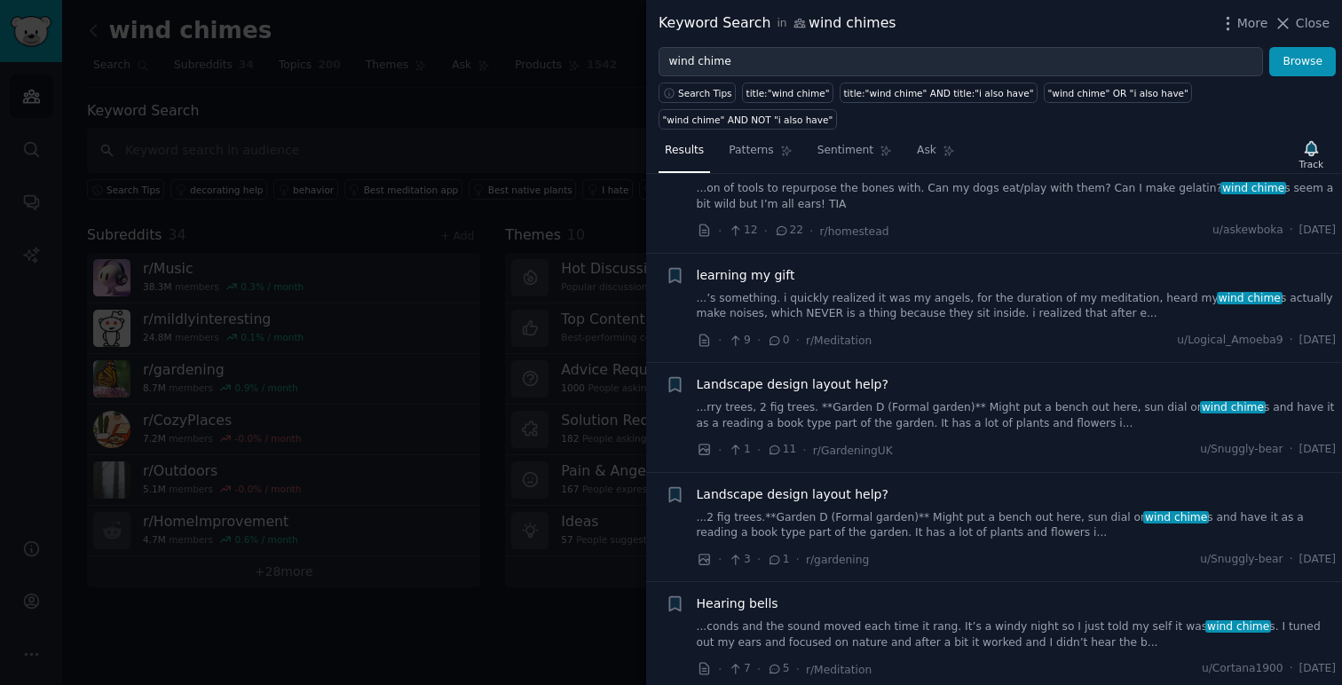
scroll to position [7117, 0]
click at [673, 378] on icon "button" at bounding box center [674, 385] width 11 height 14
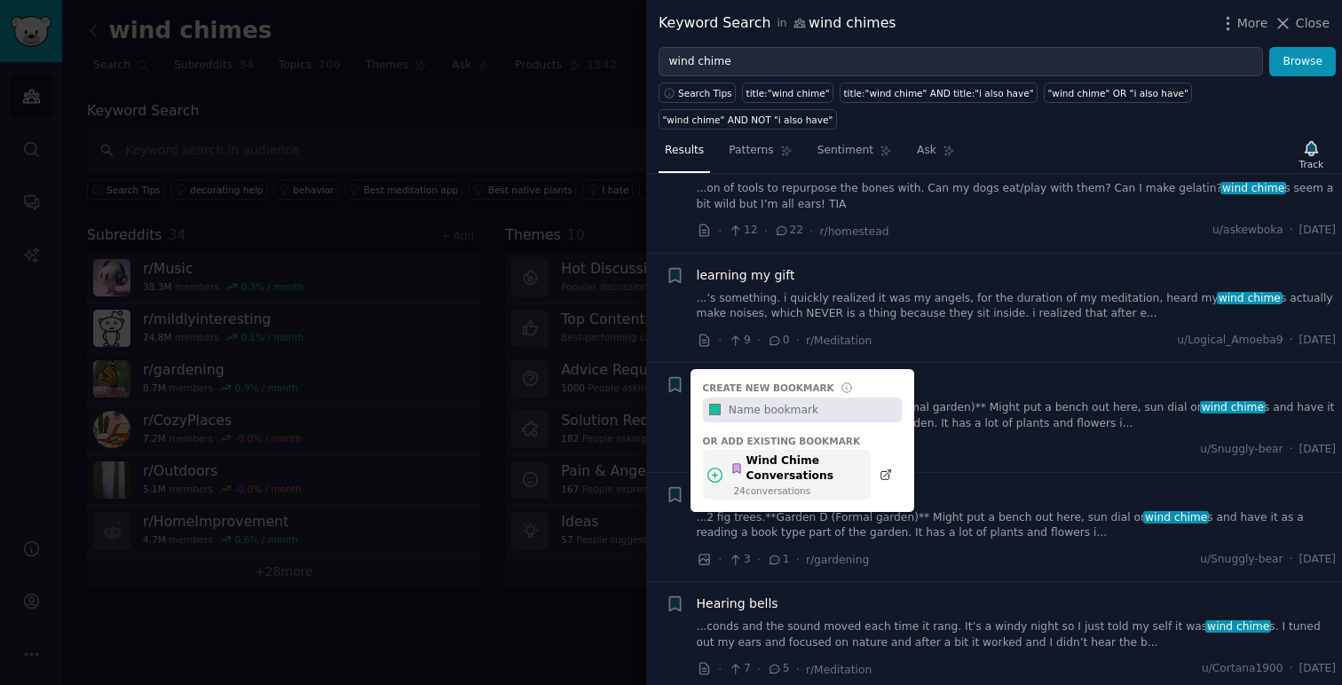
click at [842, 453] on div "Wind Chime Conversations" at bounding box center [795, 468] width 130 height 31
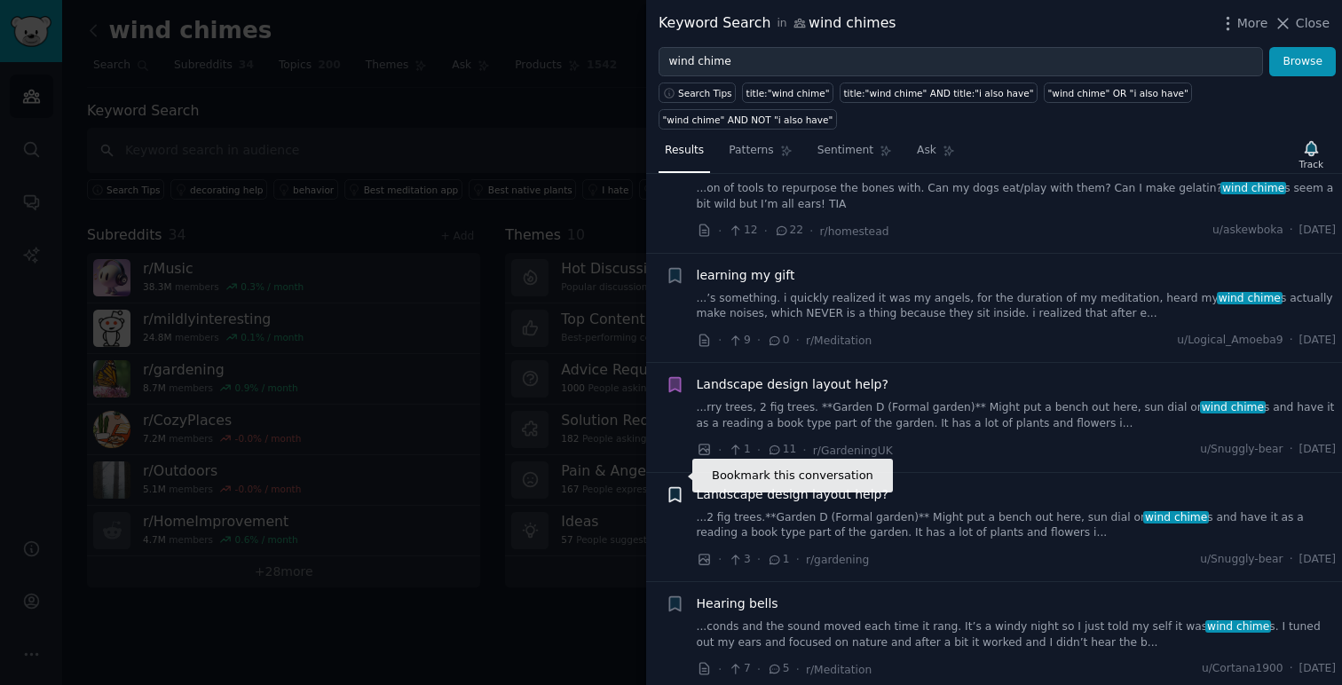
click at [675, 485] on icon "button" at bounding box center [675, 494] width 19 height 19
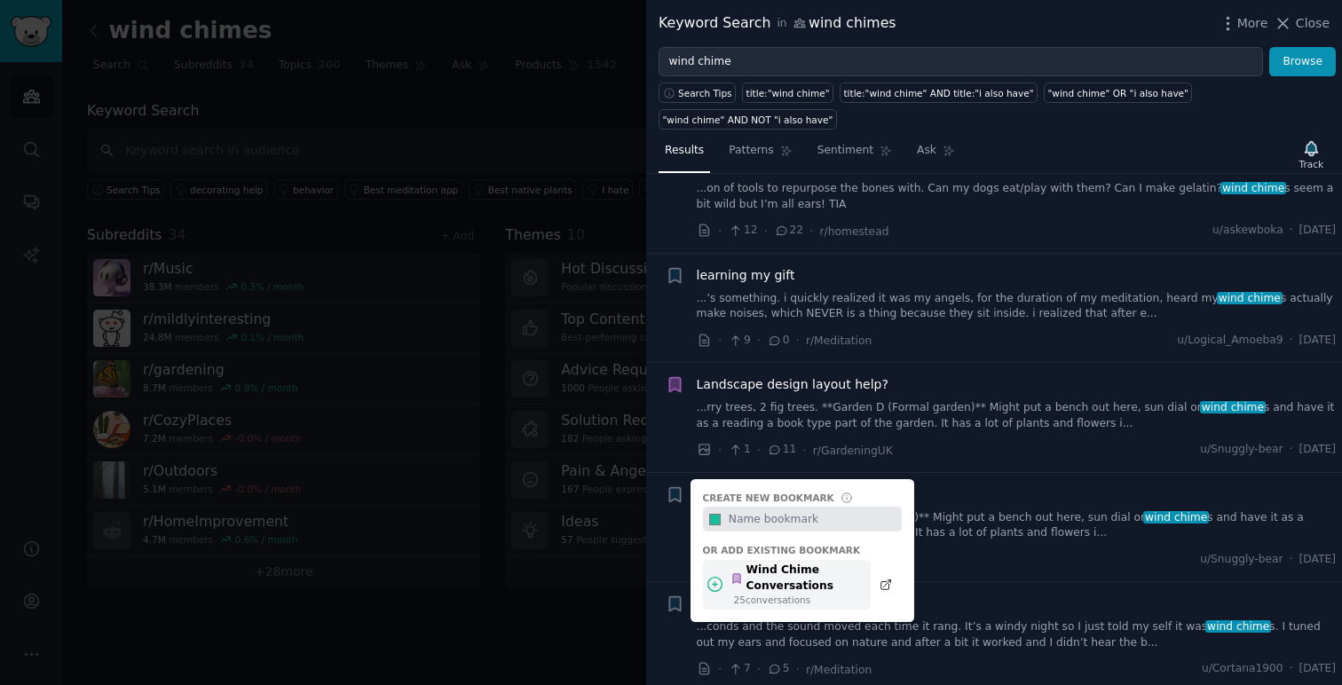
click at [820, 563] on div "Wind Chime Conversations" at bounding box center [795, 578] width 130 height 31
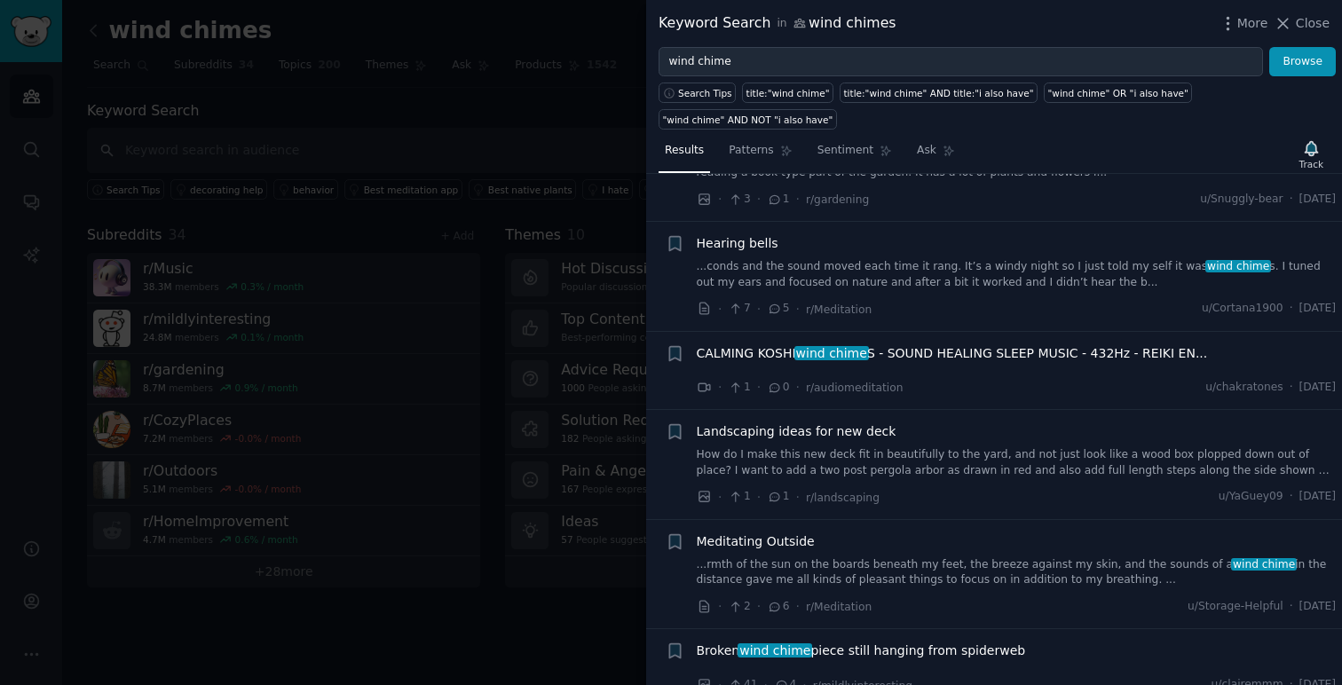
scroll to position [7494, 0]
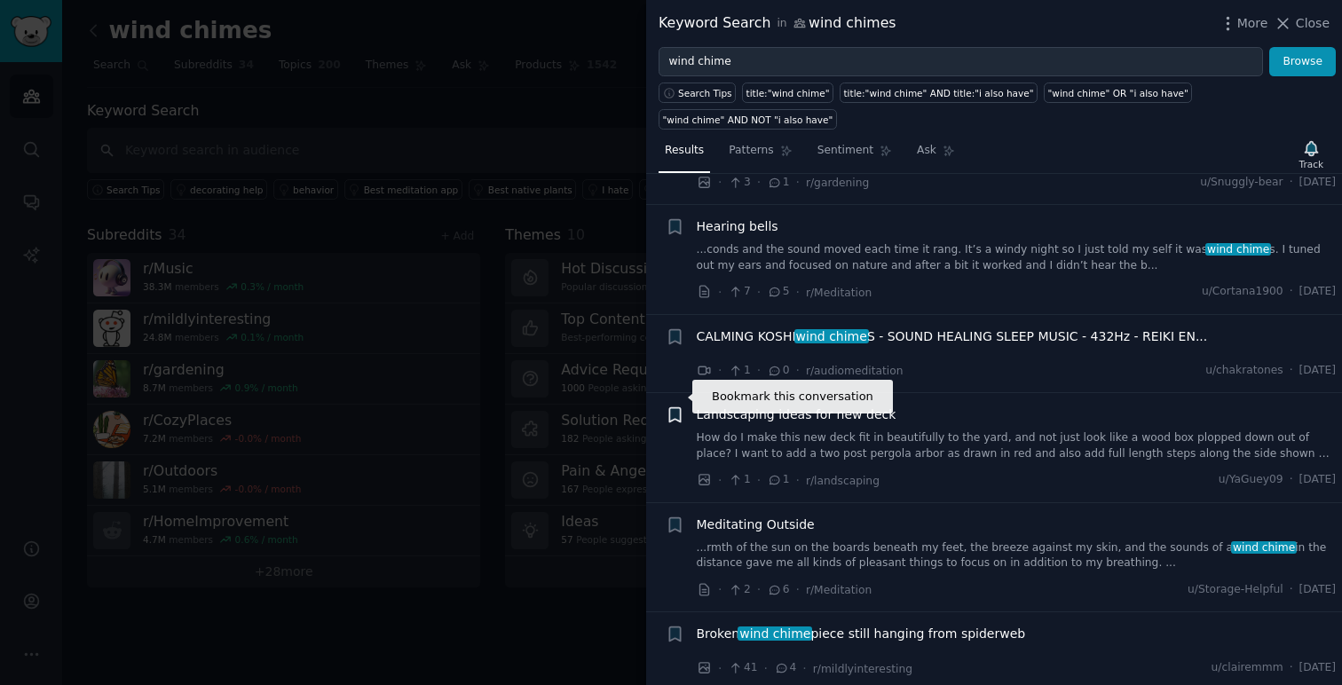
click at [680, 408] on icon "button" at bounding box center [674, 415] width 11 height 14
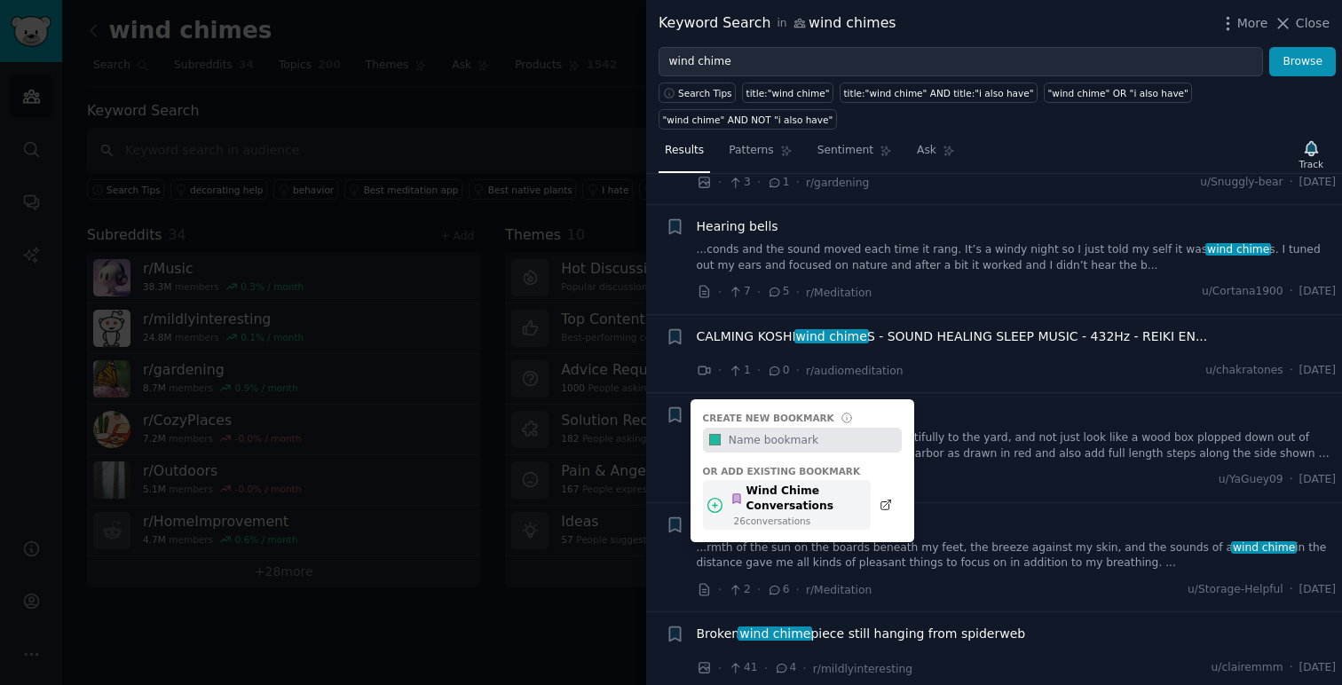
click at [831, 484] on div "Wind Chime Conversations" at bounding box center [795, 499] width 130 height 31
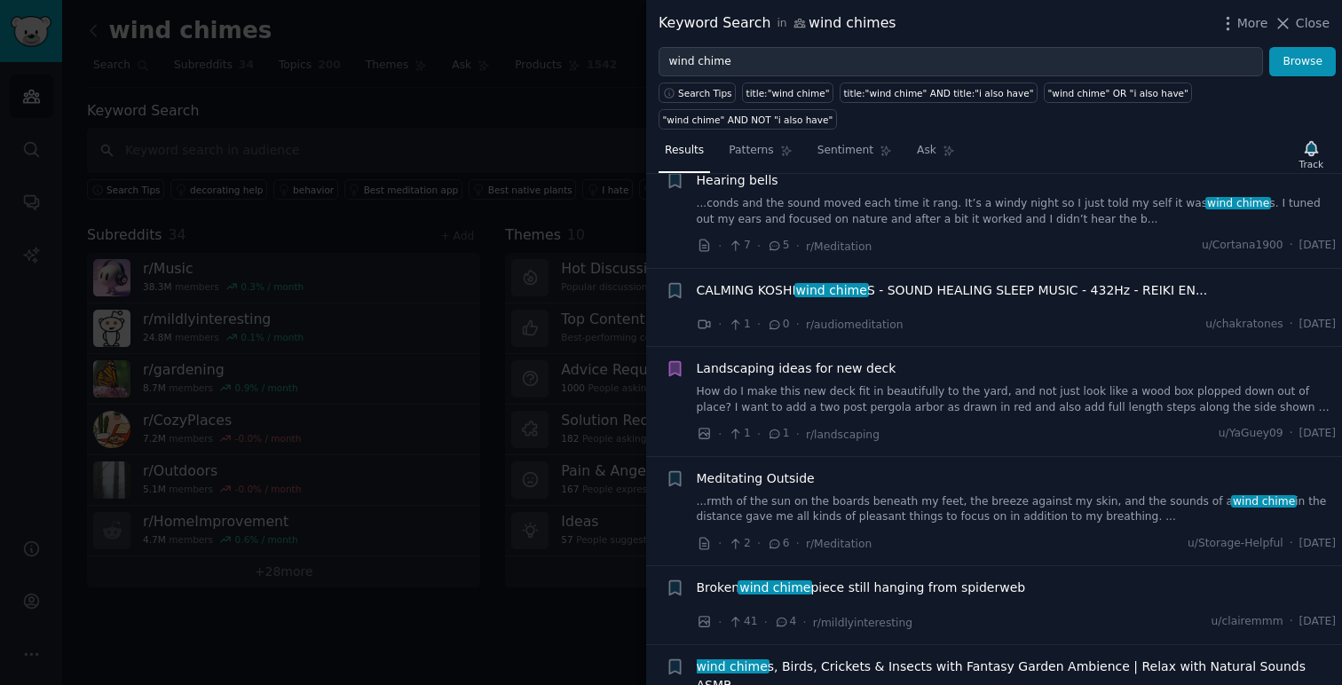
scroll to position [7553, 0]
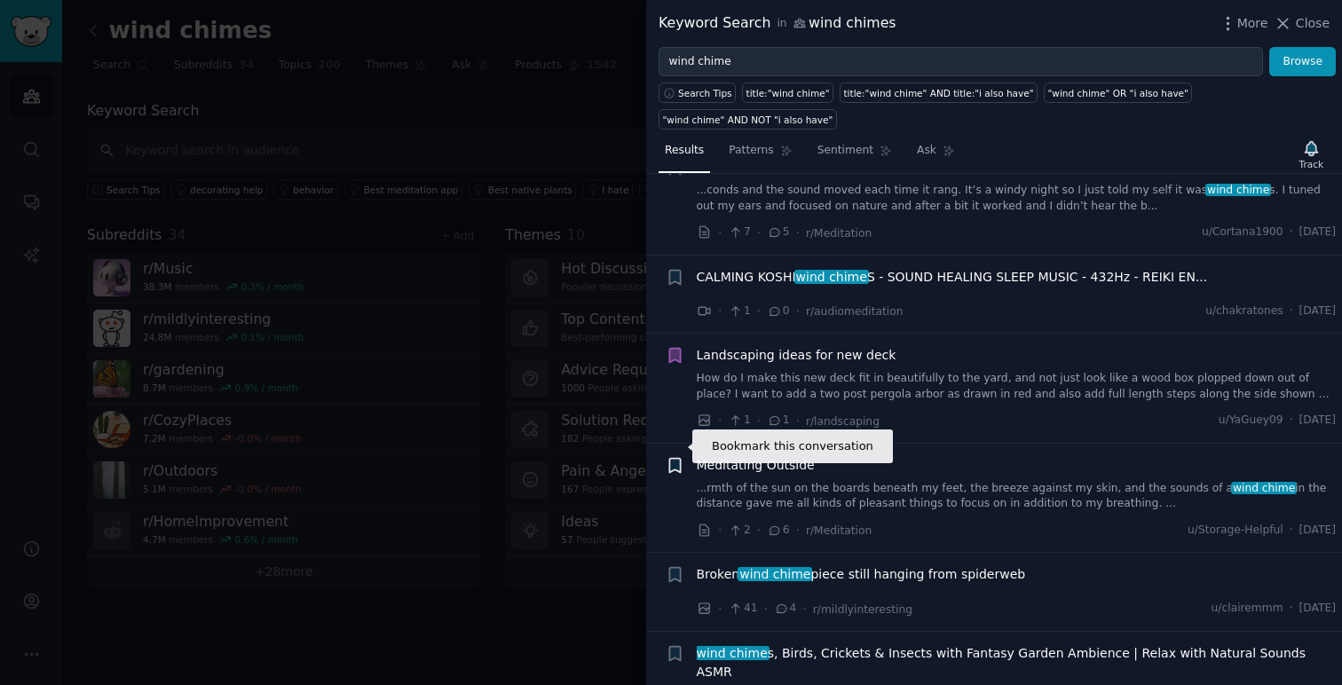
click at [674, 458] on icon "button" at bounding box center [674, 465] width 11 height 14
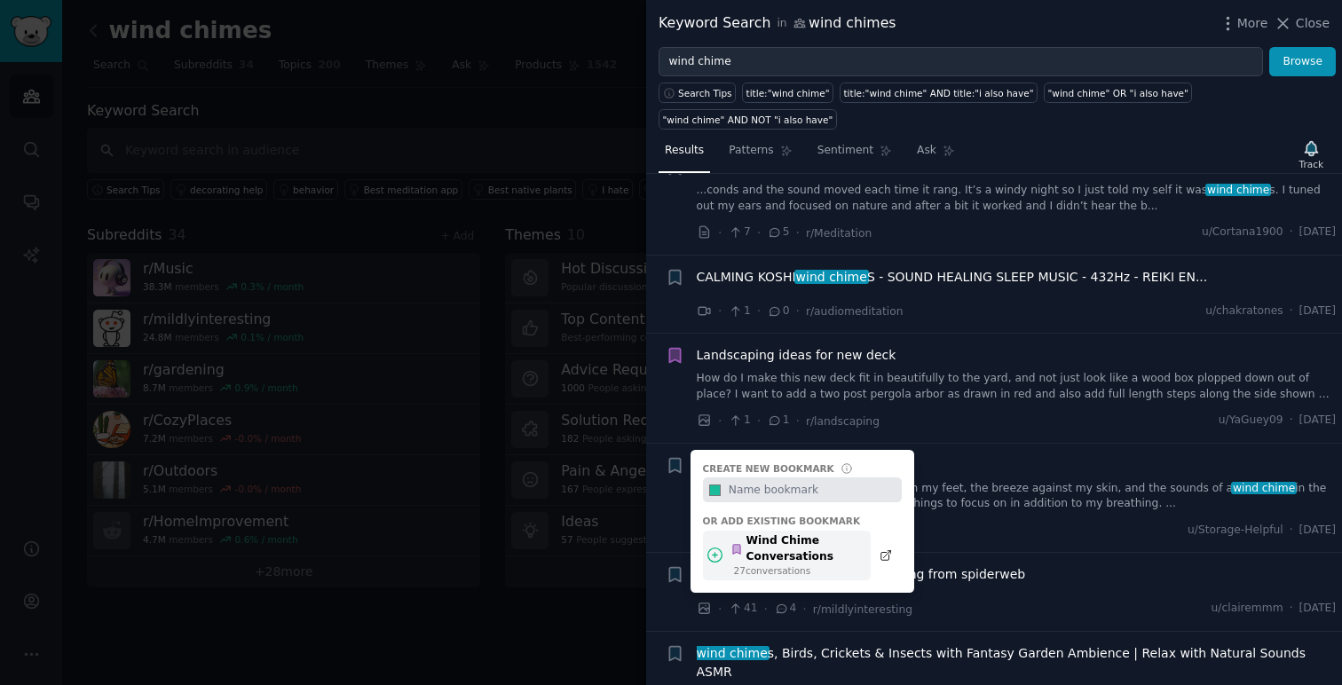
click at [820, 533] on div "Wind Chime Conversations" at bounding box center [795, 548] width 130 height 31
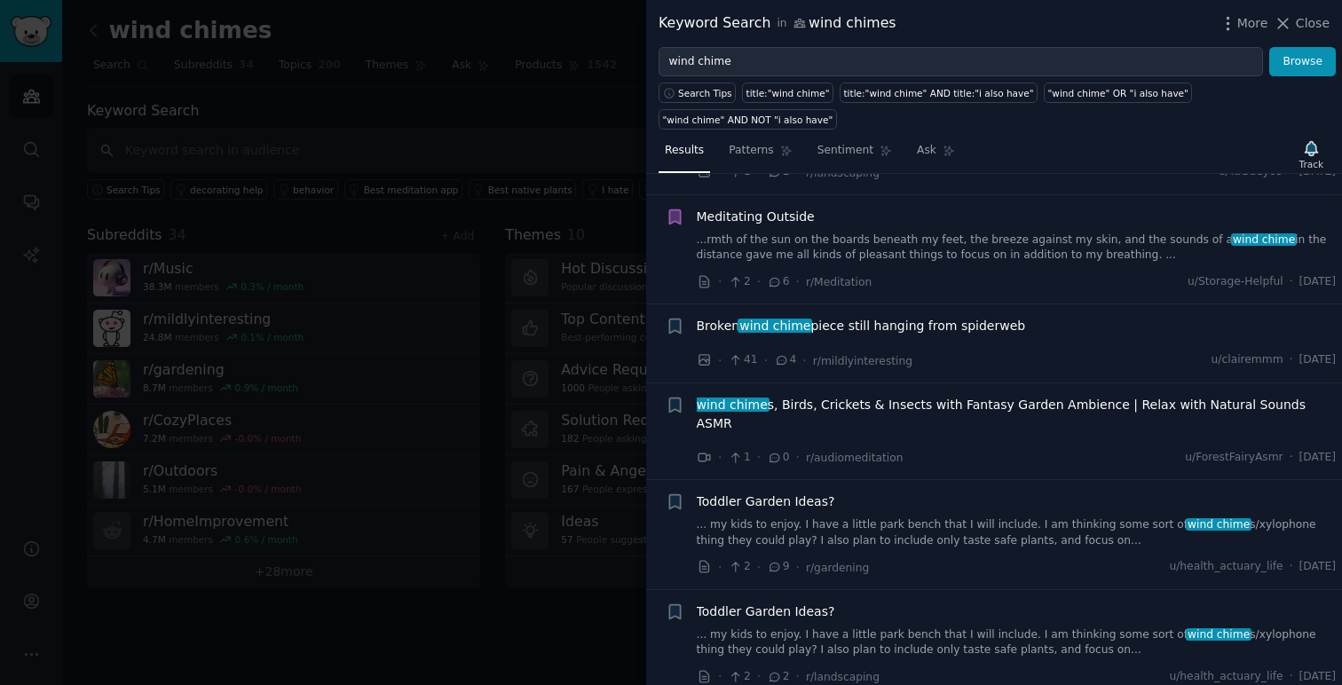
scroll to position [7877, 0]
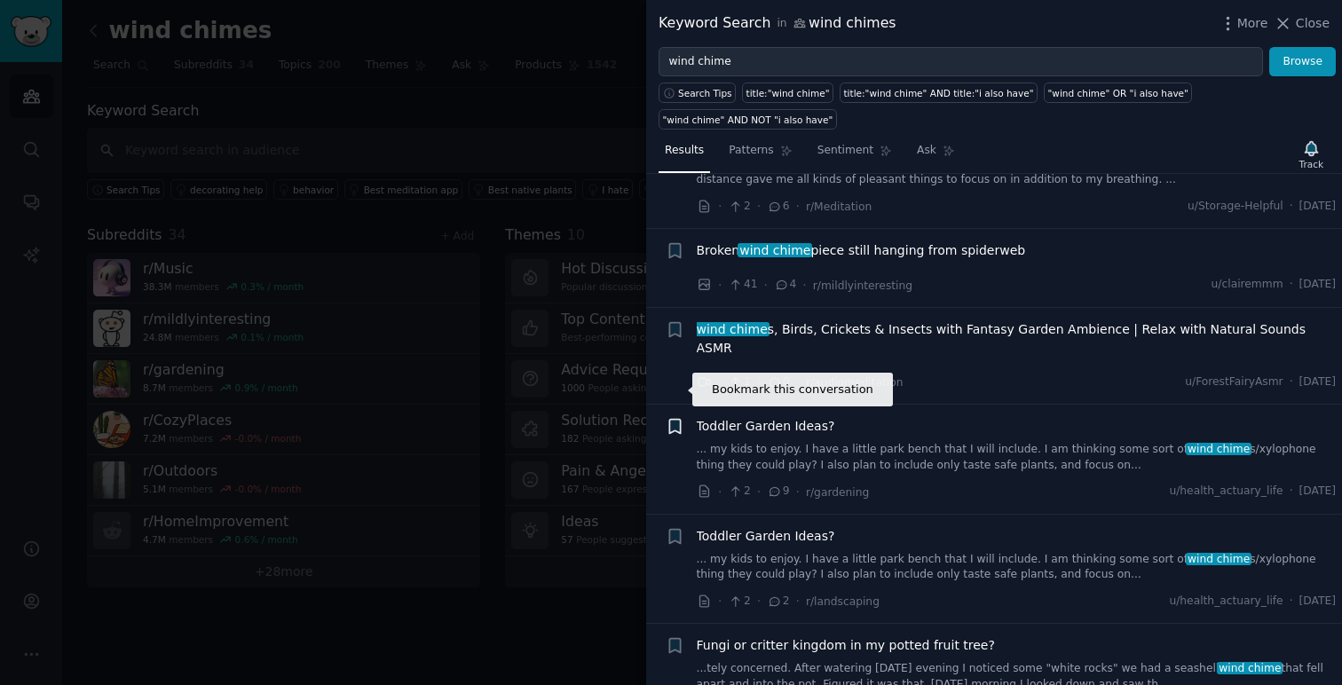
click at [674, 420] on icon "button" at bounding box center [674, 427] width 11 height 14
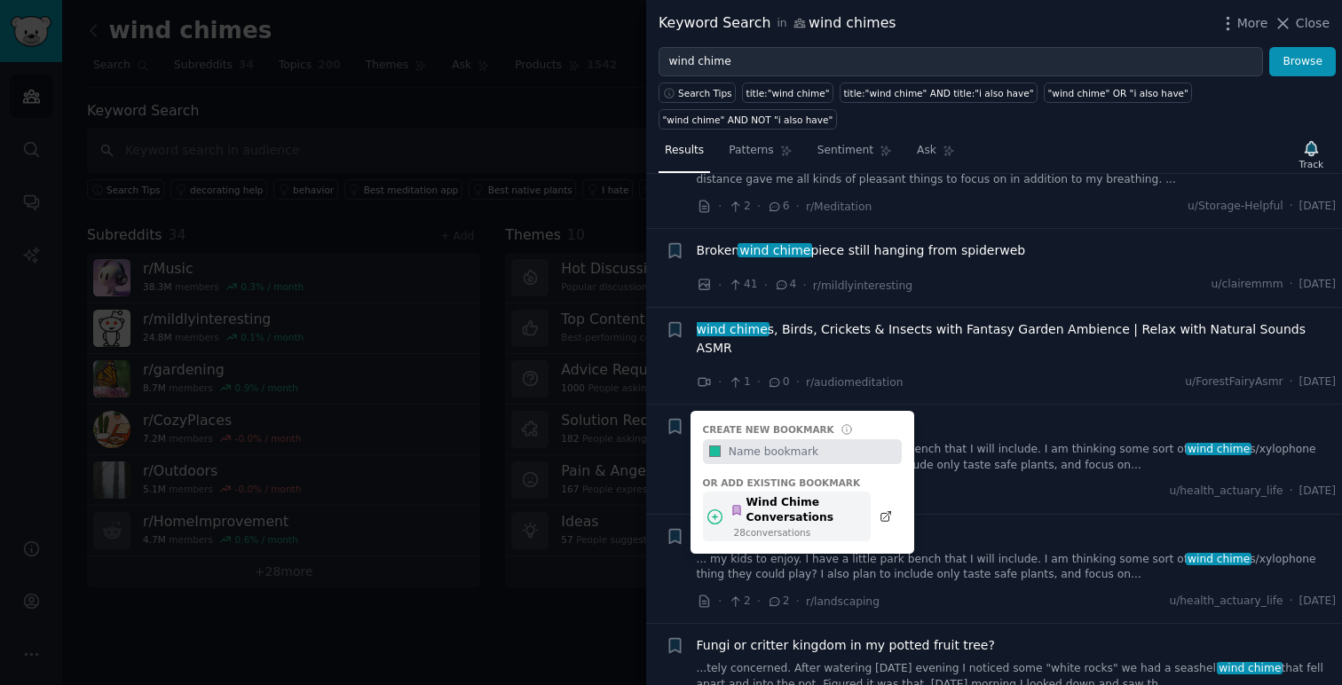
click at [813, 495] on div "Wind Chime Conversations" at bounding box center [795, 510] width 130 height 31
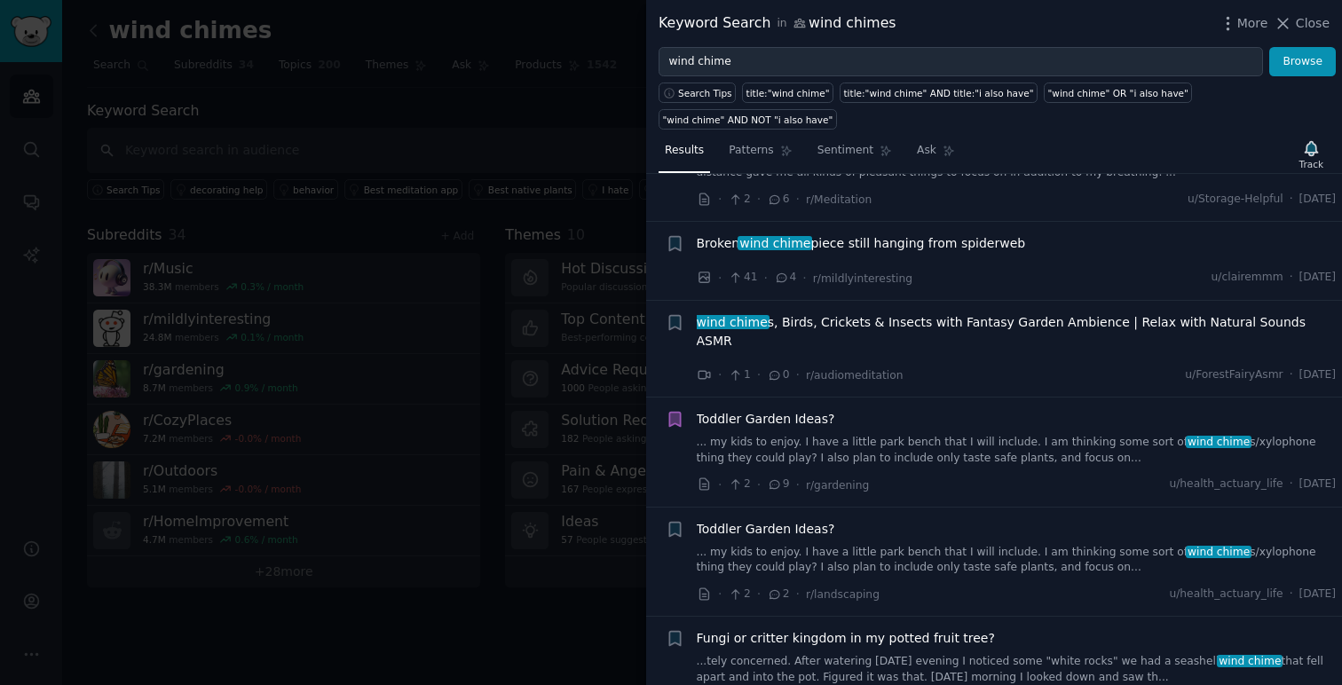
scroll to position [7888, 0]
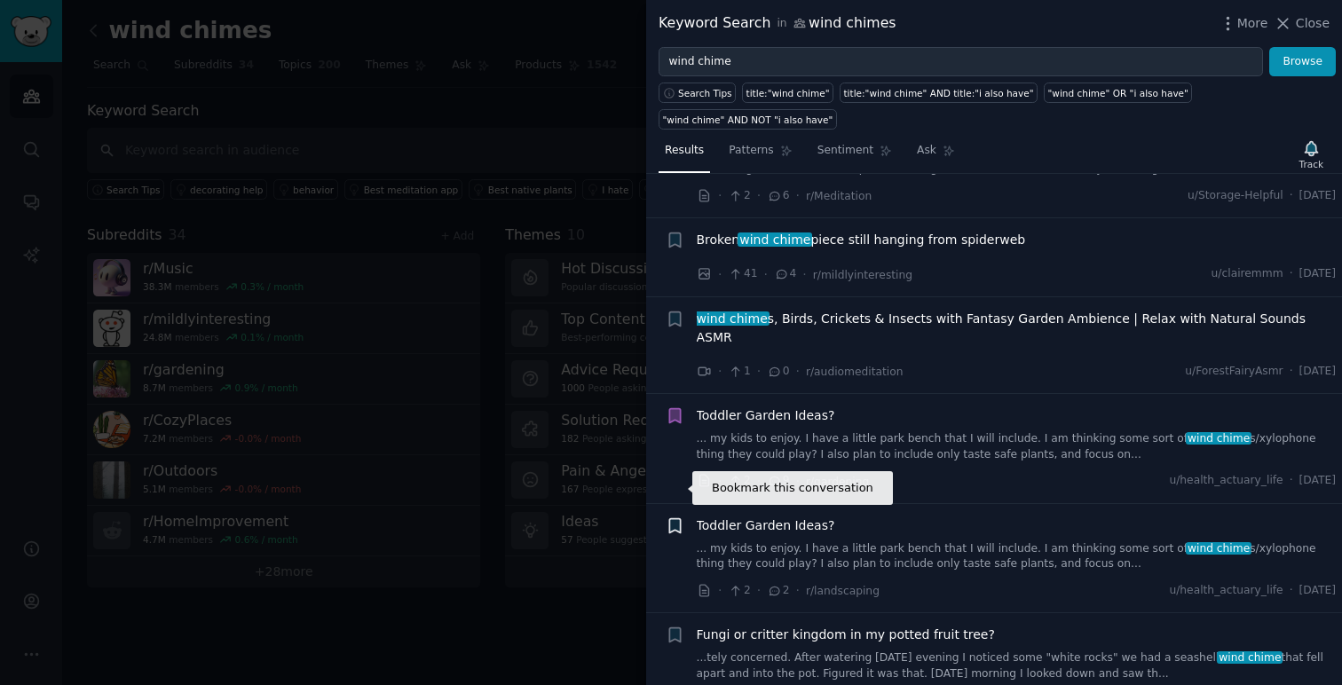
click at [677, 518] on icon "button" at bounding box center [674, 525] width 11 height 14
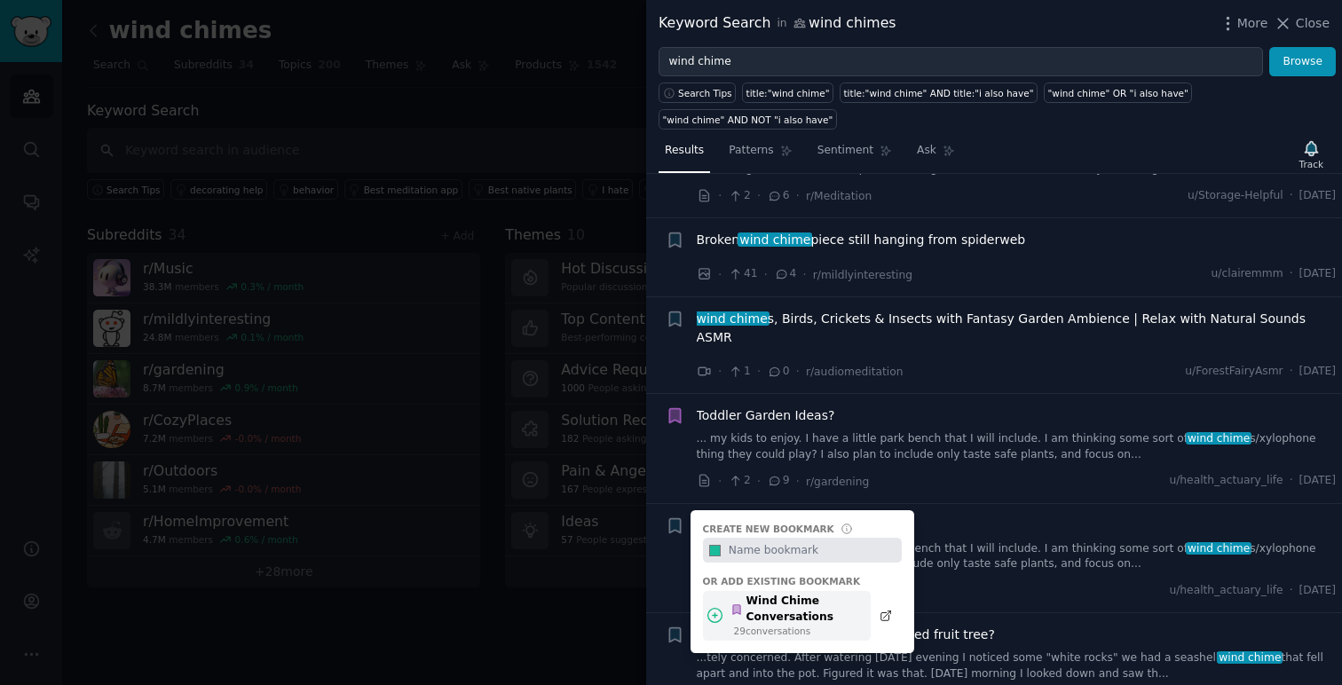
click at [825, 594] on div "Wind Chime Conversations" at bounding box center [795, 609] width 130 height 31
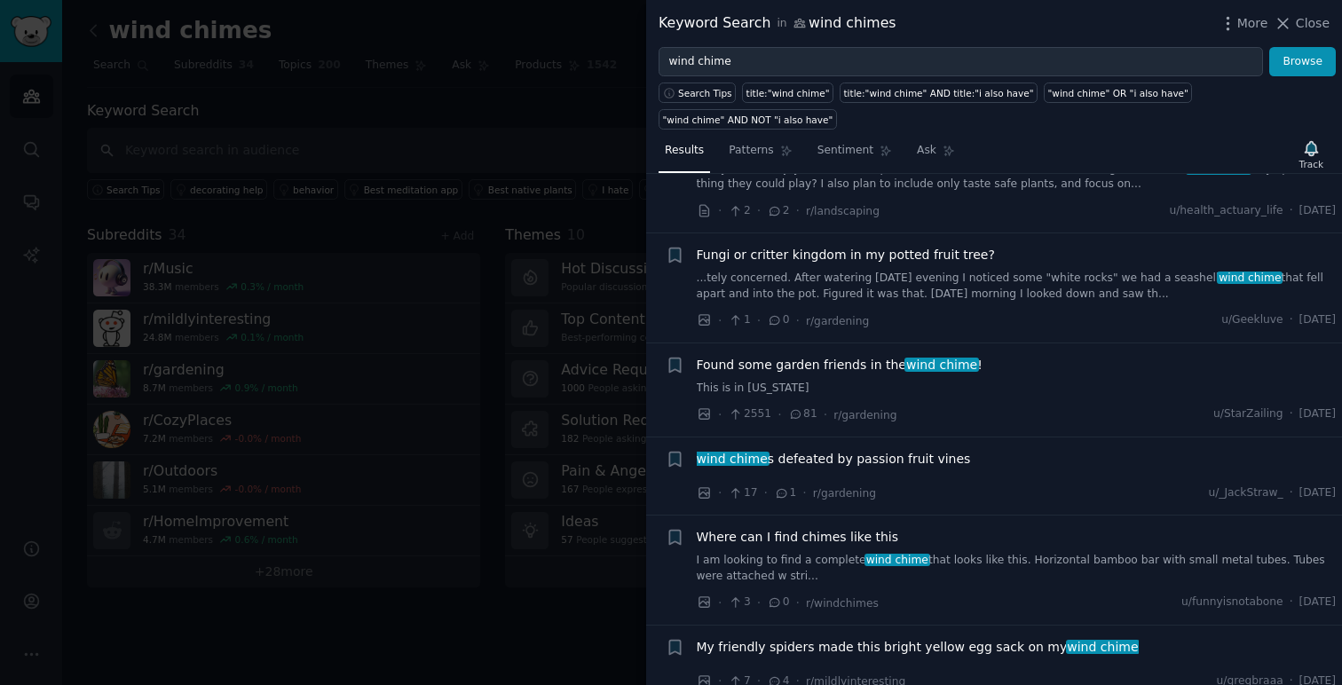
scroll to position [8270, 0]
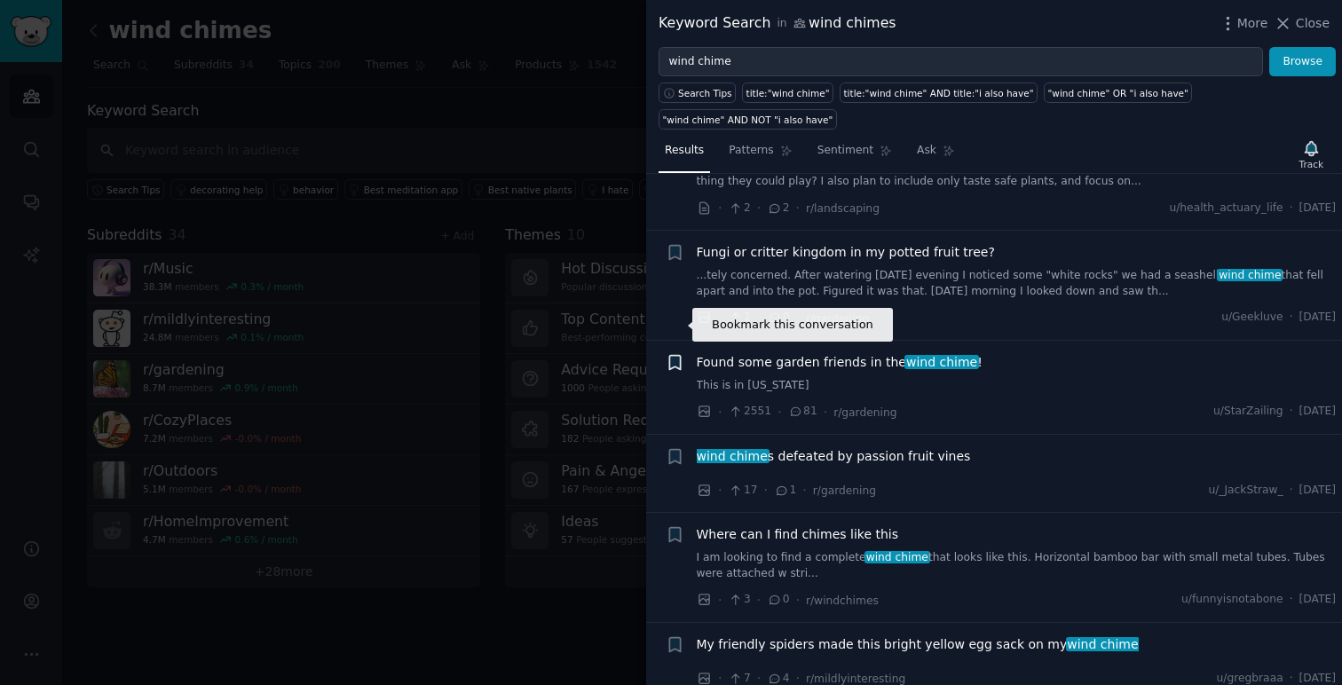
click at [673, 355] on icon "button" at bounding box center [674, 362] width 11 height 14
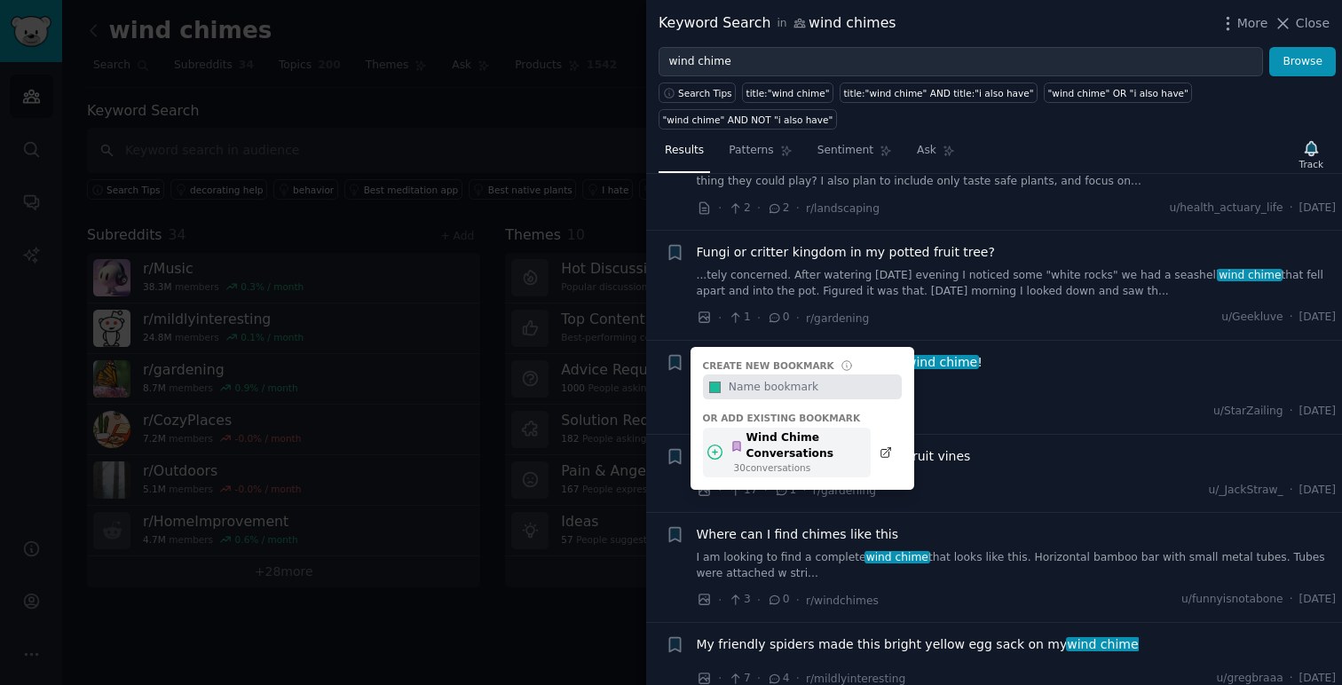
click at [824, 430] on div "Wind Chime Conversations" at bounding box center [795, 445] width 130 height 31
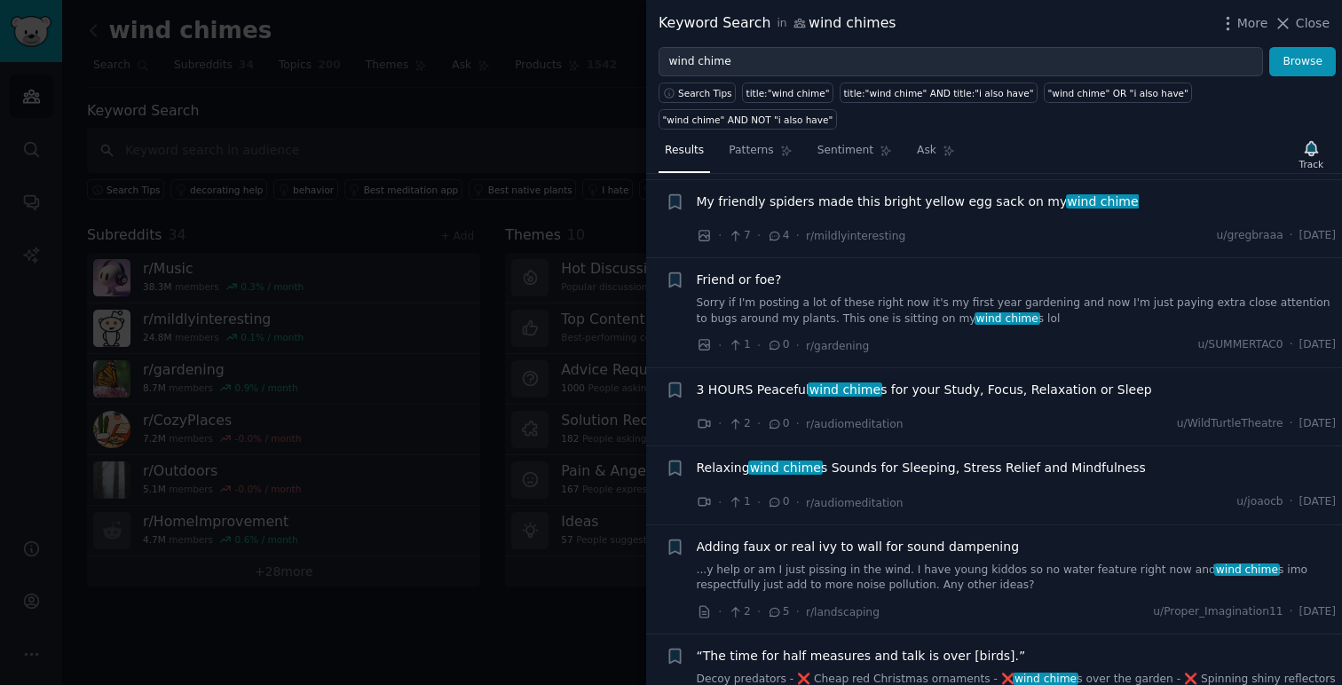
scroll to position [8794, 0]
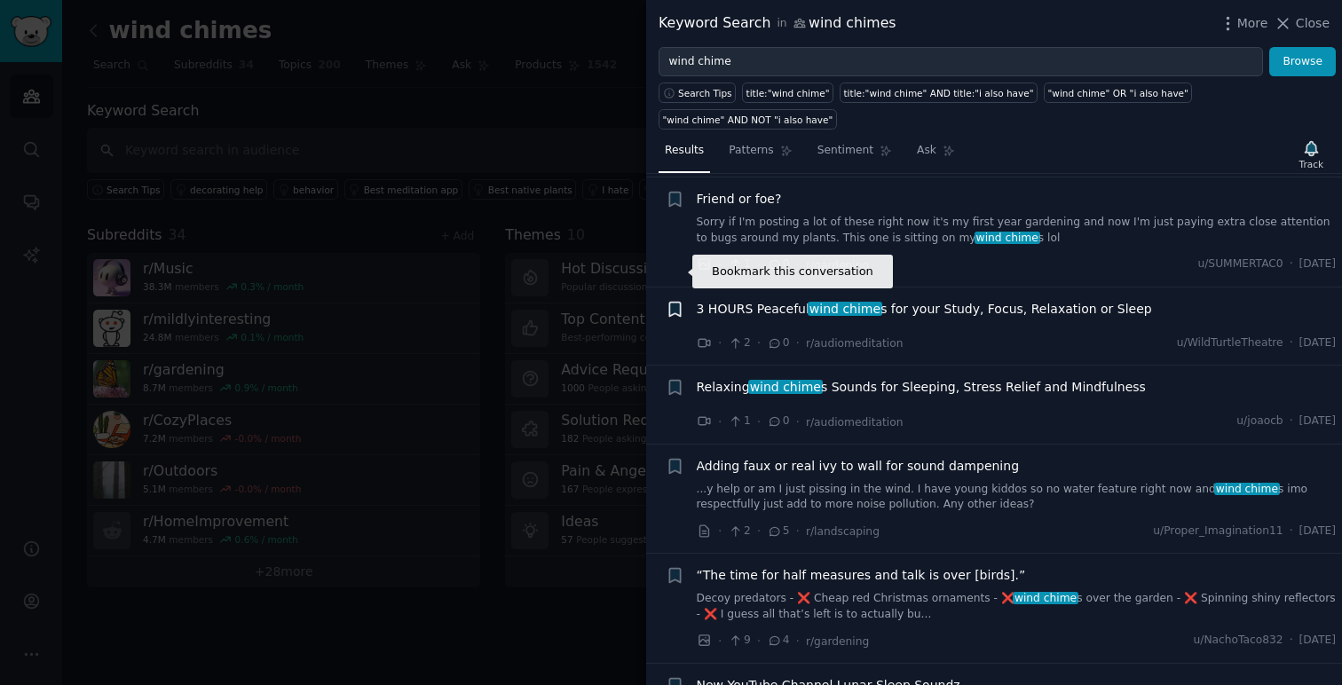
click at [676, 302] on icon "button" at bounding box center [674, 309] width 11 height 14
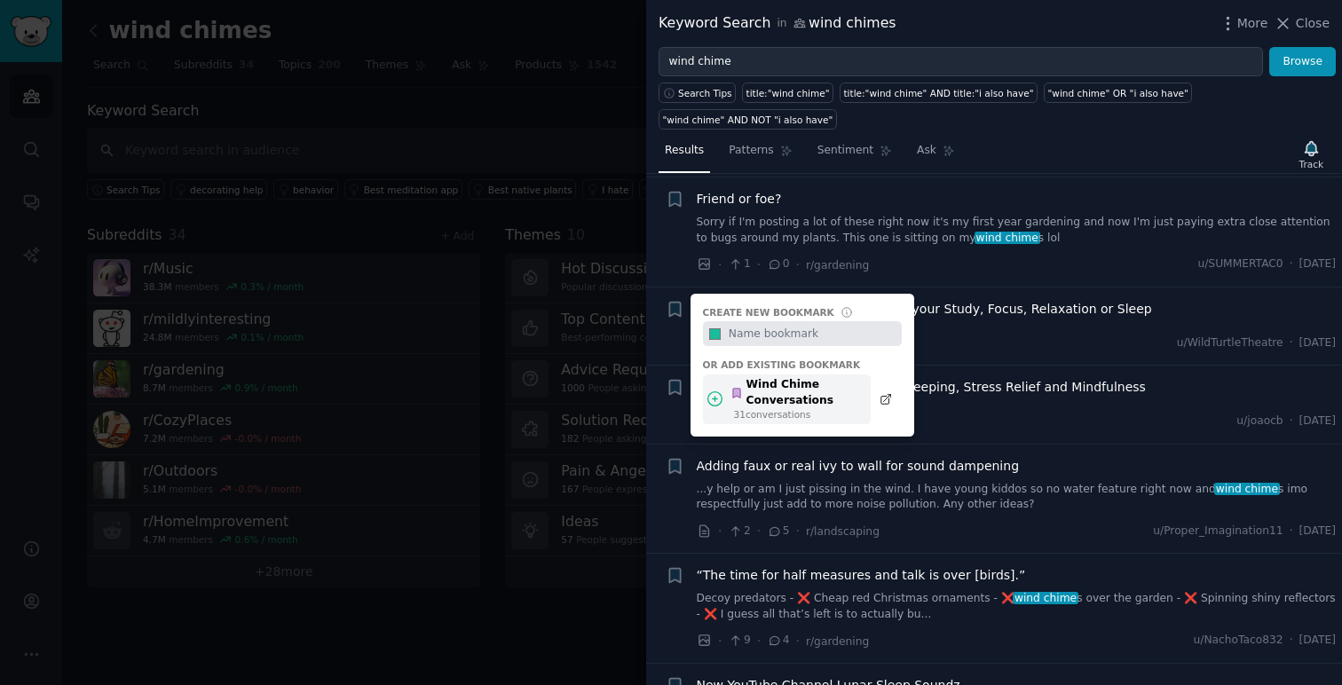
click at [821, 377] on div "Wind Chime Conversations" at bounding box center [795, 392] width 130 height 31
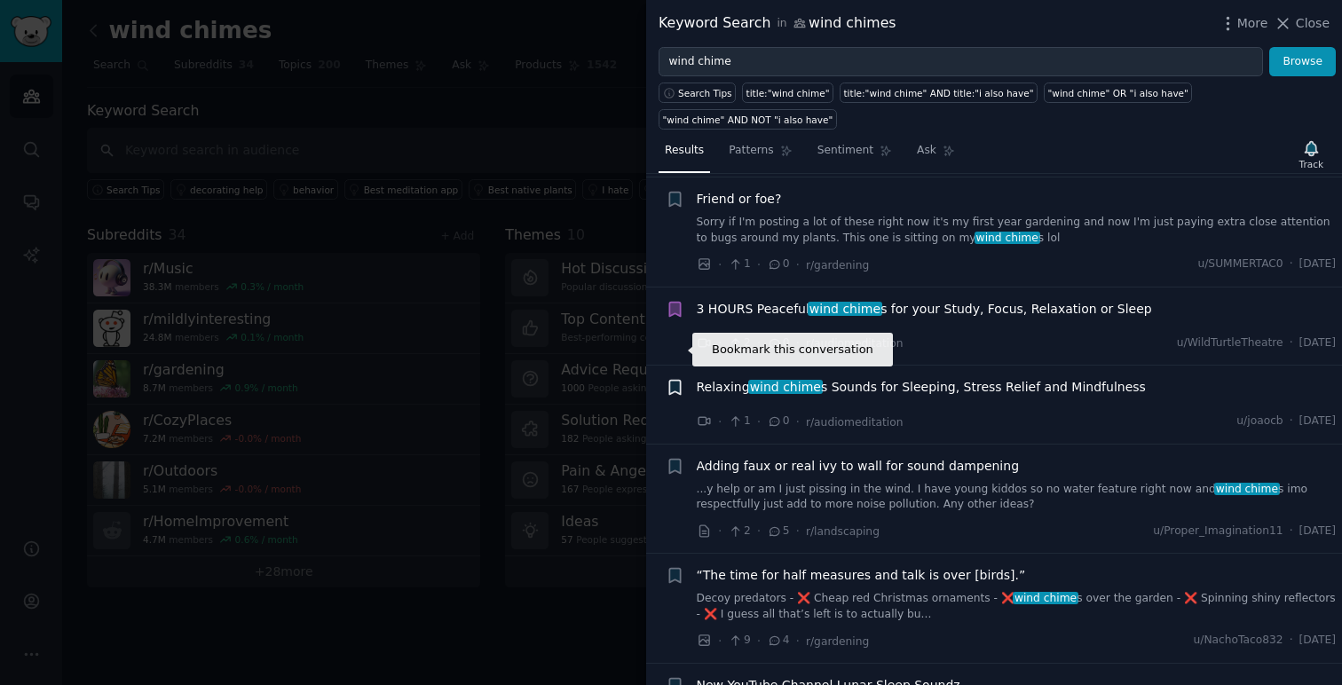
click at [679, 381] on icon "button" at bounding box center [674, 388] width 11 height 14
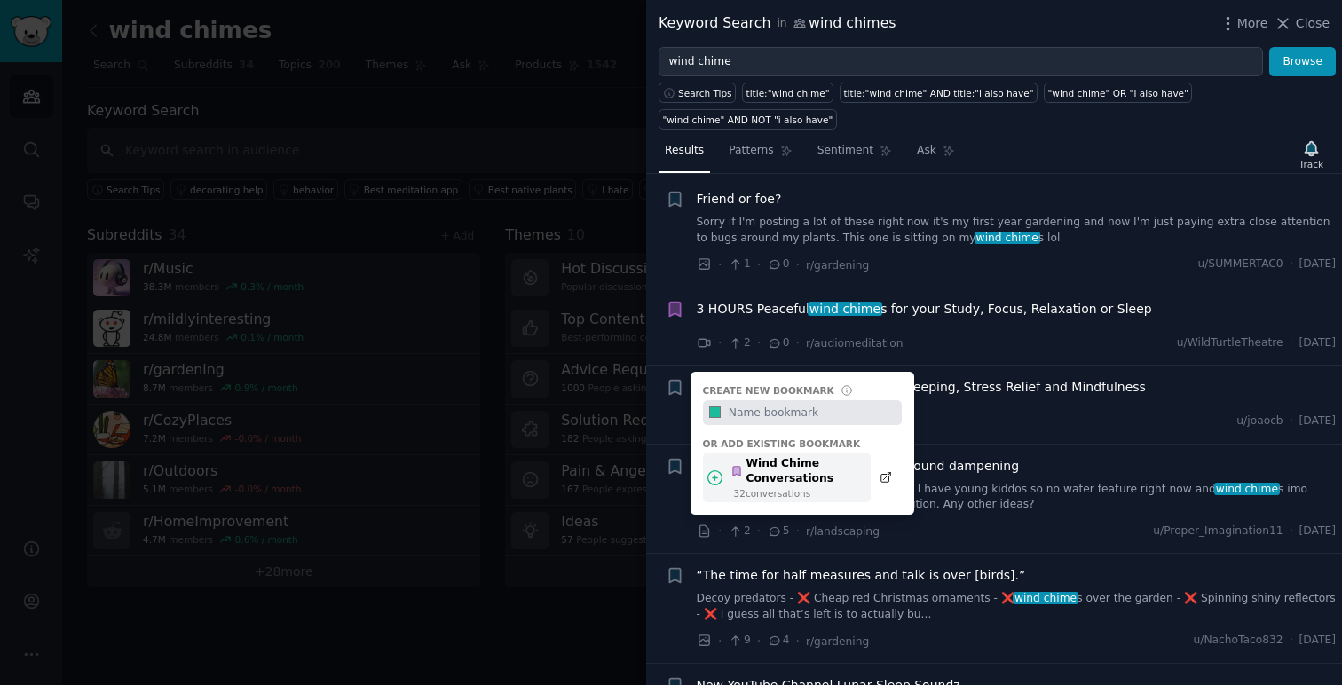
click at [832, 456] on div "Wind Chime Conversations" at bounding box center [795, 471] width 130 height 31
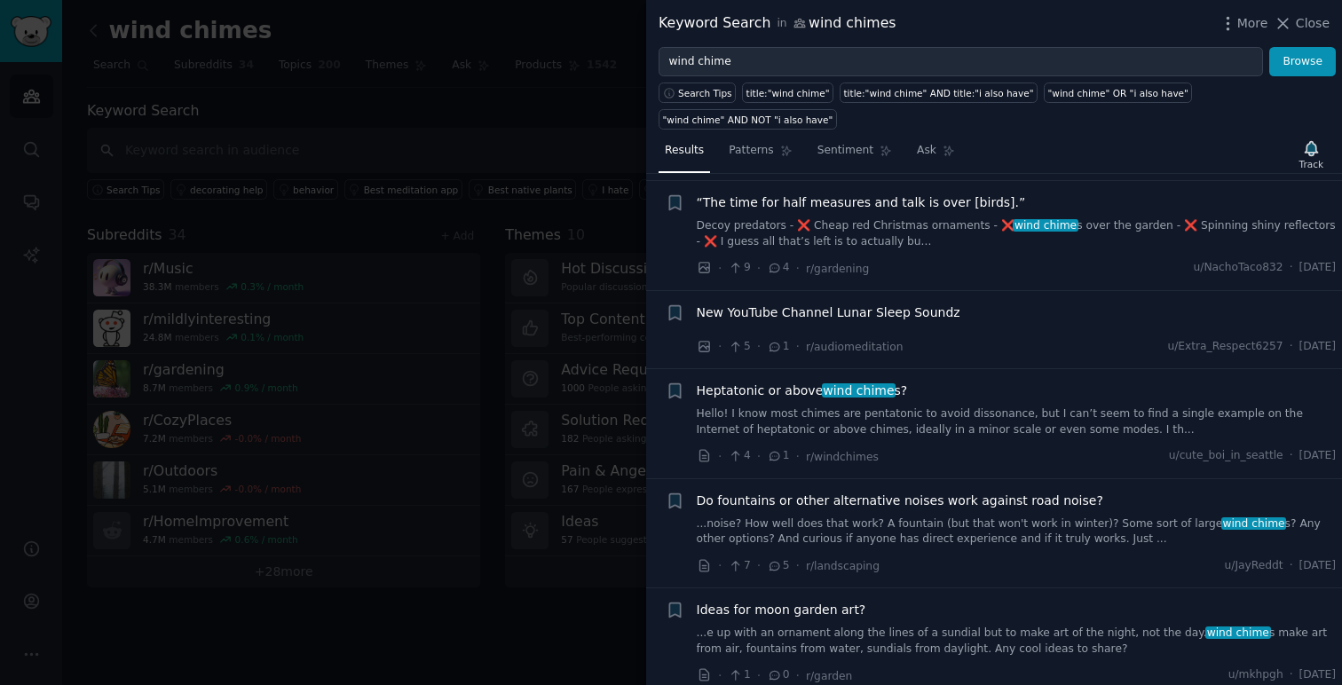
scroll to position [9176, 0]
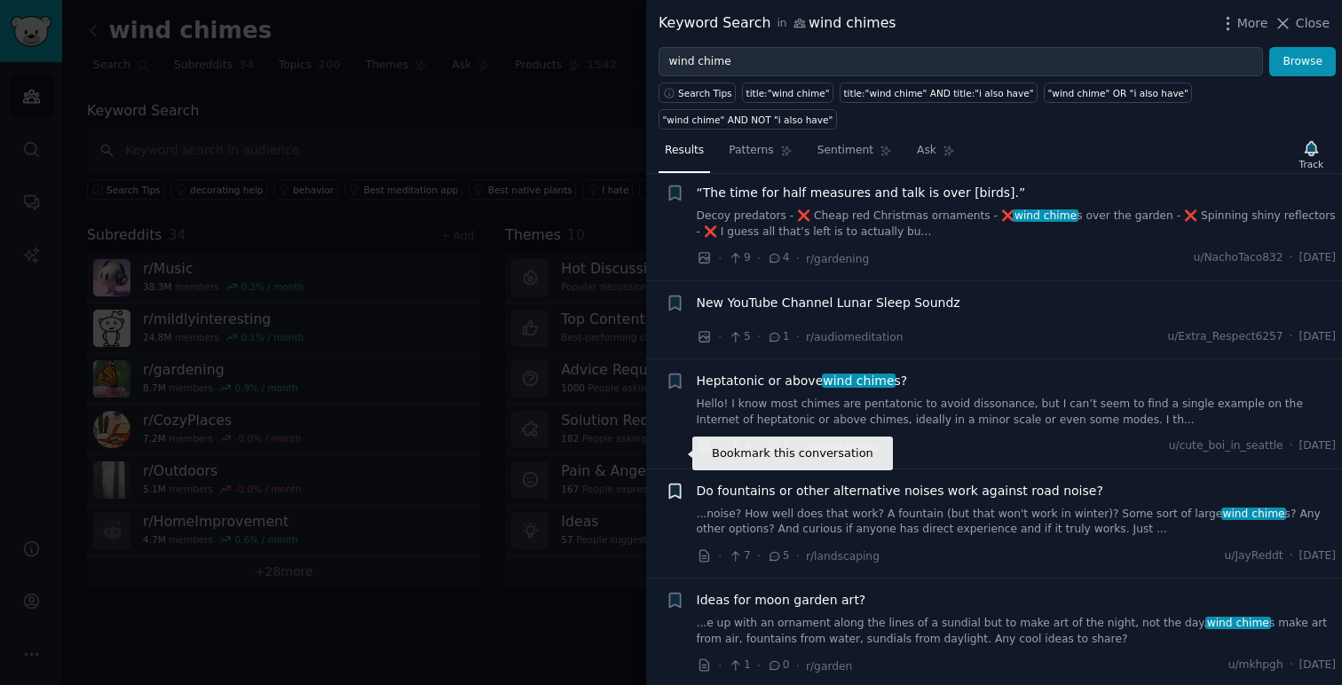
click at [672, 484] on icon "button" at bounding box center [674, 491] width 11 height 14
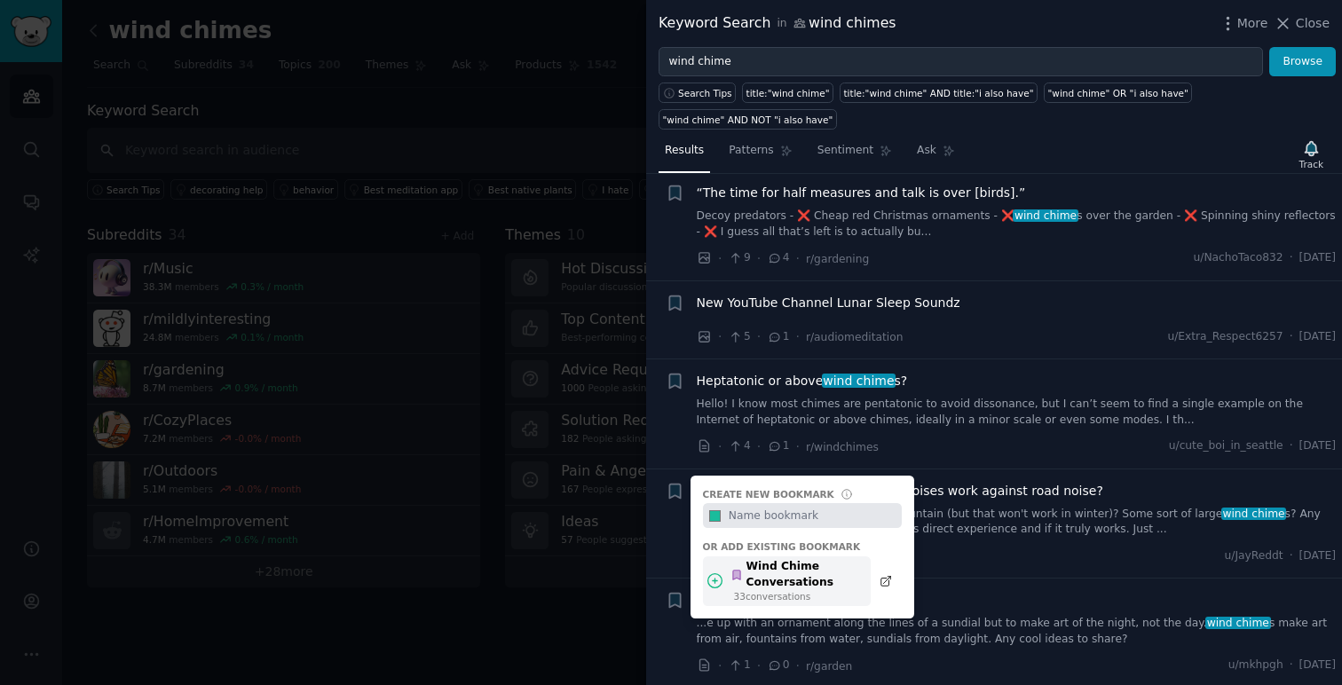
click at [839, 559] on div "Wind Chime Conversations" at bounding box center [795, 574] width 130 height 31
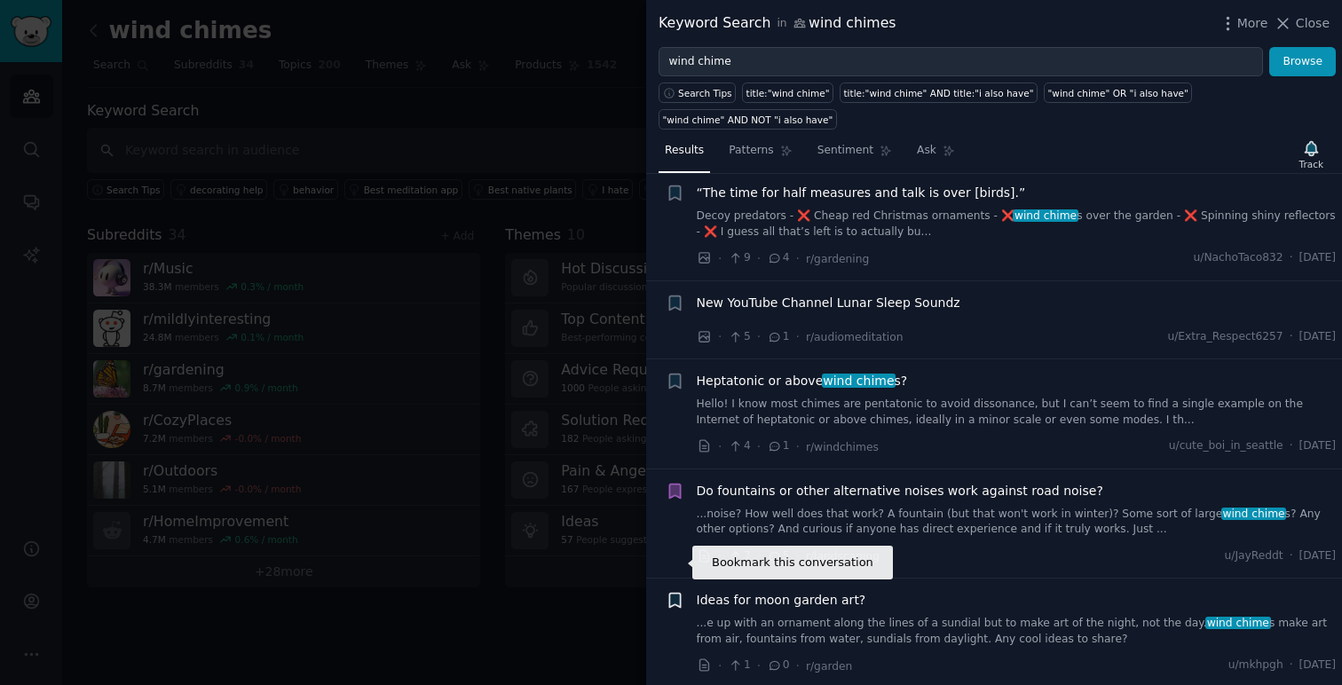
click at [679, 594] on icon "button" at bounding box center [674, 601] width 11 height 14
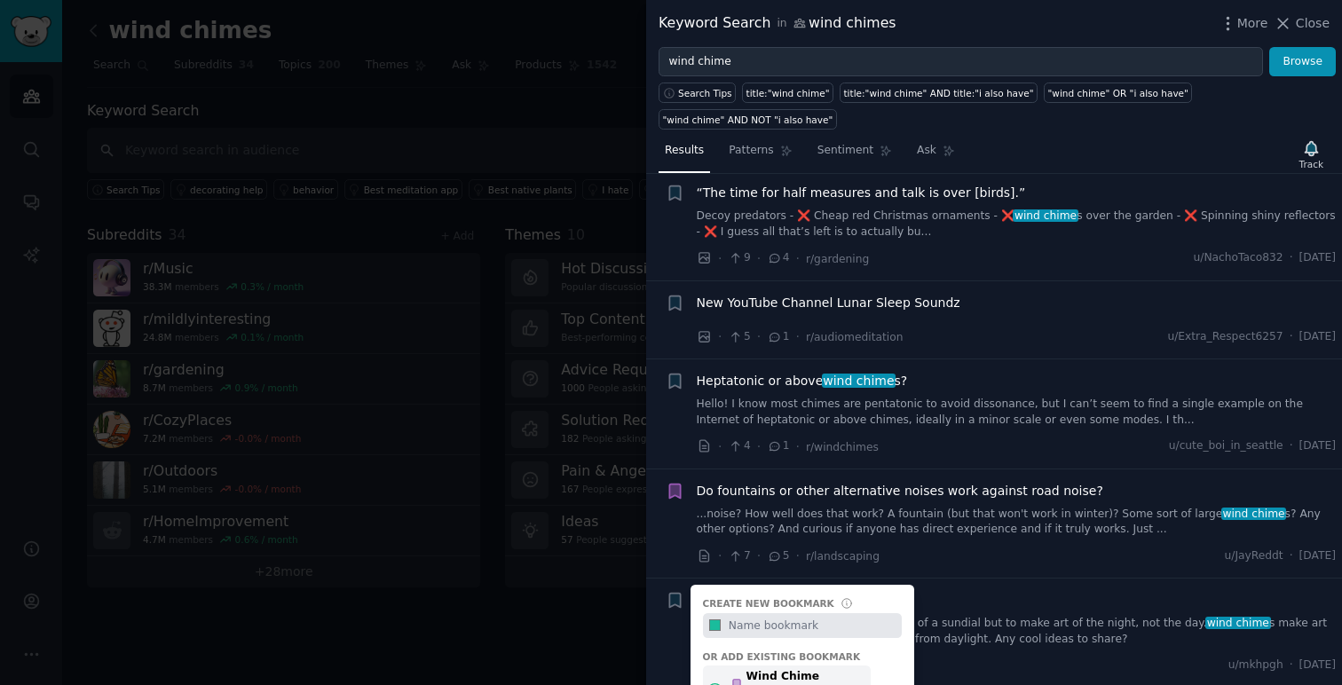
click at [843, 669] on div "Wind Chime Conversations" at bounding box center [795, 684] width 130 height 31
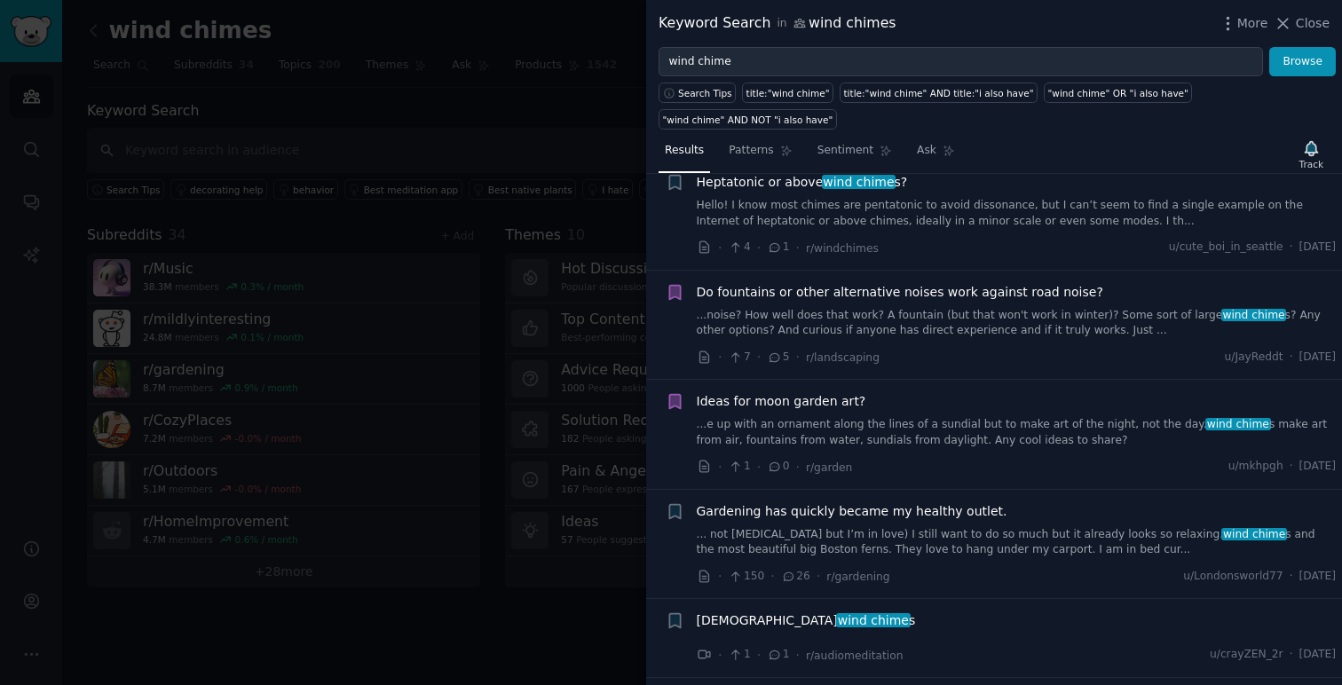
scroll to position [9381, 0]
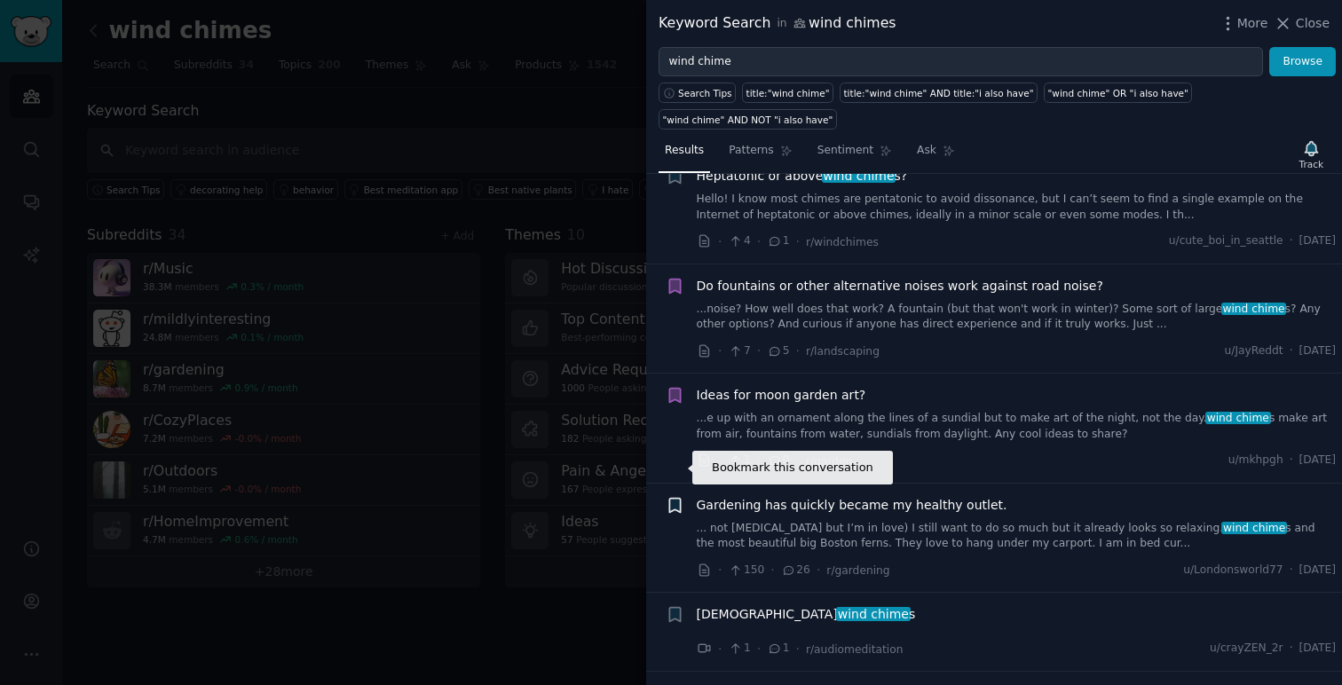
click at [679, 498] on icon "button" at bounding box center [674, 505] width 11 height 14
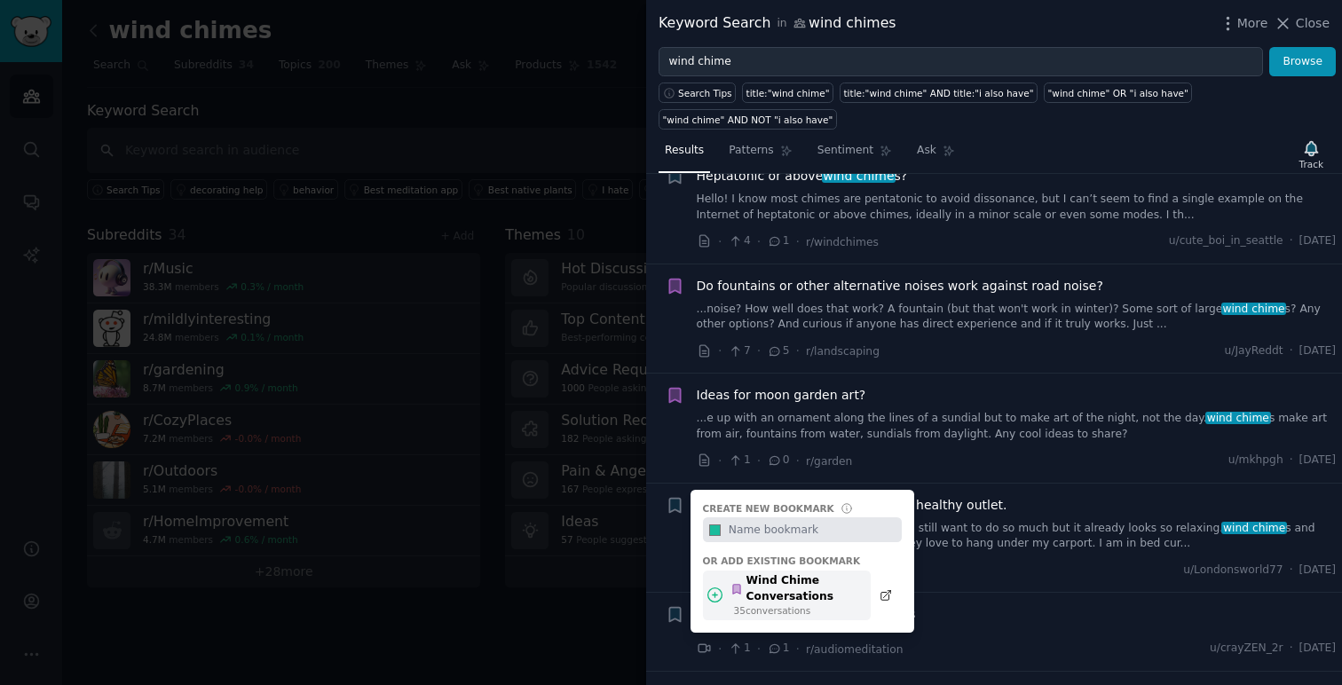
click at [821, 573] on div "Wind Chime Conversations" at bounding box center [795, 588] width 130 height 31
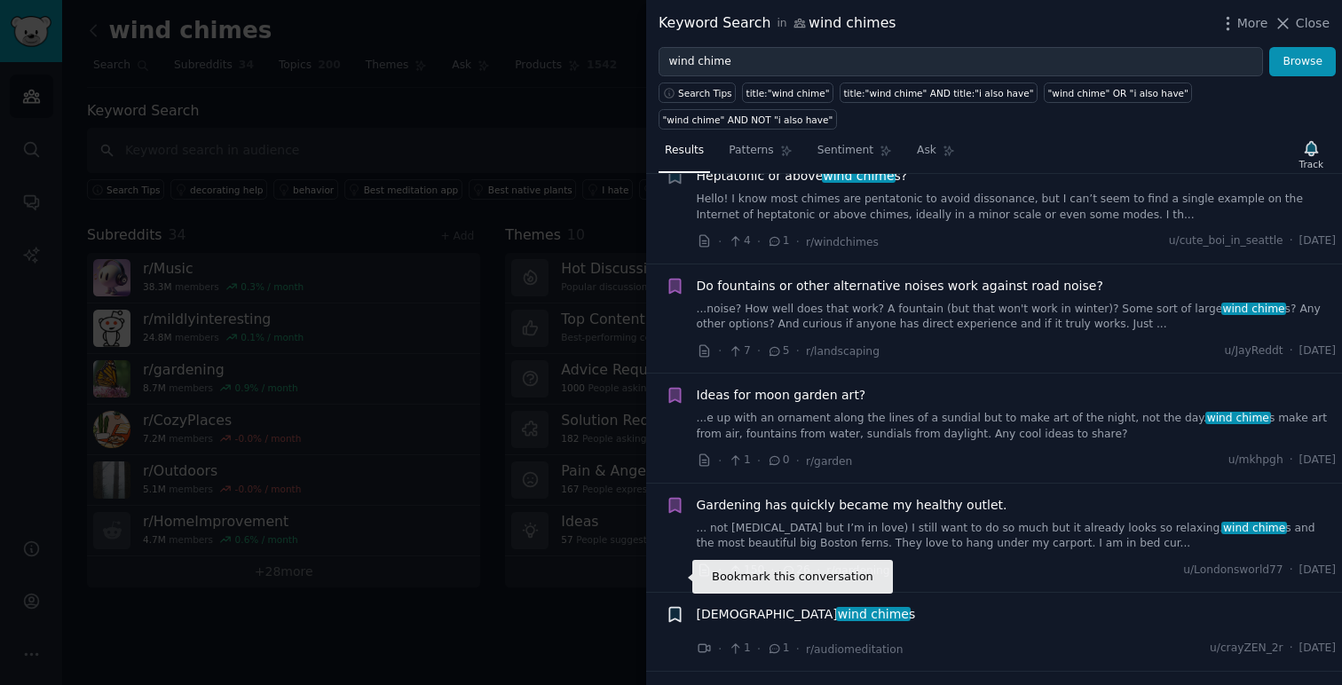
click at [679, 608] on icon "button" at bounding box center [674, 615] width 11 height 14
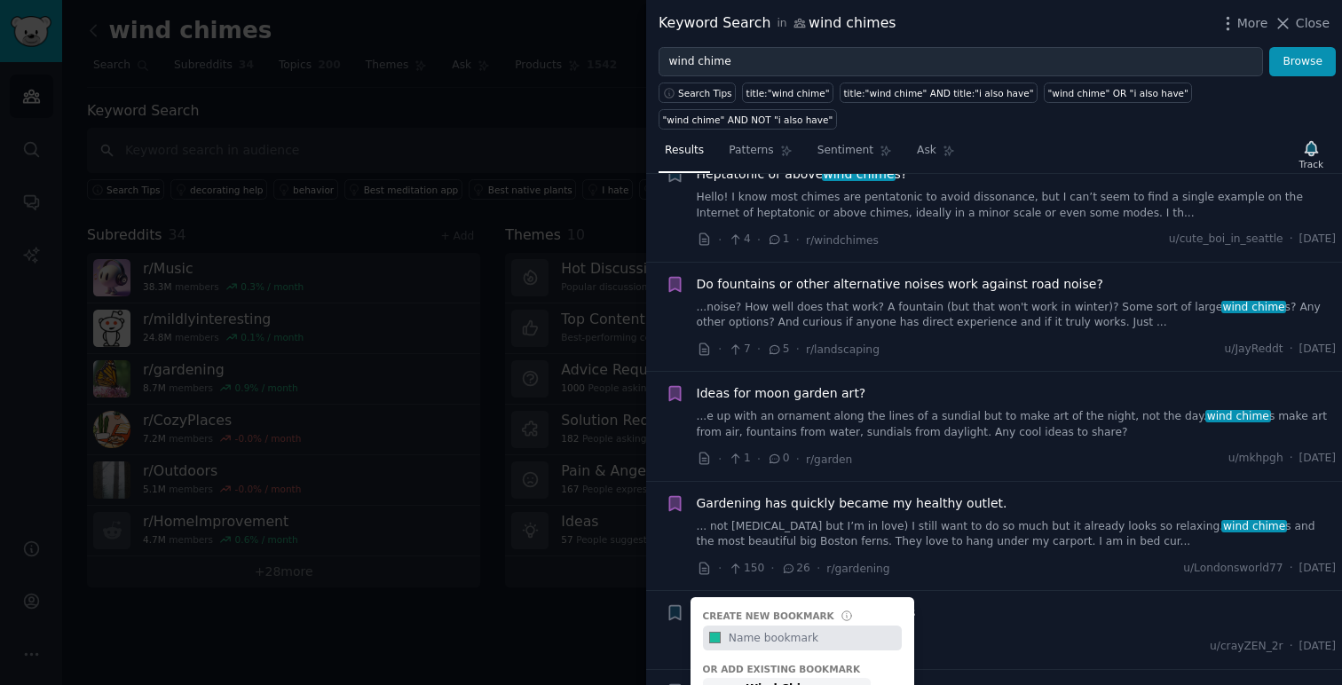
scroll to position [9385, 0]
click at [852, 680] on div "Wind Chime Conversations" at bounding box center [795, 695] width 130 height 31
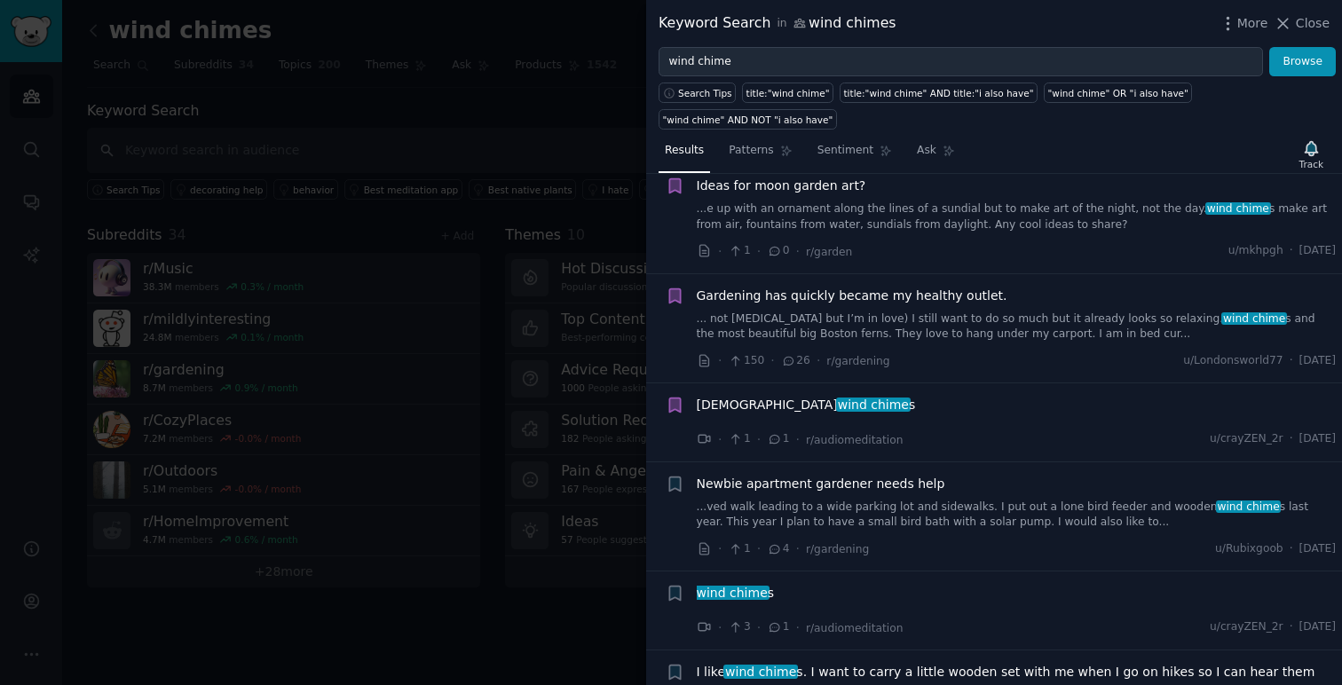
scroll to position [9596, 0]
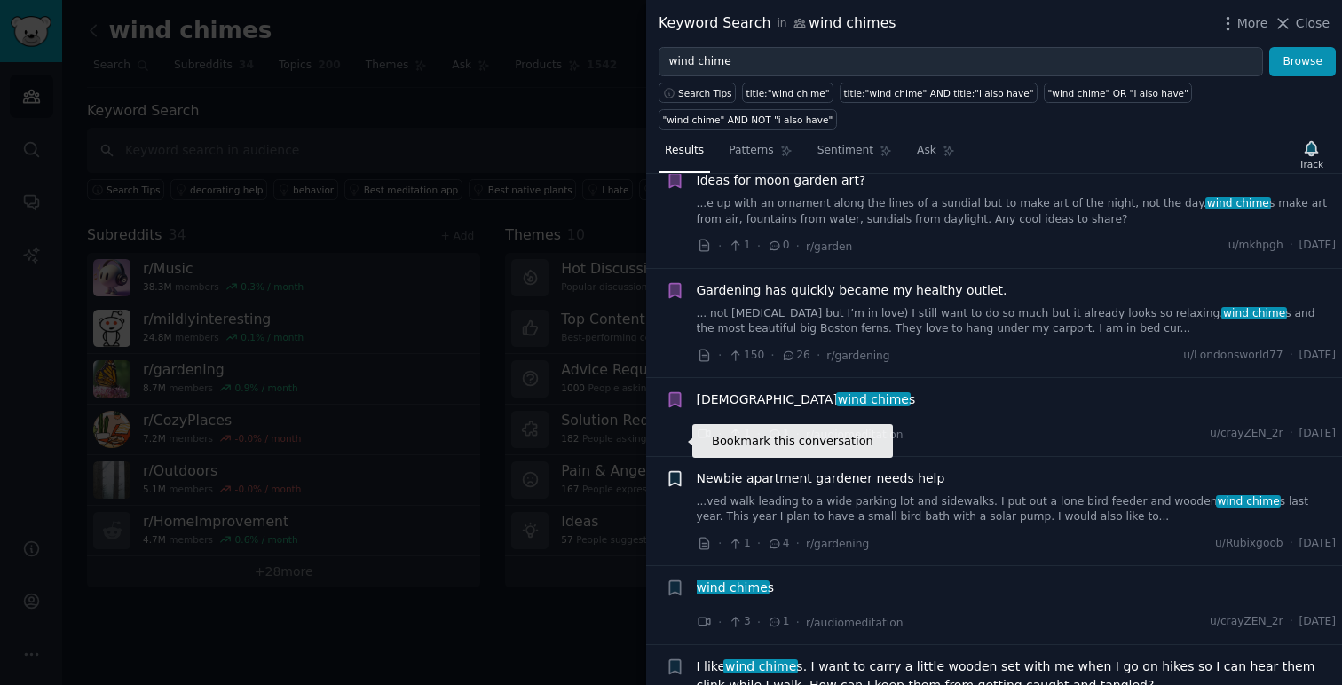
click at [671, 471] on icon "button" at bounding box center [674, 478] width 11 height 14
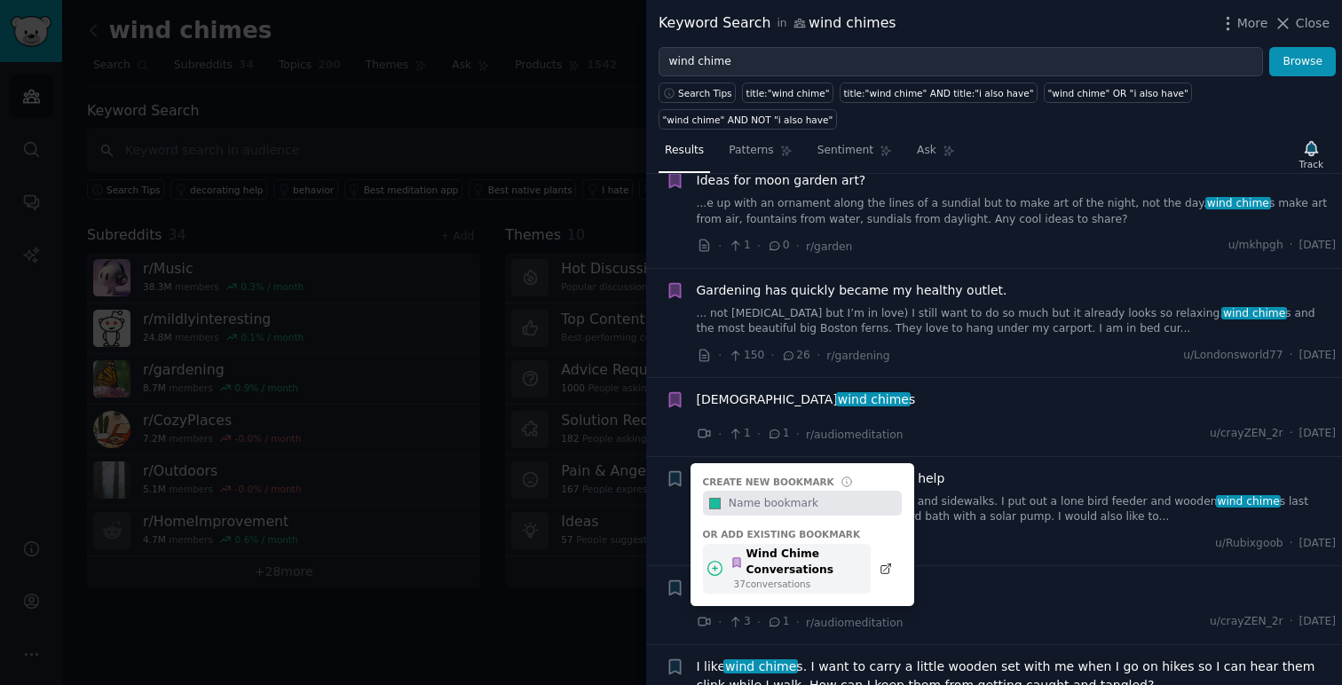
click at [835, 547] on div "Wind Chime Conversations" at bounding box center [795, 562] width 130 height 31
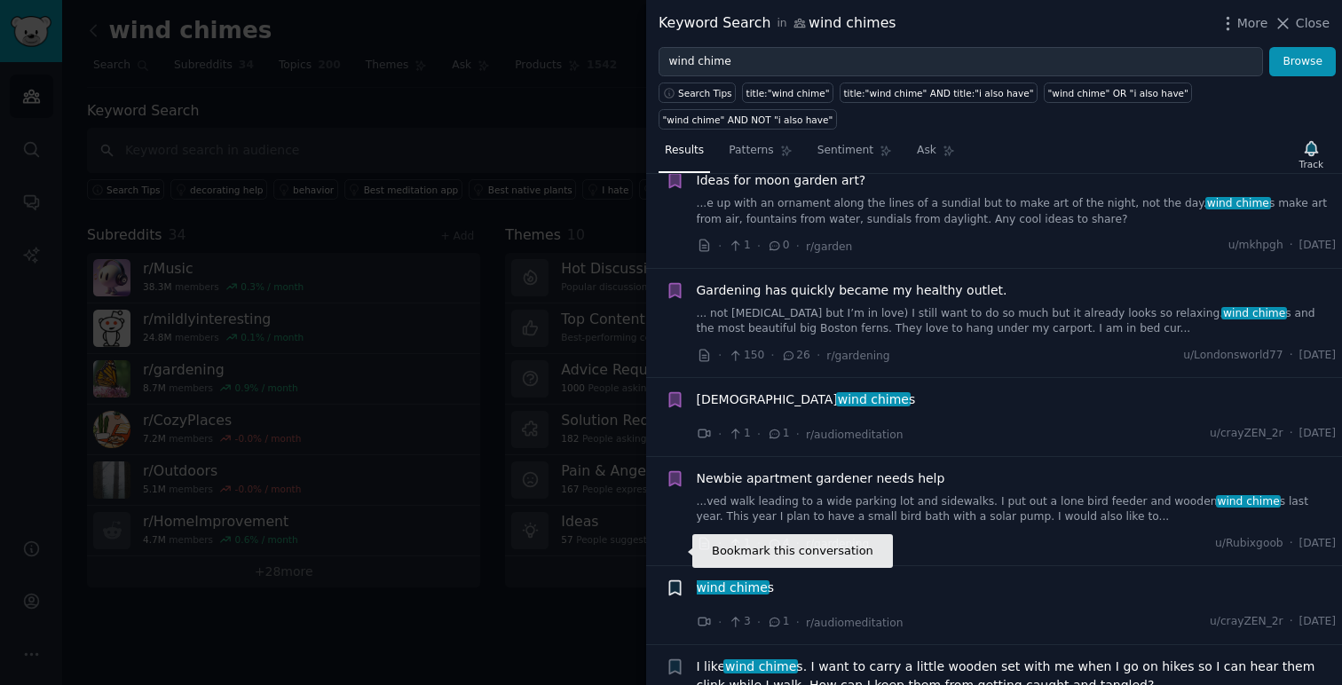
click at [675, 581] on icon "button" at bounding box center [674, 588] width 11 height 14
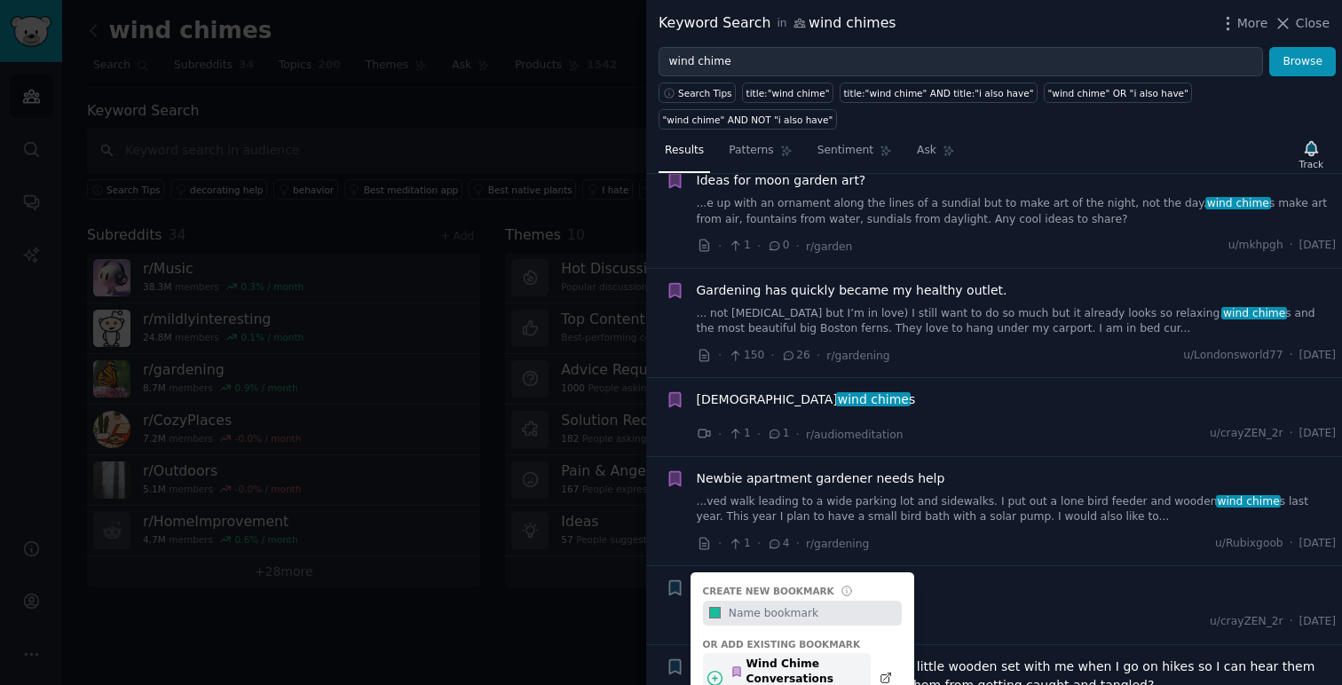
click at [828, 657] on div "Wind Chime Conversations" at bounding box center [795, 672] width 130 height 31
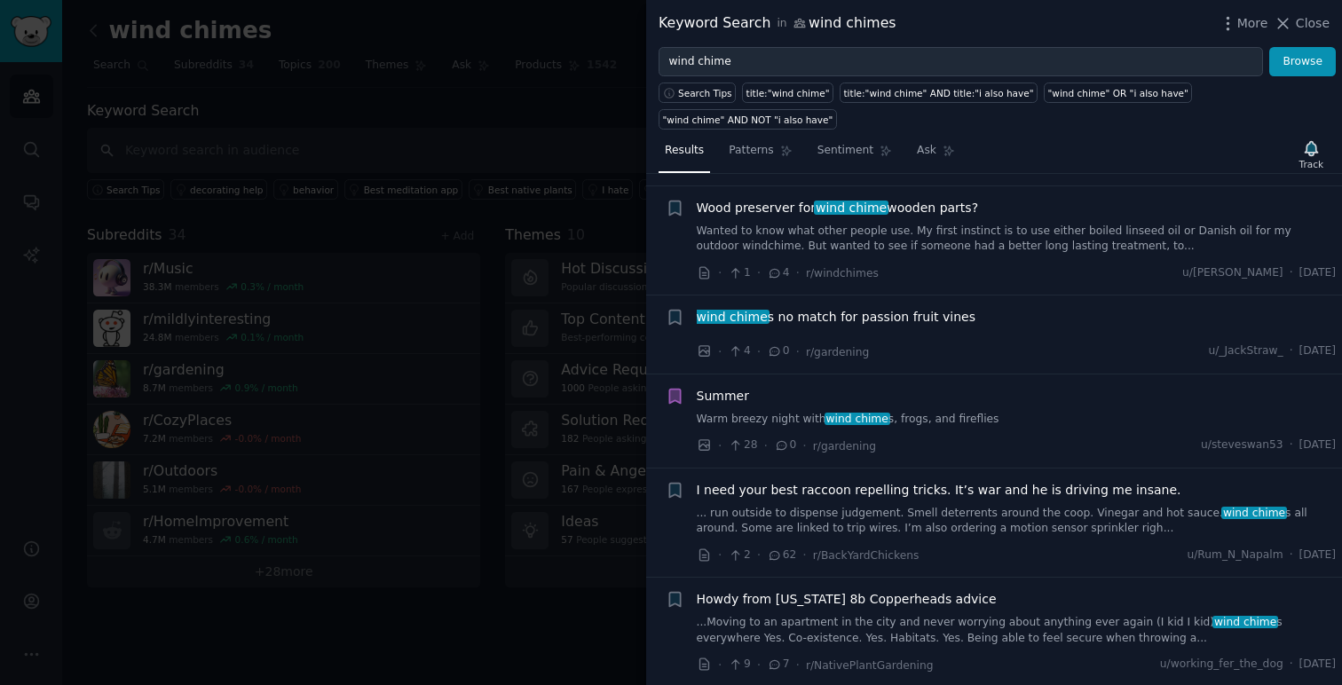
scroll to position [0, 0]
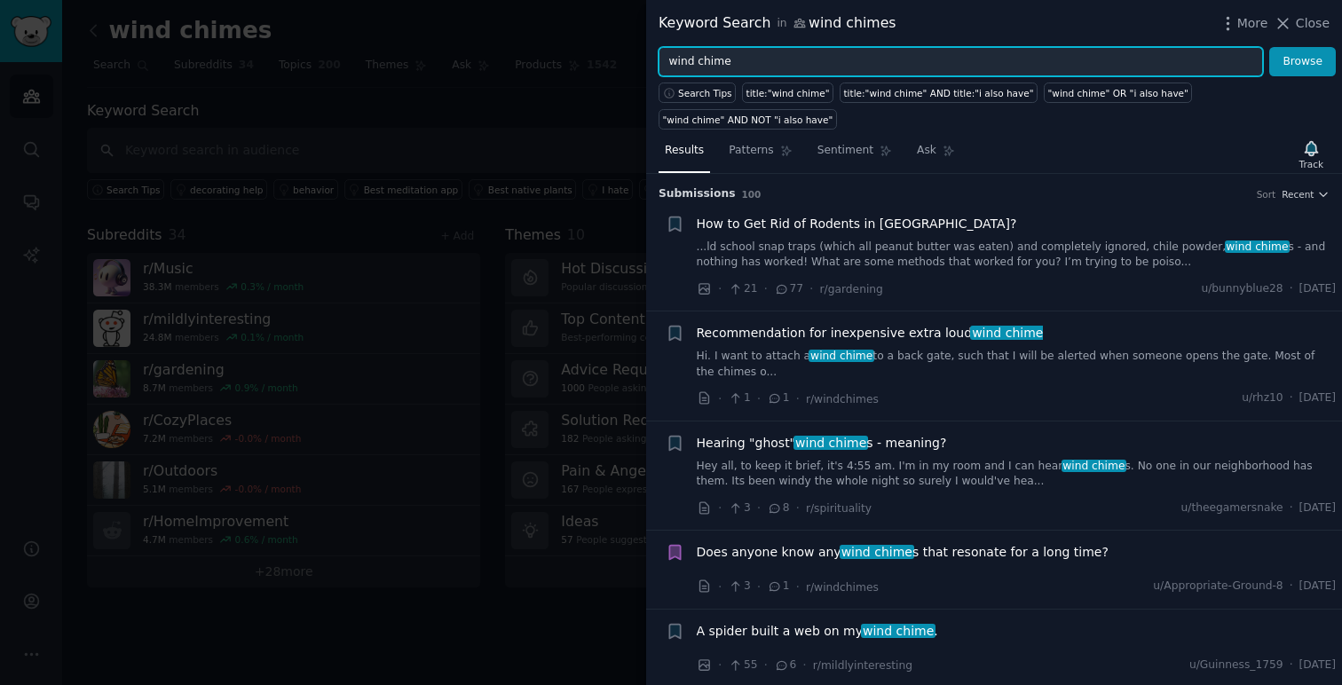
drag, startPoint x: 739, startPoint y: 60, endPoint x: 693, endPoint y: 59, distance: 46.2
click at [693, 59] on input "wind chime" at bounding box center [960, 62] width 604 height 30
click at [1269, 47] on button "Browse" at bounding box center [1302, 62] width 67 height 30
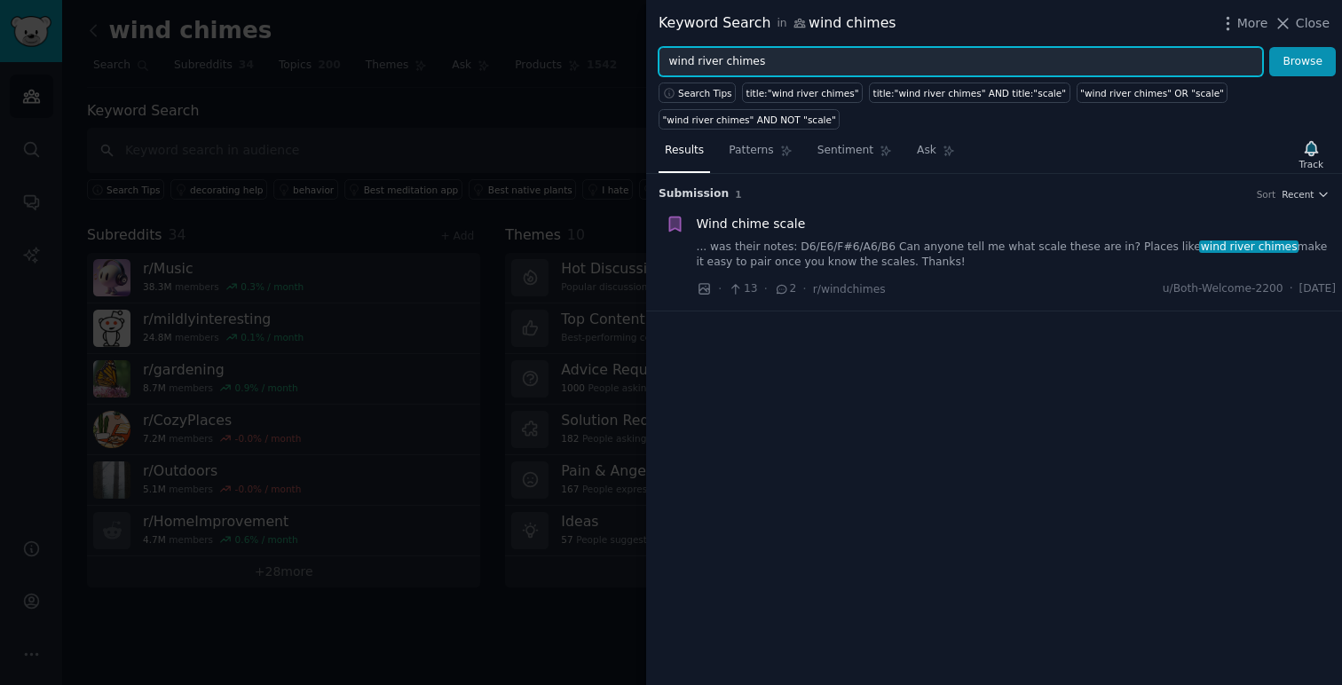
drag, startPoint x: 782, startPoint y: 60, endPoint x: 692, endPoint y: 58, distance: 89.7
click at [692, 58] on input "wind river chimes" at bounding box center [960, 62] width 604 height 30
click at [1269, 47] on button "Browse" at bounding box center [1302, 62] width 67 height 30
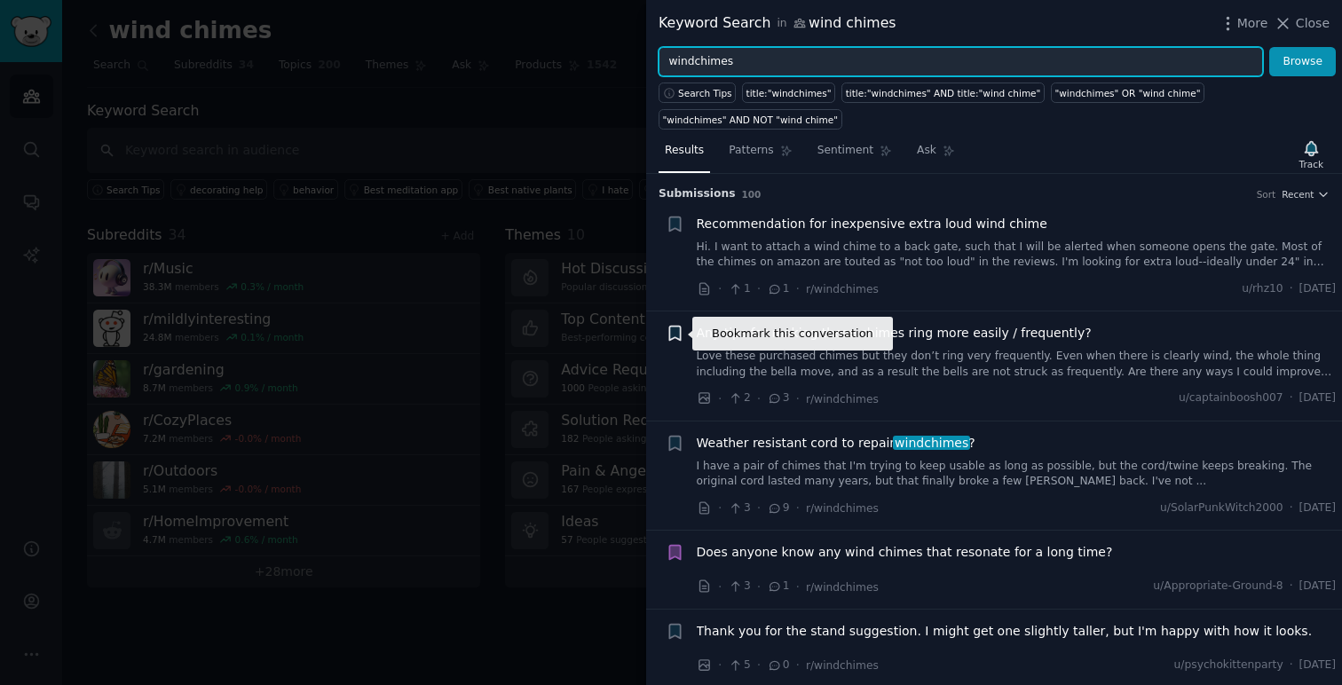
click at [673, 328] on icon "button" at bounding box center [674, 334] width 11 height 14
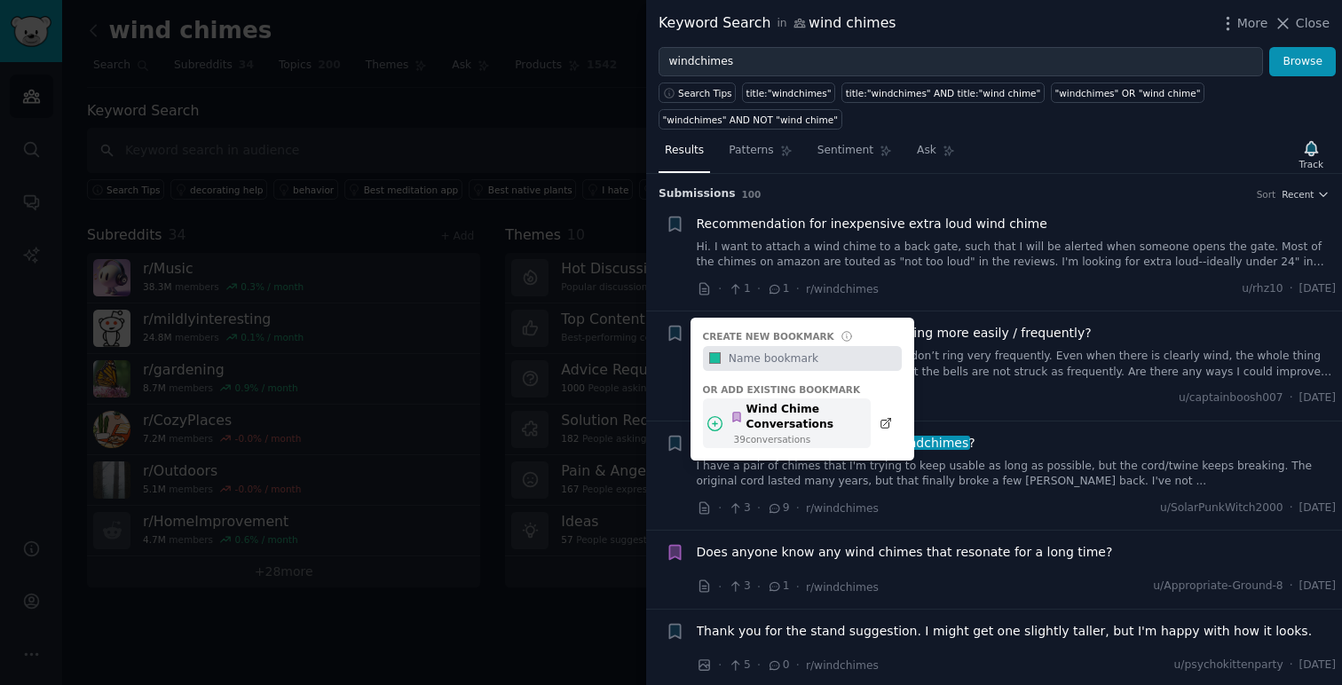
click at [826, 421] on div "Wind Chime Conversations" at bounding box center [795, 417] width 130 height 31
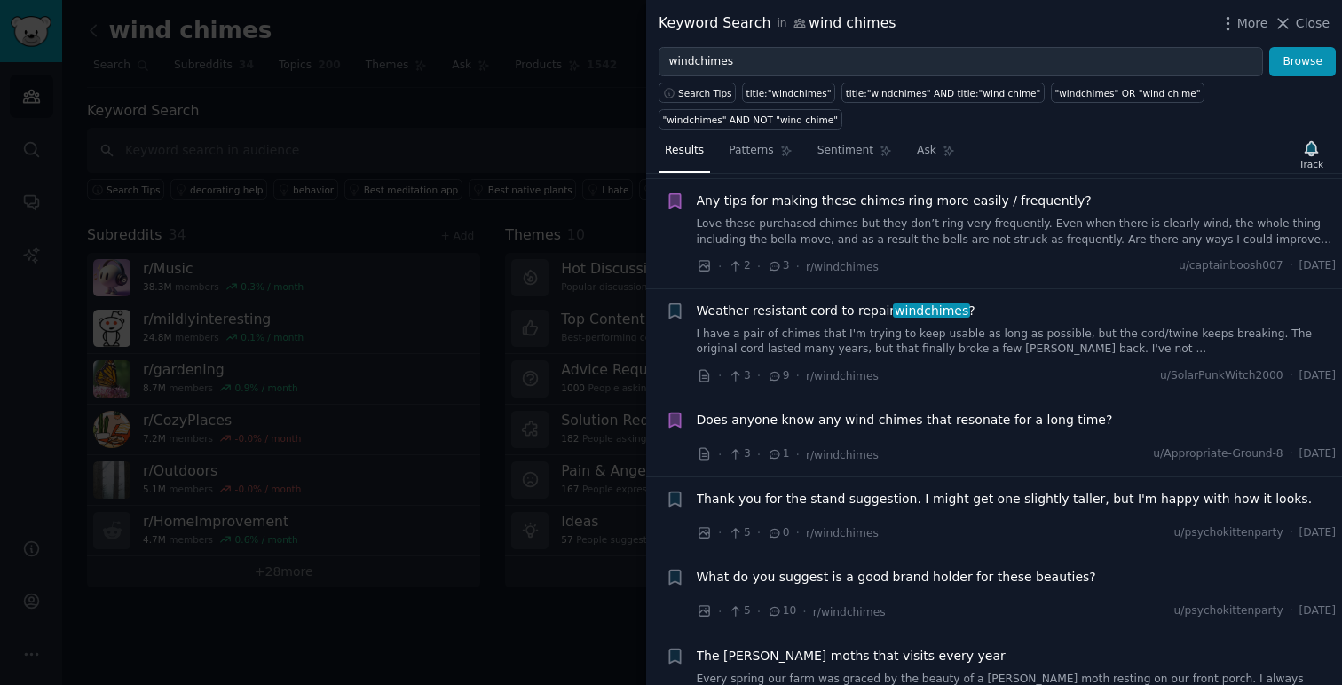
scroll to position [139, 0]
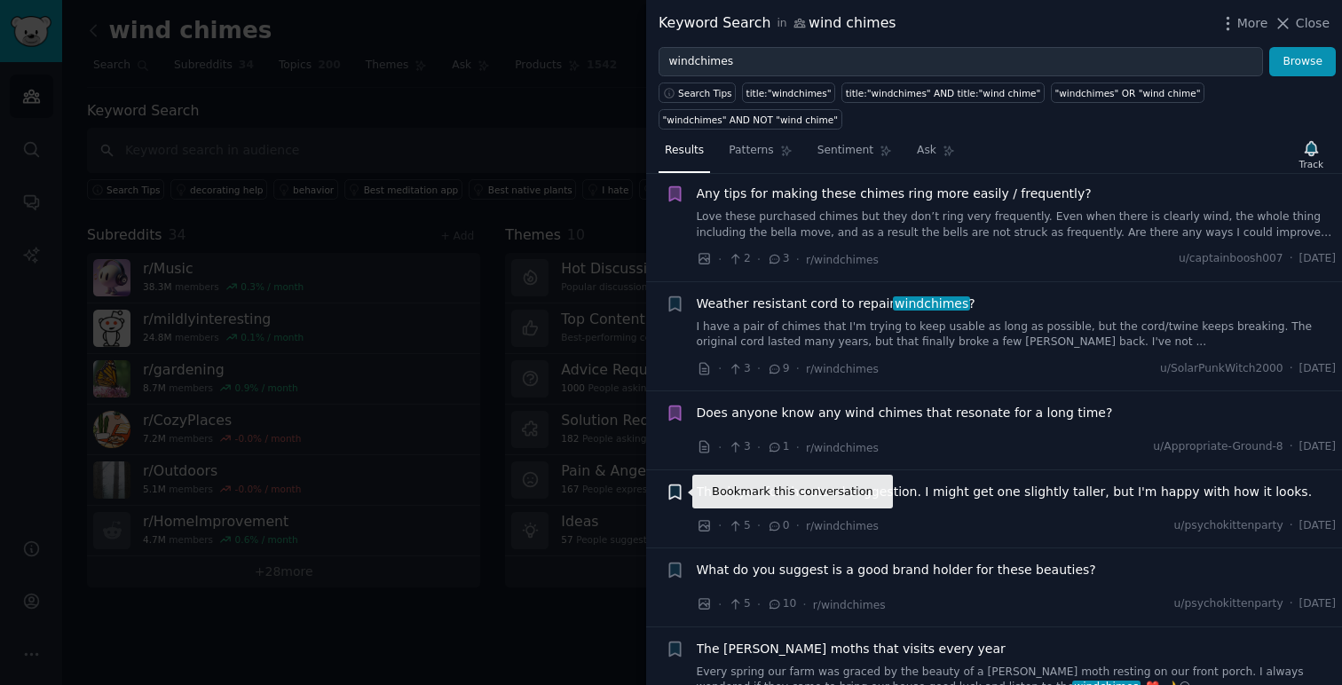
click at [674, 493] on icon "button" at bounding box center [674, 491] width 11 height 14
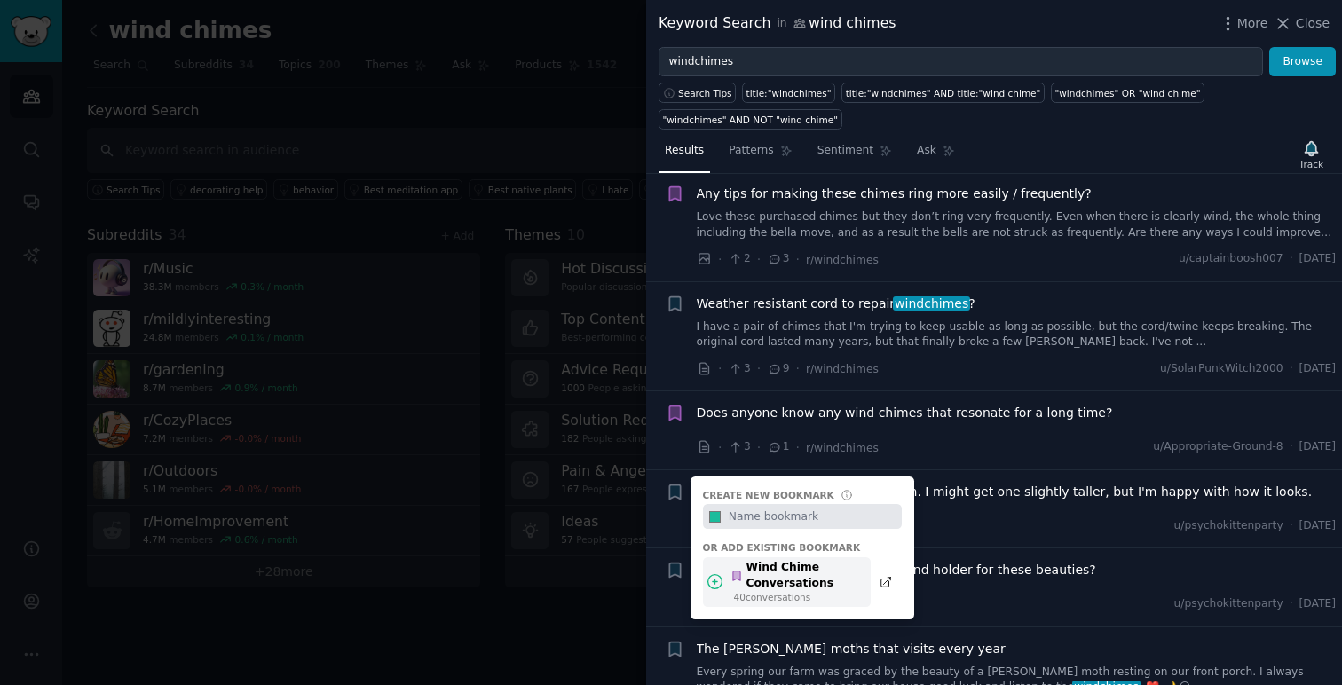
click at [831, 587] on div "Wind Chime Conversations" at bounding box center [795, 575] width 130 height 31
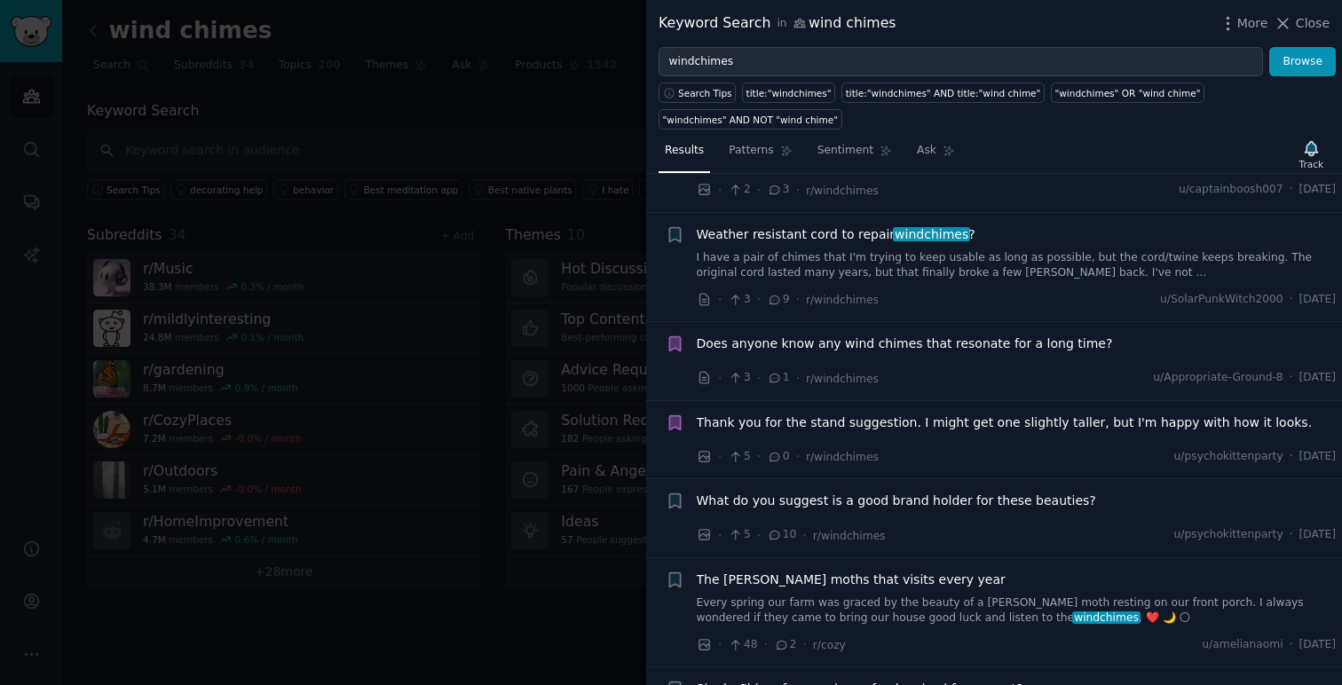
scroll to position [212, 0]
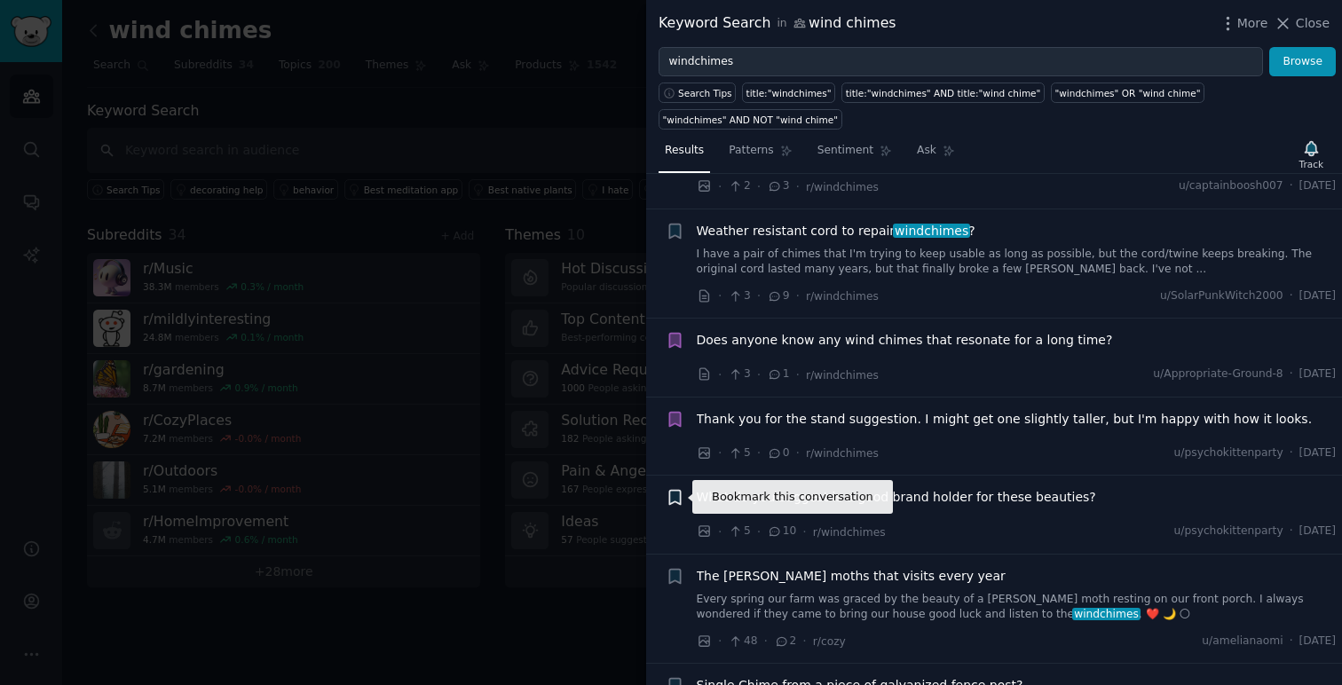
click at [680, 500] on icon "button" at bounding box center [674, 498] width 11 height 14
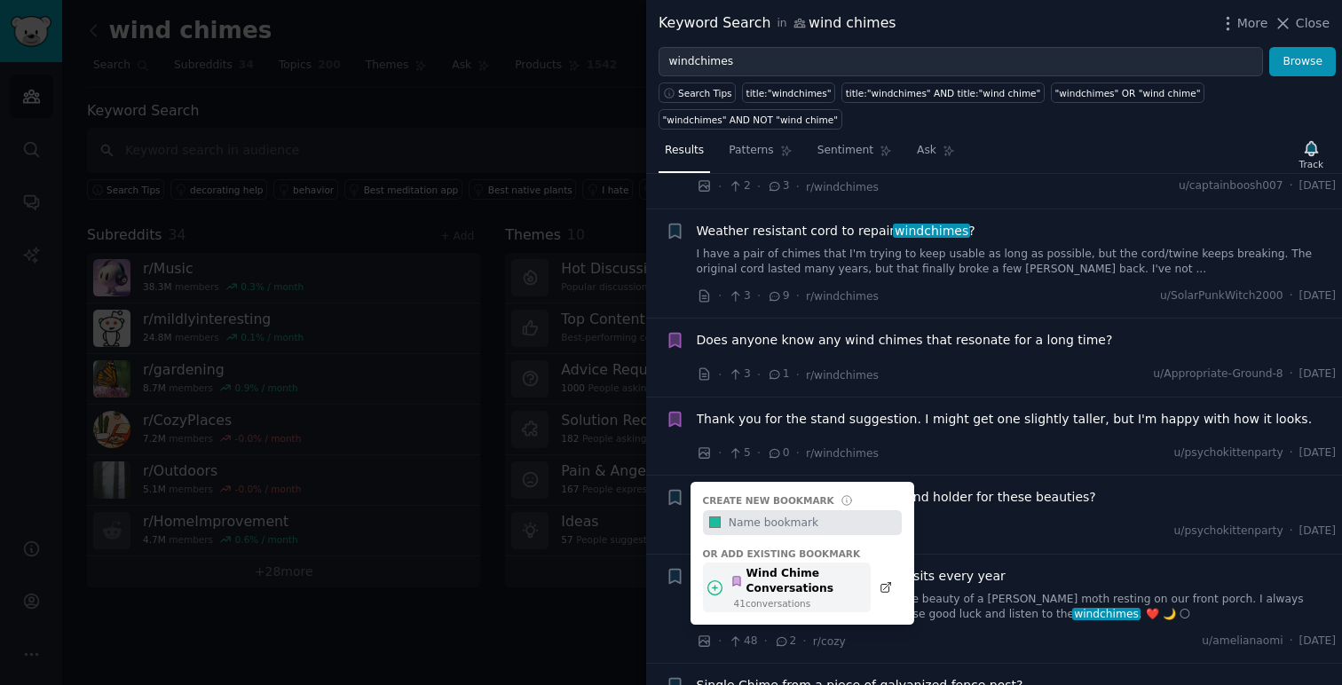
click at [838, 583] on div "Wind Chime Conversations" at bounding box center [795, 581] width 130 height 31
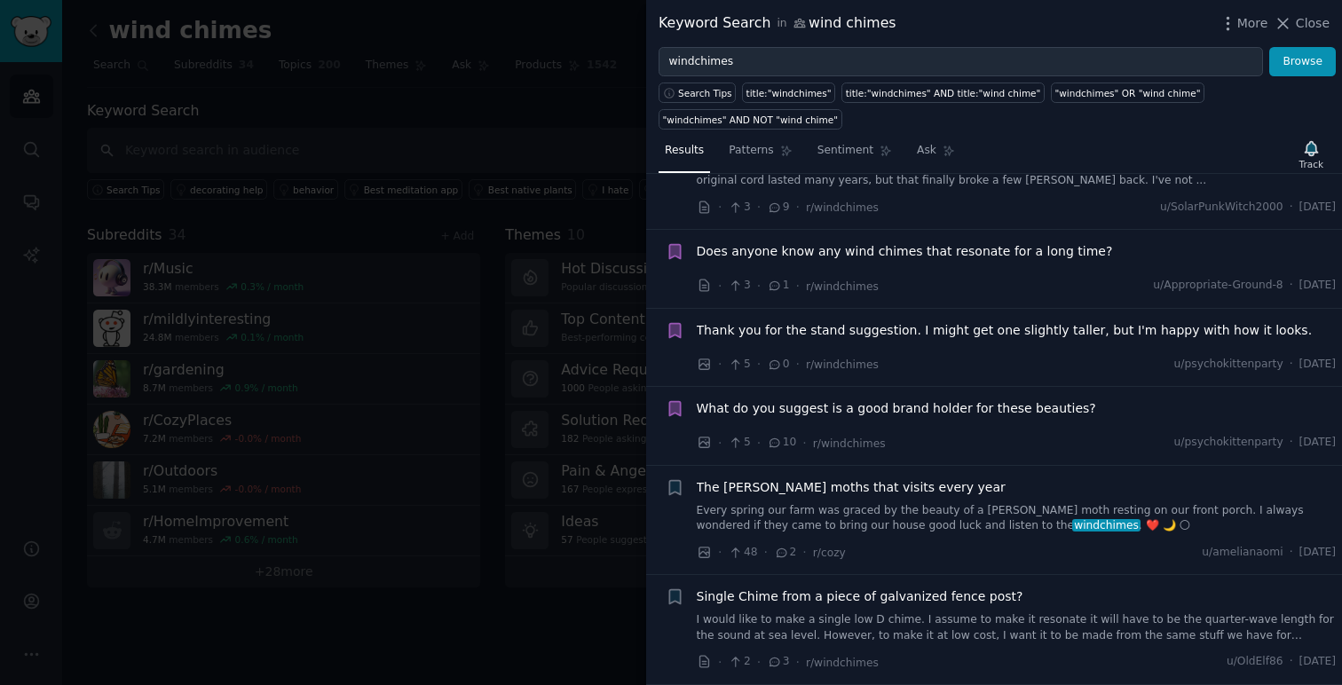
scroll to position [391, 0]
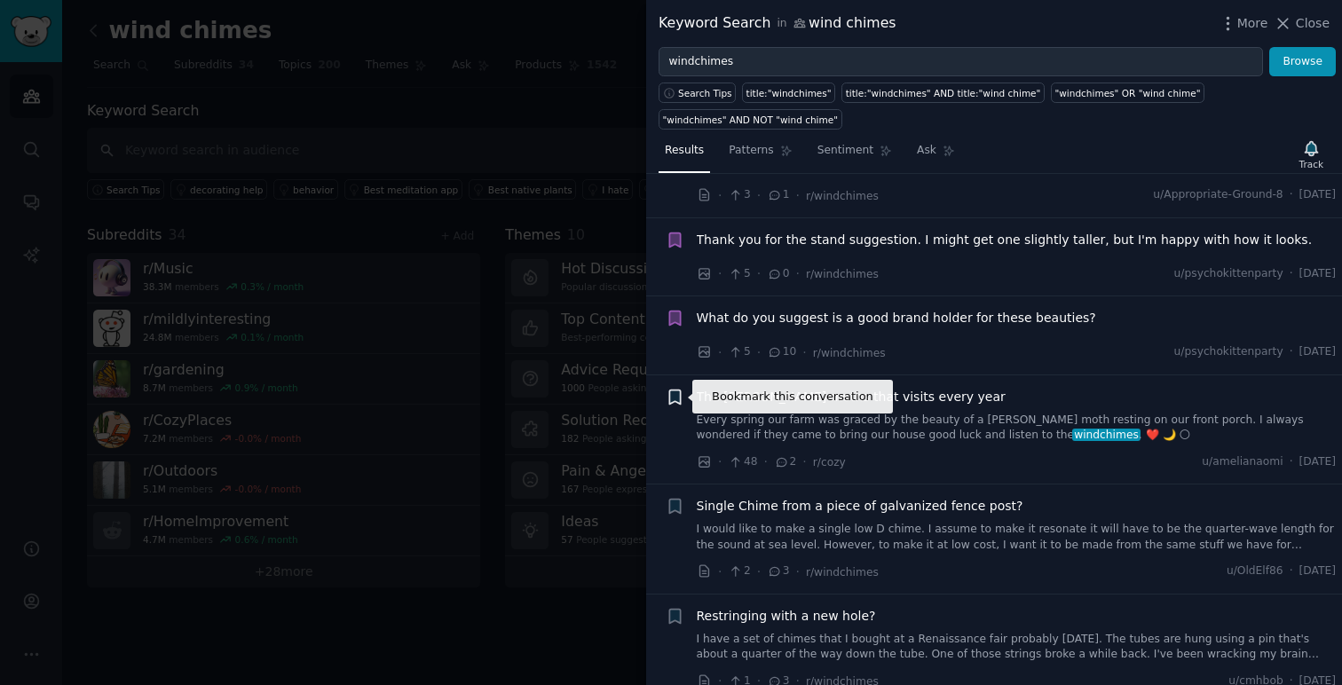
click at [676, 398] on icon "button" at bounding box center [674, 397] width 11 height 14
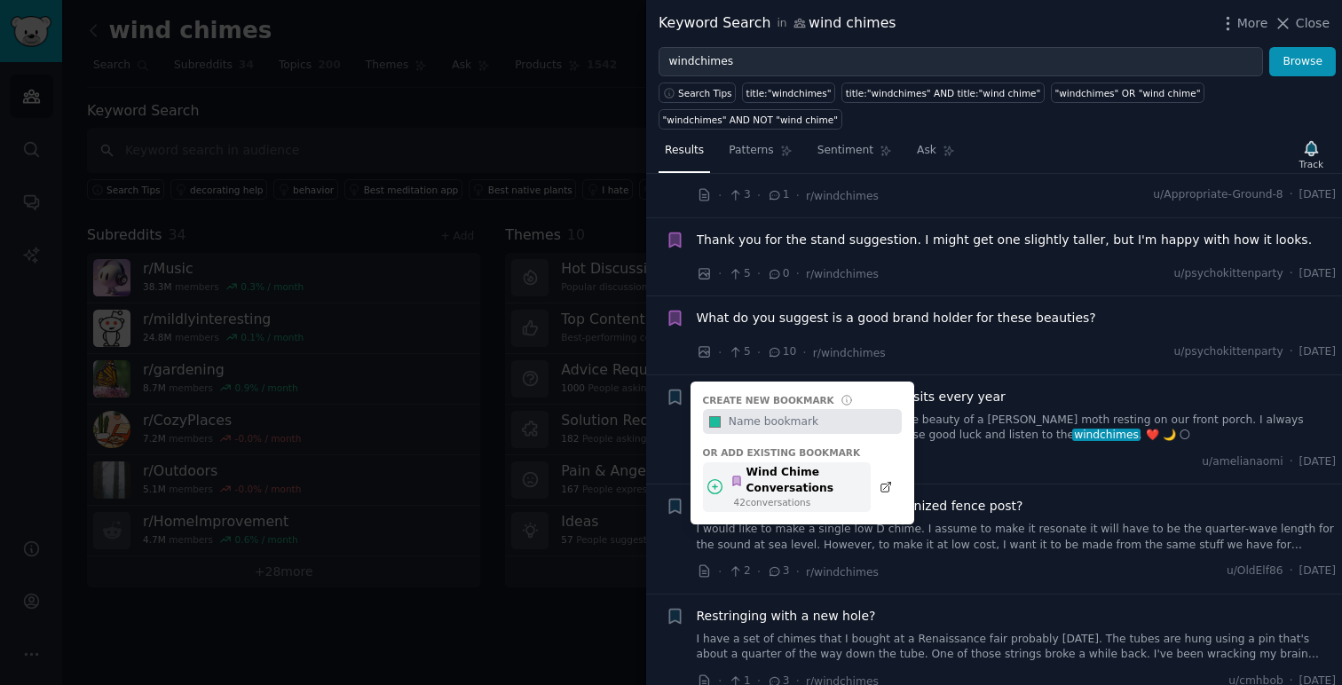
click at [815, 472] on div "Wind Chime Conversations" at bounding box center [795, 480] width 130 height 31
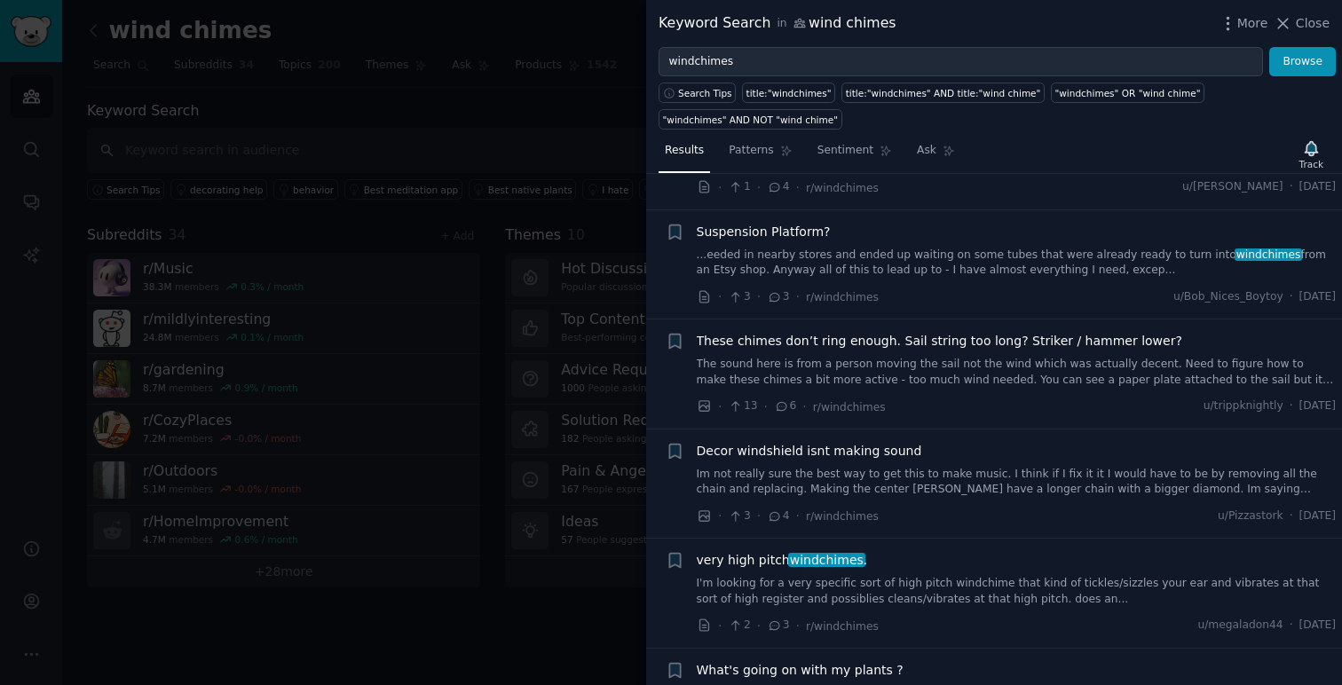
scroll to position [1043, 0]
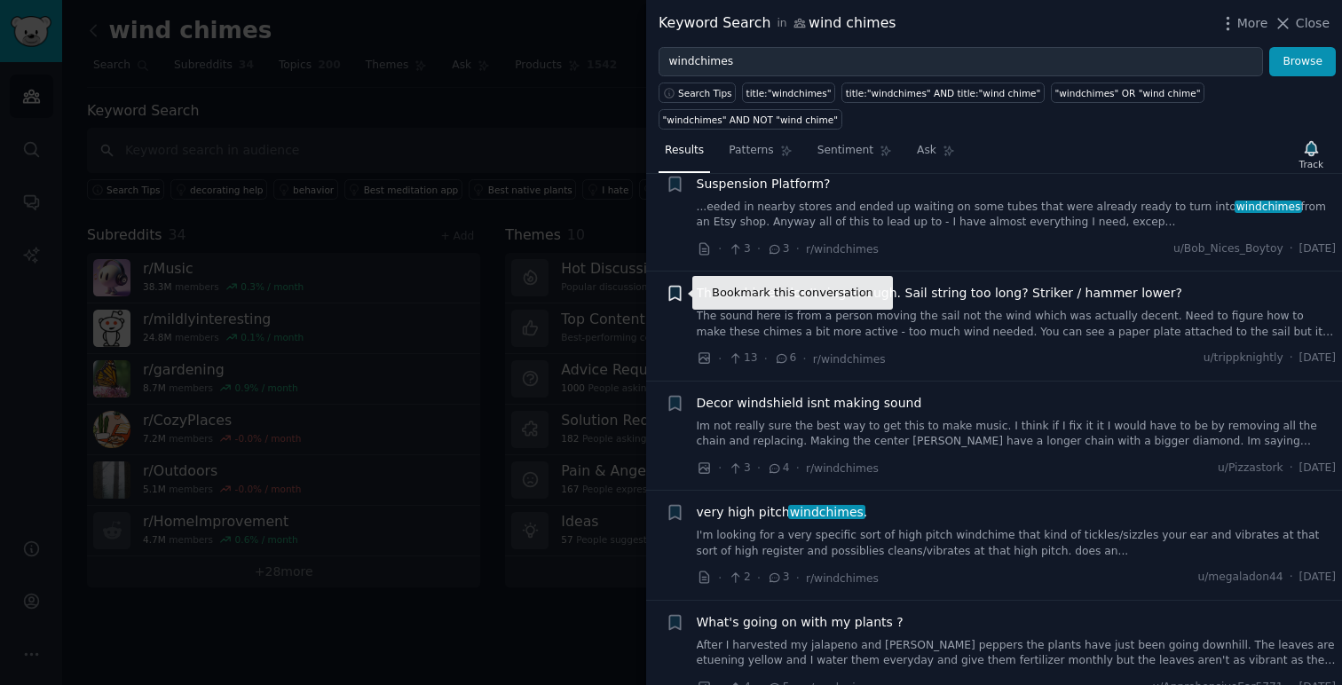
click at [673, 291] on icon "button" at bounding box center [674, 294] width 11 height 14
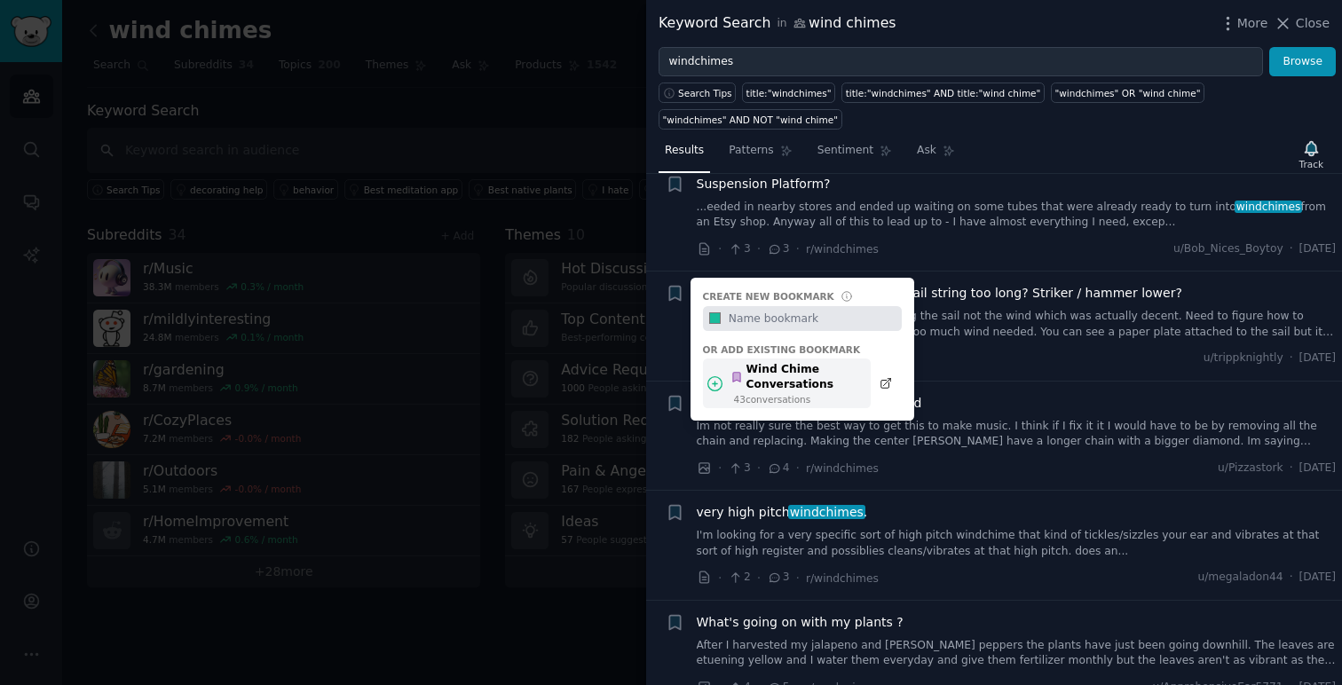
click at [825, 372] on div "Wind Chime Conversations" at bounding box center [795, 377] width 130 height 31
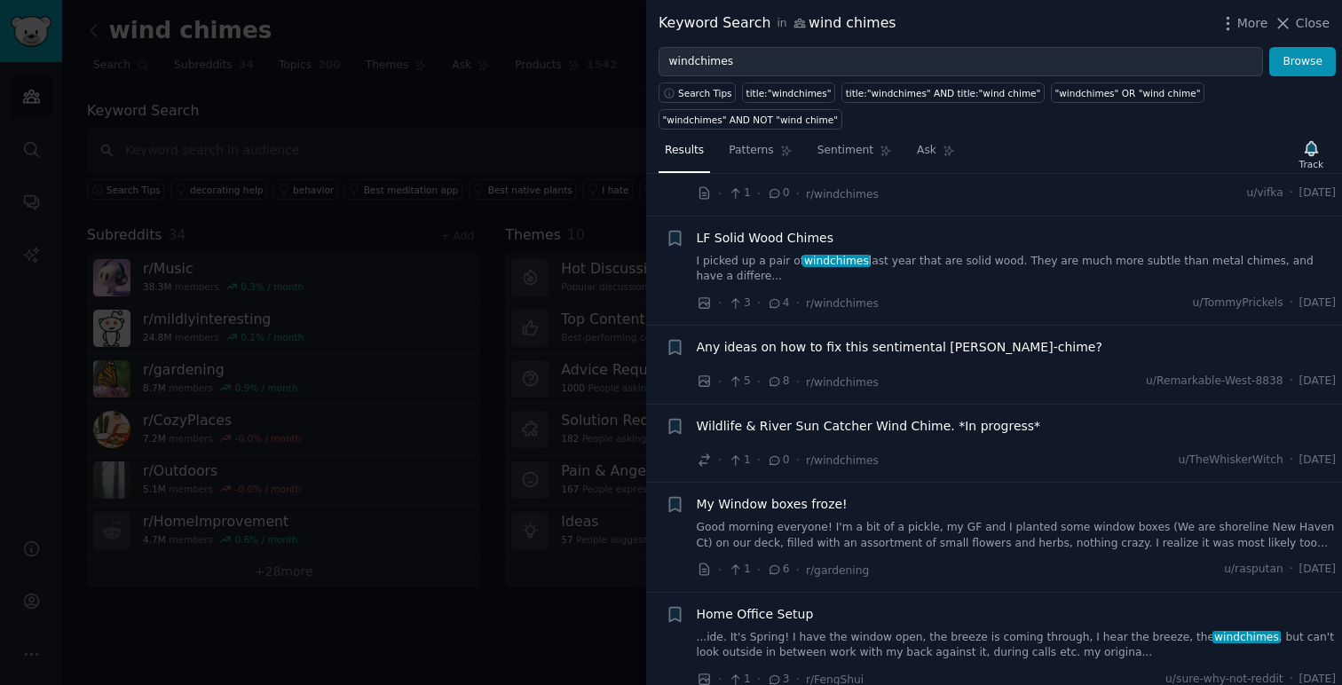
scroll to position [2241, 0]
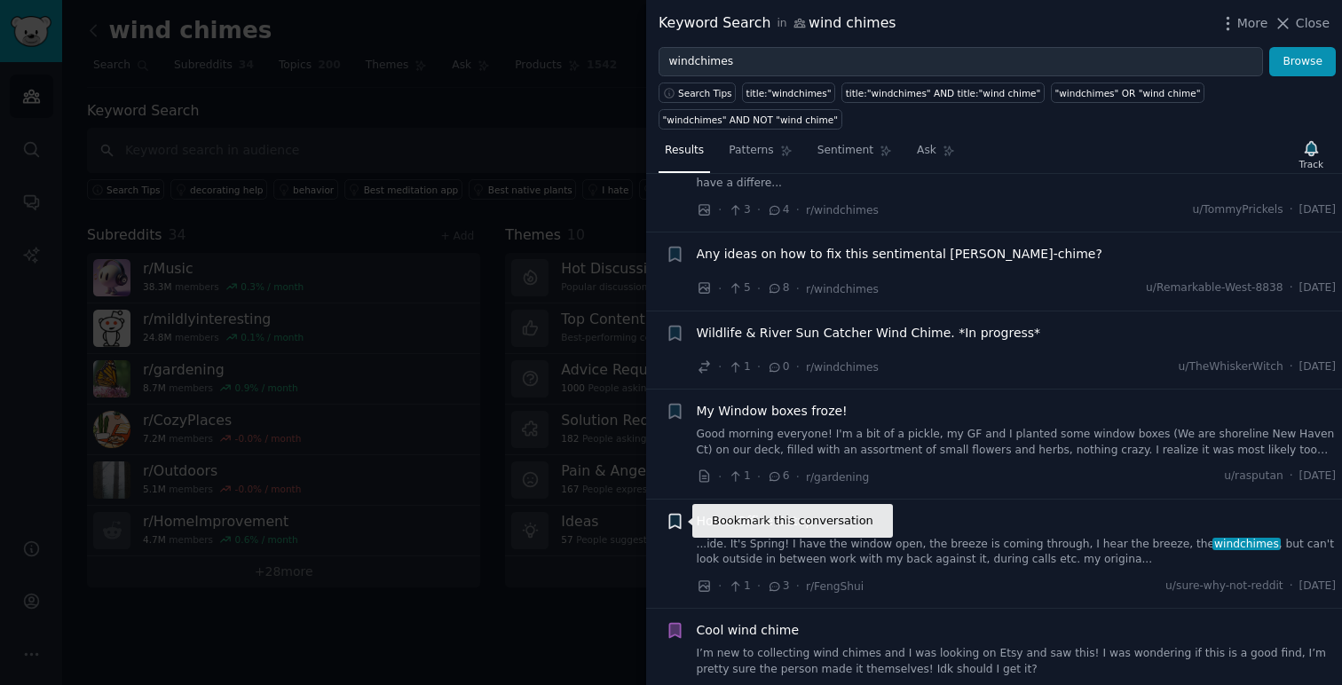
click at [677, 521] on icon "button" at bounding box center [674, 521] width 11 height 14
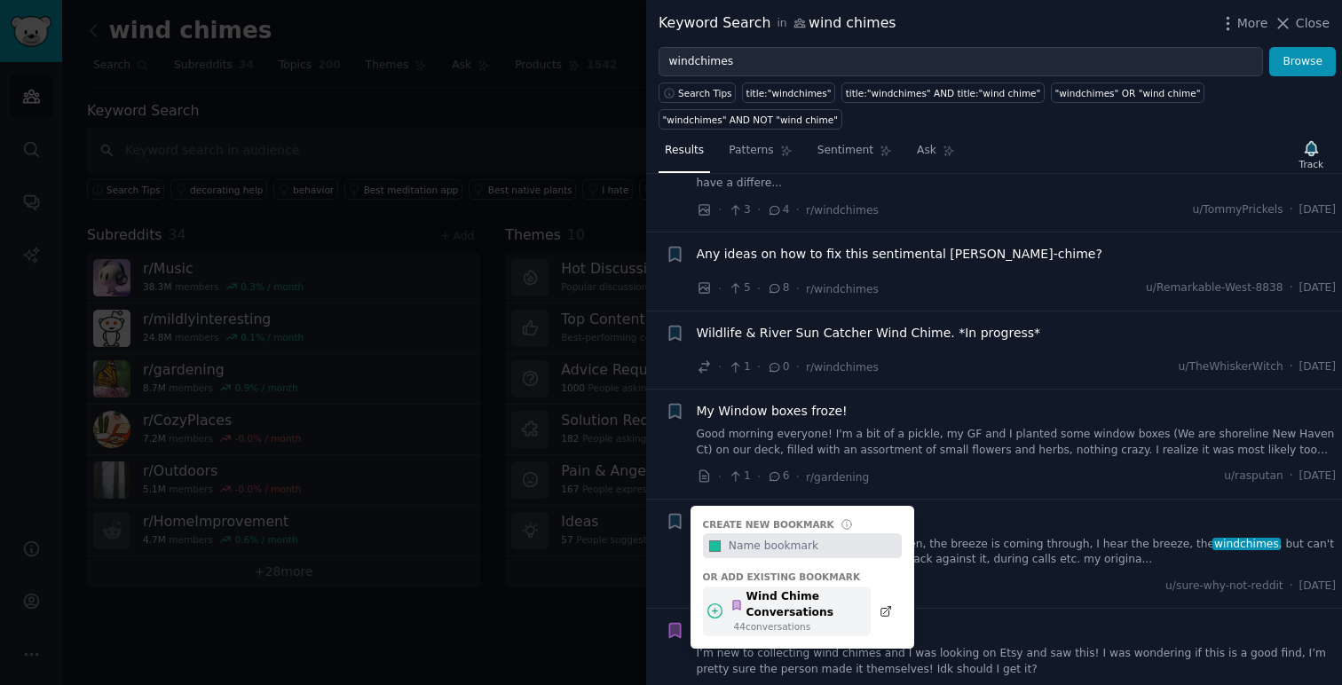
click at [834, 599] on div "Wind Chime Conversations" at bounding box center [795, 604] width 130 height 31
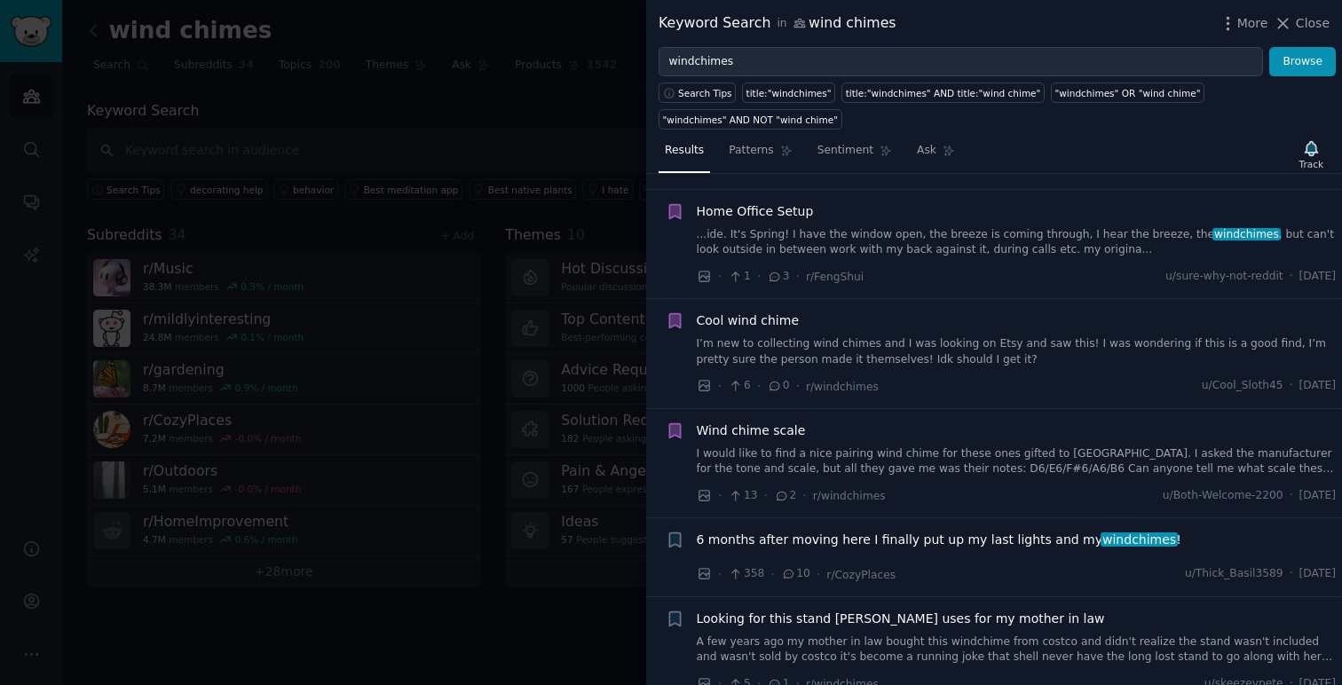
scroll to position [2555, 0]
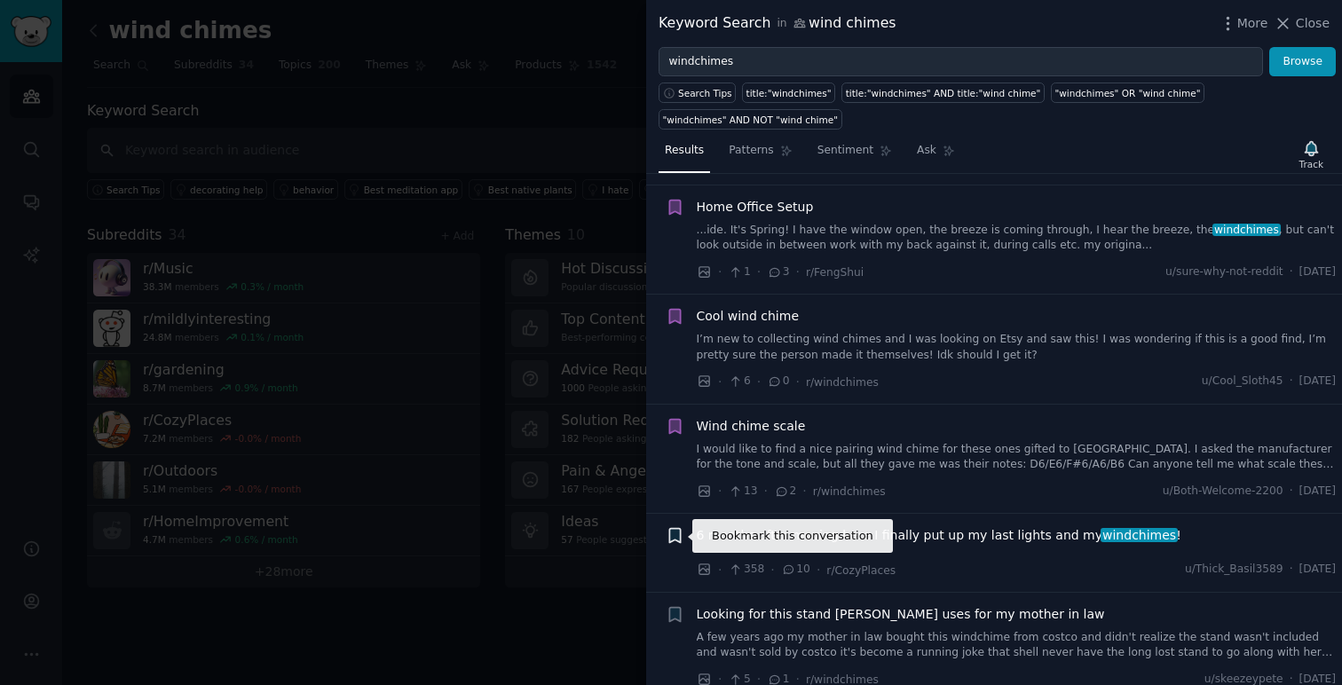
click at [673, 540] on icon "button" at bounding box center [674, 536] width 11 height 14
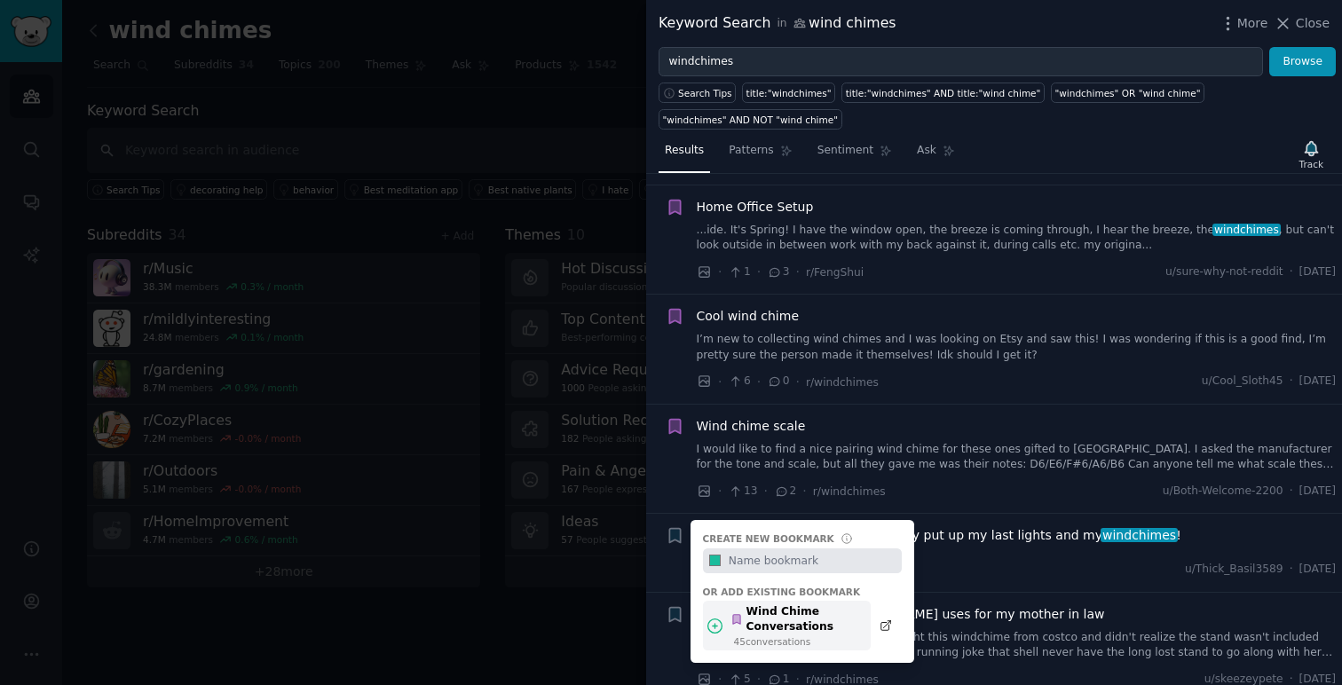
click at [838, 624] on div "Wind Chime Conversations" at bounding box center [795, 619] width 130 height 31
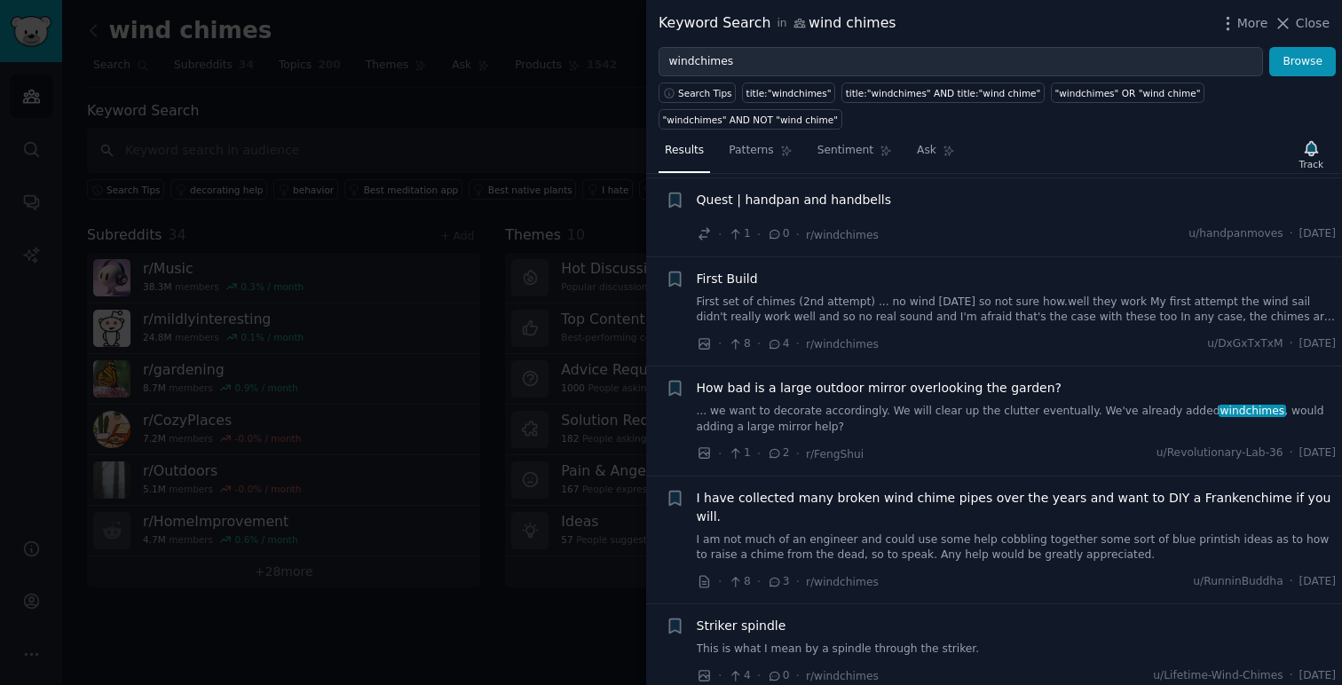
scroll to position [4316, 0]
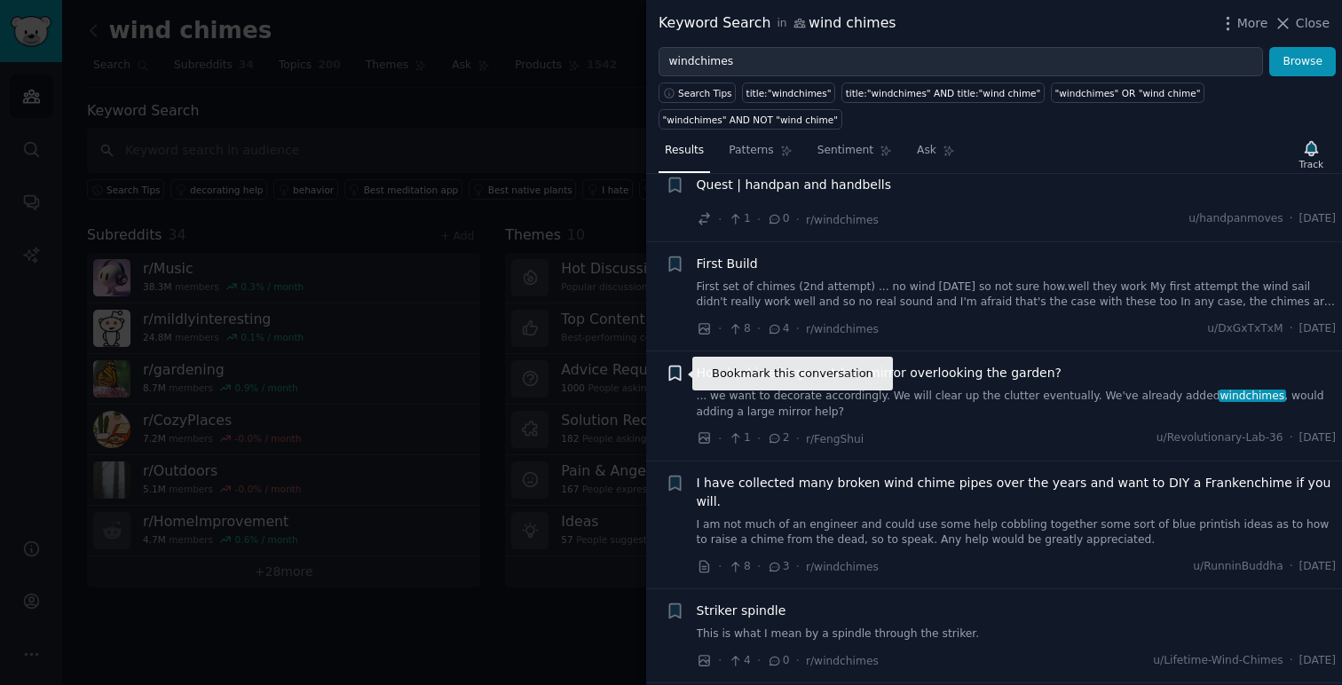
click at [673, 372] on icon "button" at bounding box center [674, 373] width 11 height 14
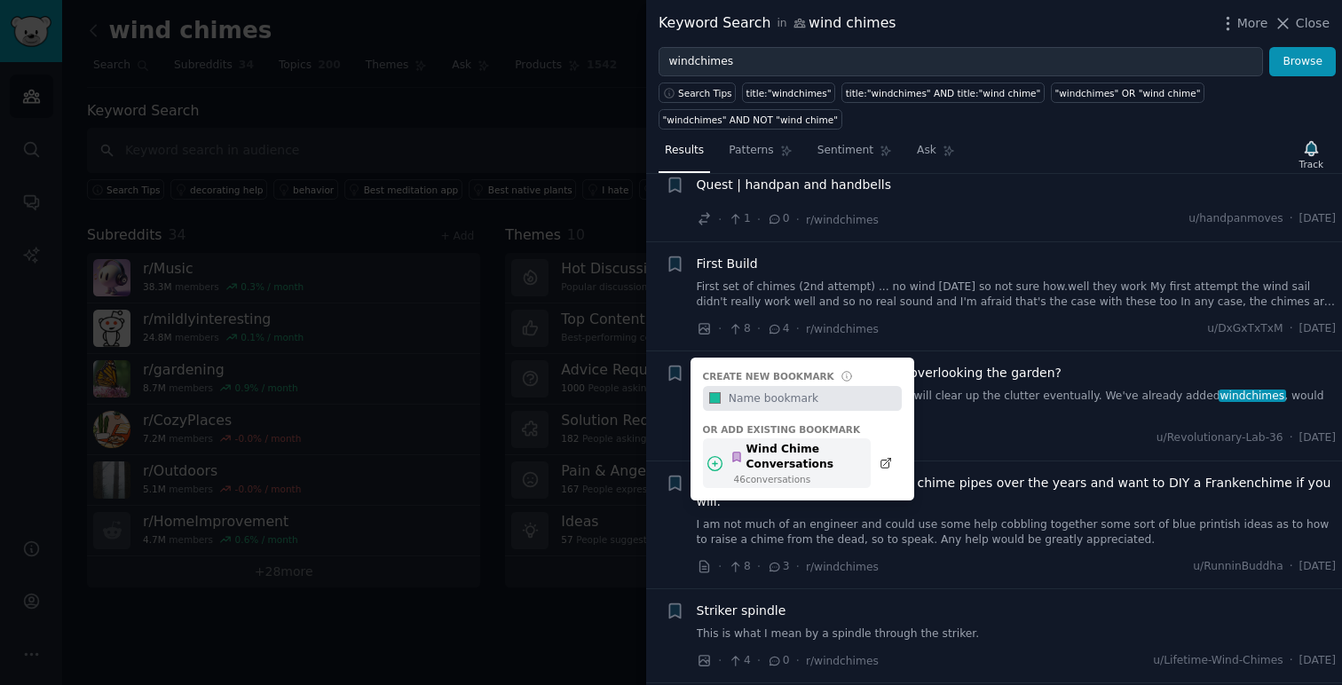
click at [826, 448] on div "Wind Chime Conversations" at bounding box center [795, 457] width 130 height 31
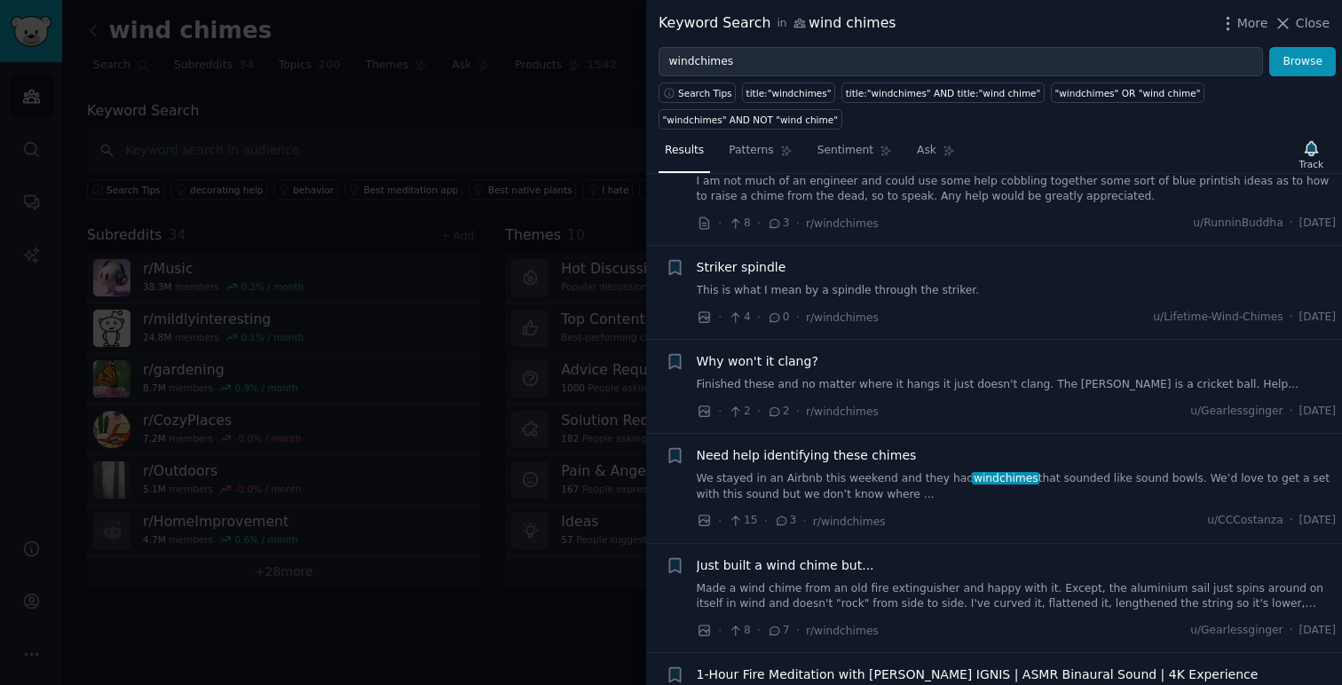
scroll to position [4660, 0]
click at [677, 448] on icon "button" at bounding box center [674, 455] width 11 height 14
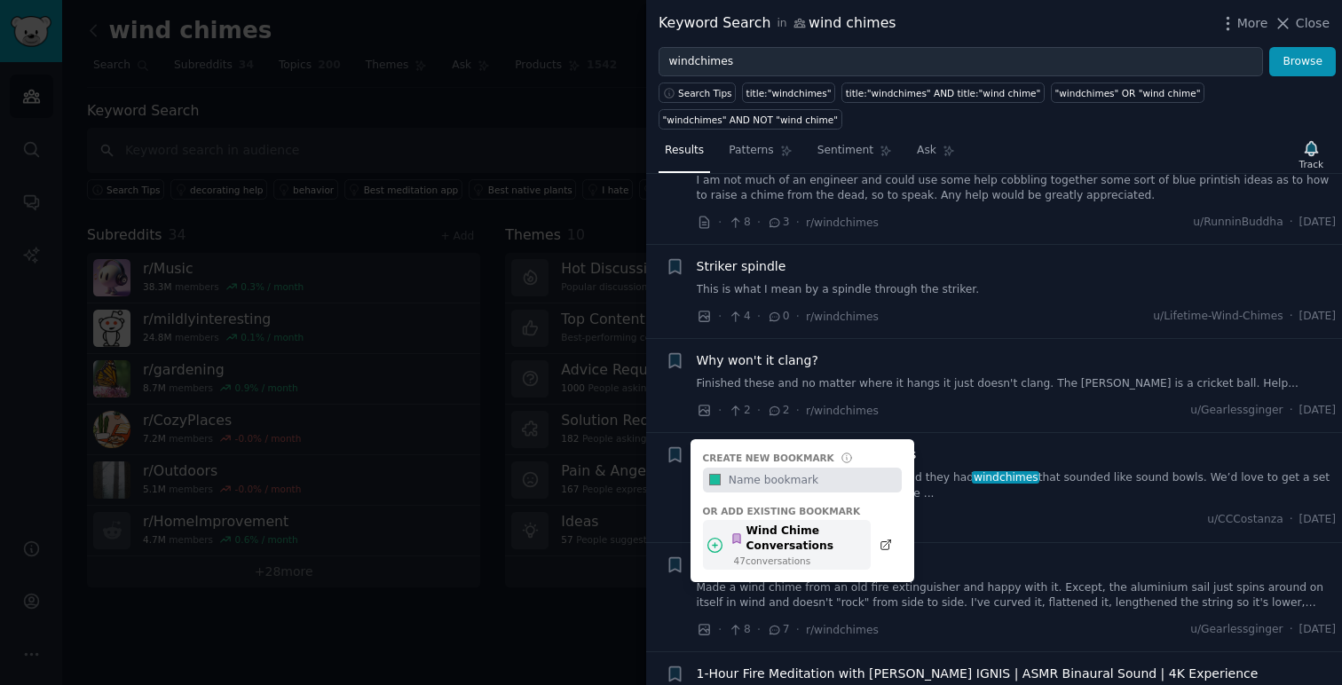
click at [841, 526] on div "Wind Chime Conversations" at bounding box center [795, 539] width 130 height 31
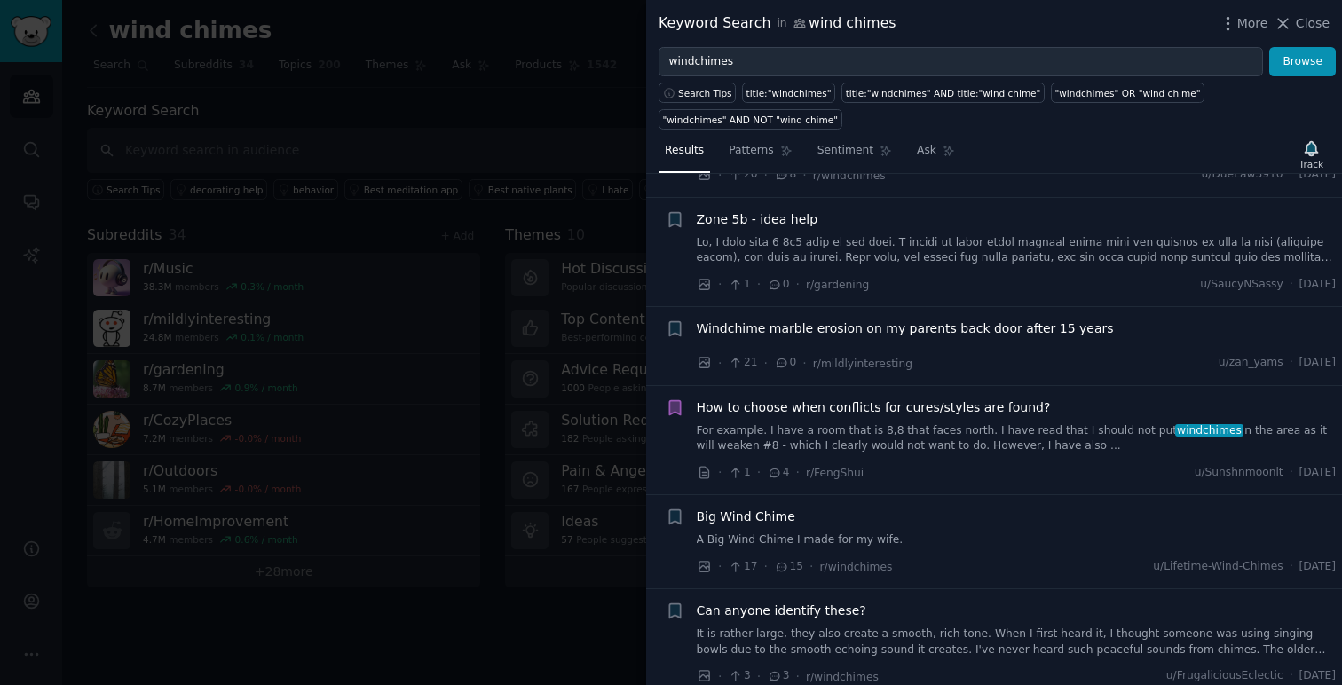
scroll to position [5683, 0]
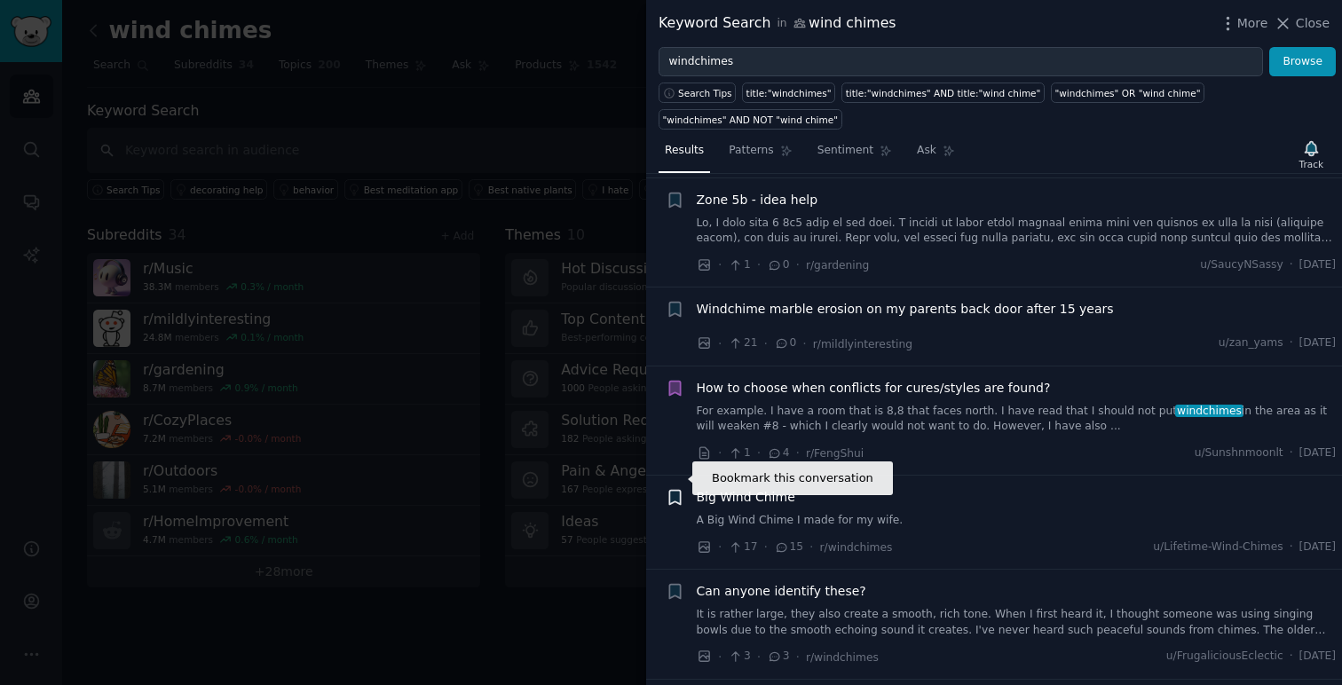
click at [673, 491] on icon "button" at bounding box center [674, 498] width 11 height 14
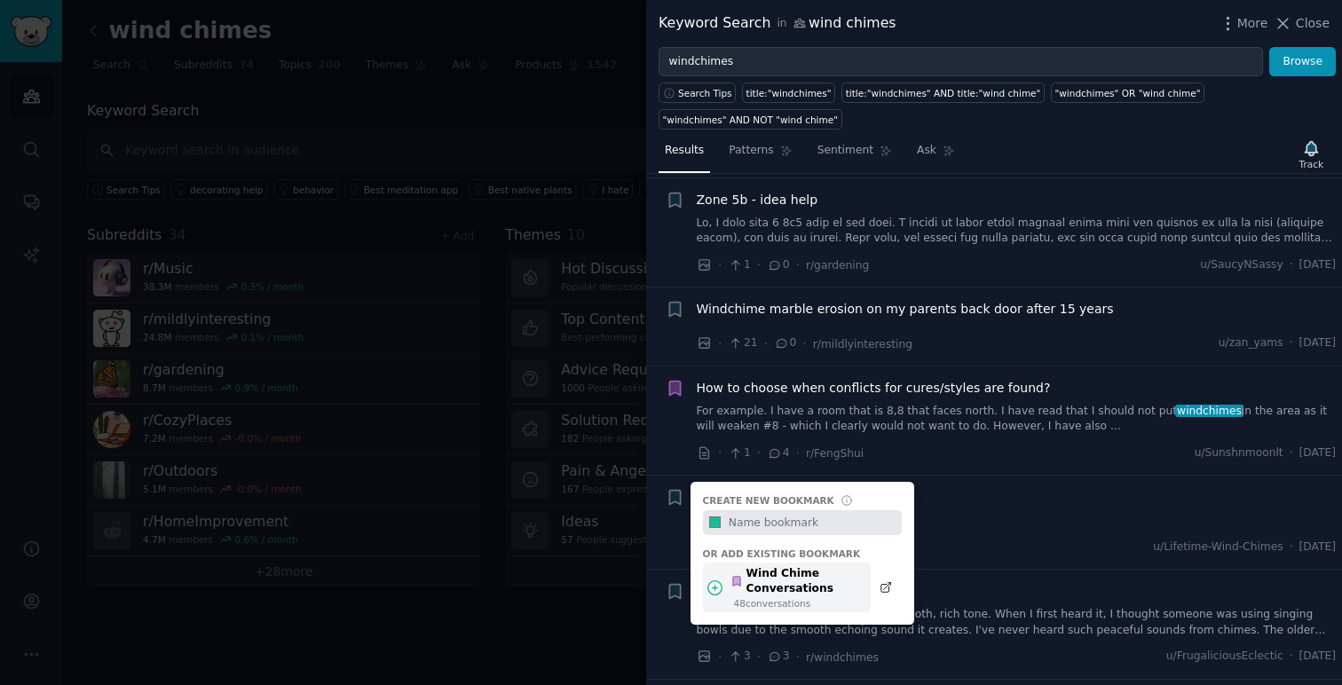
click at [843, 597] on div "48 conversation s" at bounding box center [798, 603] width 128 height 12
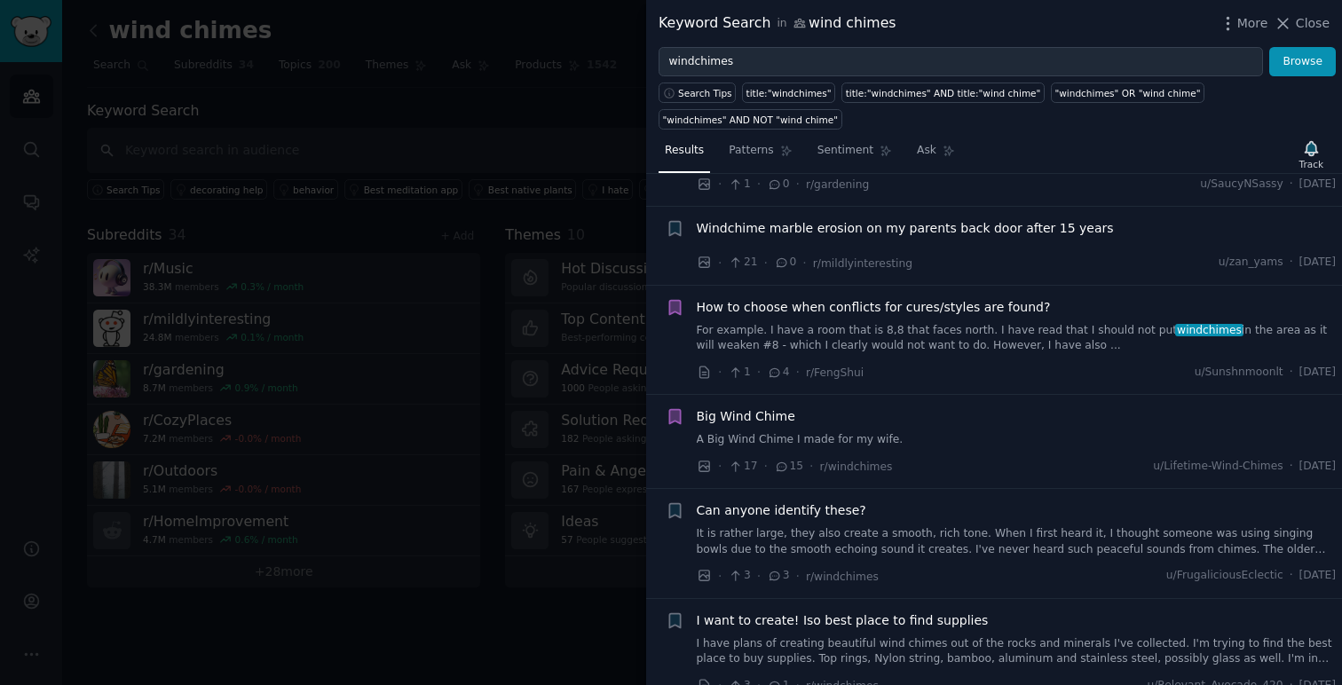
scroll to position [5793, 0]
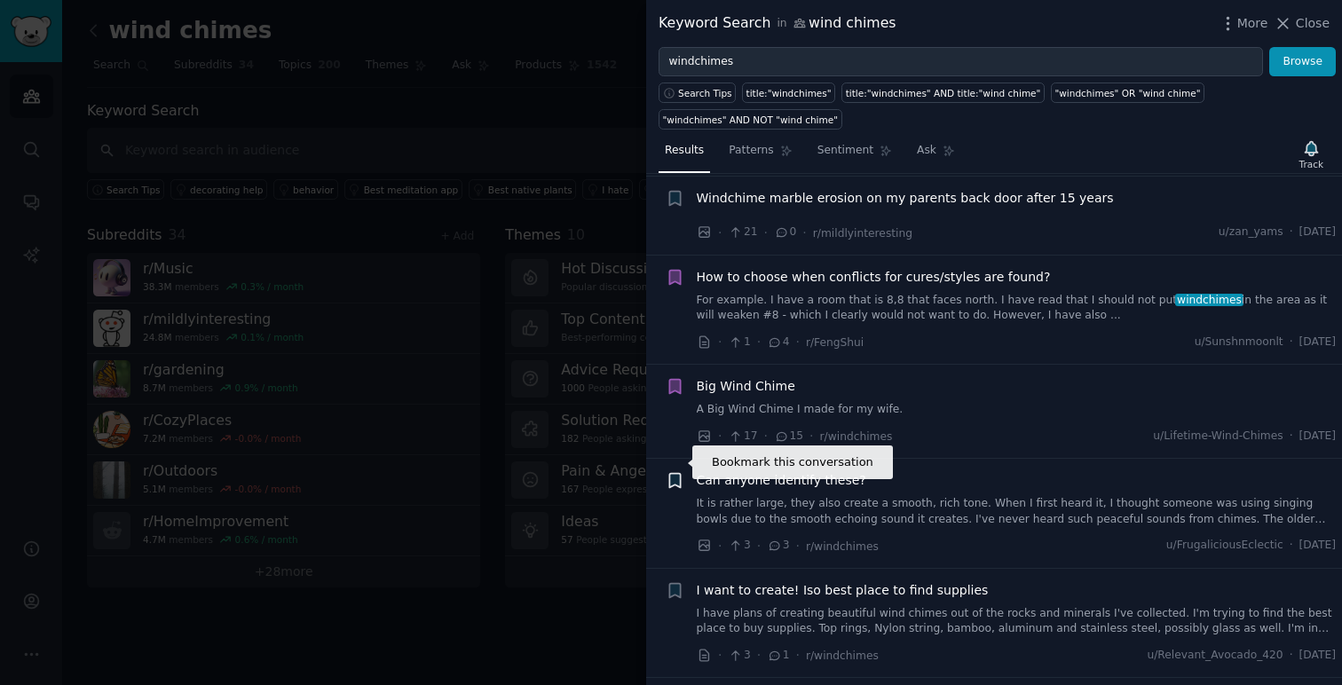
click at [678, 474] on icon "button" at bounding box center [674, 481] width 11 height 14
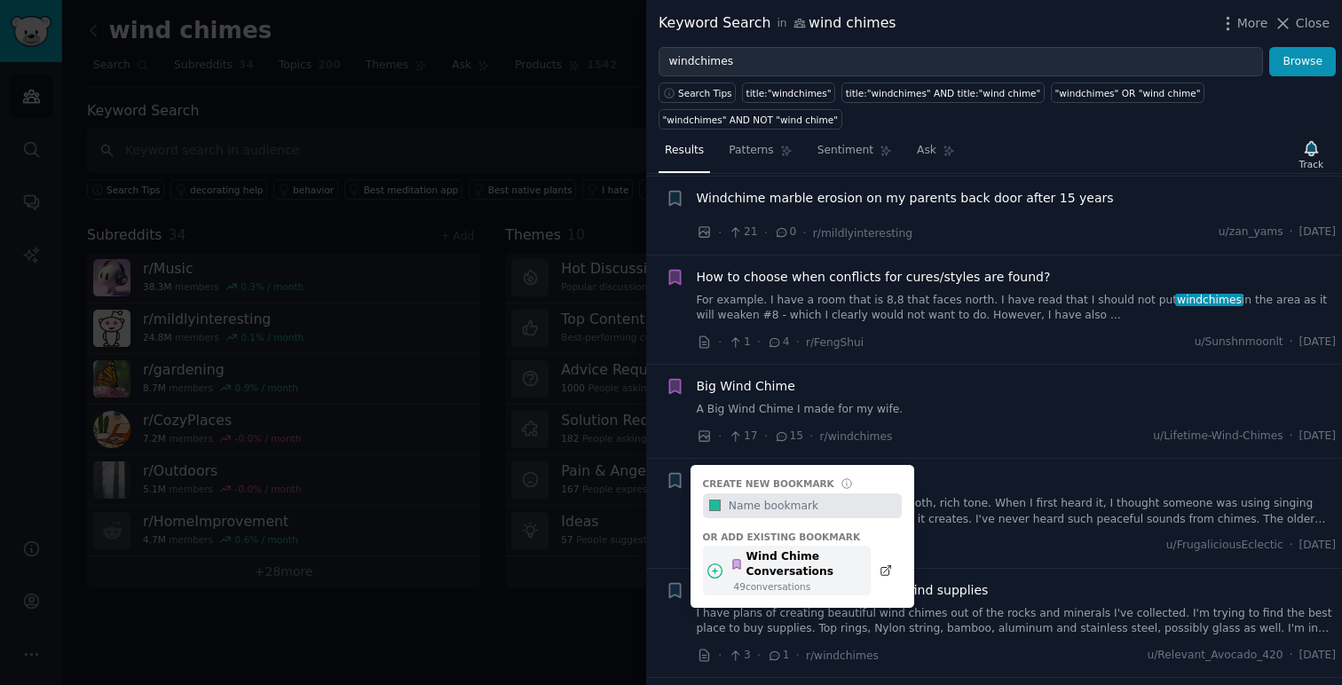
click at [852, 554] on div "Wind Chime Conversations" at bounding box center [795, 564] width 130 height 31
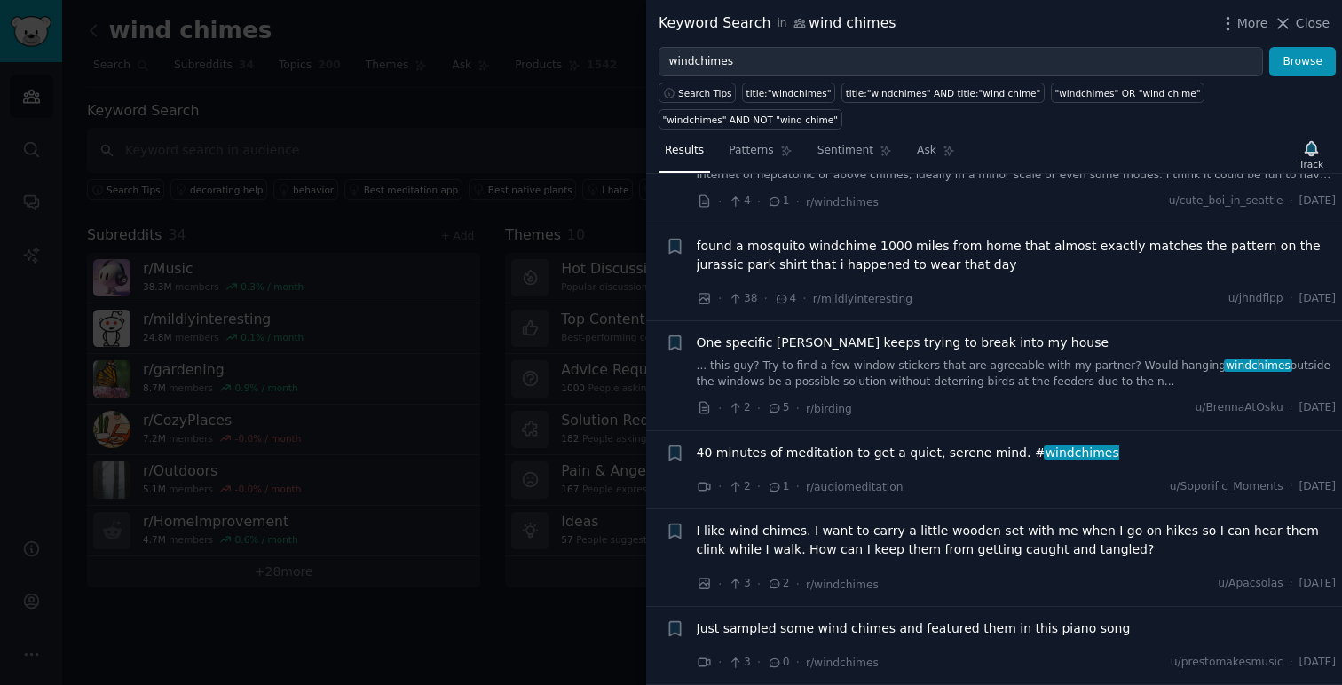
scroll to position [7237, 0]
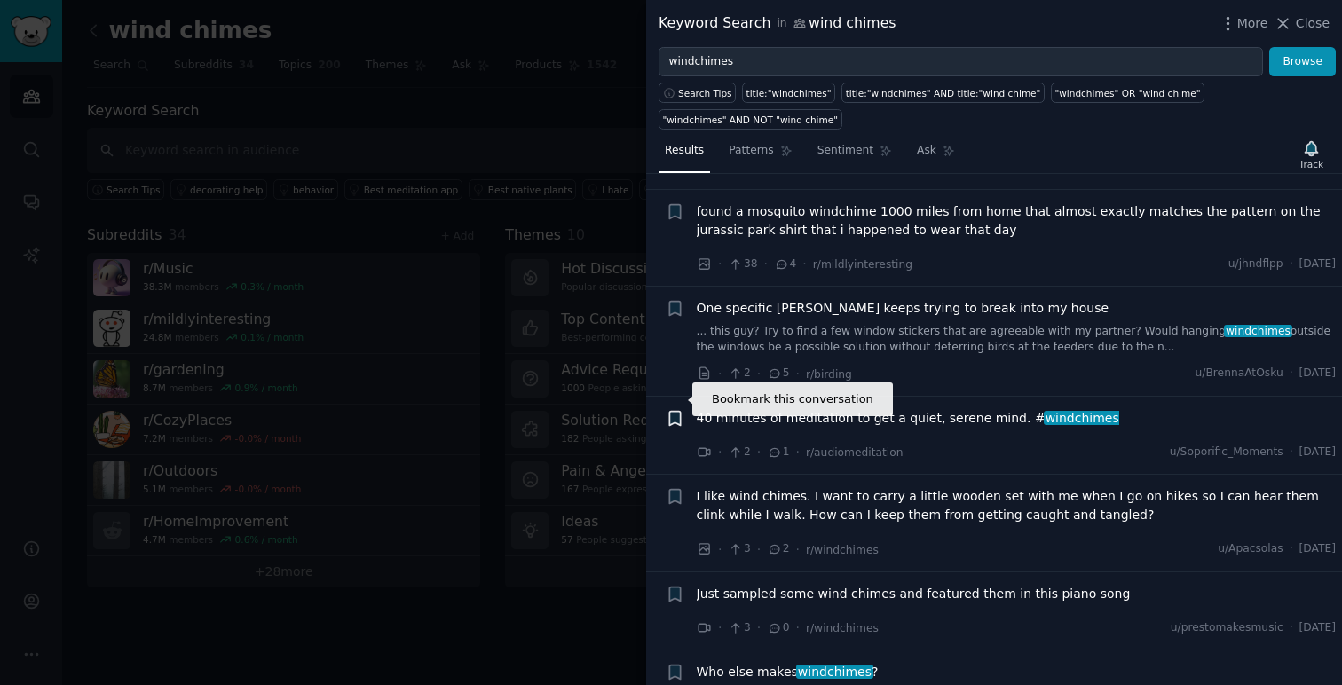
click at [676, 411] on icon "button" at bounding box center [674, 418] width 11 height 14
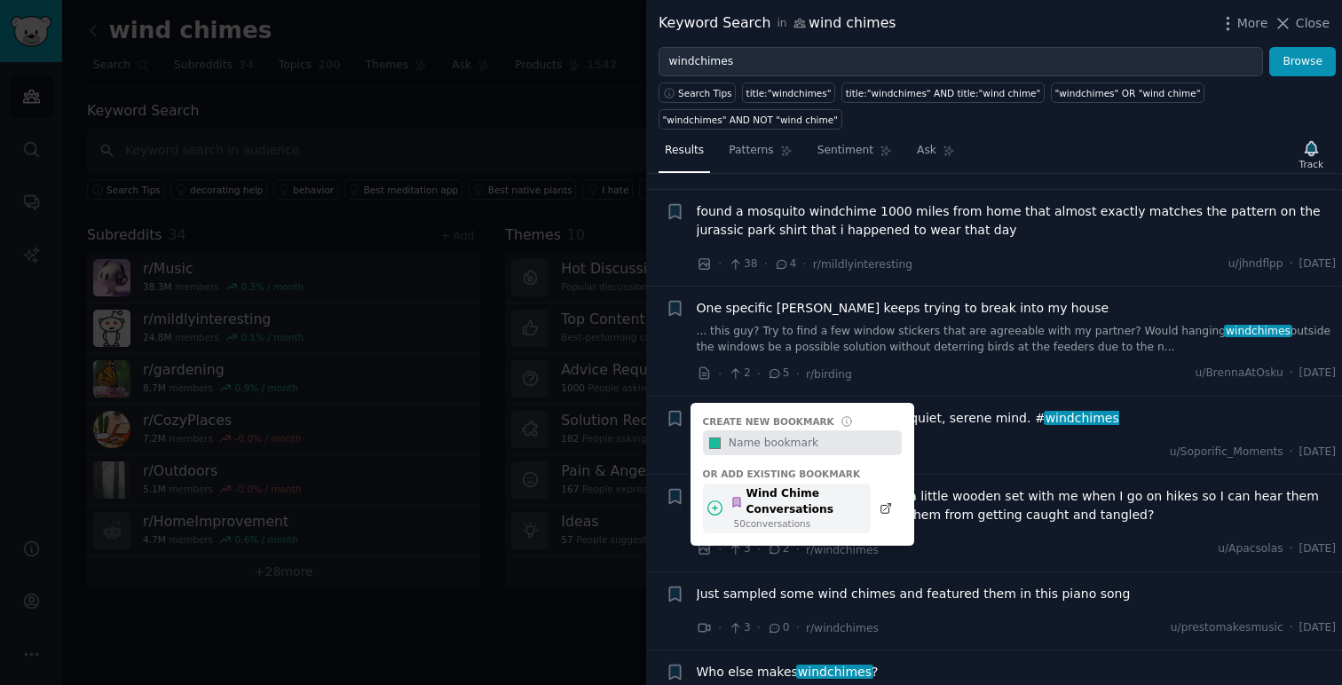
click at [829, 486] on div "Wind Chime Conversations" at bounding box center [795, 501] width 130 height 31
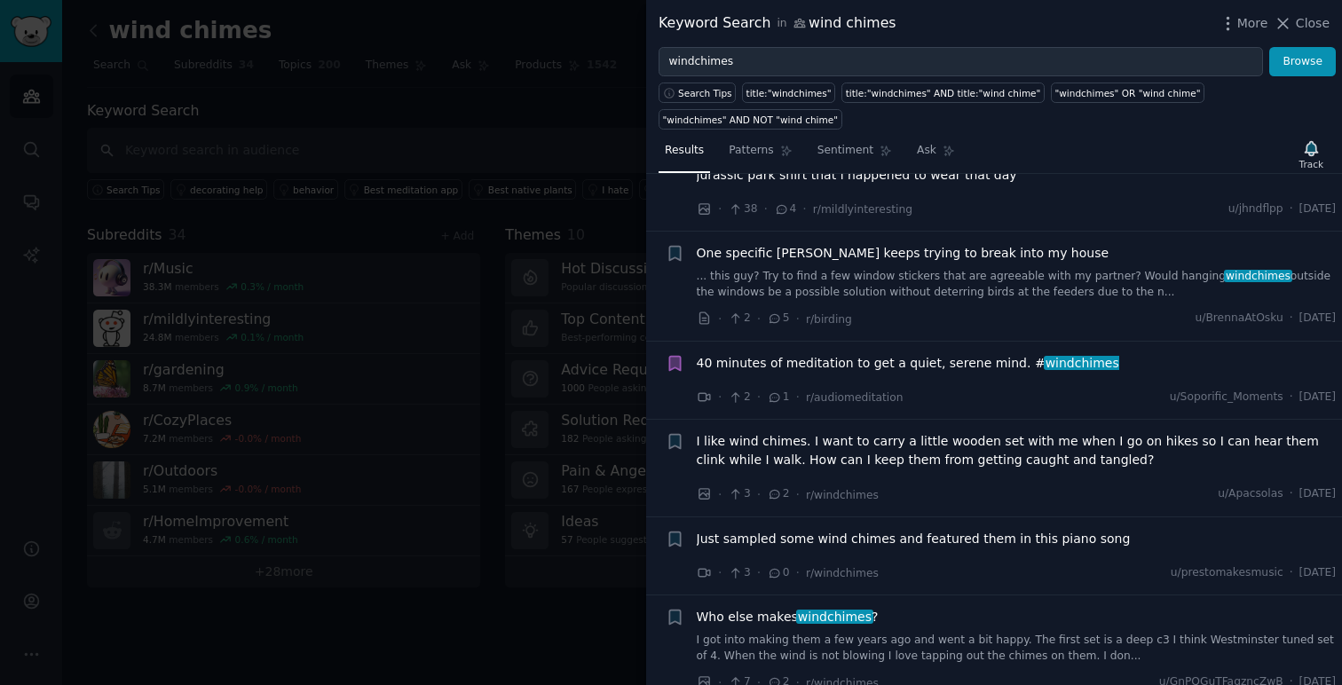
scroll to position [7292, 0]
click at [675, 532] on icon "button" at bounding box center [674, 539] width 11 height 14
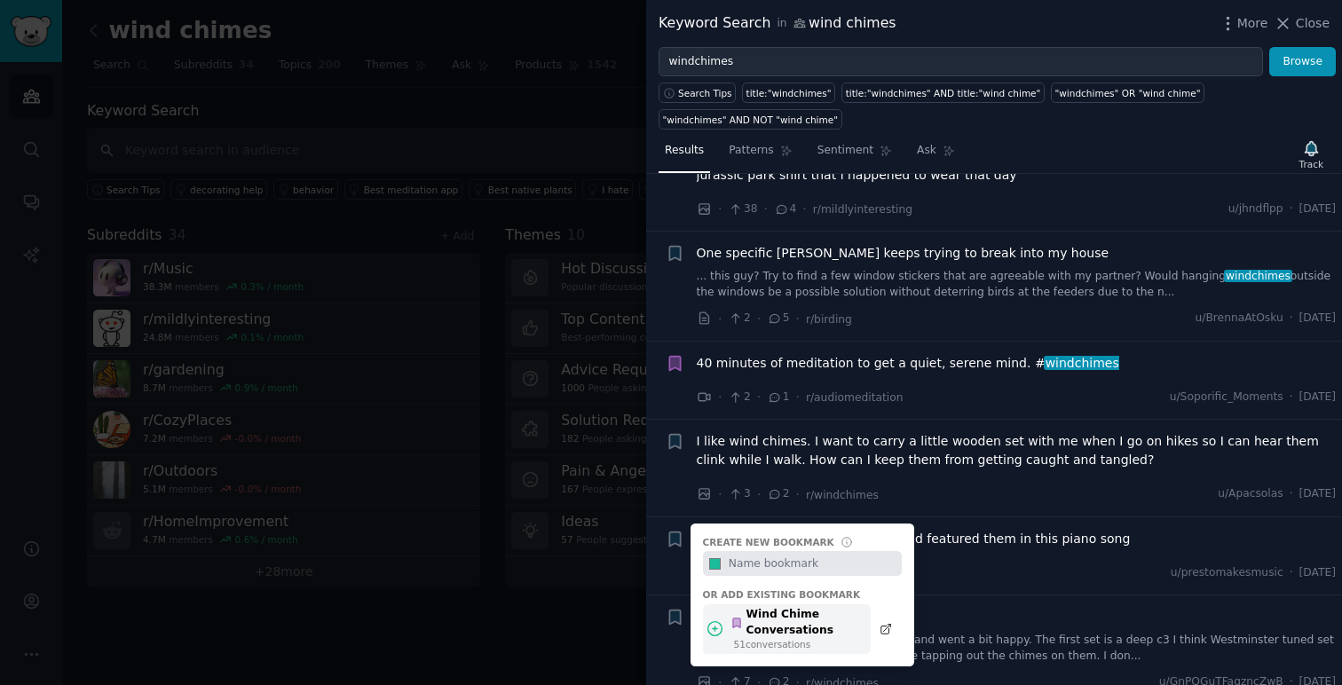
click at [839, 607] on div "Wind Chime Conversations" at bounding box center [795, 622] width 130 height 31
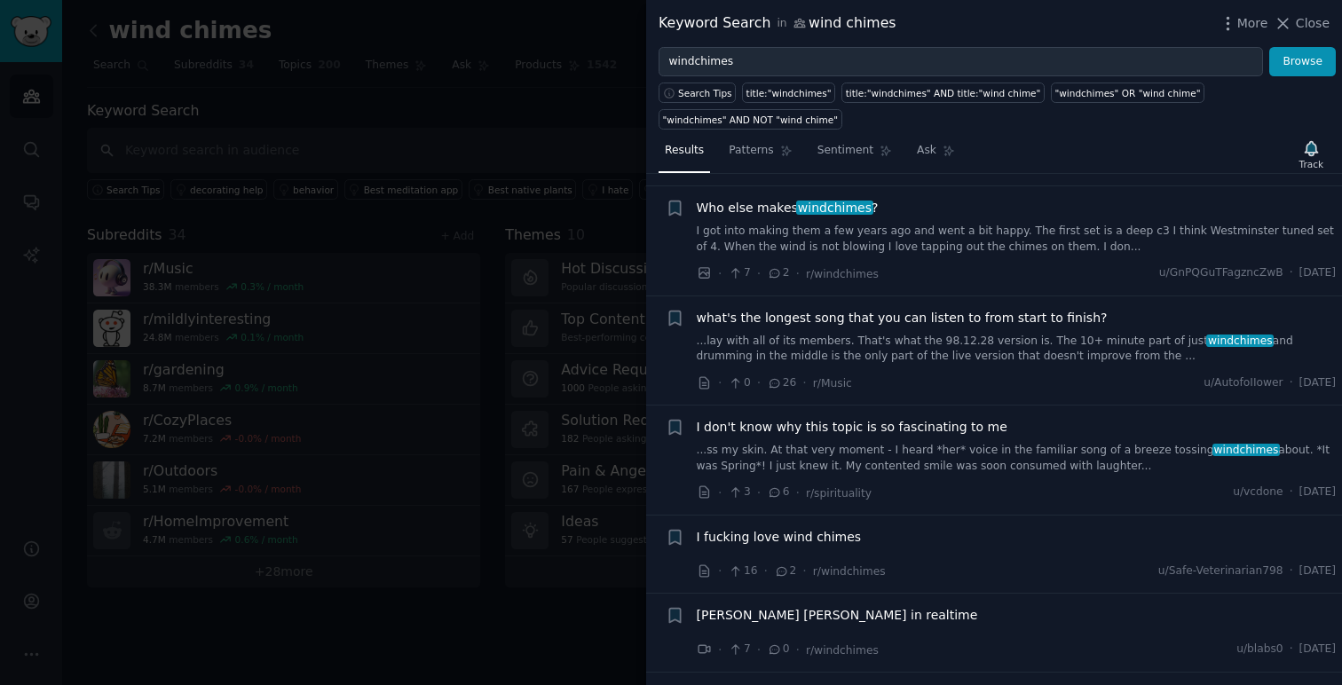
scroll to position [7702, 0]
click at [676, 529] on icon "button" at bounding box center [674, 536] width 11 height 14
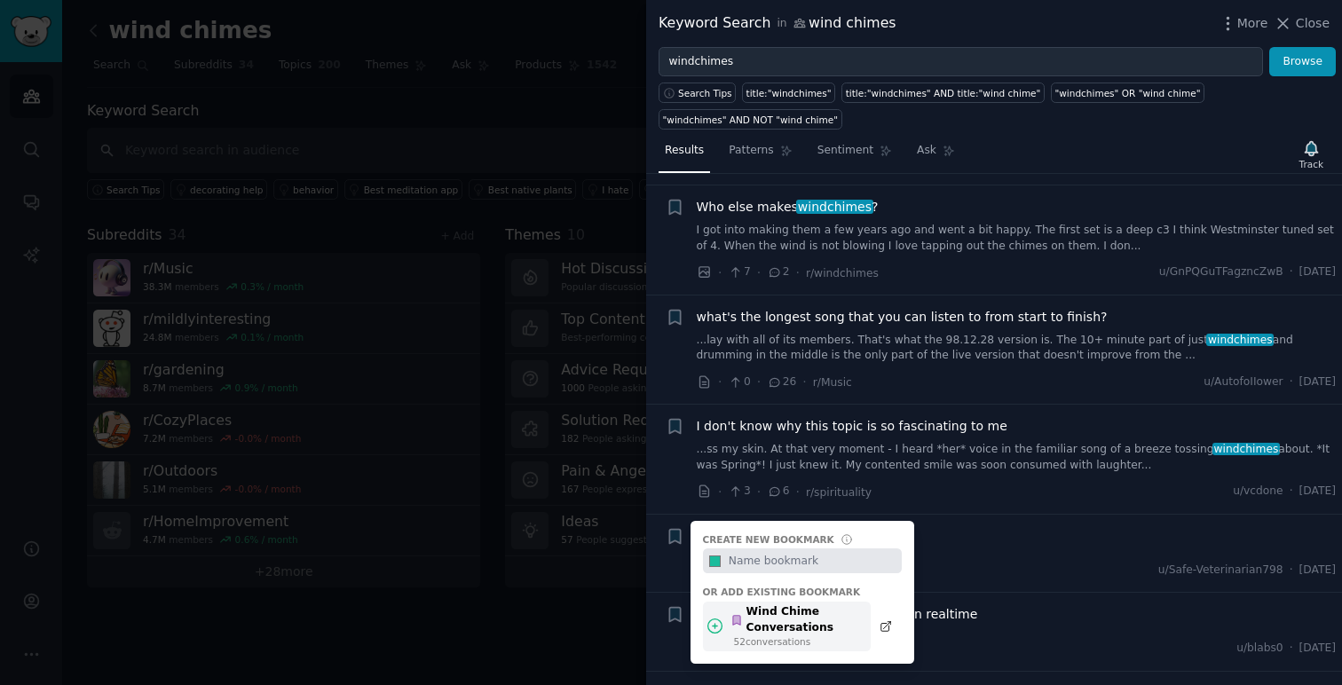
click at [846, 604] on div "Wind Chime Conversations" at bounding box center [795, 619] width 130 height 31
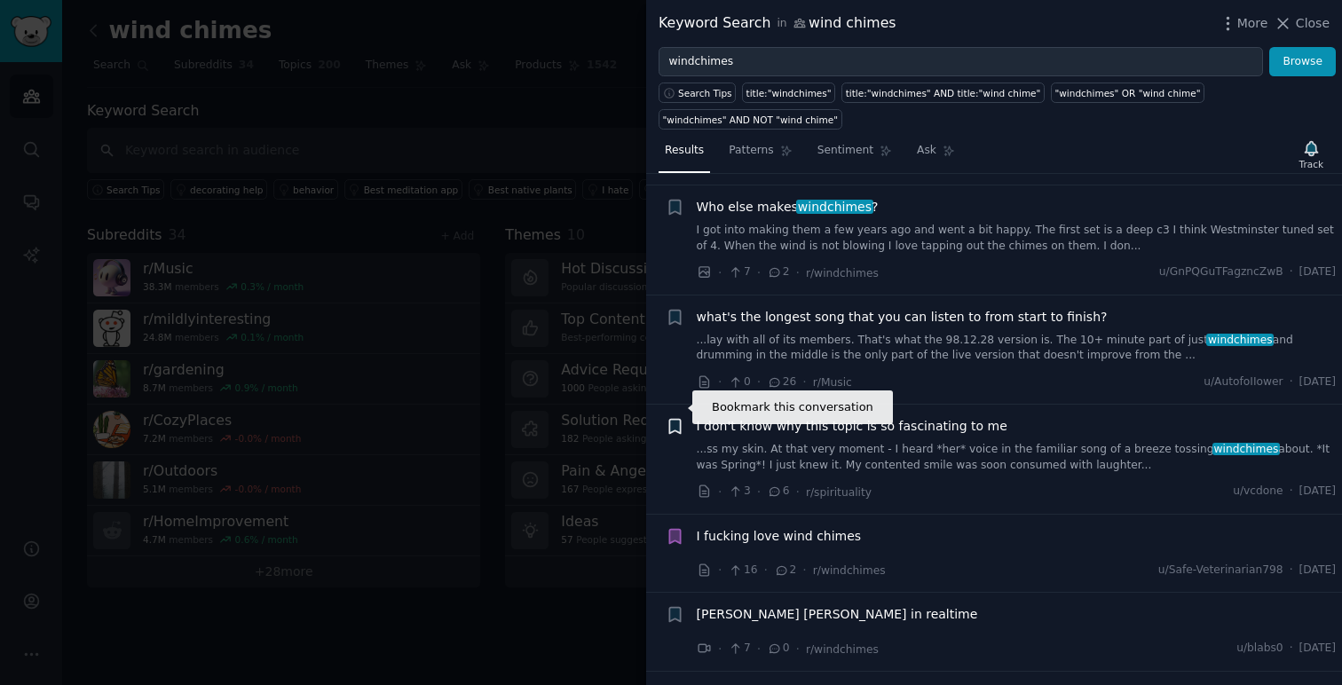
click at [678, 420] on icon "button" at bounding box center [674, 427] width 11 height 14
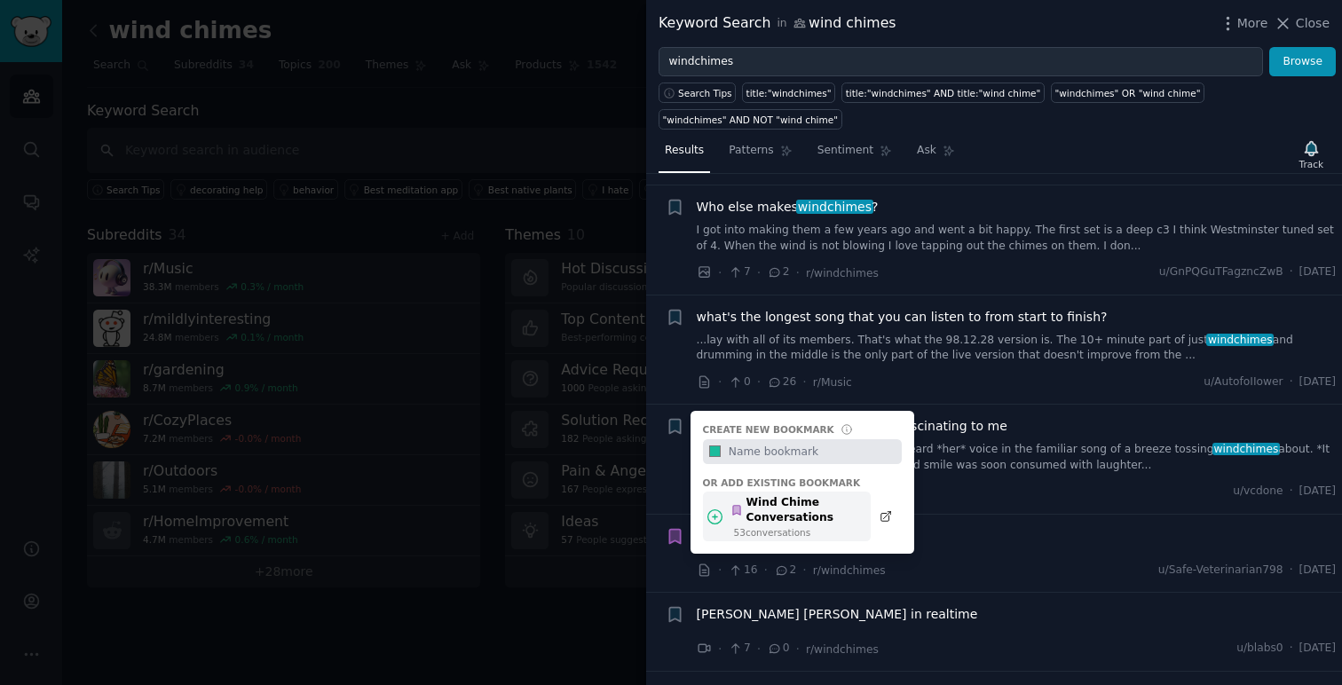
click at [836, 497] on div "Wind Chime Conversations" at bounding box center [795, 510] width 130 height 31
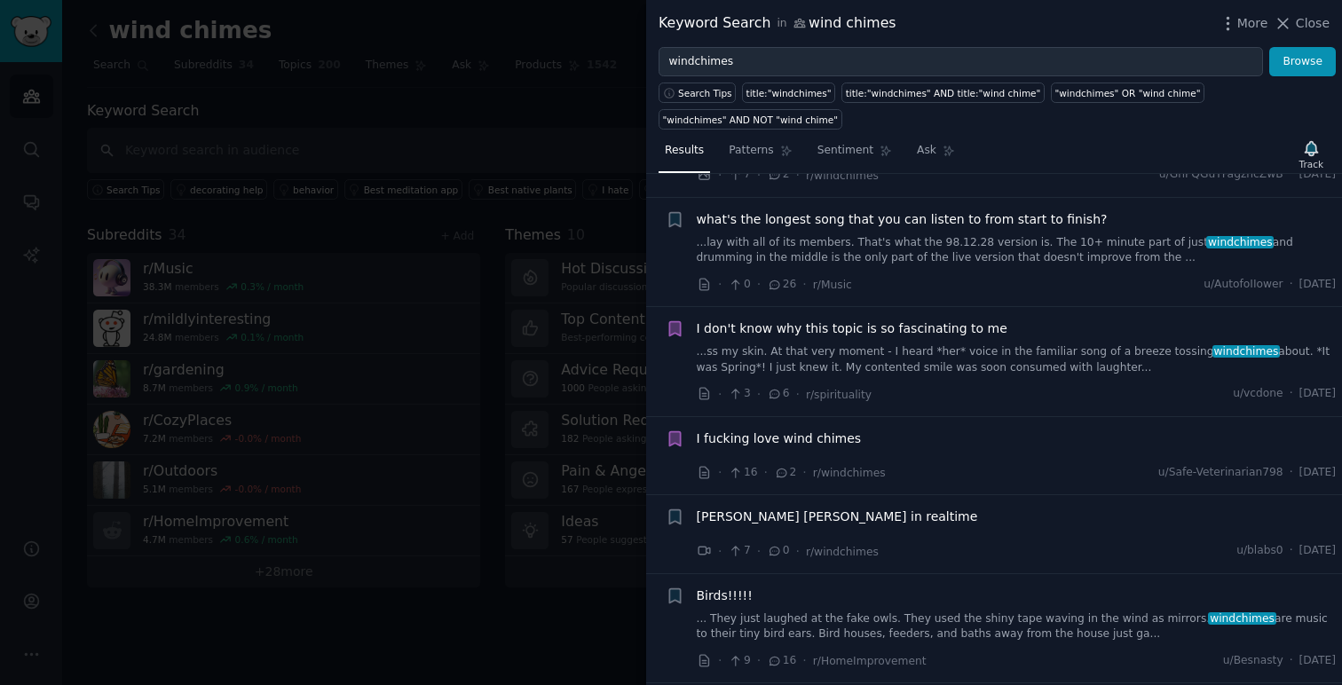
scroll to position [7803, 0]
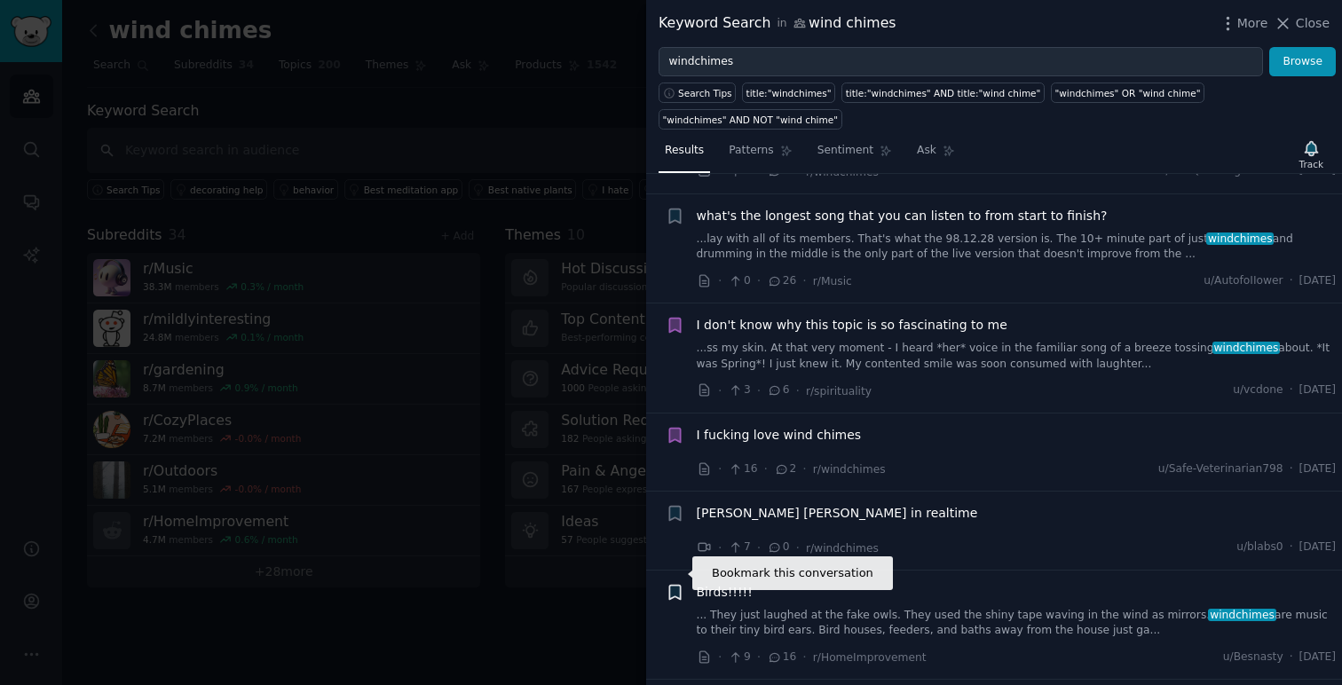
click at [675, 585] on icon "button" at bounding box center [674, 592] width 11 height 14
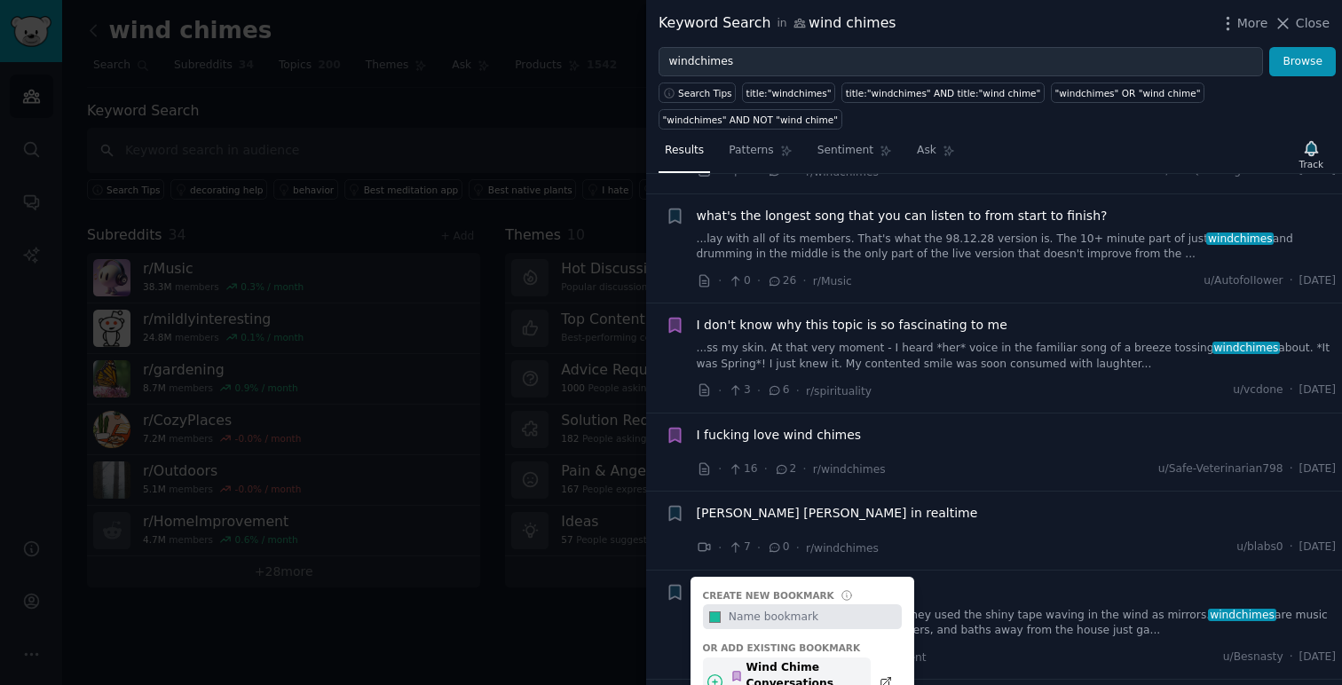
click at [824, 660] on div "Wind Chime Conversations" at bounding box center [795, 675] width 130 height 31
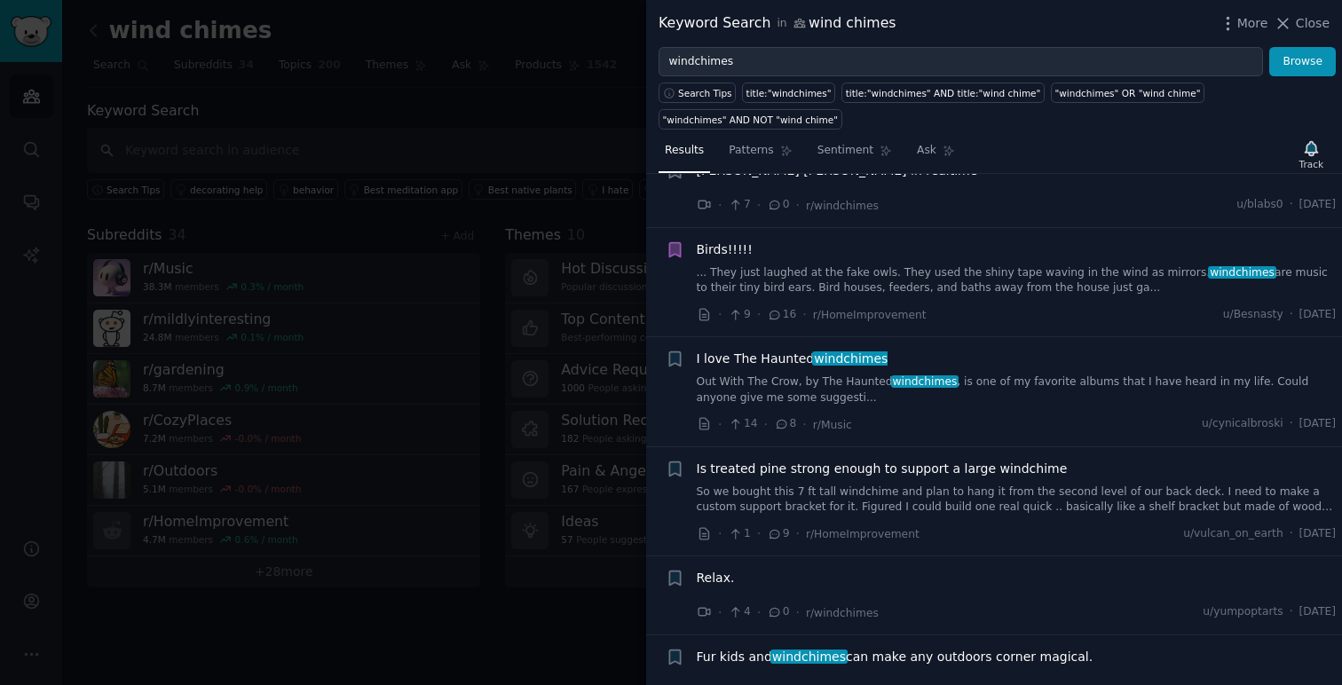
scroll to position [8235, 0]
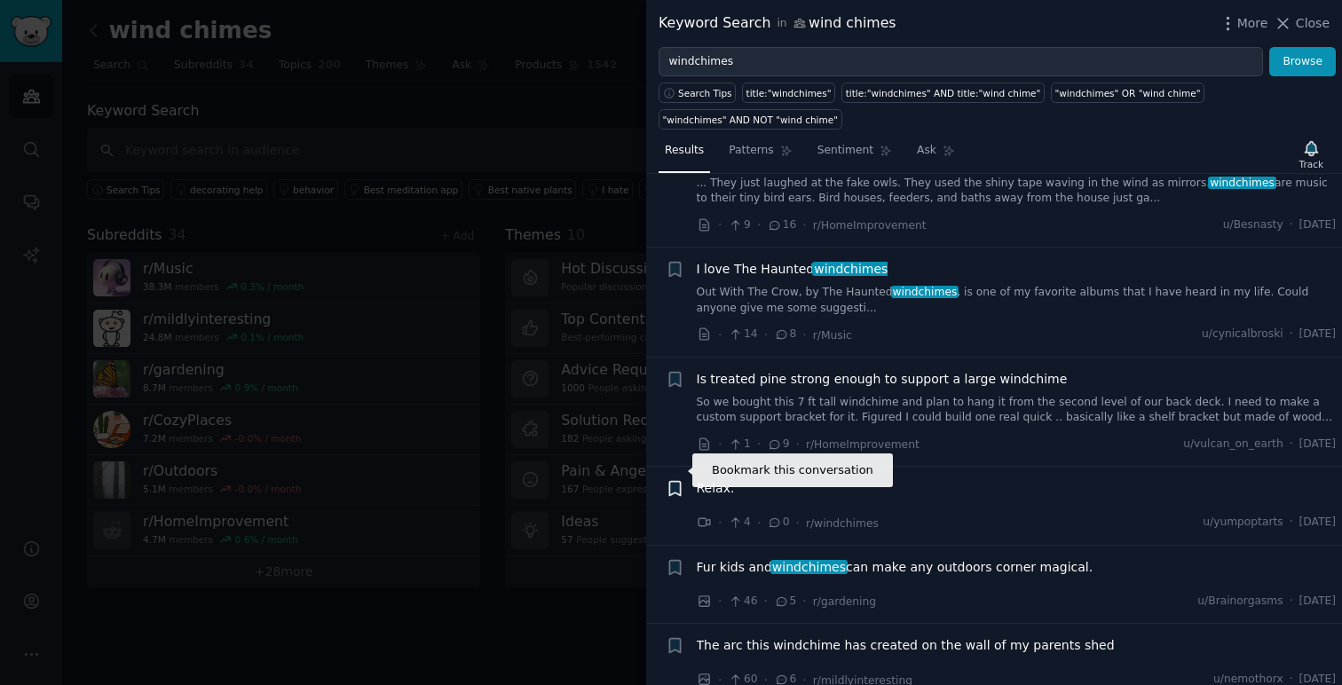
click at [677, 482] on icon "button" at bounding box center [674, 489] width 11 height 14
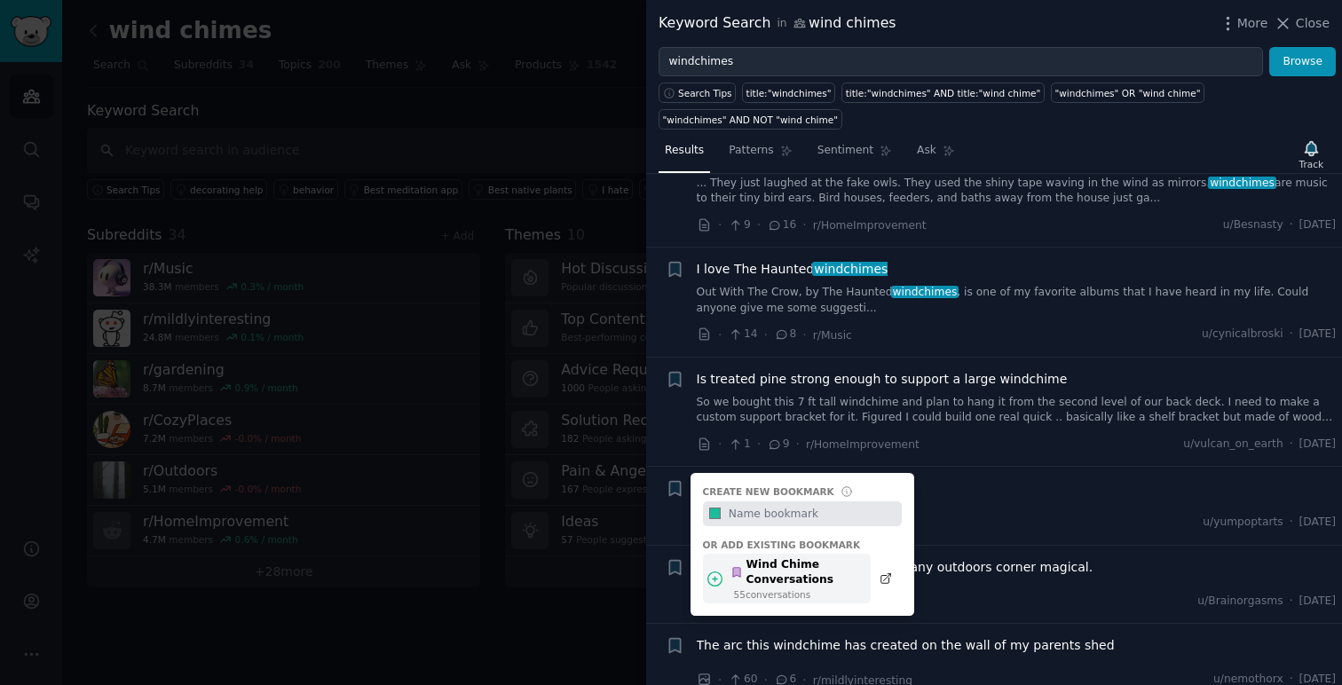
click at [832, 557] on div "Wind Chime Conversations" at bounding box center [795, 572] width 130 height 31
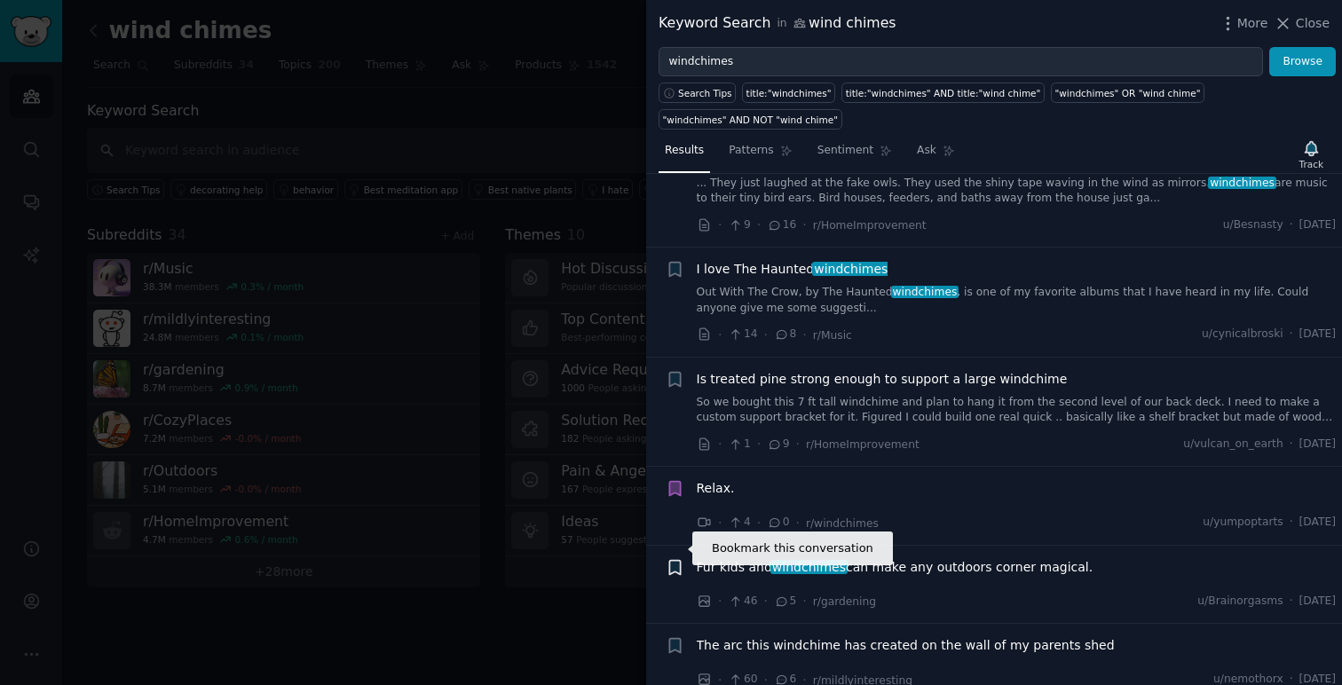
click at [676, 560] on icon "button" at bounding box center [674, 567] width 11 height 14
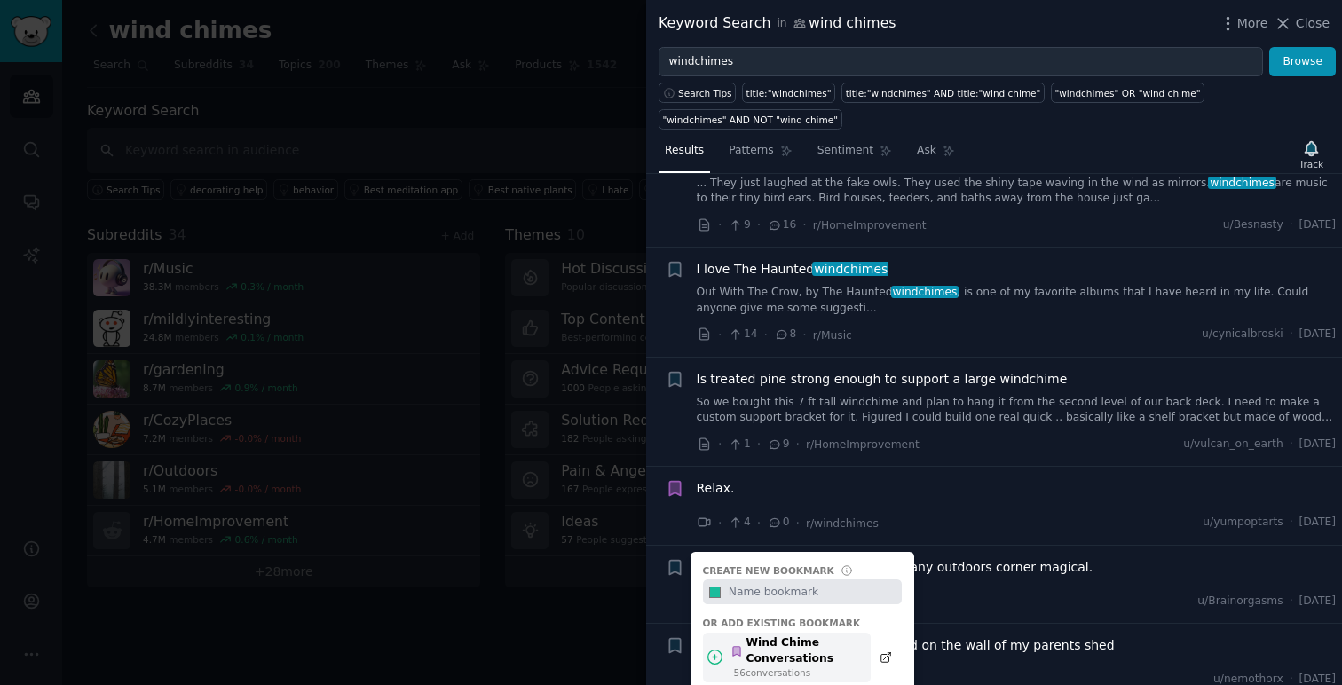
click at [846, 635] on div "Wind Chime Conversations" at bounding box center [795, 650] width 130 height 31
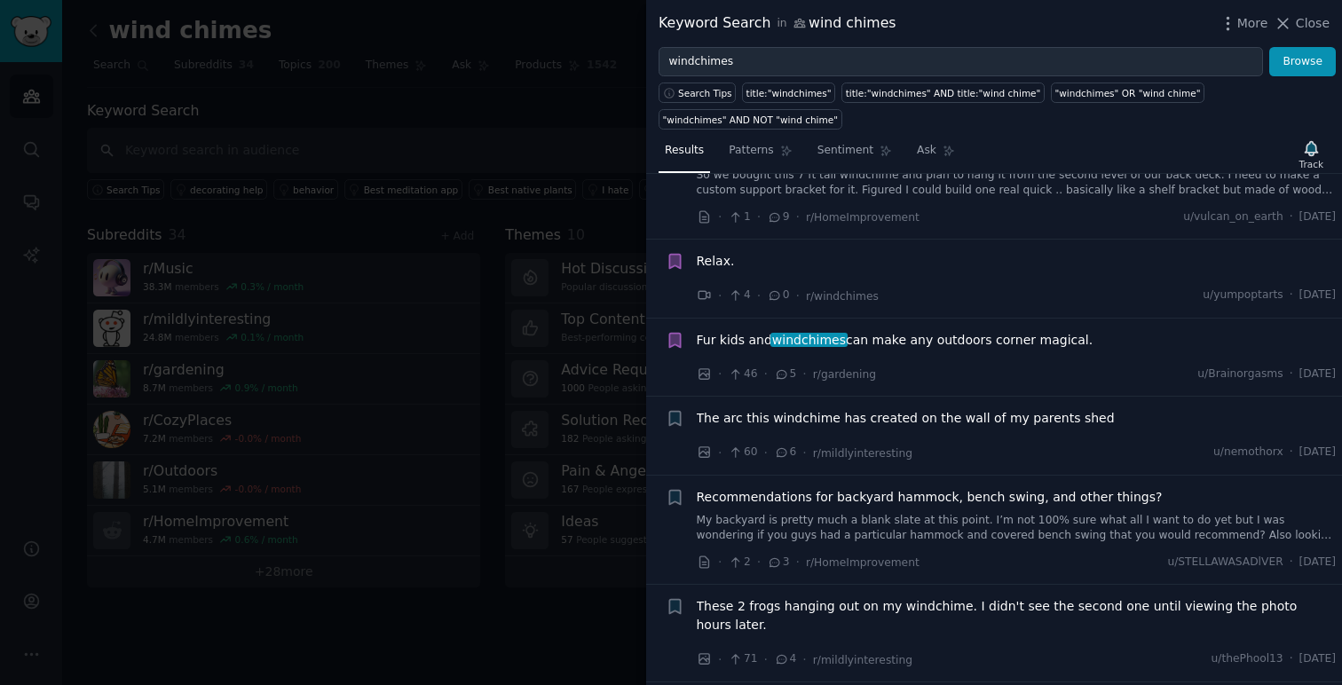
scroll to position [8473, 0]
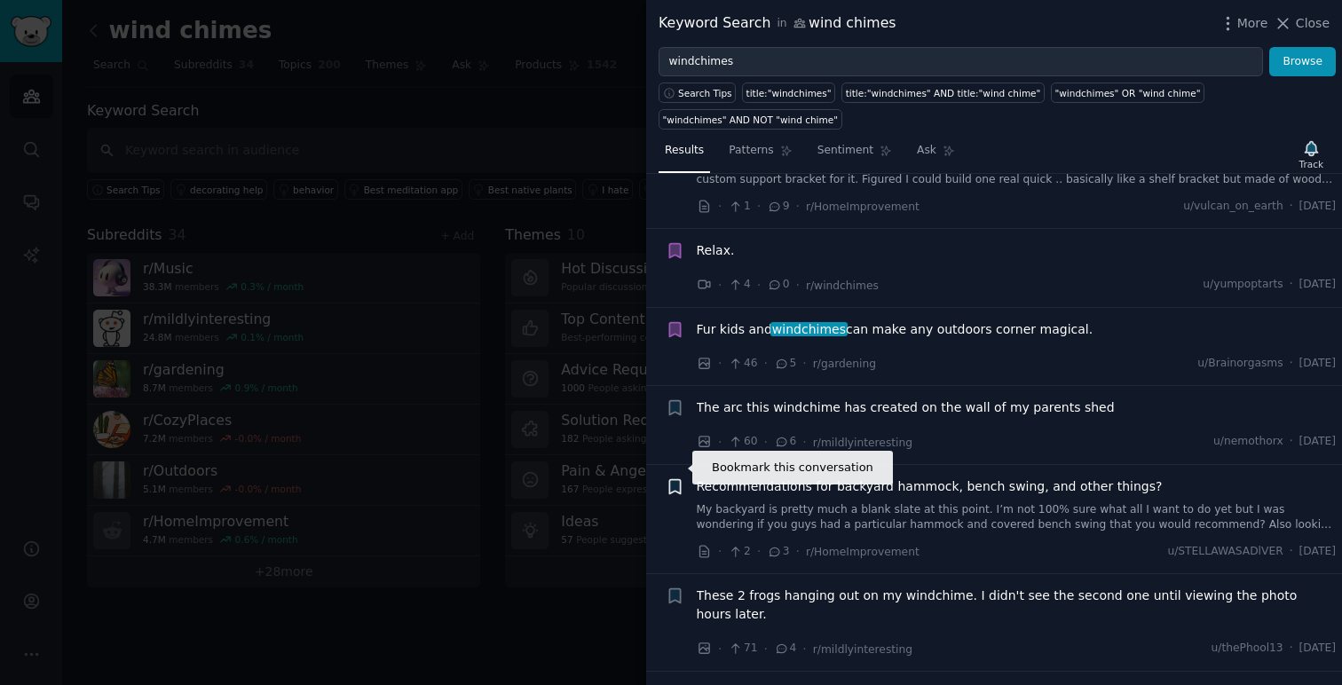
click at [672, 479] on icon "button" at bounding box center [674, 486] width 11 height 14
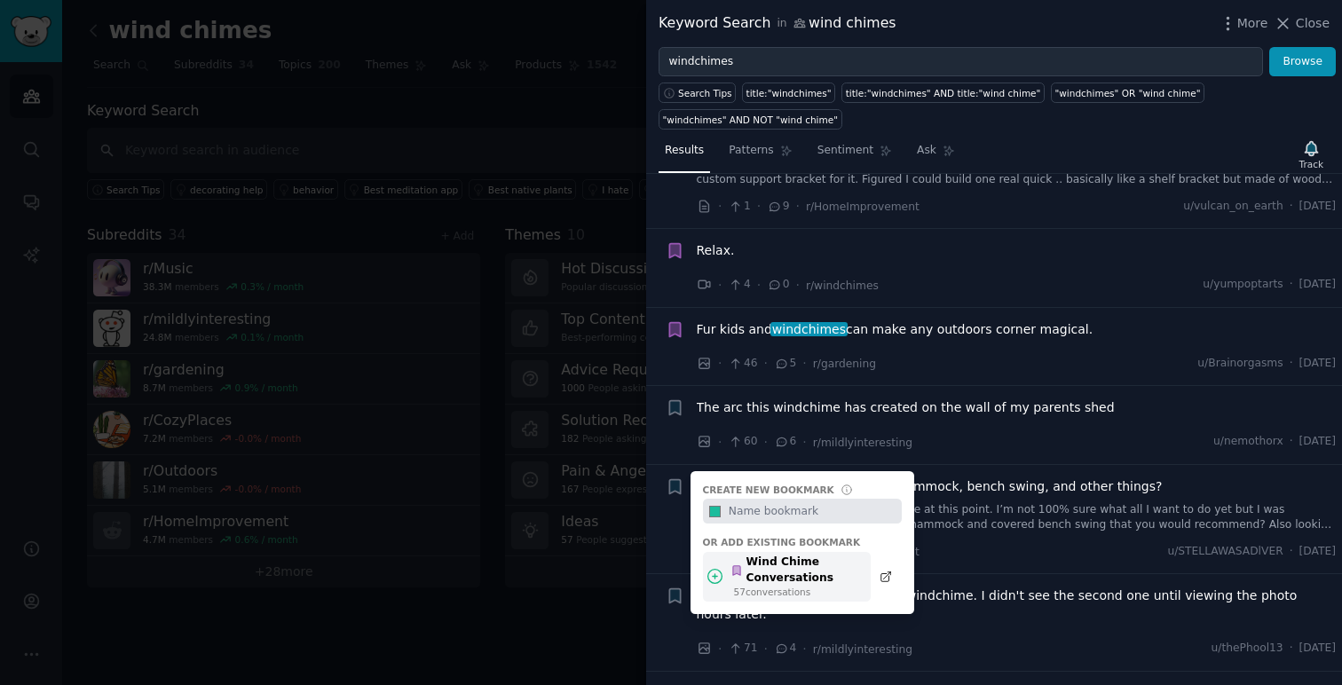
click at [831, 555] on div "Wind Chime Conversations" at bounding box center [795, 570] width 130 height 31
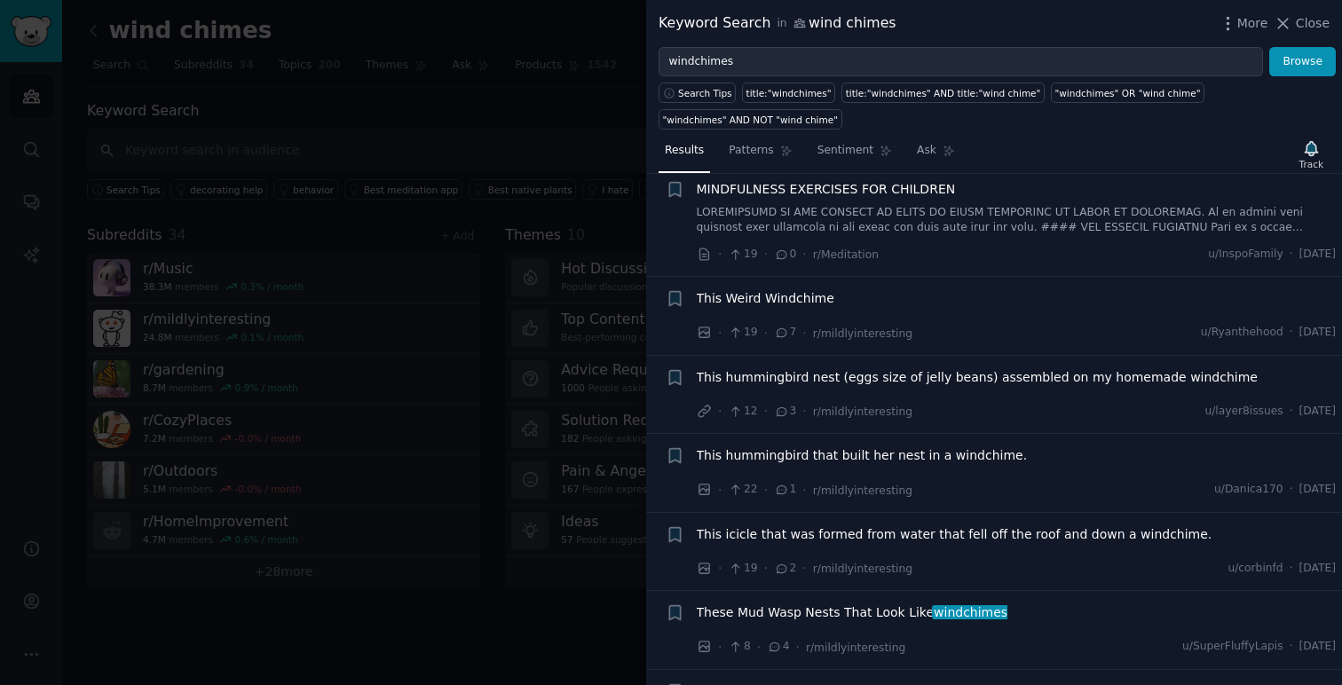
scroll to position [9147, 0]
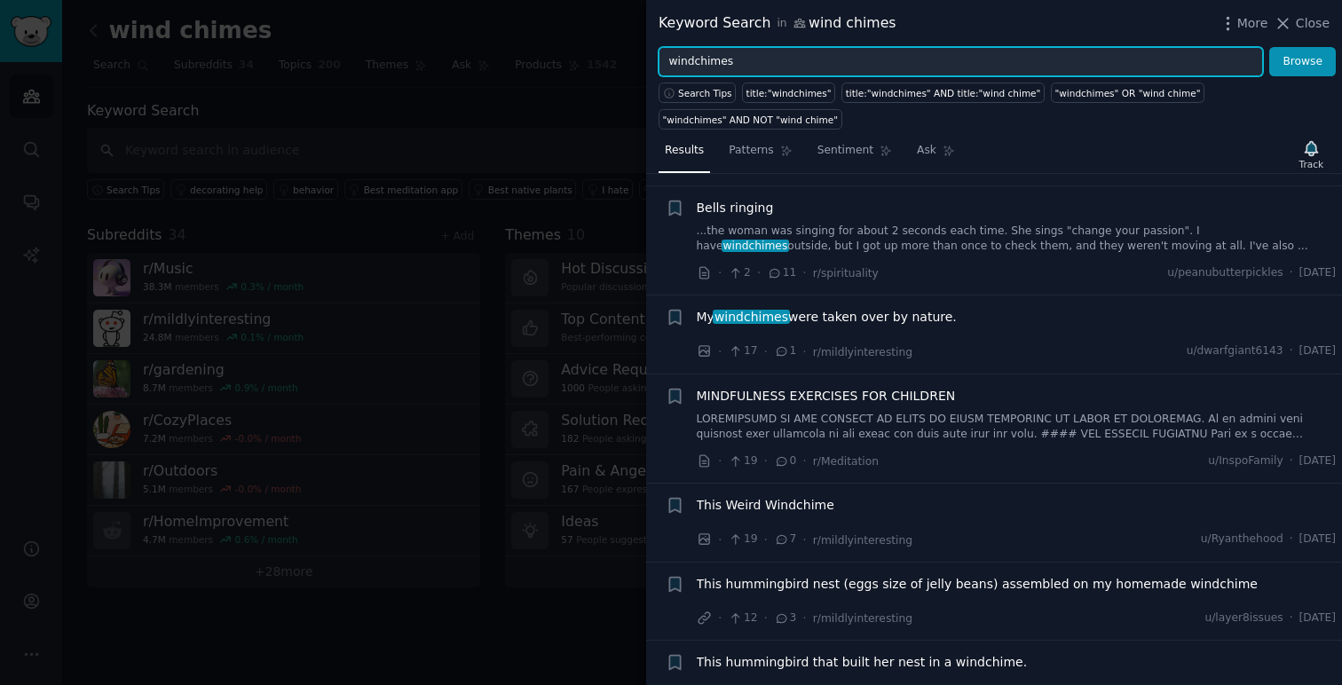
drag, startPoint x: 770, startPoint y: 62, endPoint x: 667, endPoint y: 54, distance: 103.2
click at [667, 54] on input "windchimes" at bounding box center [960, 62] width 604 height 30
click at [1269, 47] on button "Browse" at bounding box center [1302, 62] width 67 height 30
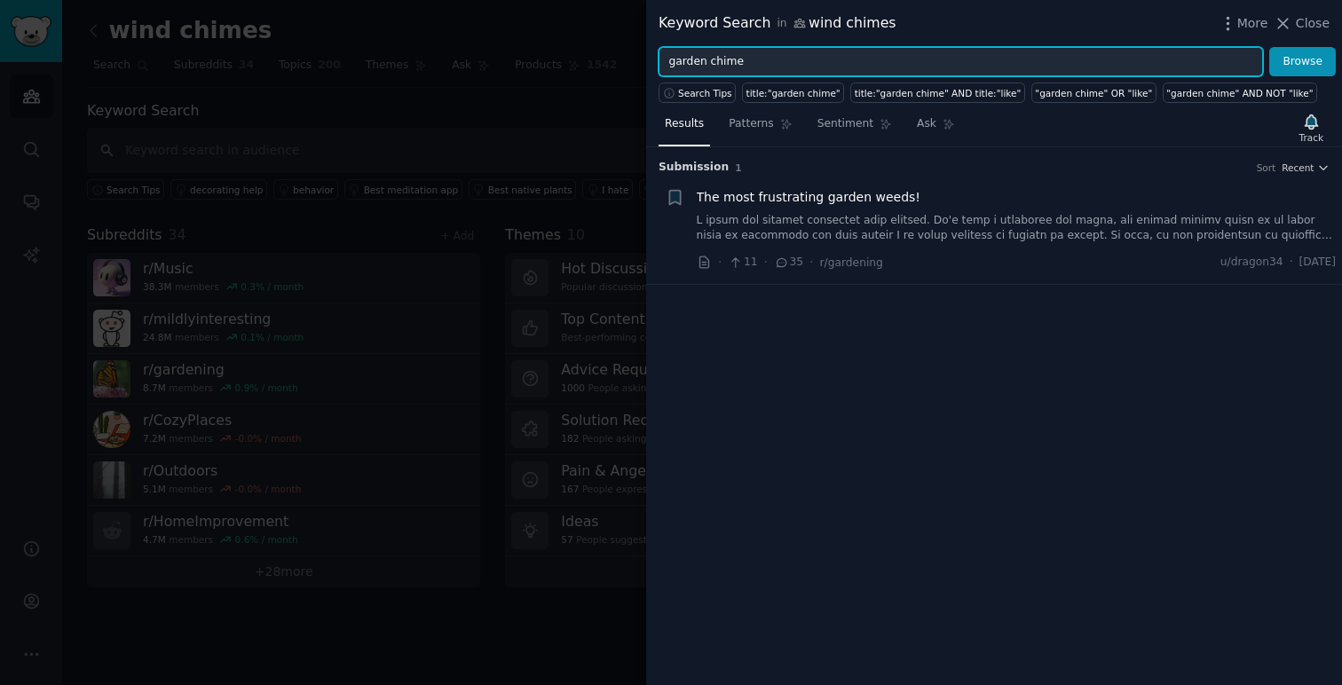
drag, startPoint x: 759, startPoint y: 61, endPoint x: 637, endPoint y: 51, distance: 122.0
click at [637, 51] on div "Keyword Search in wind chimes More Close garden chime Browse Search Tips title:…" at bounding box center [671, 342] width 1342 height 685
click at [1269, 47] on button "Browse" at bounding box center [1302, 62] width 67 height 30
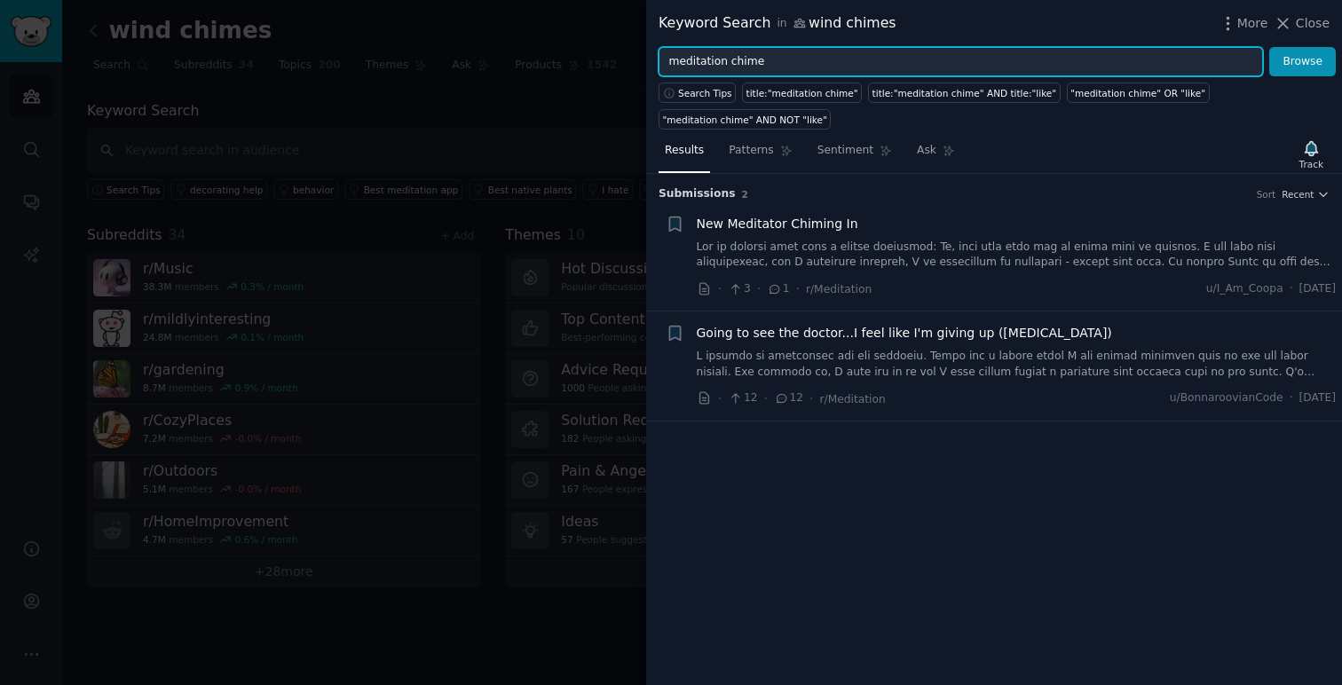
drag, startPoint x: 768, startPoint y: 59, endPoint x: 650, endPoint y: 50, distance: 117.5
click at [650, 50] on div "meditation chime Browse" at bounding box center [994, 62] width 696 height 30
click at [1269, 47] on button "Browse" at bounding box center [1302, 62] width 67 height 30
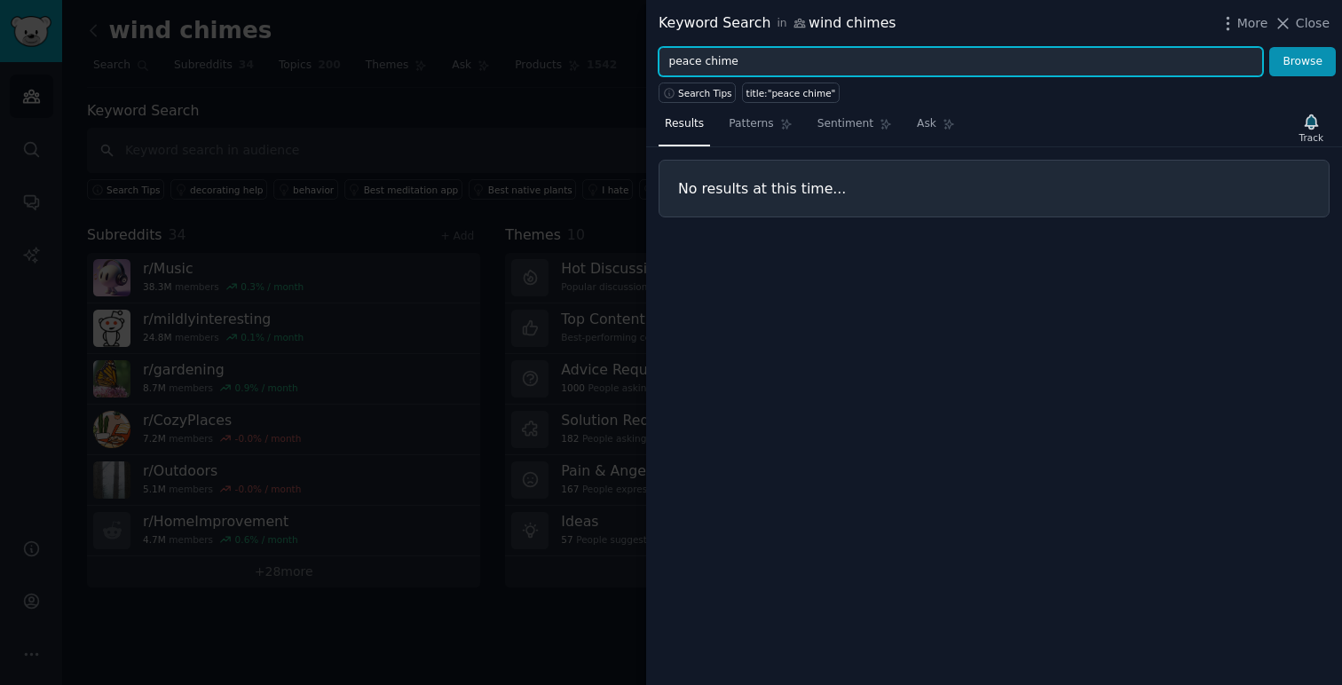
drag, startPoint x: 756, startPoint y: 62, endPoint x: 635, endPoint y: 48, distance: 121.5
click at [635, 48] on div "Keyword Search in wind chimes More Close peace chime Browse Search Tips title:"…" at bounding box center [671, 342] width 1342 height 685
click at [1269, 47] on button "Browse" at bounding box center [1302, 62] width 67 height 30
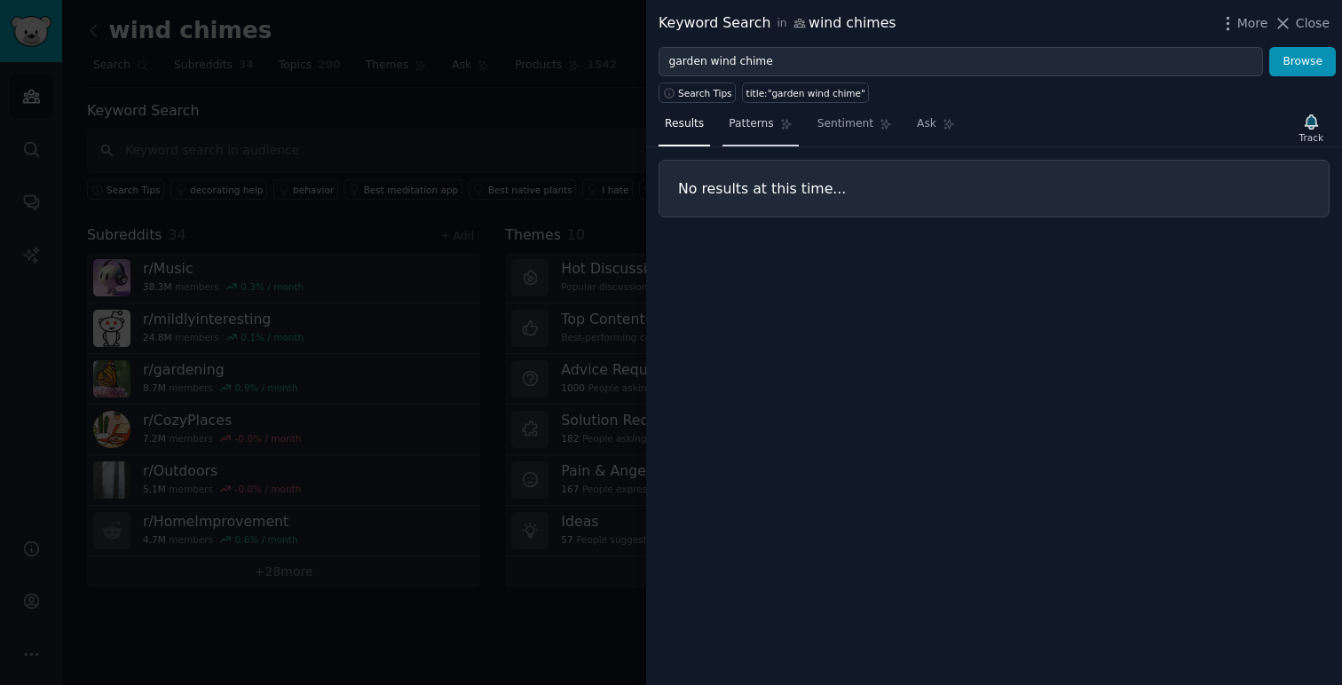
click at [764, 130] on span "Patterns" at bounding box center [751, 124] width 44 height 16
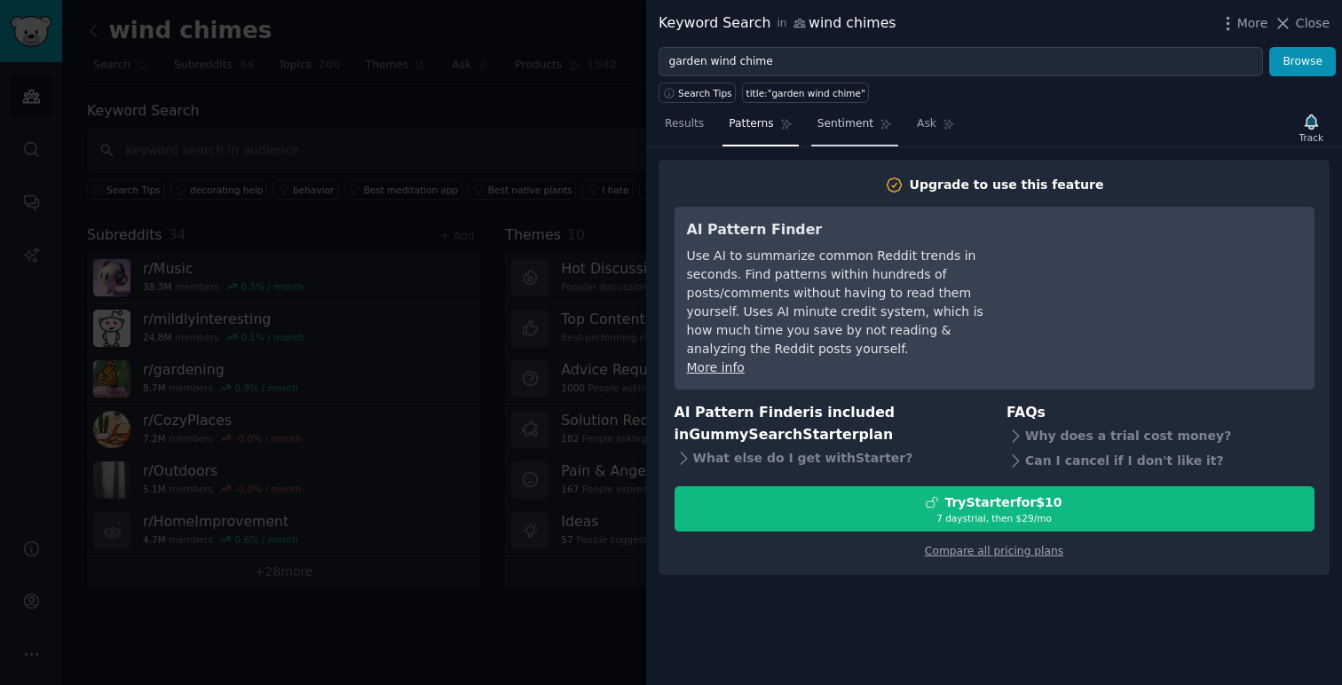
click at [817, 130] on span "Sentiment" at bounding box center [845, 124] width 56 height 16
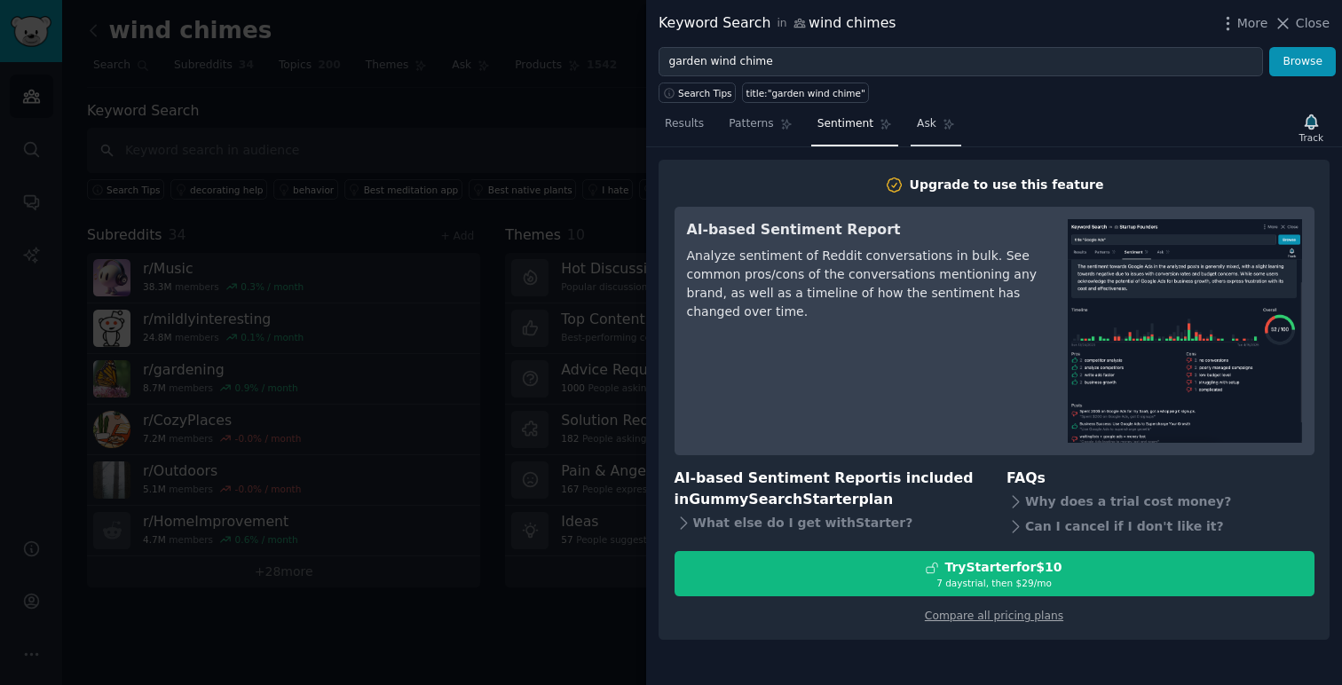
click at [925, 130] on span "Ask" at bounding box center [927, 124] width 20 height 16
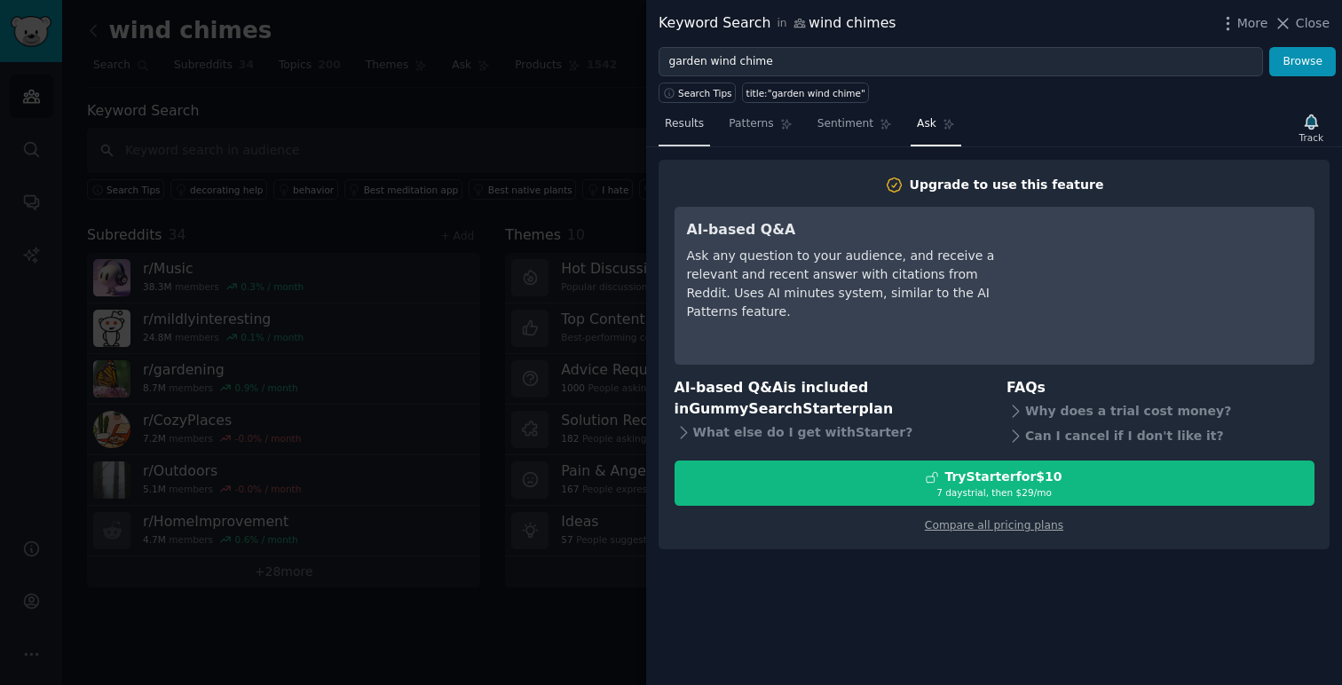
click at [689, 128] on span "Results" at bounding box center [684, 124] width 39 height 16
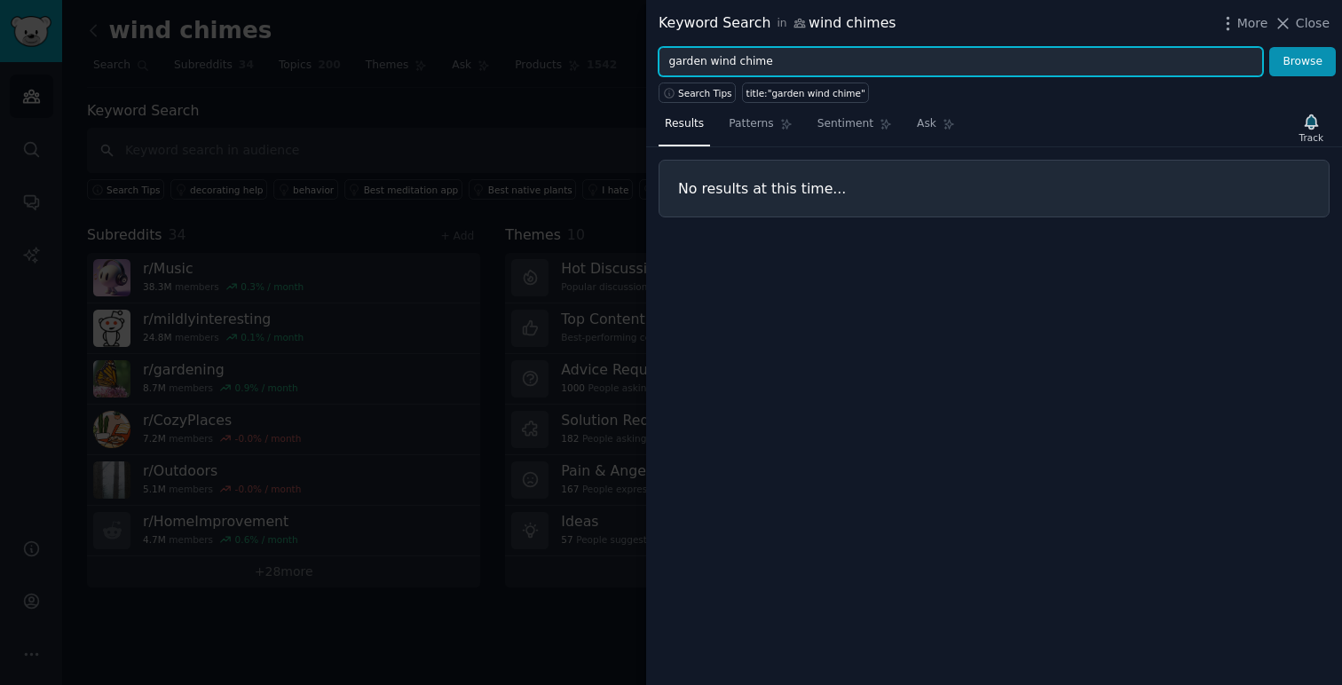
drag, startPoint x: 779, startPoint y: 67, endPoint x: 658, endPoint y: 51, distance: 121.6
click at [658, 51] on input "garden wind chime" at bounding box center [960, 62] width 604 height 30
click at [1269, 47] on button "Browse" at bounding box center [1302, 62] width 67 height 30
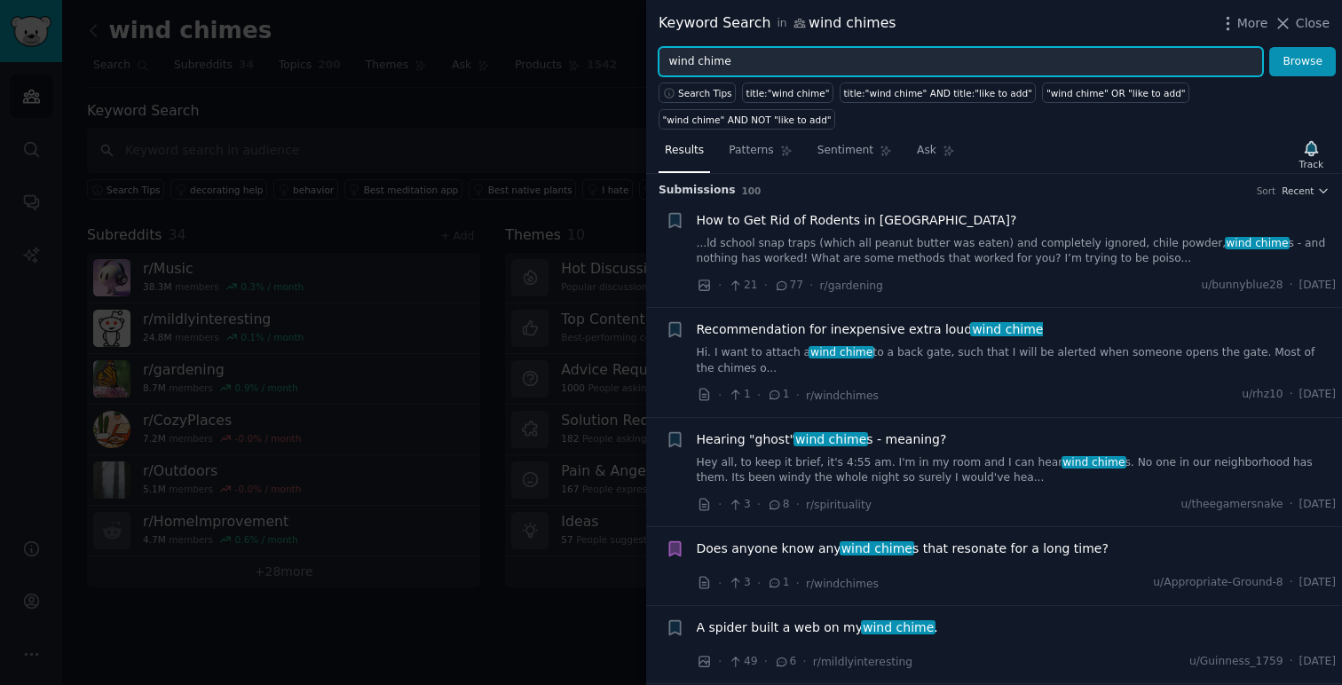
scroll to position [414, 0]
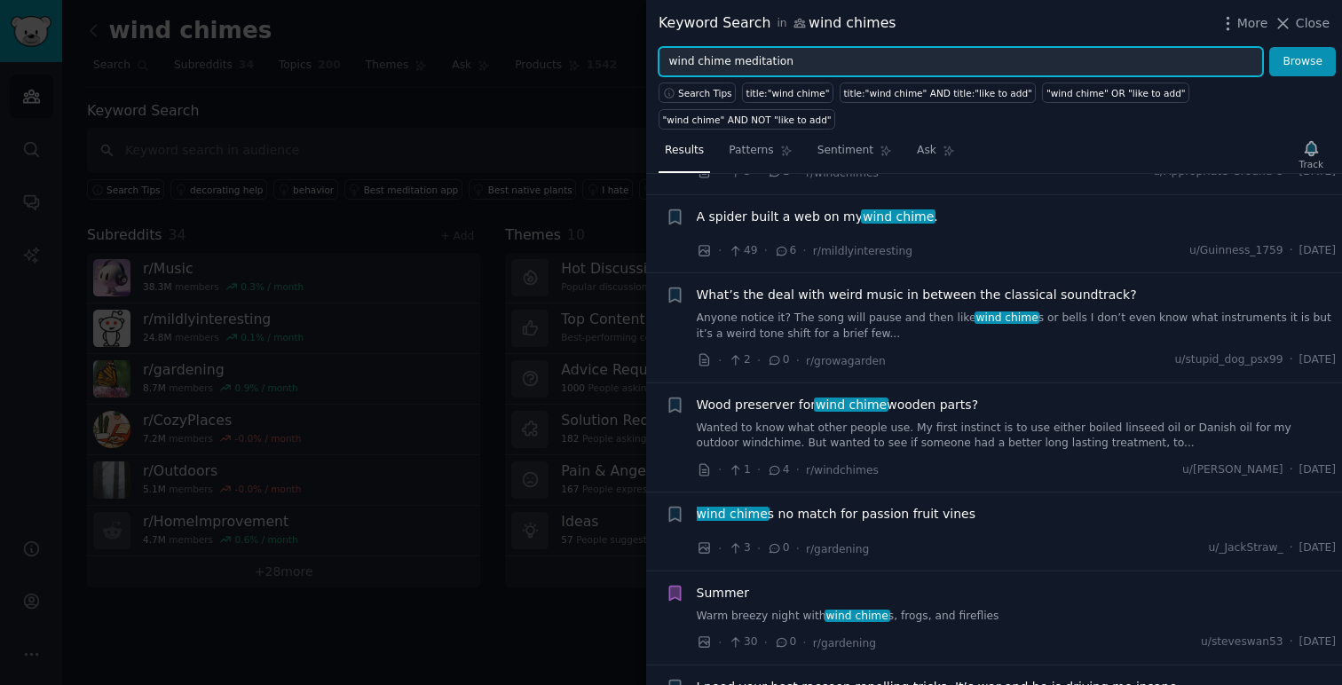
type input "wind chime meditation"
click at [1269, 47] on button "Browse" at bounding box center [1302, 62] width 67 height 30
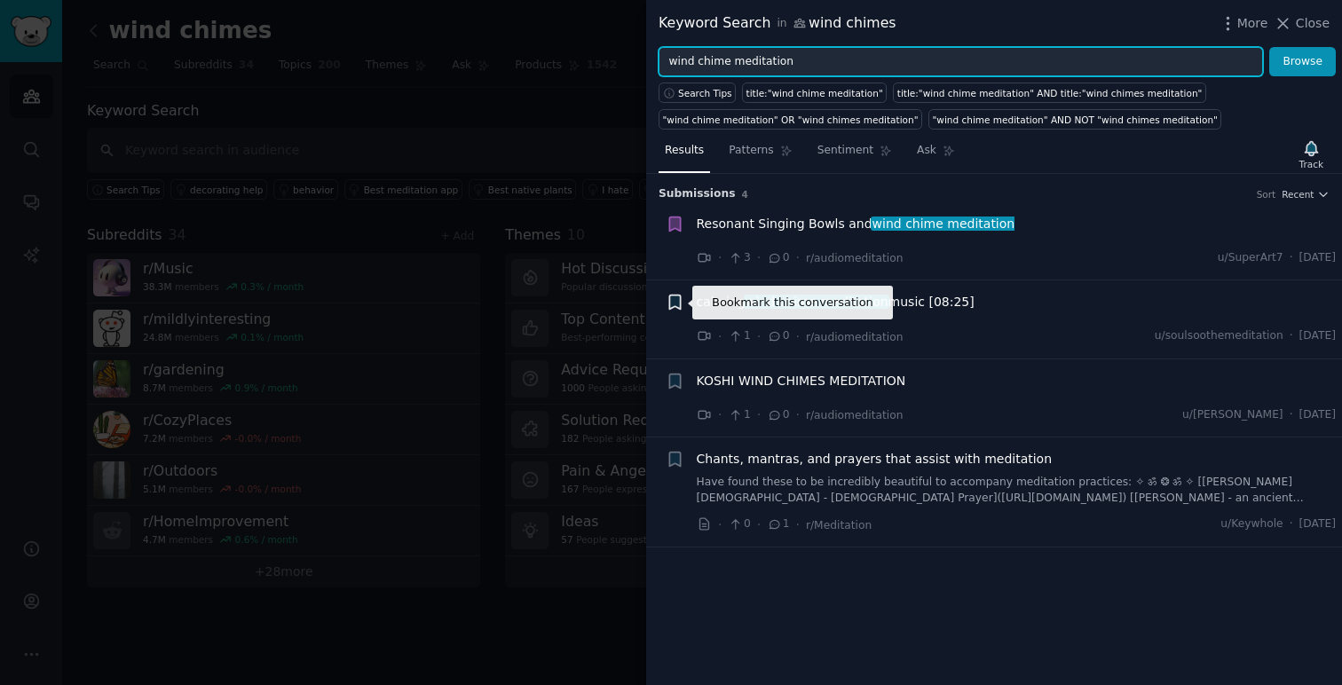
click at [677, 303] on icon "button" at bounding box center [674, 302] width 11 height 14
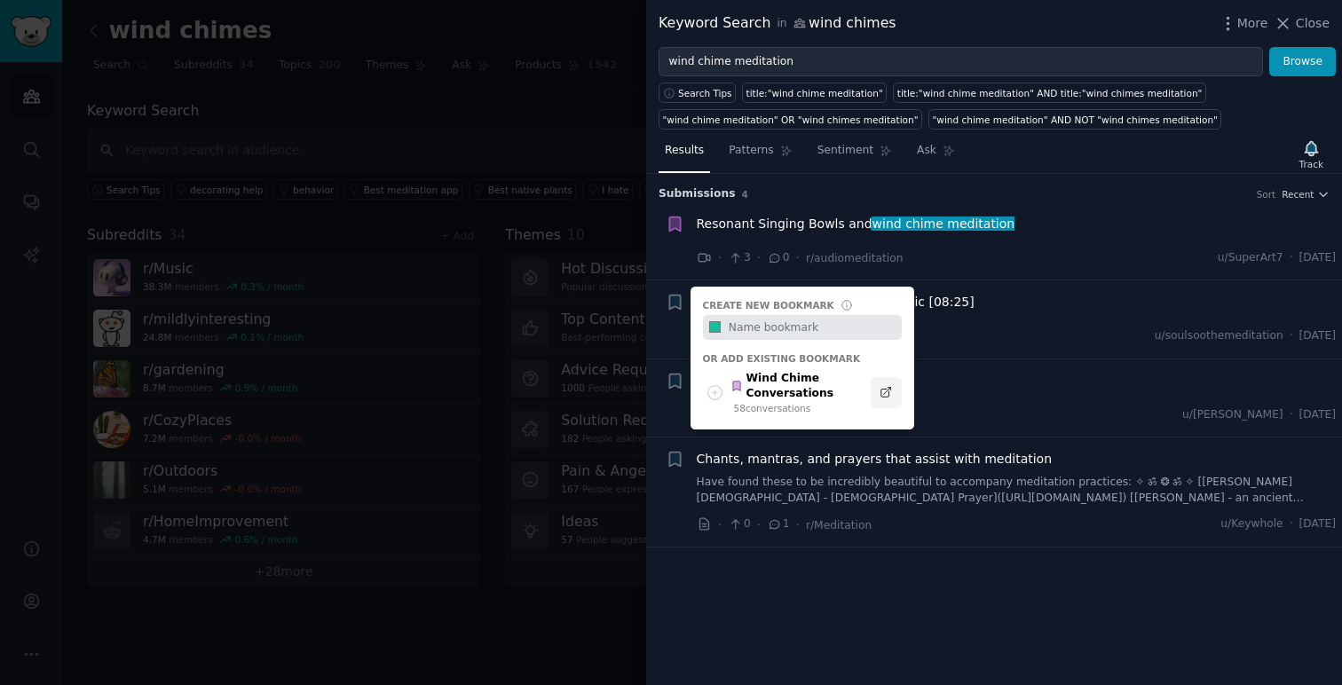
click at [887, 393] on icon at bounding box center [885, 392] width 12 height 12
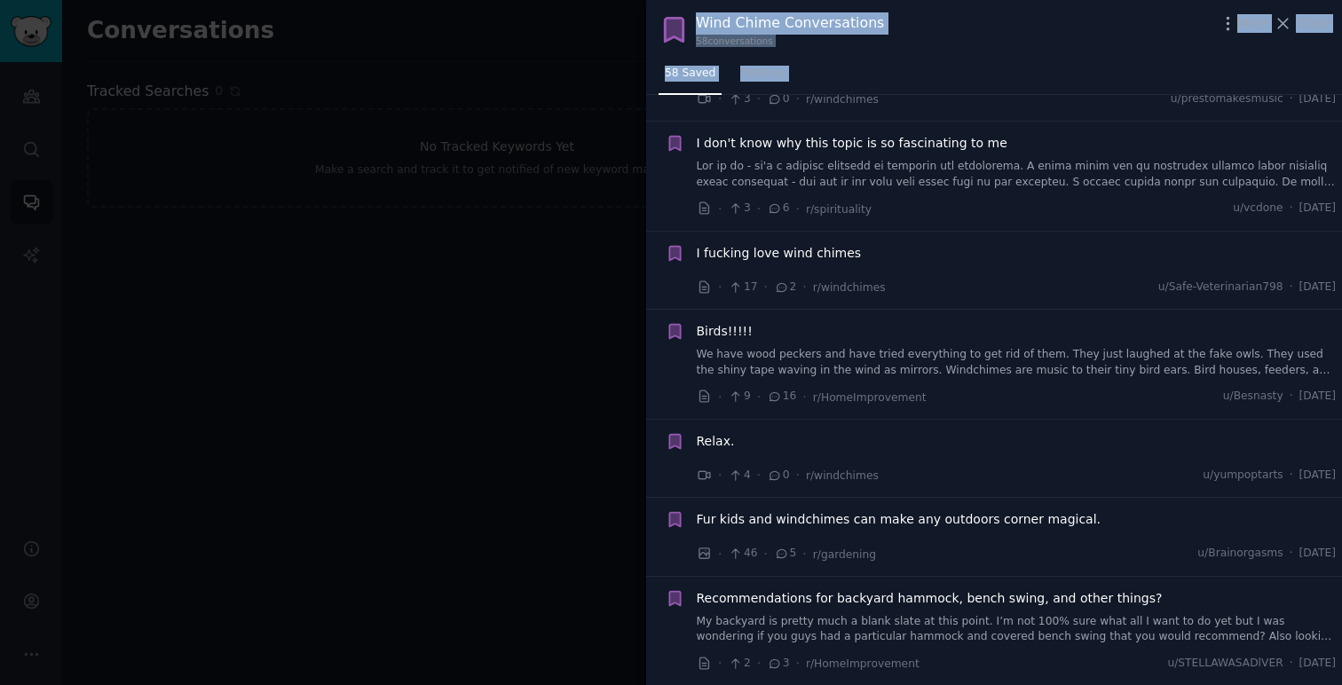
scroll to position [5126, 0]
drag, startPoint x: 698, startPoint y: 21, endPoint x: 1341, endPoint y: 666, distance: 909.8
click at [1341, 666] on div "Wind Chime Conversations 58 conversation s More Close 58 Saved Patterns Submiss…" at bounding box center [994, 342] width 696 height 685
copy div "Wind Chime Conversations 58 conversation s More Close 58 Saved Patterns Submiss…"
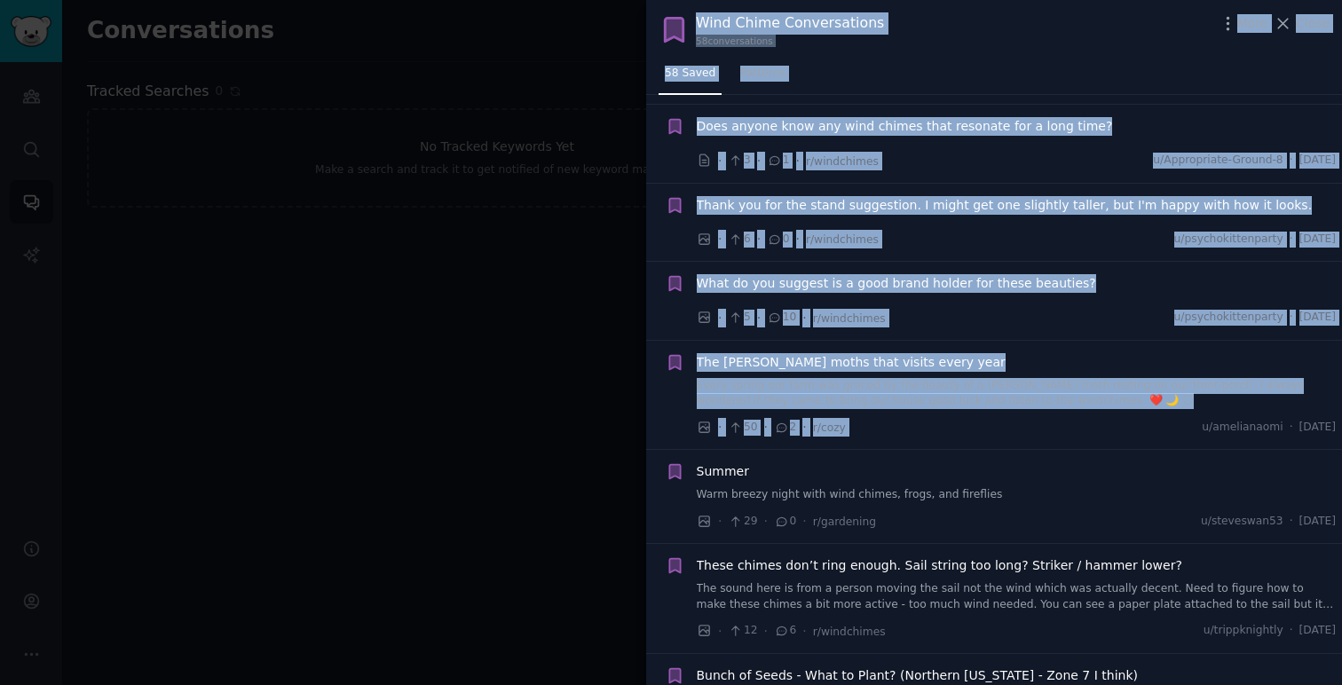
scroll to position [0, 0]
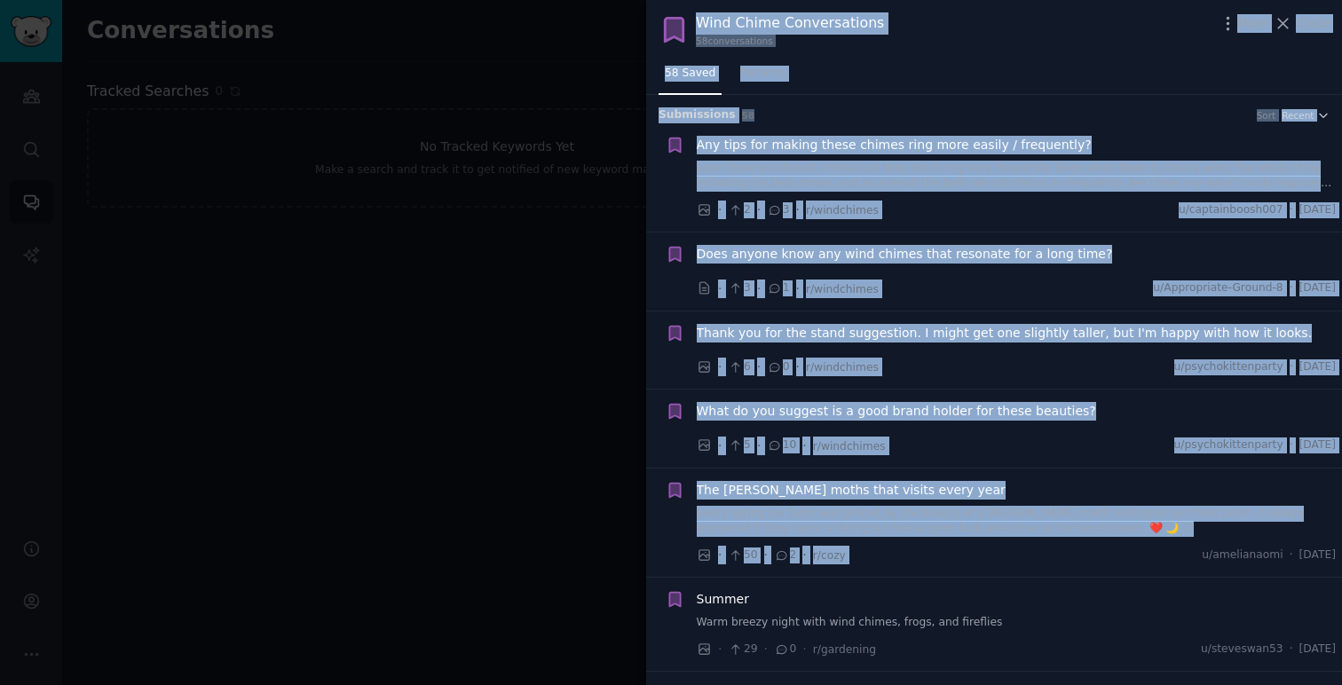
click at [1164, 22] on div "Wind Chime Conversations 58 conversation s More Close" at bounding box center [993, 29] width 671 height 35
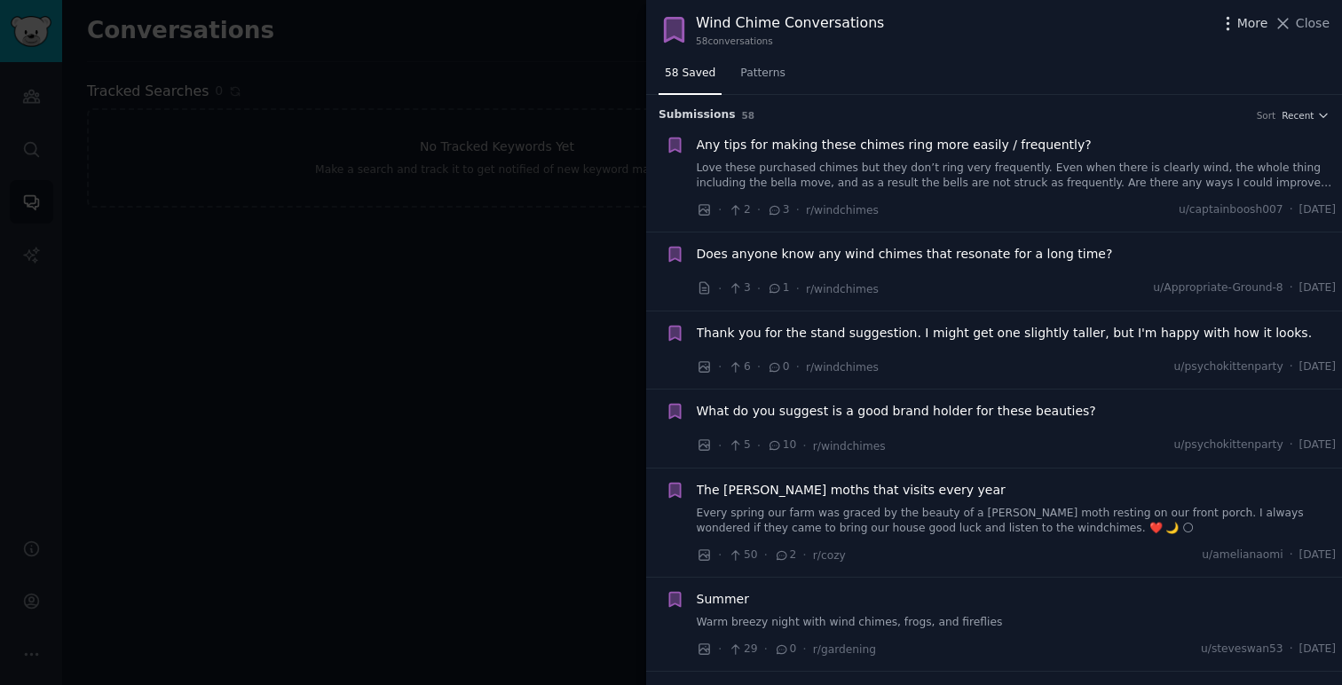
click at [1257, 22] on span "More" at bounding box center [1252, 23] width 31 height 19
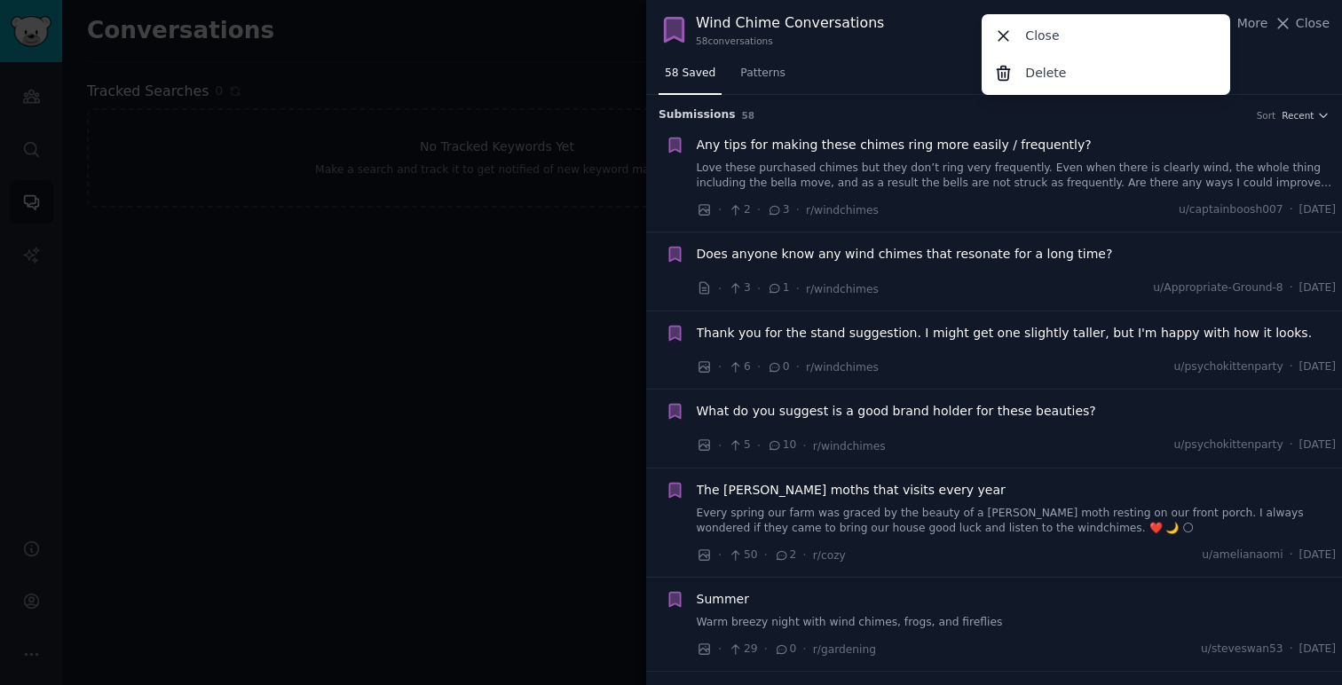
click at [1262, 72] on div "58 Saved Patterns" at bounding box center [994, 77] width 696 height 36
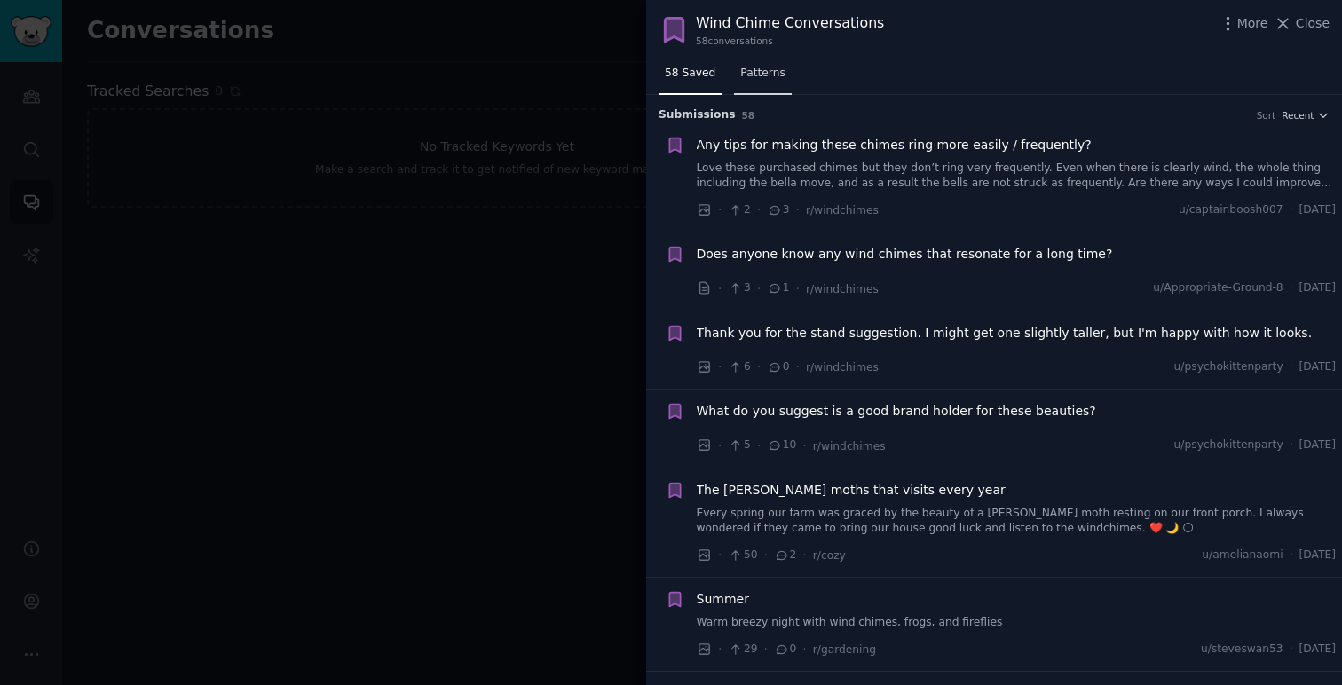
click at [768, 79] on span "Patterns" at bounding box center [762, 74] width 44 height 16
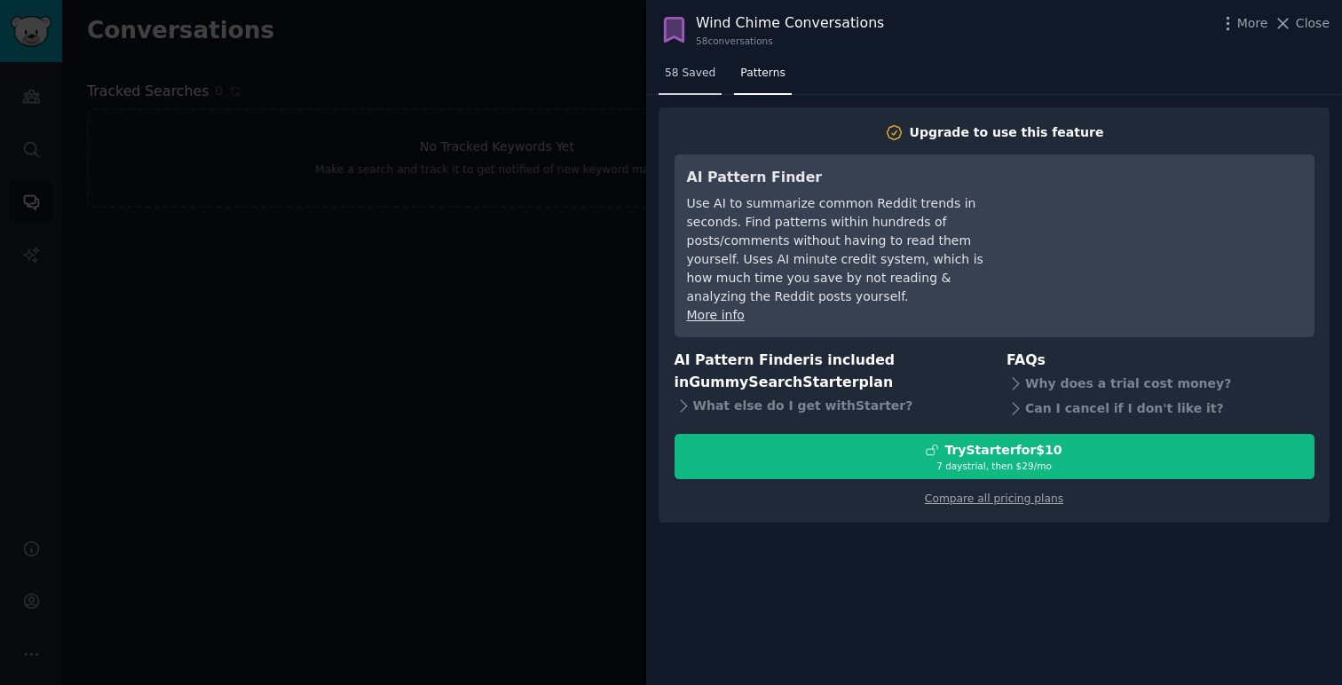
click at [687, 80] on span "58 Saved" at bounding box center [690, 74] width 51 height 16
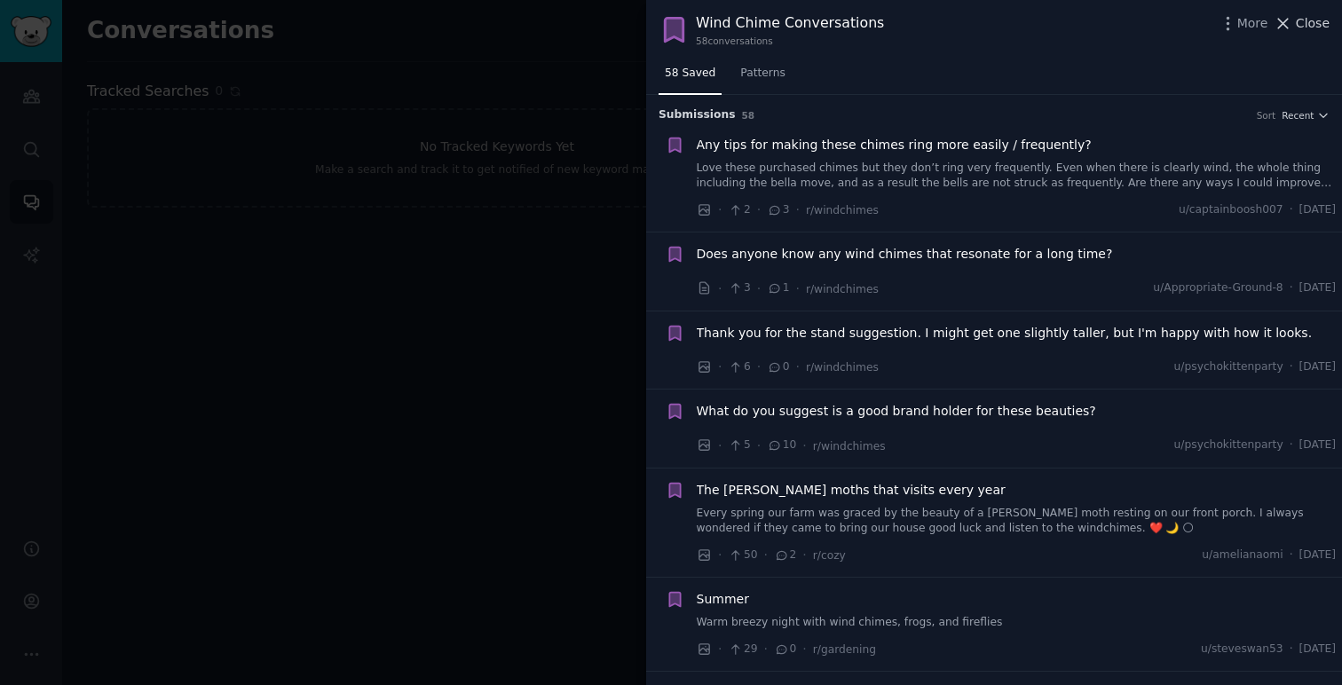
click at [1307, 28] on span "Close" at bounding box center [1313, 23] width 34 height 19
